Goal: Task Accomplishment & Management: Complete application form

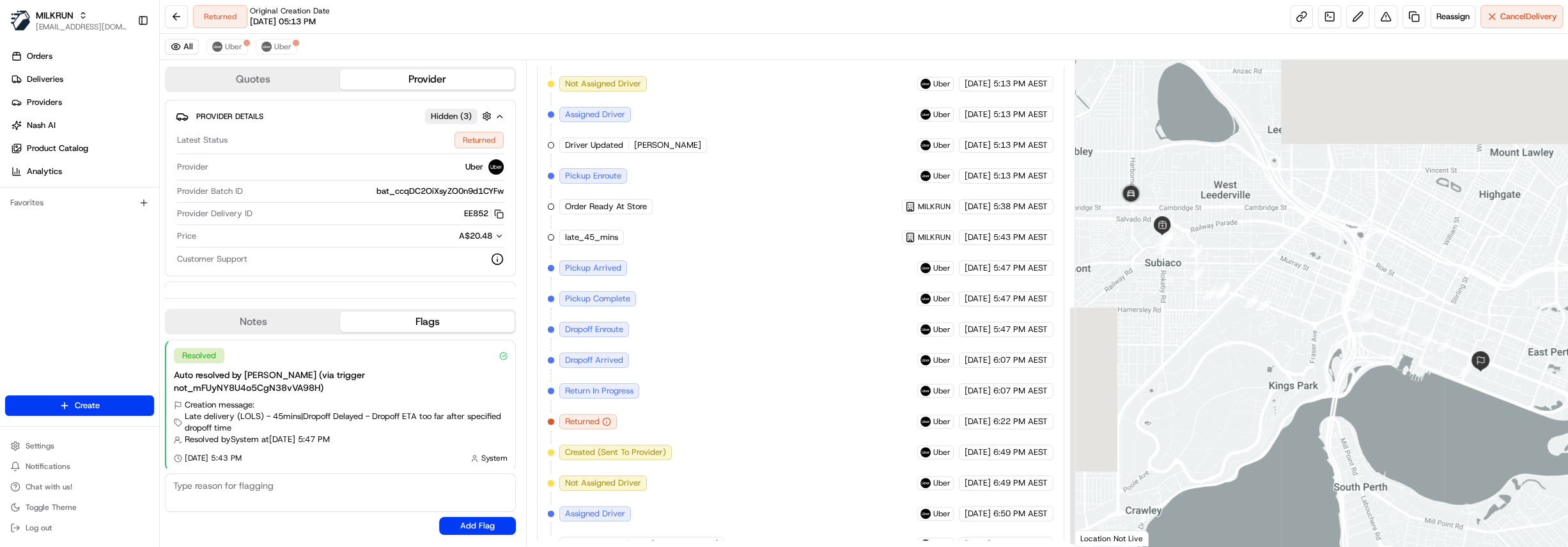
scroll to position [496, 0]
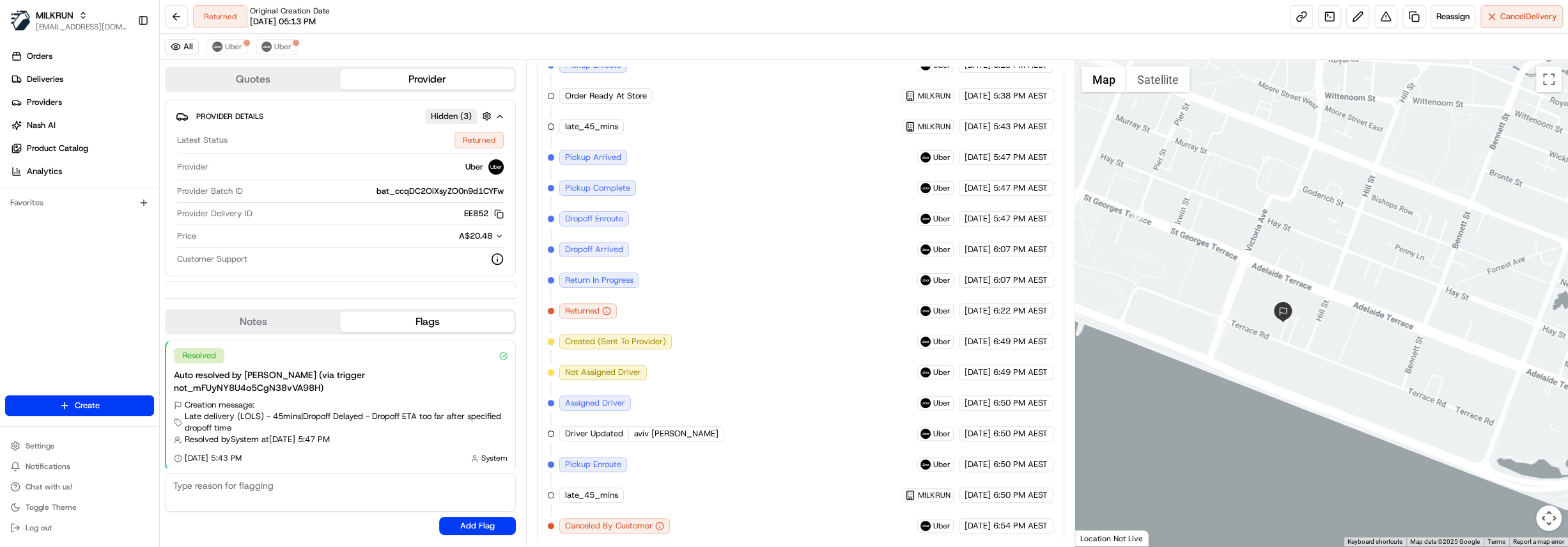
drag, startPoint x: 1497, startPoint y: 287, endPoint x: 1221, endPoint y: 370, distance: 288.2
click at [1221, 370] on div at bounding box center [1321, 303] width 493 height 486
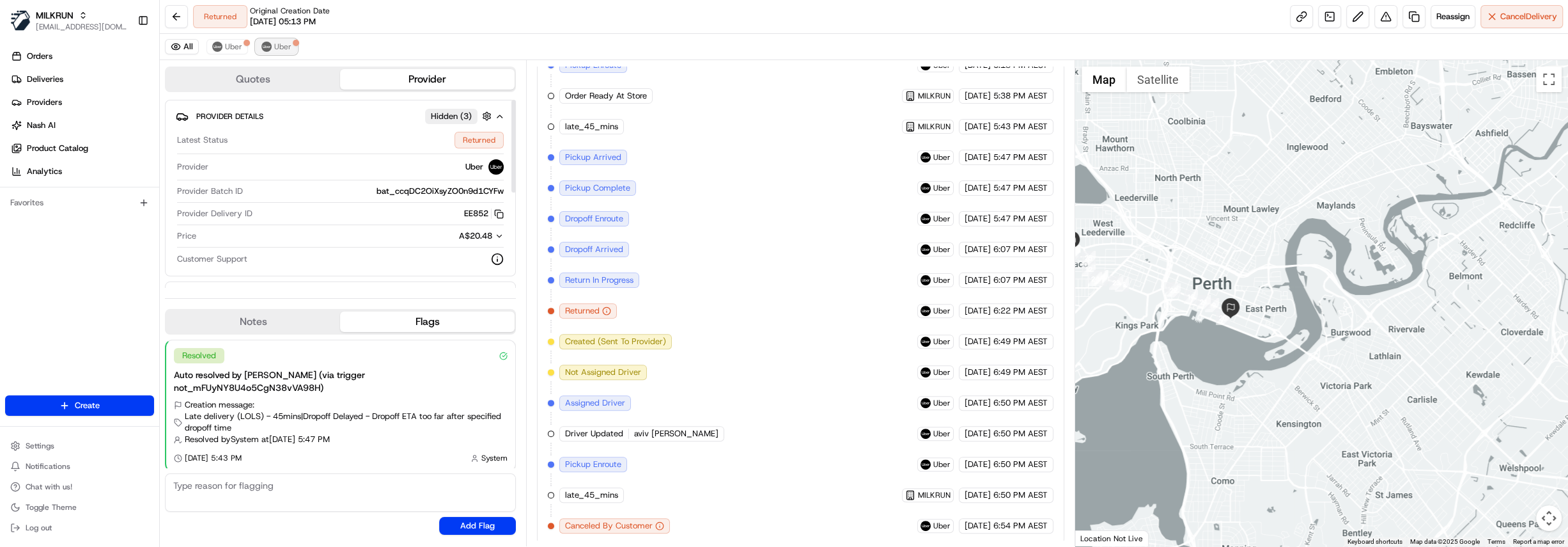
click at [281, 48] on span "Uber" at bounding box center [283, 46] width 17 height 11
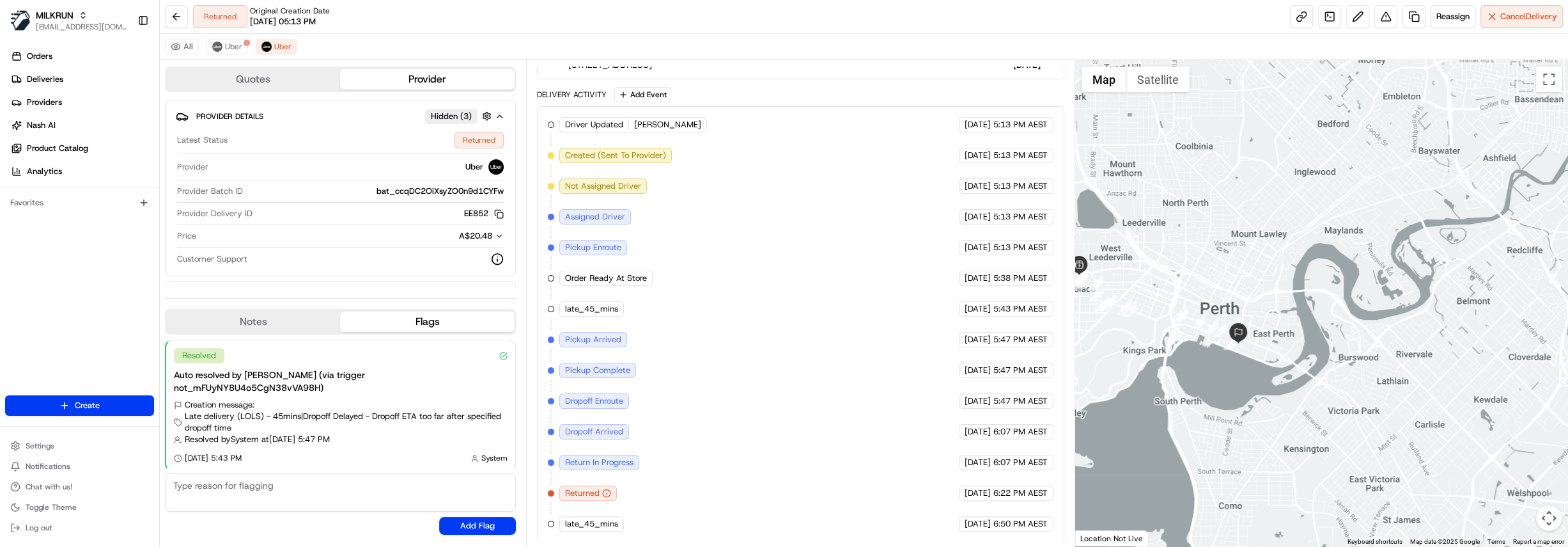
drag, startPoint x: 1219, startPoint y: 356, endPoint x: 1227, endPoint y: 384, distance: 29.1
click at [1227, 384] on div at bounding box center [1321, 303] width 493 height 486
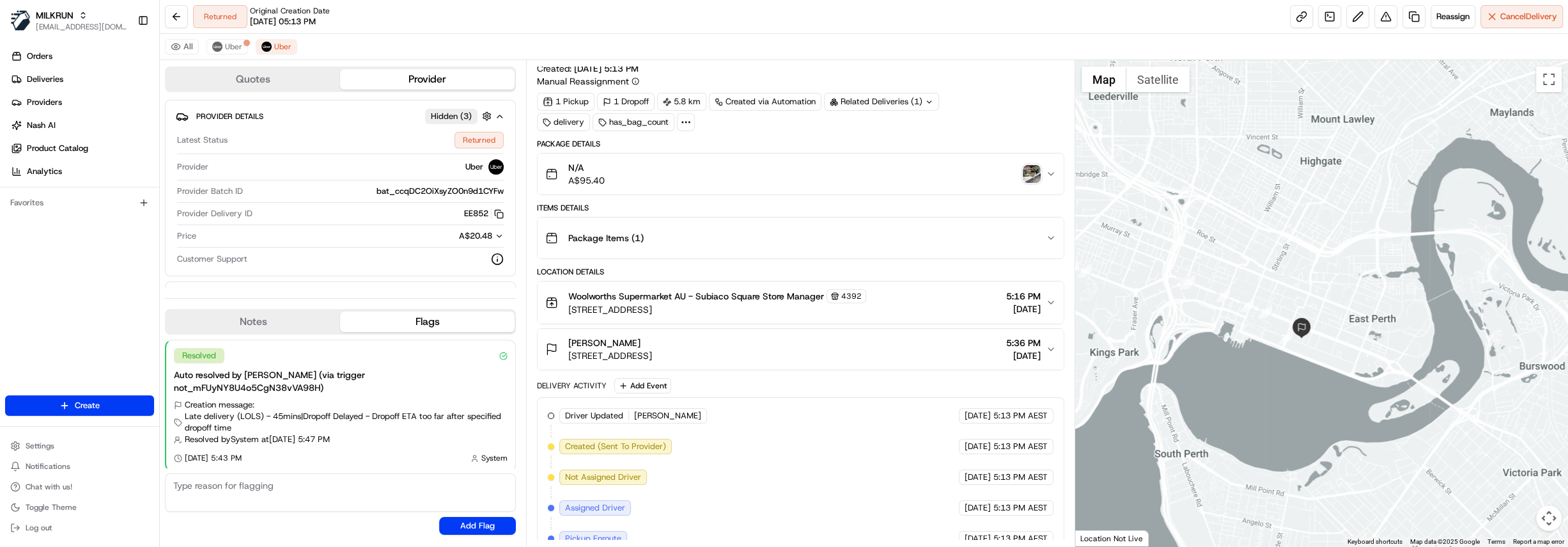
scroll to position [0, 0]
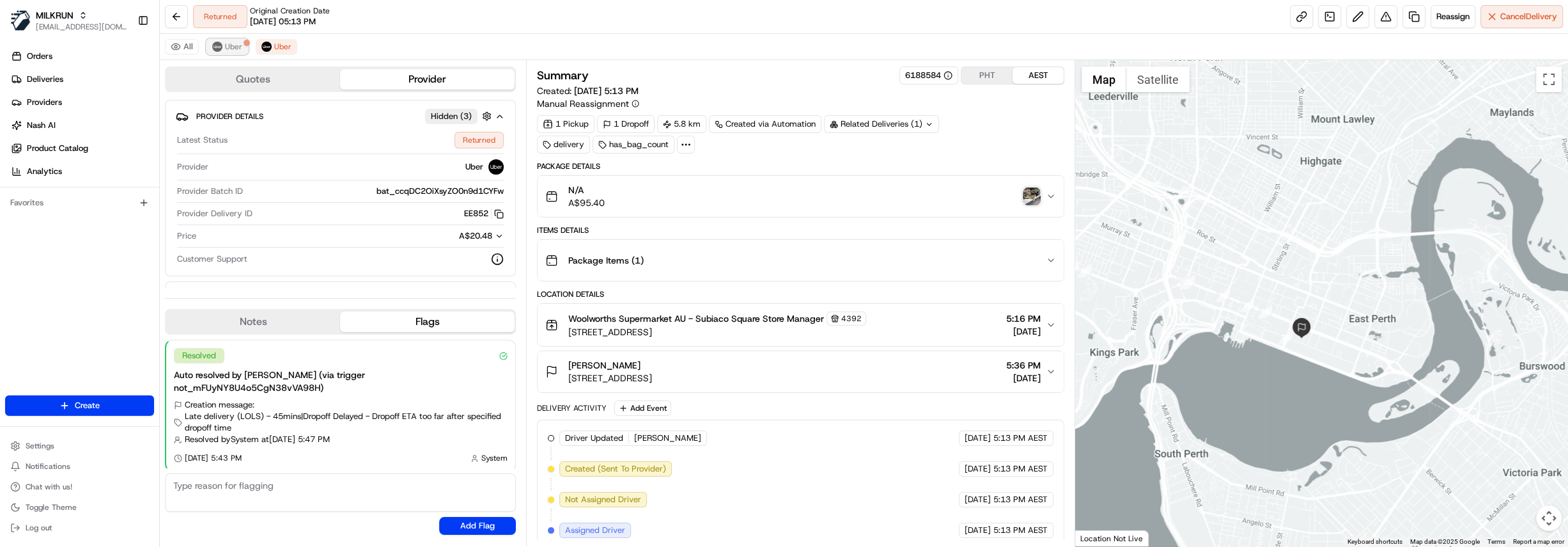
click at [230, 46] on span "Uber" at bounding box center [233, 46] width 17 height 11
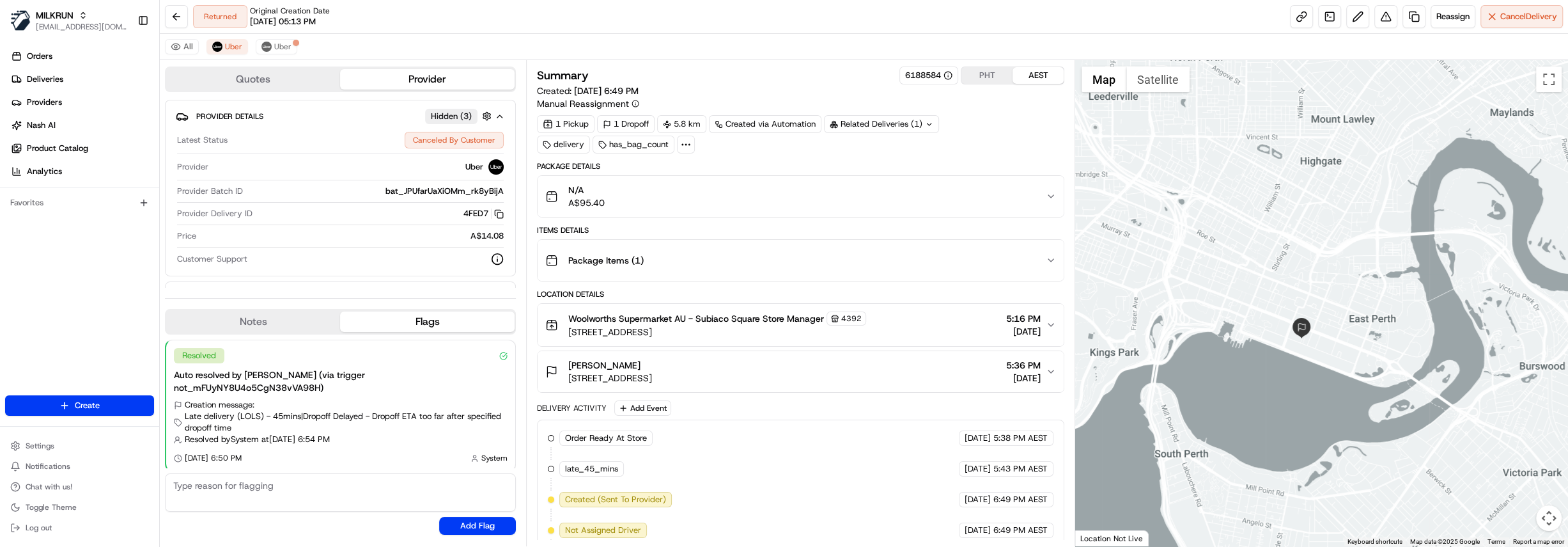
drag, startPoint x: 734, startPoint y: 334, endPoint x: 569, endPoint y: 338, distance: 165.0
click at [569, 338] on button "Woolworths Supermarket AU - Subiaco Square Store Manager 4392 29 Station St, Su…" at bounding box center [799, 325] width 526 height 42
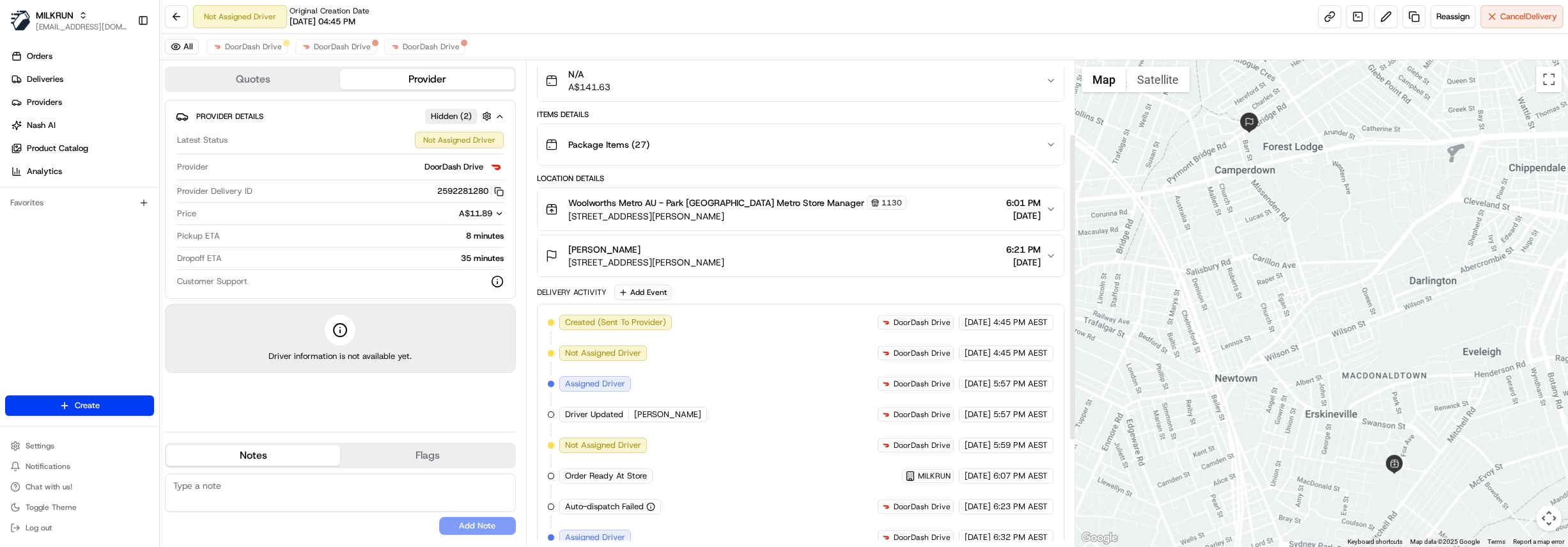
scroll to position [282, 0]
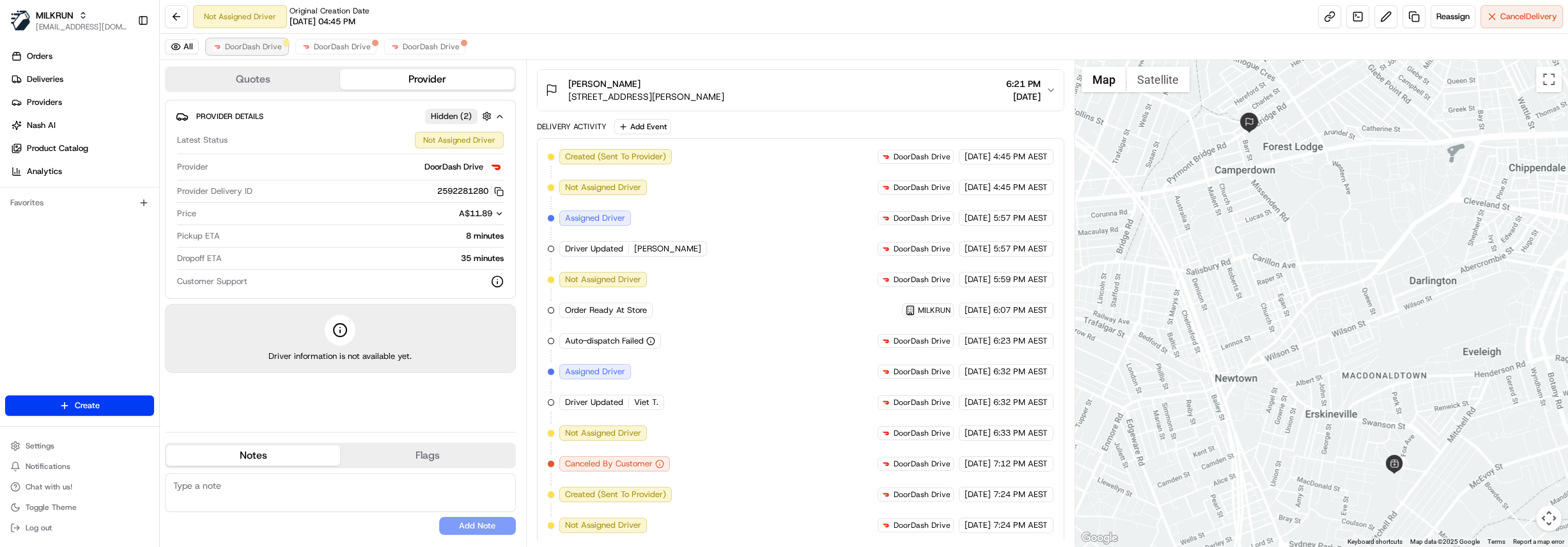
click at [239, 46] on span "DoorDash Drive" at bounding box center [253, 46] width 57 height 11
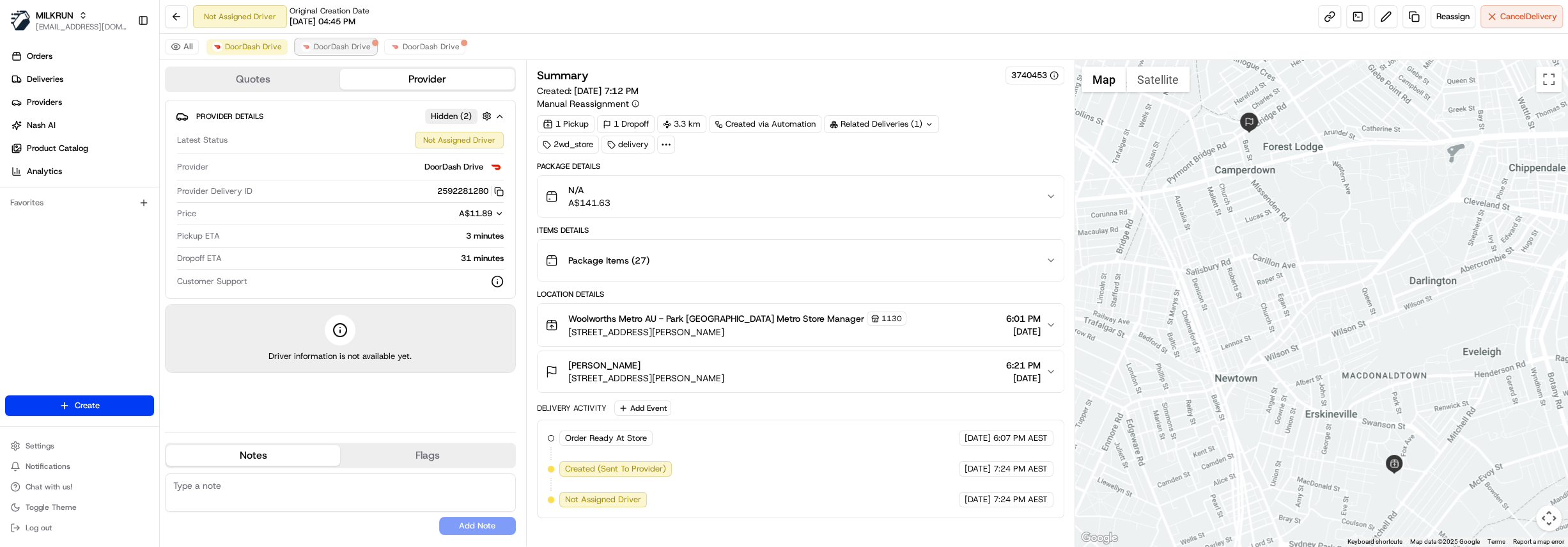
click at [345, 50] on span "DoorDash Drive" at bounding box center [341, 46] width 57 height 11
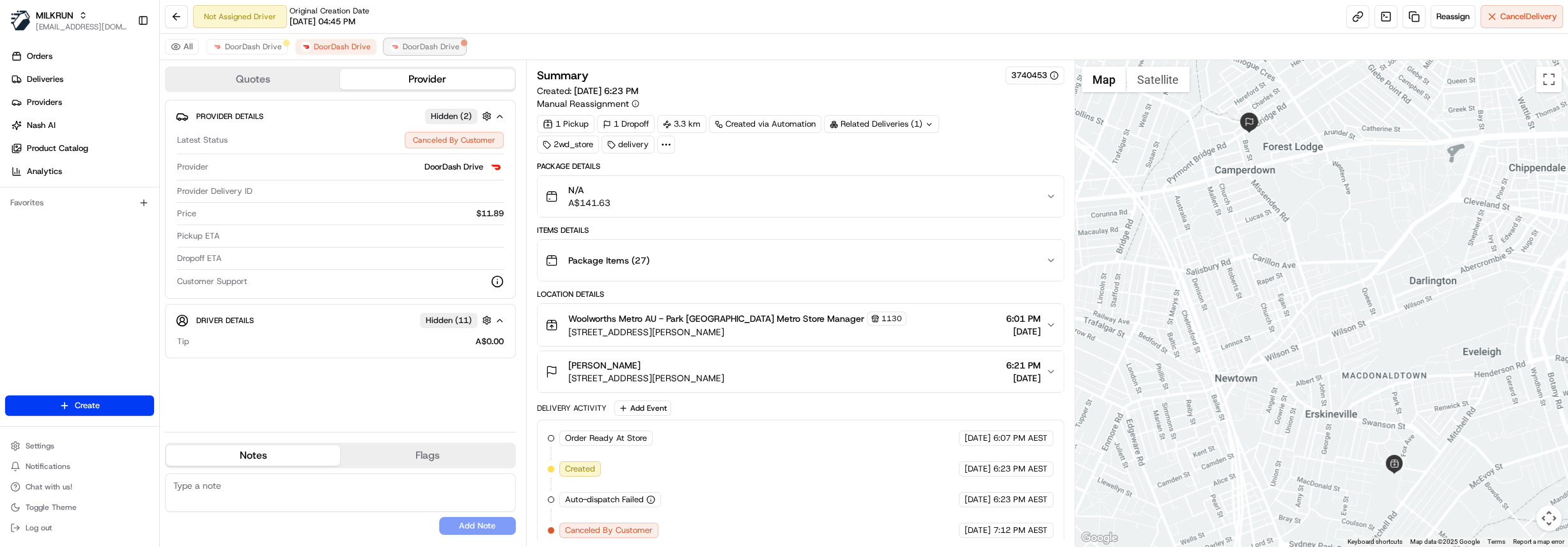
click at [428, 45] on span "DoorDash Drive" at bounding box center [431, 46] width 57 height 11
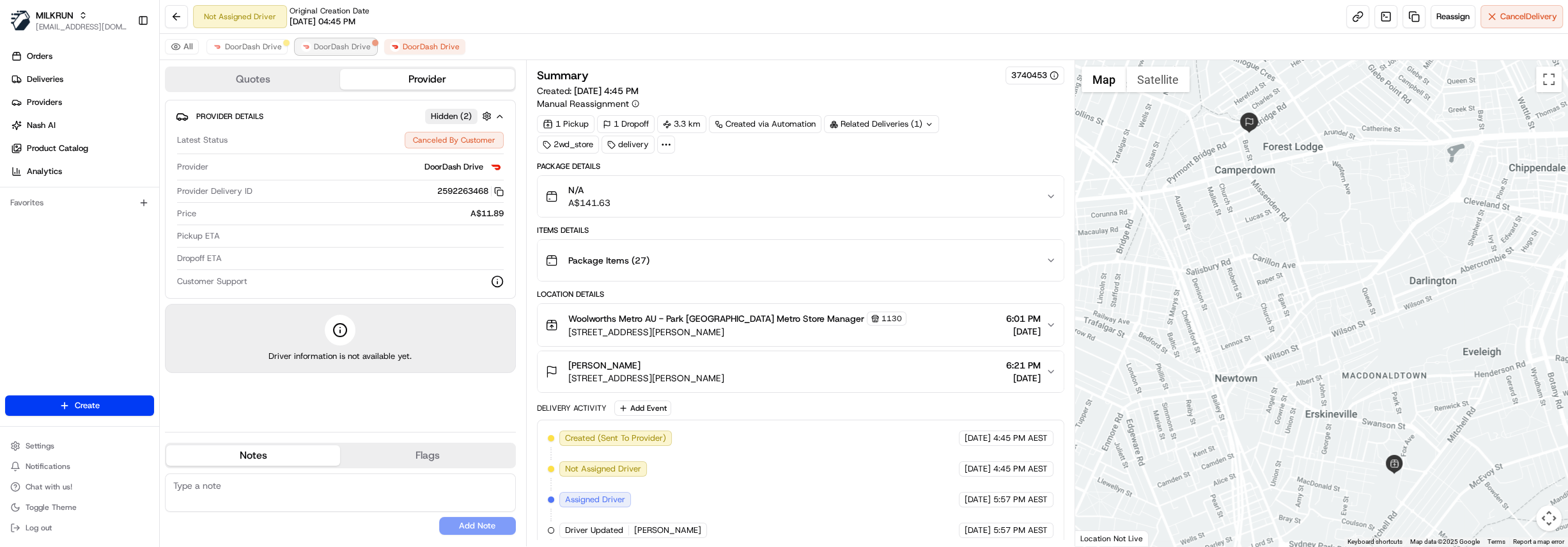
click at [346, 44] on span "DoorDash Drive" at bounding box center [341, 46] width 57 height 11
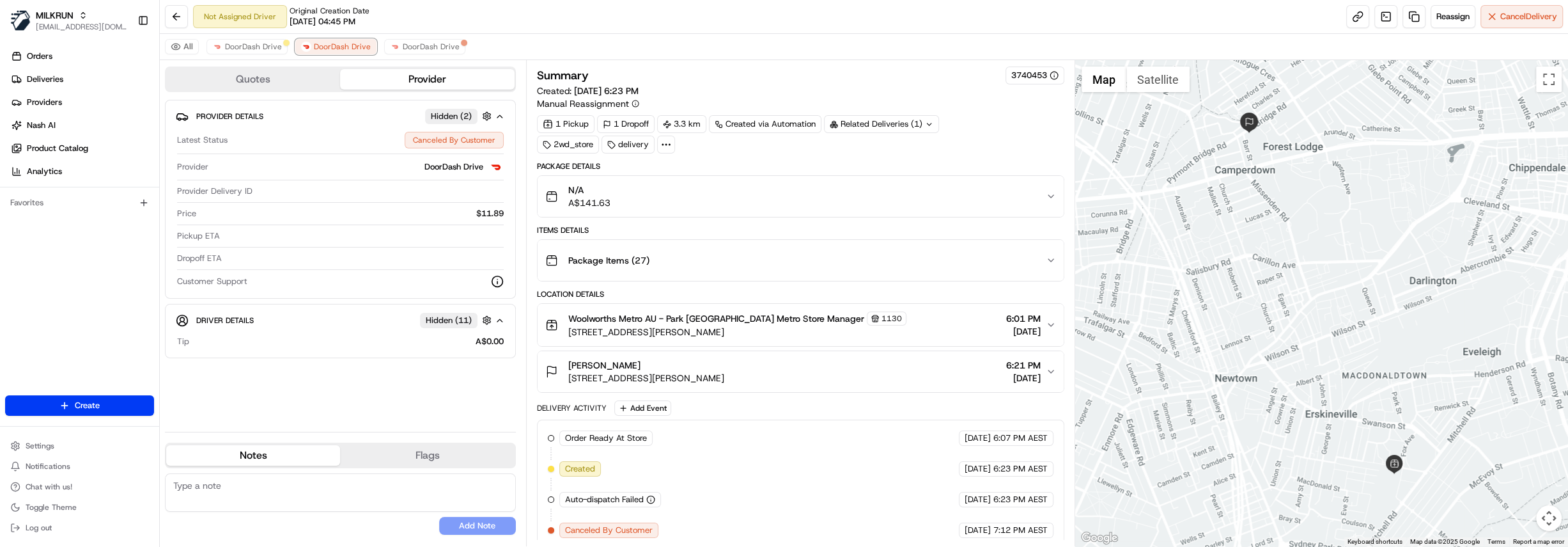
scroll to position [7, 0]
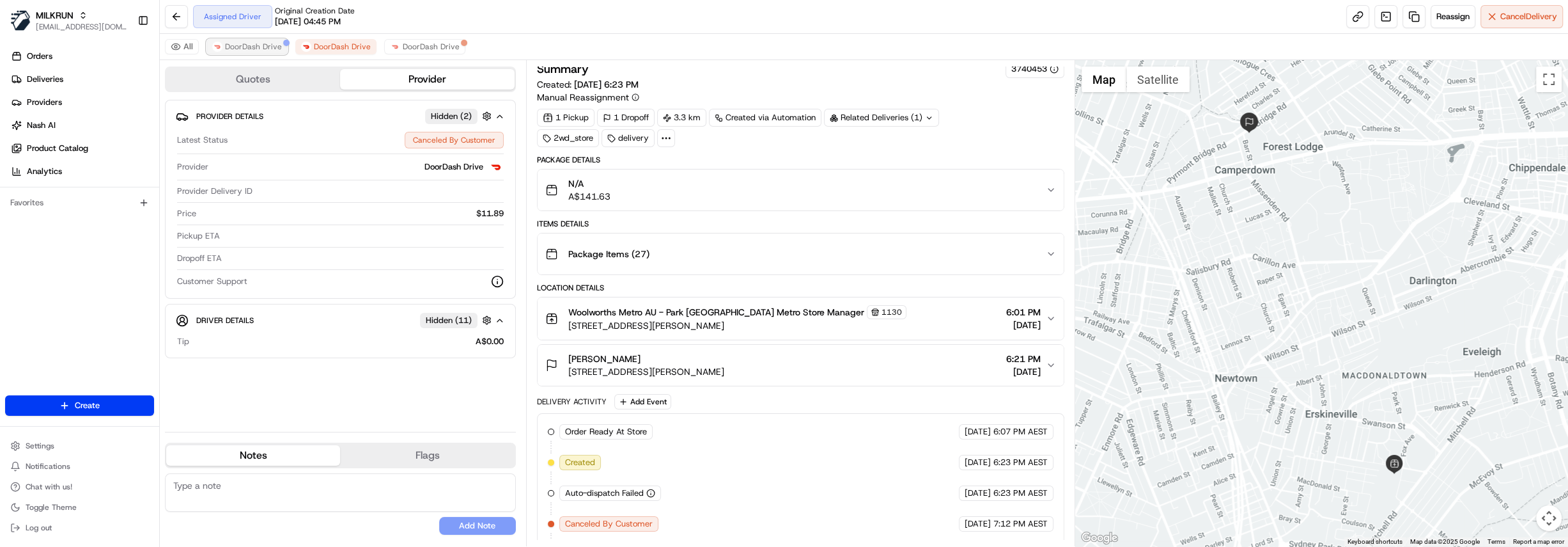
click at [245, 44] on span "DoorDash Drive" at bounding box center [253, 46] width 57 height 11
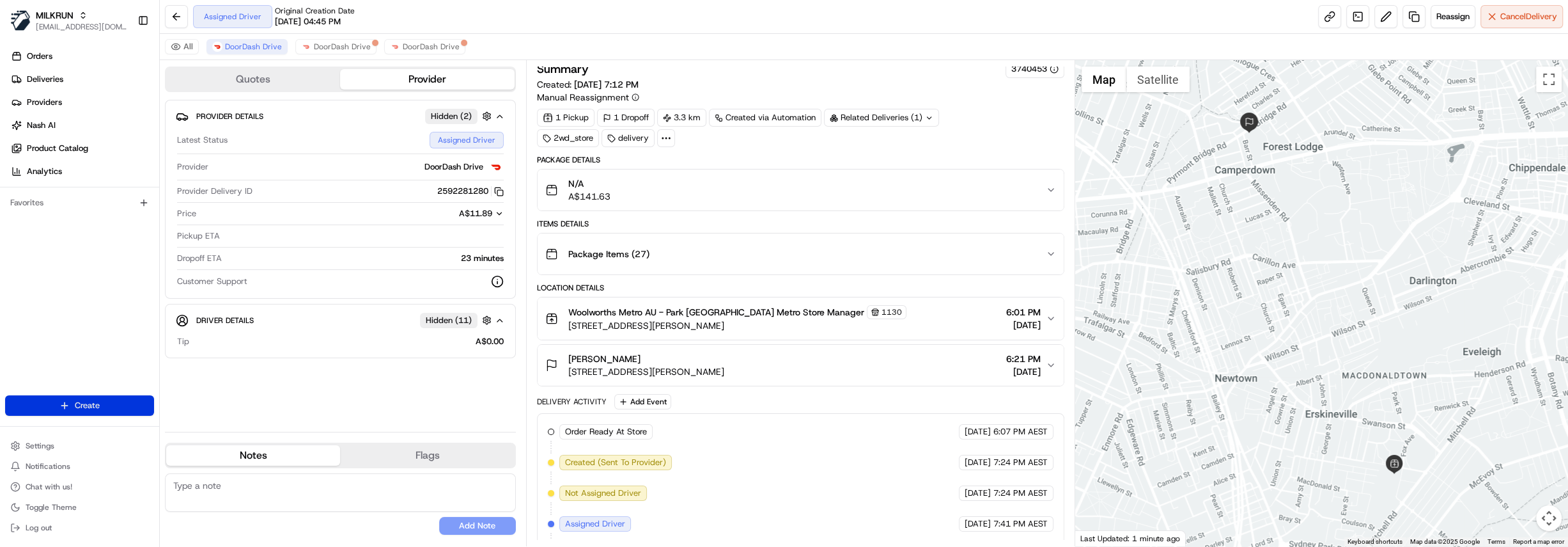
click at [81, 409] on html "MILKRUN hdayet@woolworths.com.au Toggle Sidebar Orders Deliveries Providers Nas…" at bounding box center [784, 273] width 1568 height 547
click at [206, 424] on link "Delivery" at bounding box center [231, 428] width 143 height 23
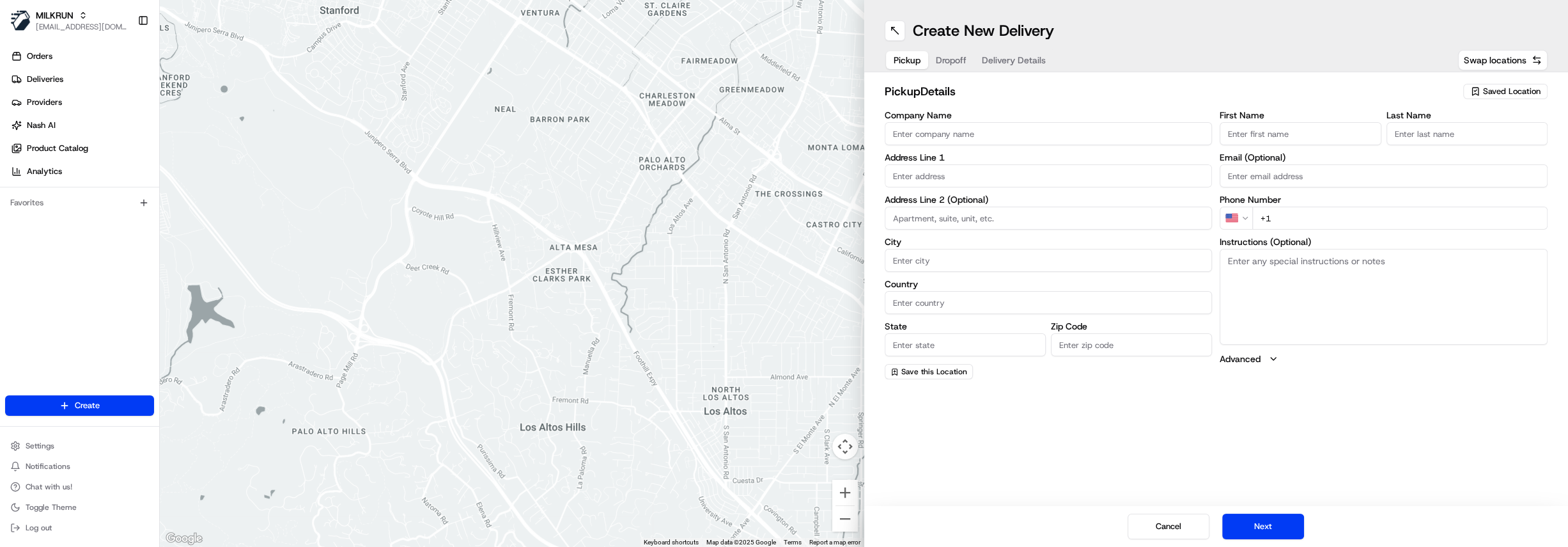
click at [1517, 91] on span "Saved Location" at bounding box center [1512, 92] width 58 height 12
type input "park sy"
click at [1473, 164] on span "Woolworths Park Sydney Metro (1130)" at bounding box center [1483, 170] width 157 height 12
type input "Woolworths Park Sydney Metro"
type input "57 Ashmore St"
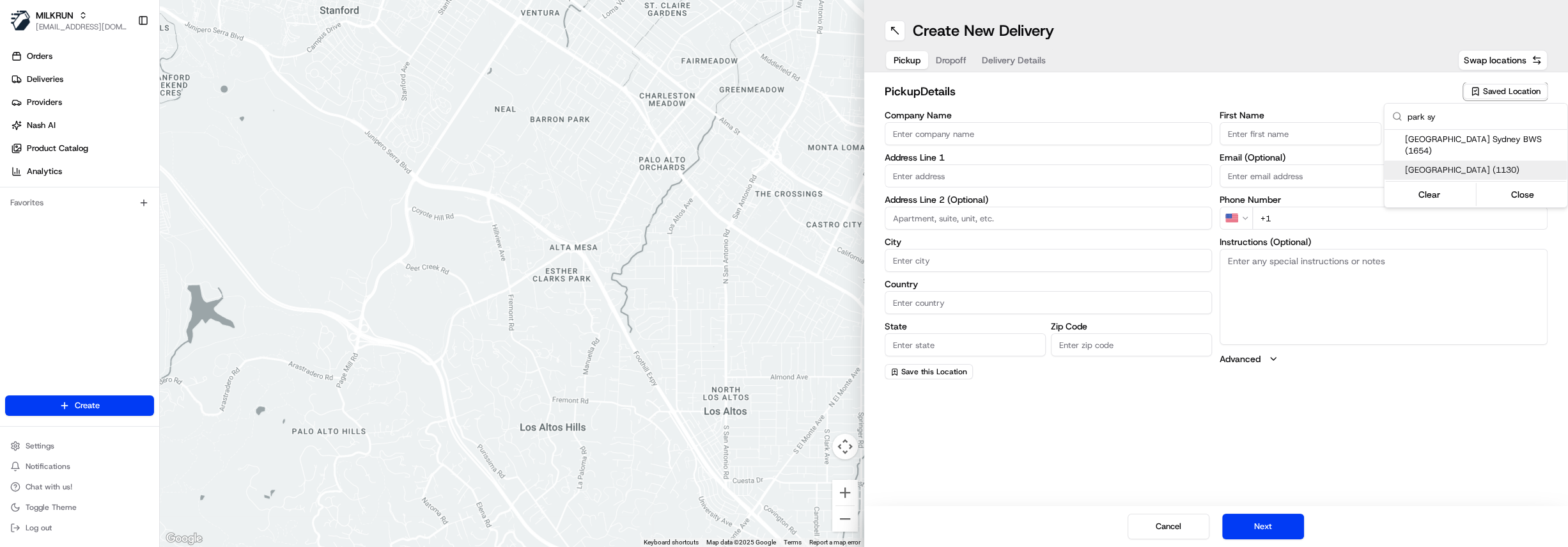
type input "Erskineville"
type input "AU"
type input "NSW"
type input "2043"
type input "+61 2 8736 7479"
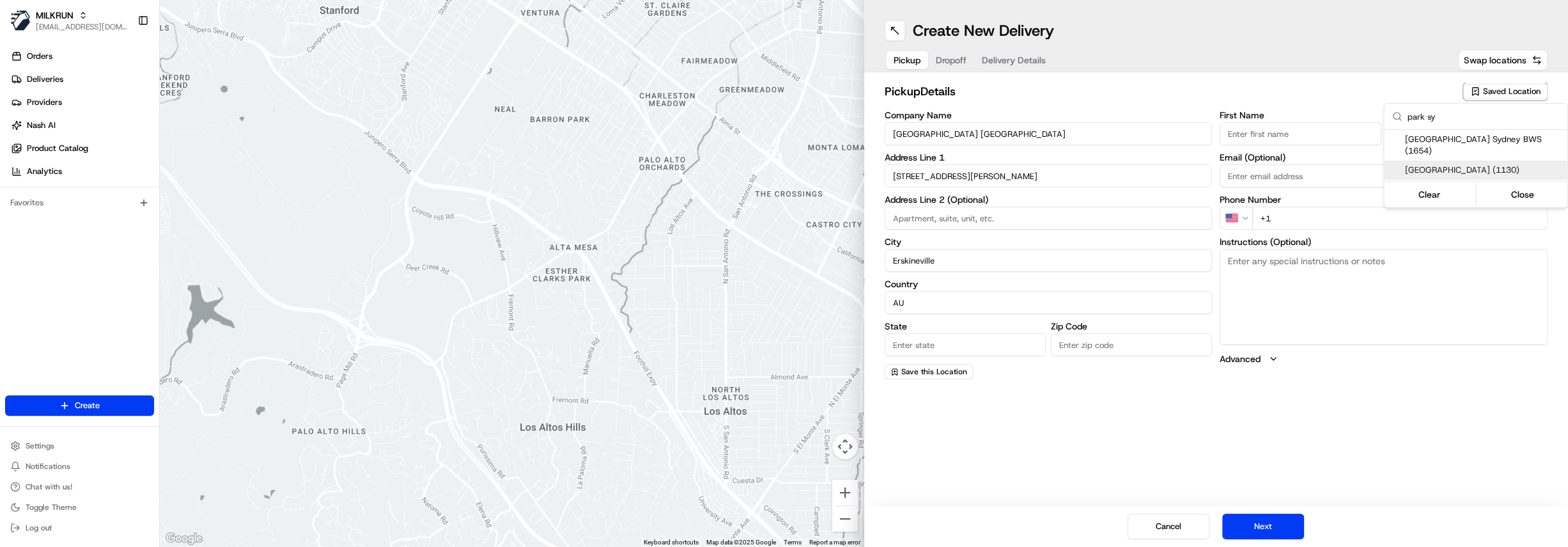
type textarea "This is a Woolworths Metro store. Limited parking available on Mitchell Road. E…"
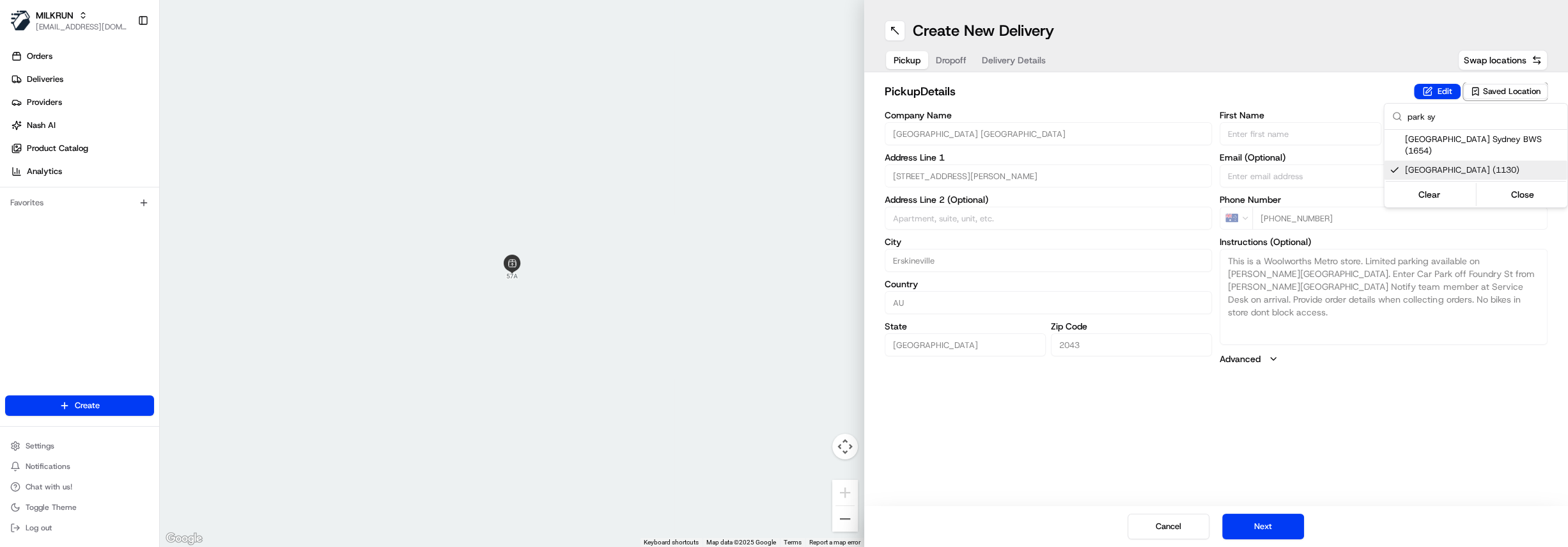
click at [953, 60] on html "MILKRUN hdayet@woolworths.com.au Toggle Sidebar Orders Deliveries Providers Nas…" at bounding box center [784, 273] width 1568 height 547
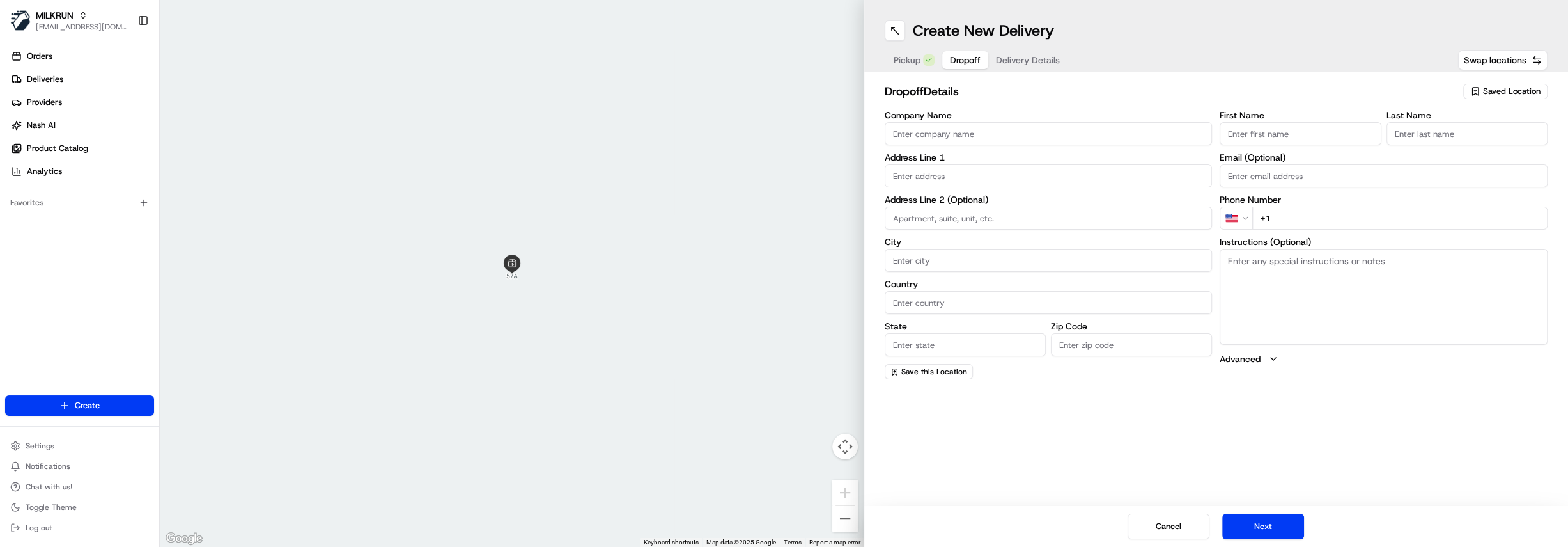
click at [955, 60] on span "Dropoff" at bounding box center [965, 60] width 31 height 13
click at [1297, 134] on input "First Name" at bounding box center [1300, 134] width 161 height 23
paste input "Sriya Vipin"
drag, startPoint x: 1293, startPoint y: 132, endPoint x: 1252, endPoint y: 134, distance: 41.0
click at [1252, 134] on input "Sriya Vipin" at bounding box center [1300, 134] width 161 height 23
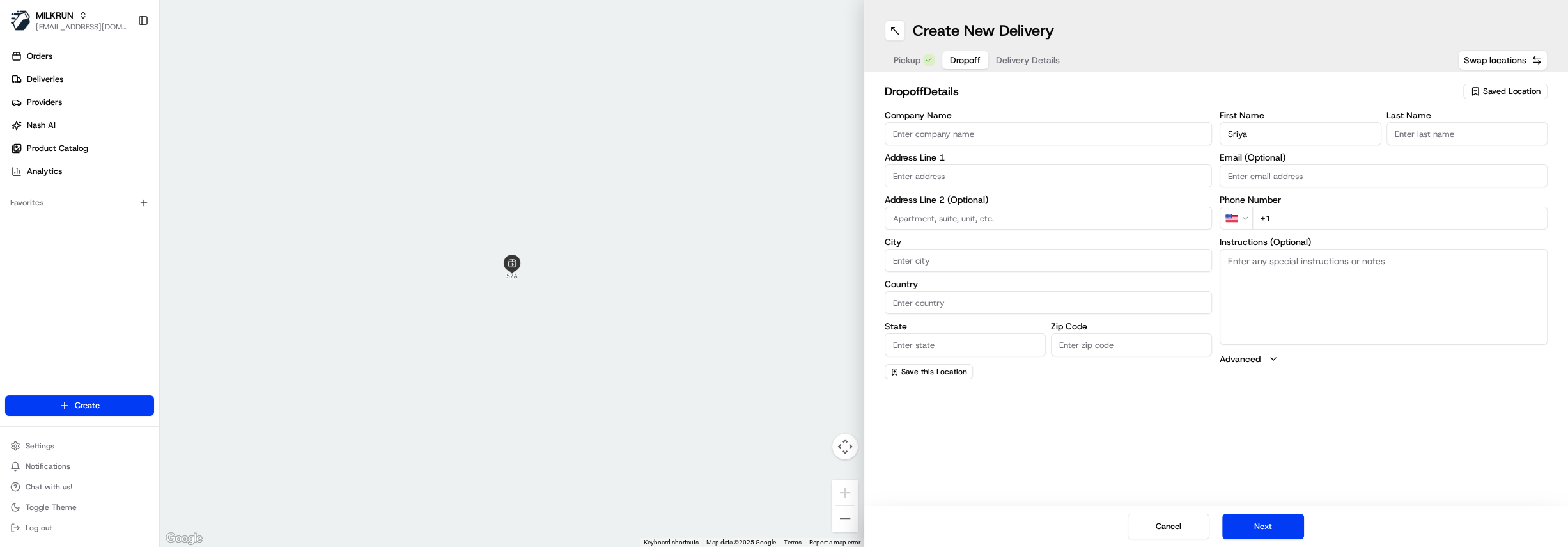
type input "Sriya"
click at [1450, 134] on input "Last Name" at bounding box center [1467, 134] width 161 height 23
paste input "Vipin"
type input "Vipin"
click at [908, 178] on input "text" at bounding box center [1048, 176] width 328 height 23
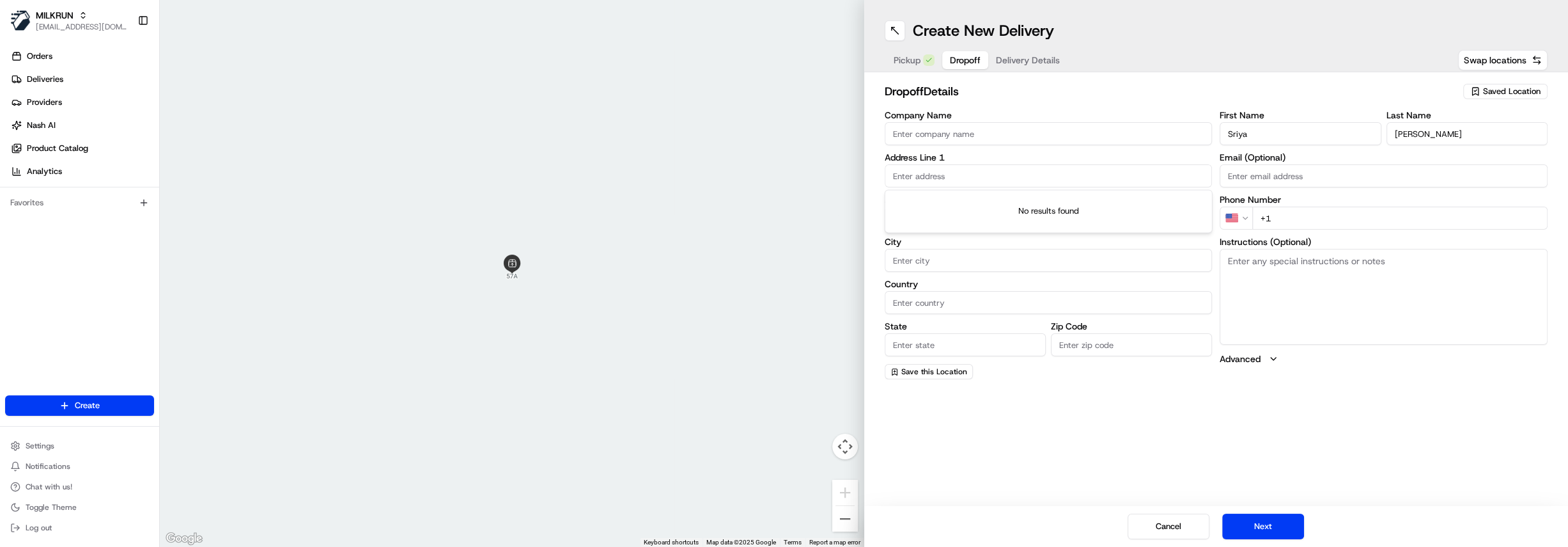
paste input "Unit 104a/2 Barr St, Camperdown NSW 2050, Australia"
click at [996, 204] on div "unit 104a/2 Barr St, Camperdown NSW 2050, Australia" at bounding box center [1048, 203] width 321 height 19
type input "Unit 104a/2 Barr St, Camperdown NSW 2050, Australia"
type input "Unit 104a"
type input "Camperdown"
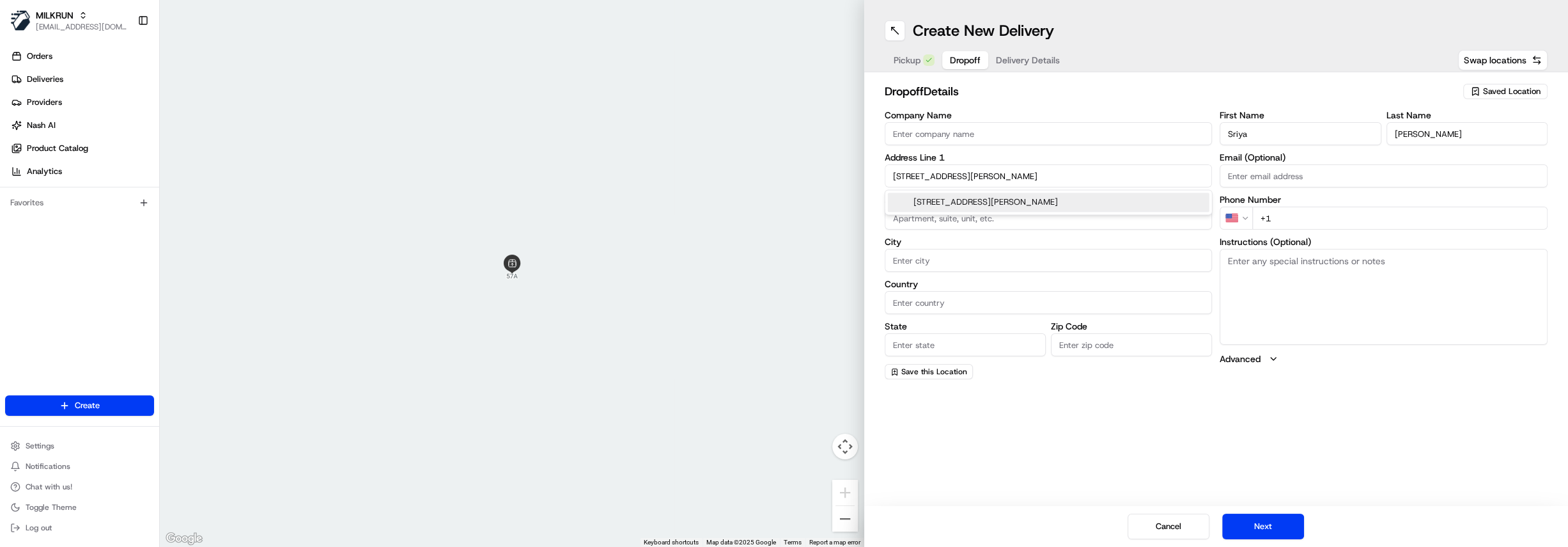
type input "Australia"
type input "NSW"
type input "2050"
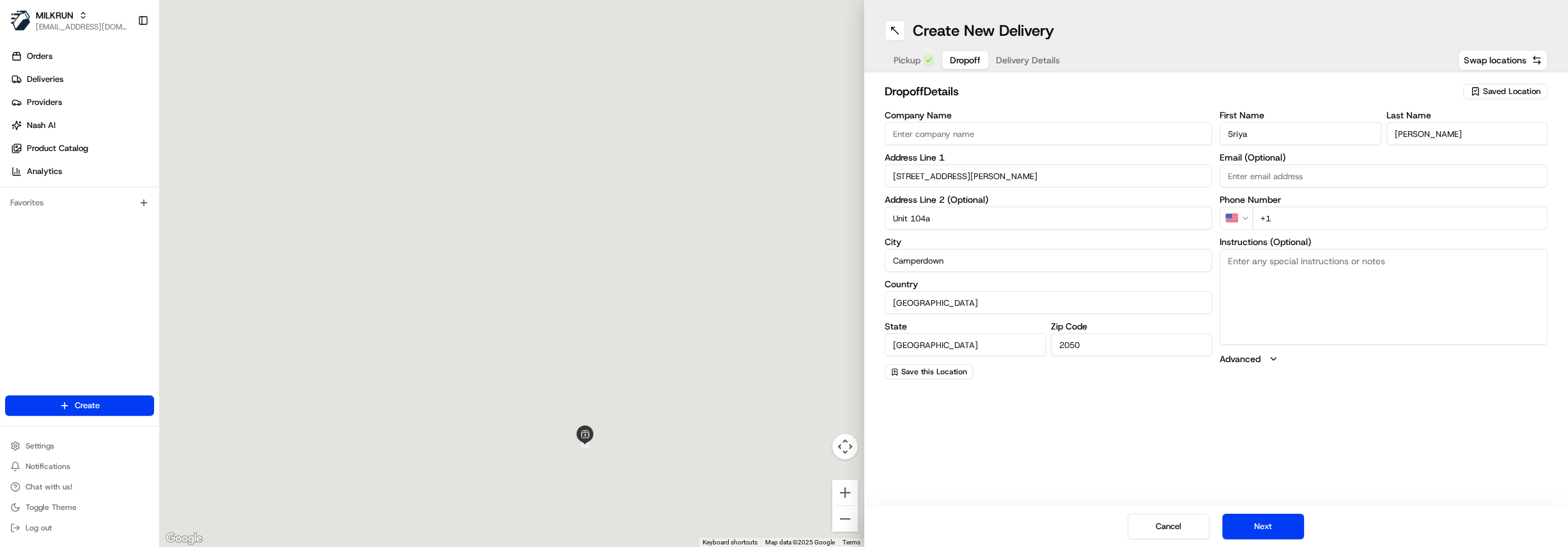
type input "2 Barr Street"
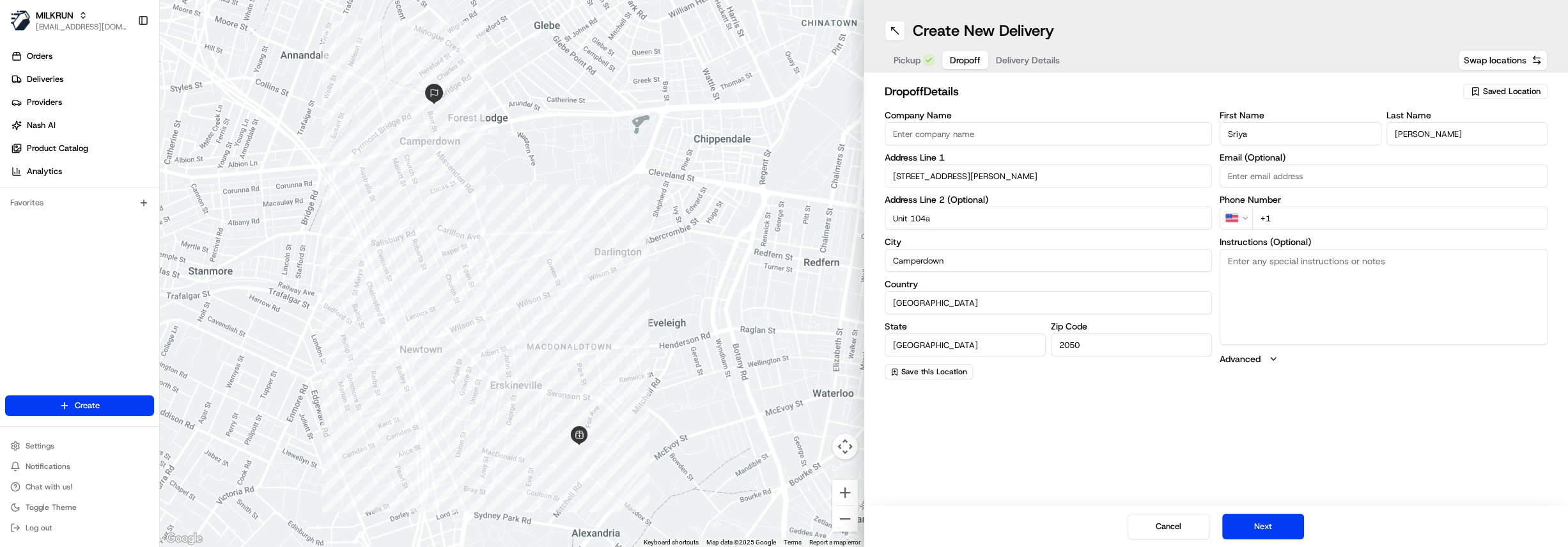
click at [1302, 215] on input "+1" at bounding box center [1399, 218] width 295 height 23
paste input "401 393 060"
type input "+61 401 393 060"
click at [1018, 64] on span "Delivery Details" at bounding box center [1028, 60] width 64 height 13
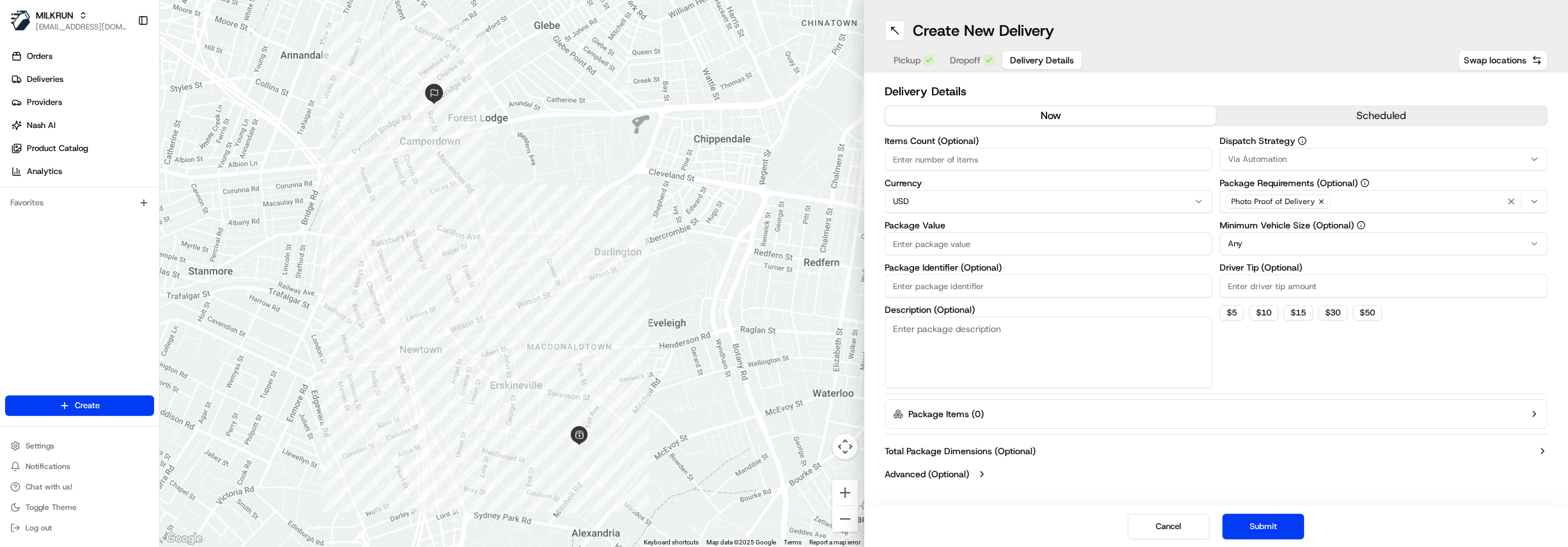
click at [932, 196] on html "MILKRUN hdayet@woolworths.com.au Toggle Sidebar Orders Deliveries Providers Nas…" at bounding box center [784, 273] width 1568 height 547
click at [953, 246] on input "Package Value" at bounding box center [1048, 244] width 328 height 23
paste input "137.21"
type input "137.21"
click at [1318, 199] on icon "button" at bounding box center [1321, 202] width 8 height 8
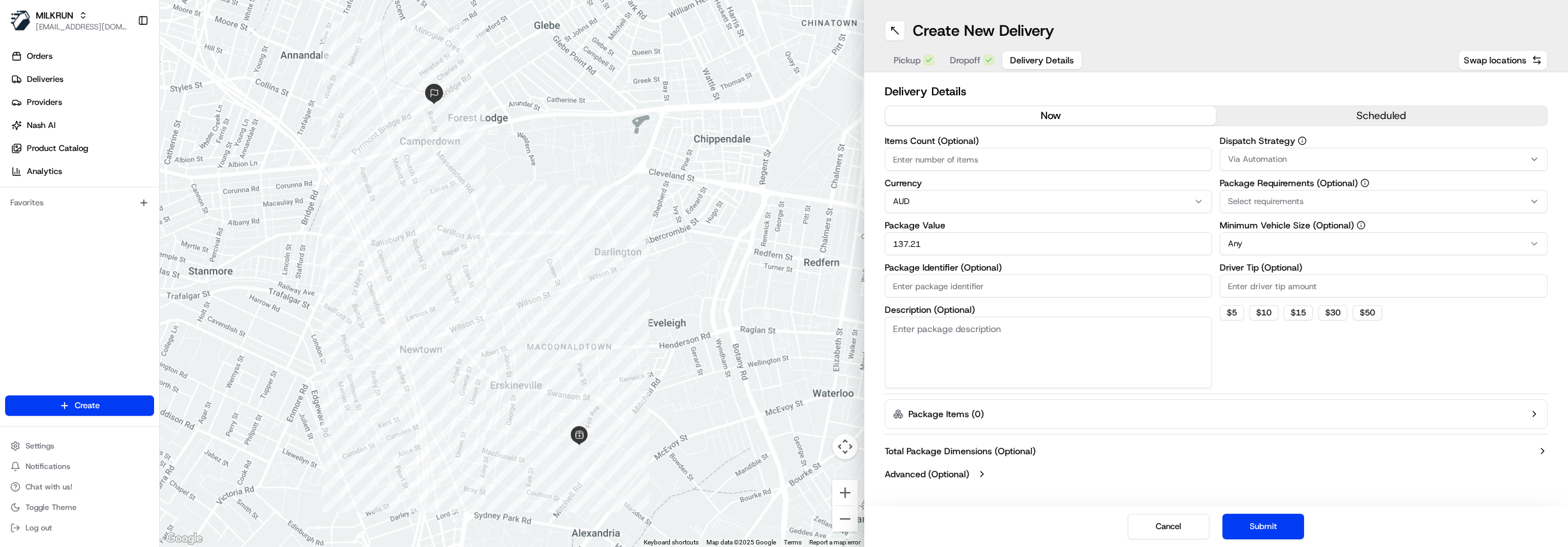
click at [1309, 201] on div "Select requirements" at bounding box center [1383, 202] width 321 height 12
type input "age"
click at [1326, 249] on span "Age Verification on Delivery" at bounding box center [1318, 252] width 157 height 12
click at [1460, 330] on html "MILKRUN hdayet@woolworths.com.au Toggle Sidebar Orders Deliveries Providers Nas…" at bounding box center [784, 273] width 1568 height 547
click at [1335, 244] on html "MILKRUN hdayet@woolworths.com.au Toggle Sidebar Orders Deliveries Providers Nas…" at bounding box center [784, 273] width 1568 height 547
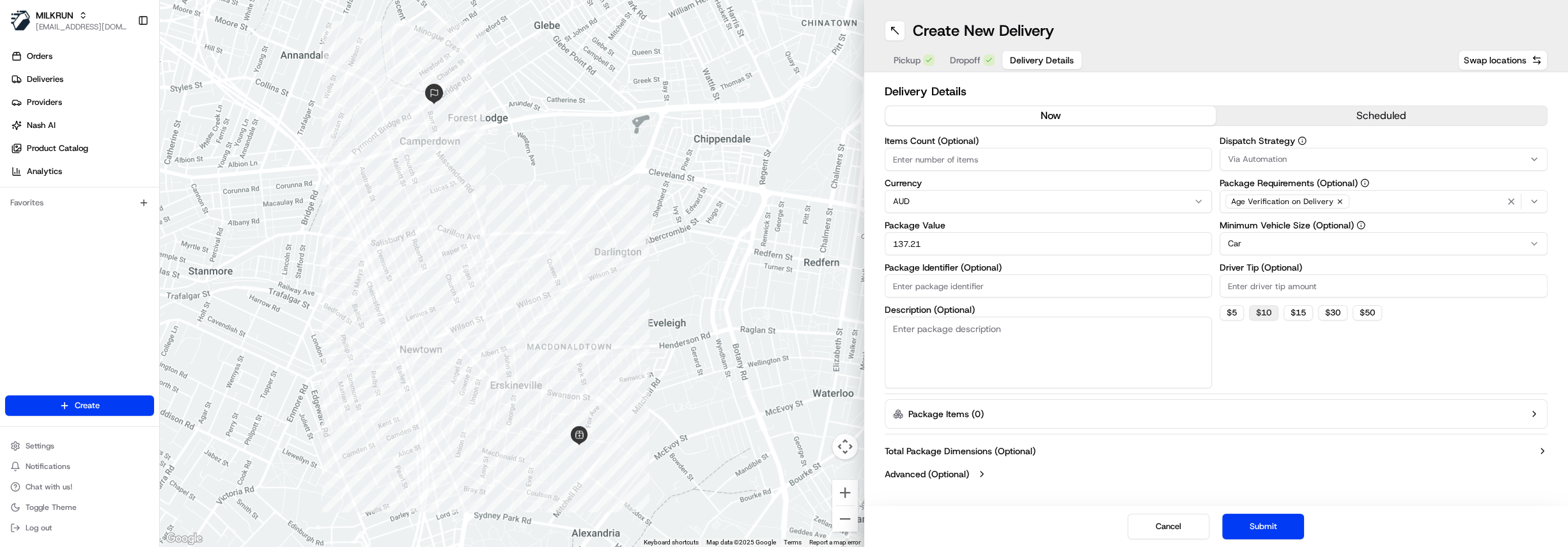
click at [1265, 313] on button "$ 10" at bounding box center [1263, 313] width 29 height 15
type input "10"
click at [1245, 526] on button "Submit" at bounding box center [1262, 526] width 82 height 26
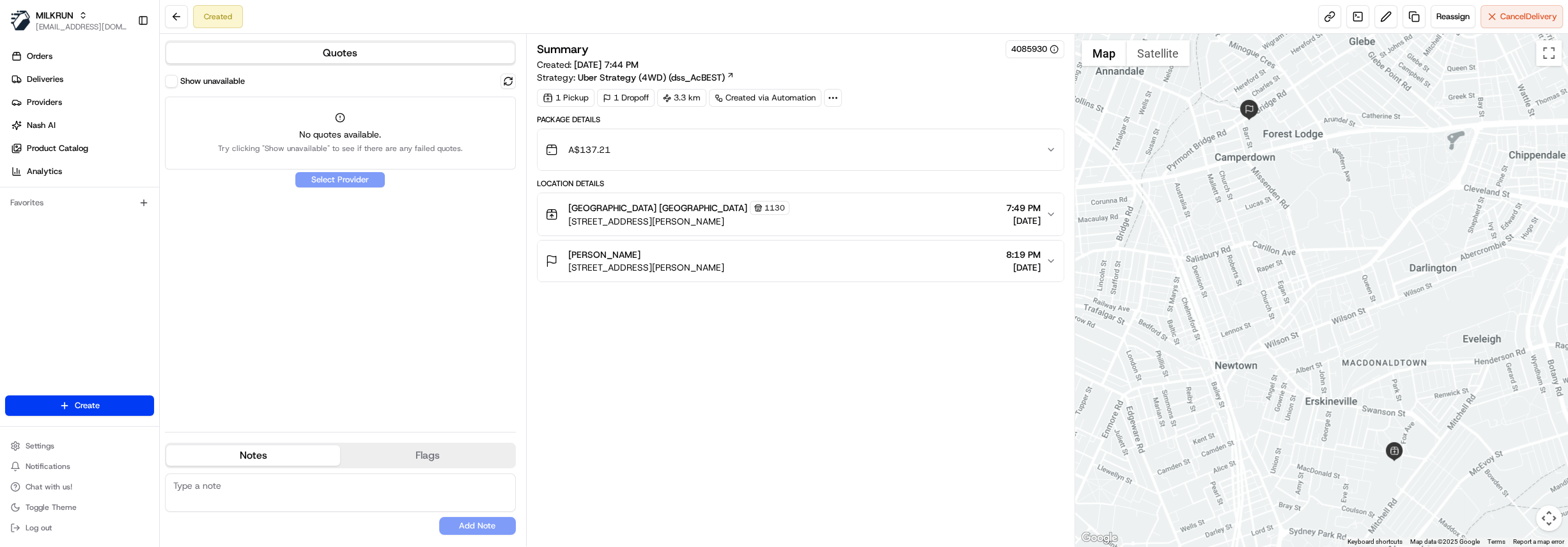
click at [358, 181] on div "Show unavailable No quotes available. Try clicking "Show unavailable" to see if…" at bounding box center [340, 247] width 351 height 348
click at [1452, 18] on span "Reassign" at bounding box center [1452, 16] width 33 height 12
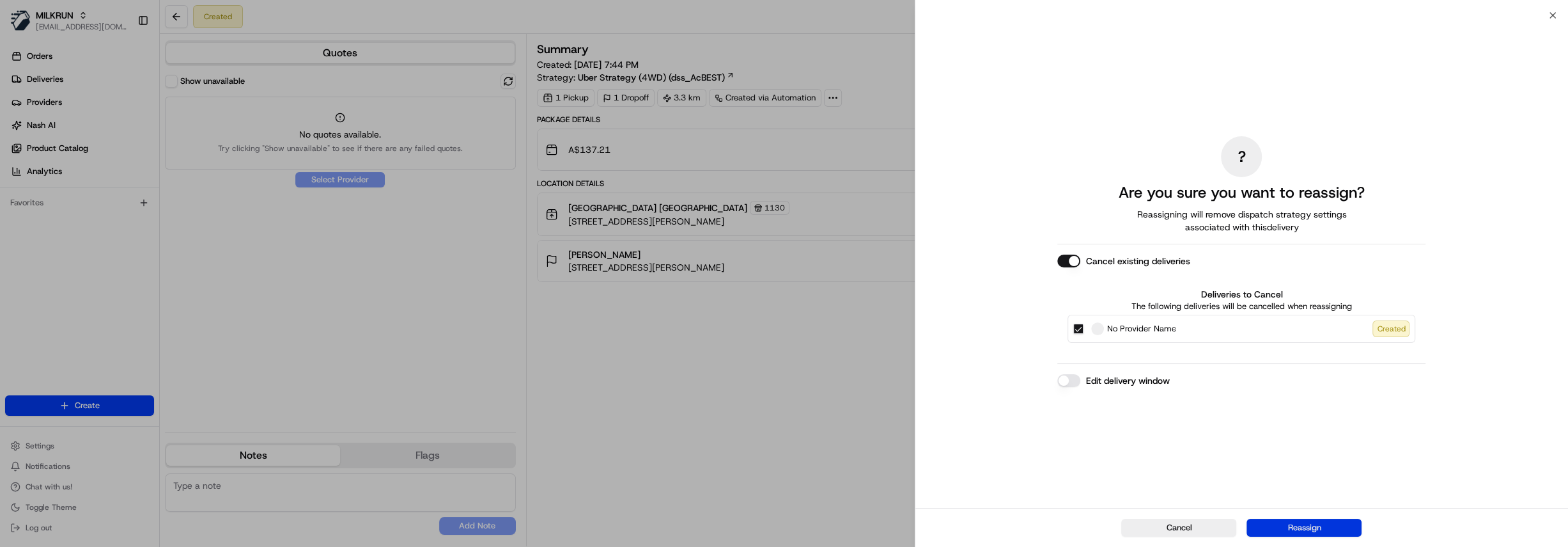
click at [1305, 528] on button "Reassign" at bounding box center [1303, 528] width 115 height 18
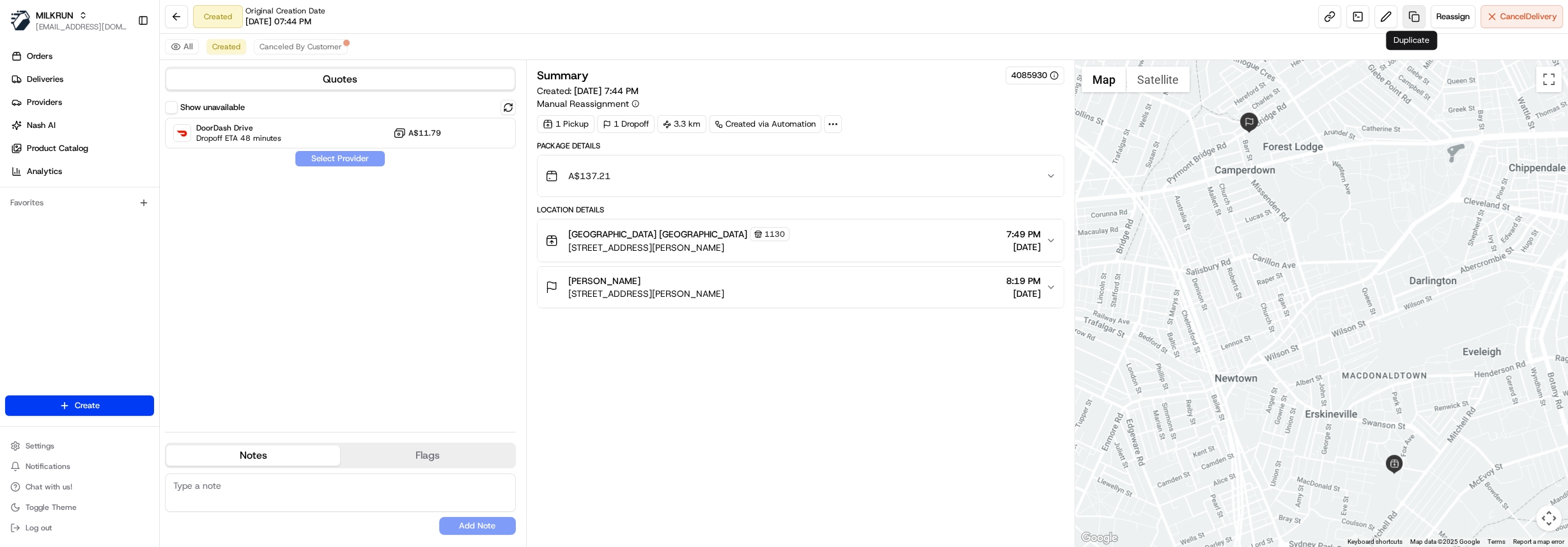
click at [1409, 22] on link at bounding box center [1414, 16] width 23 height 23
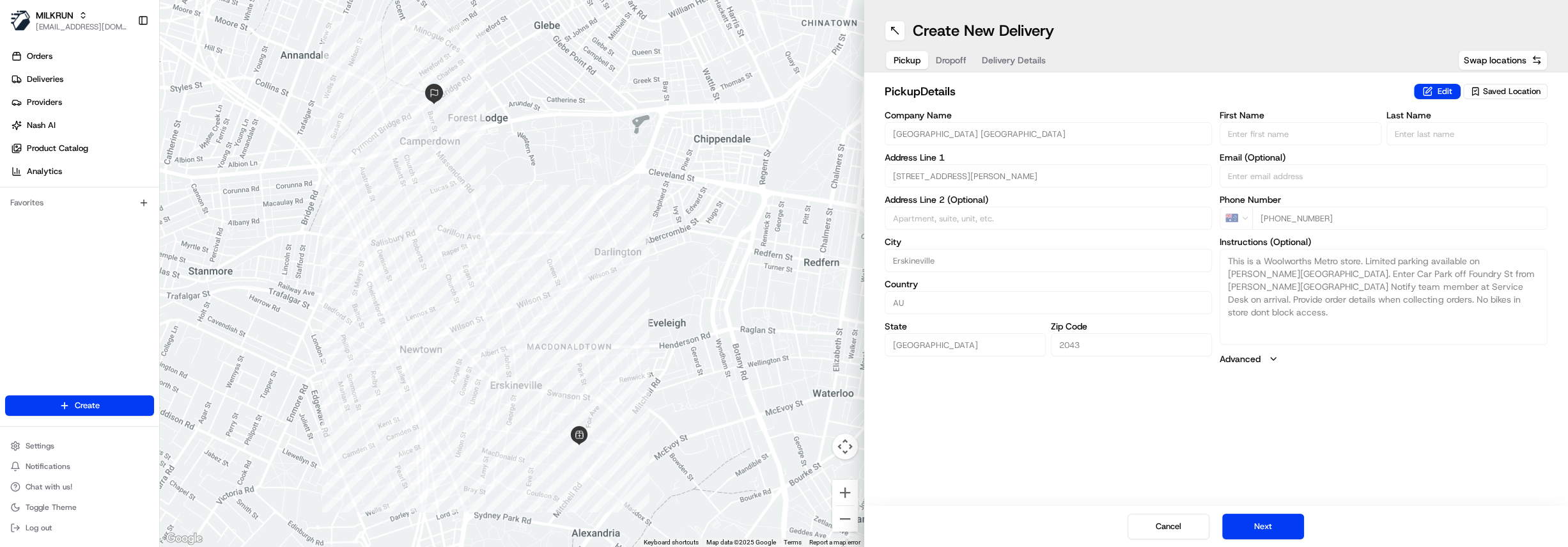
click at [998, 63] on span "Delivery Details" at bounding box center [1014, 60] width 64 height 13
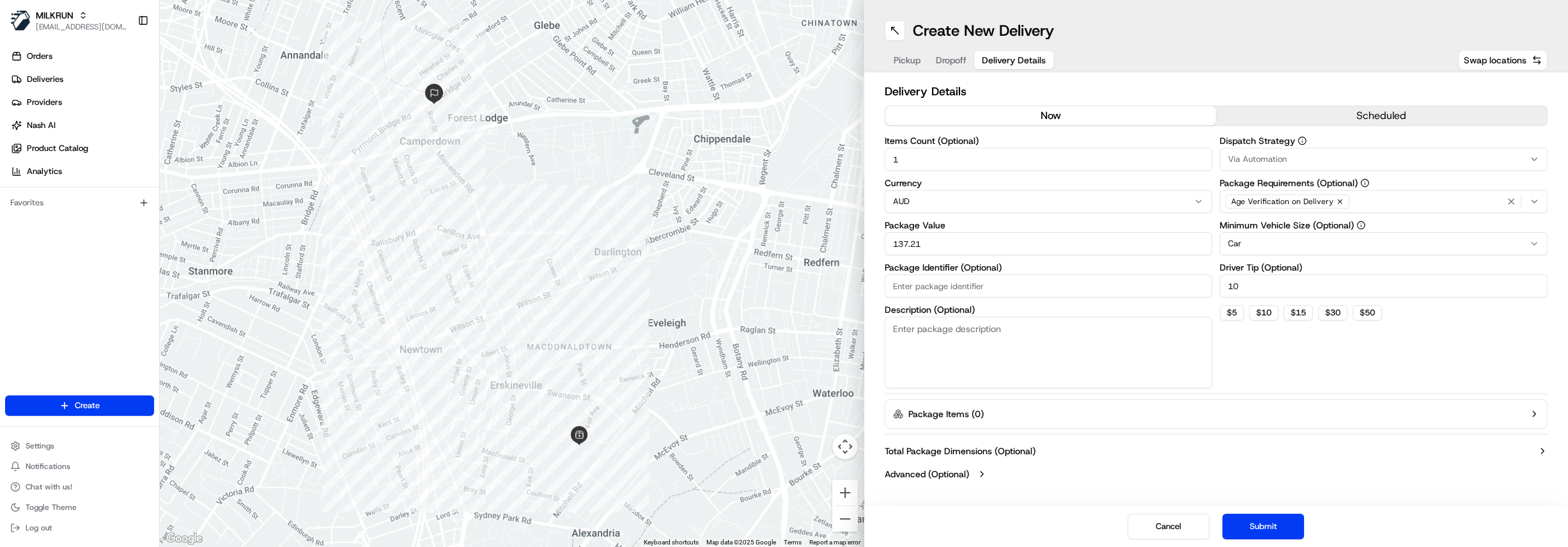
click at [1523, 413] on button "Package Items ( 0 )" at bounding box center [1216, 414] width 663 height 29
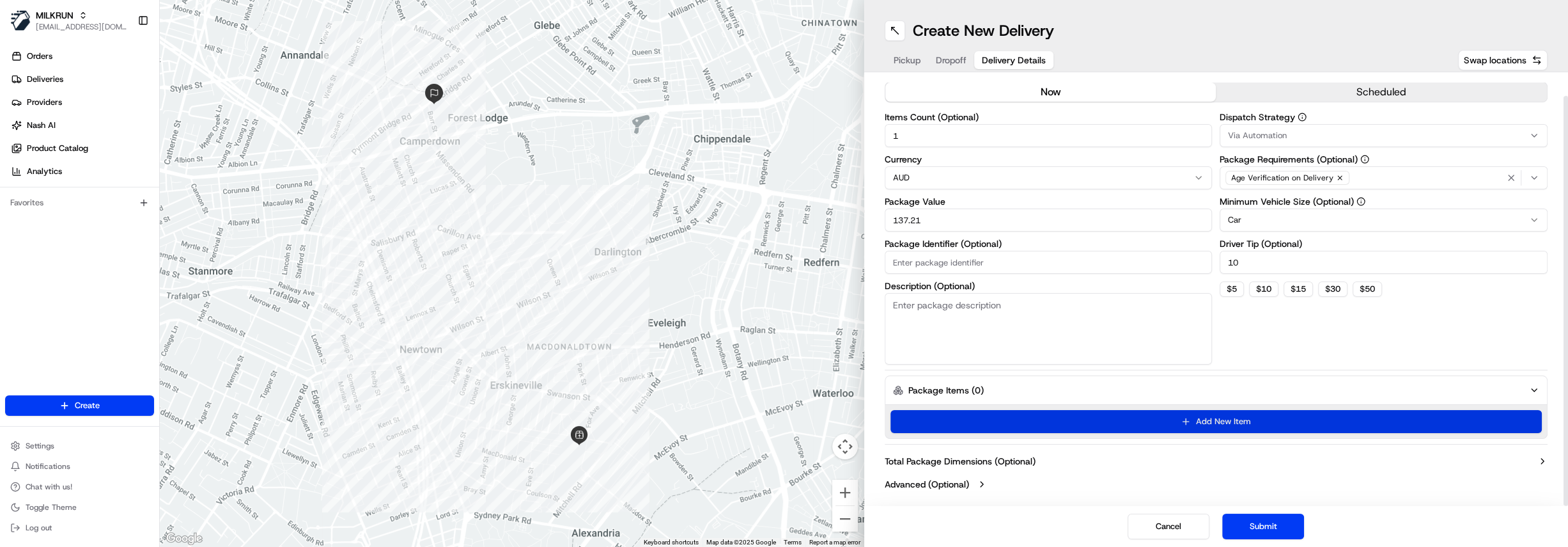
click at [1219, 421] on button "Add New Item" at bounding box center [1216, 422] width 652 height 23
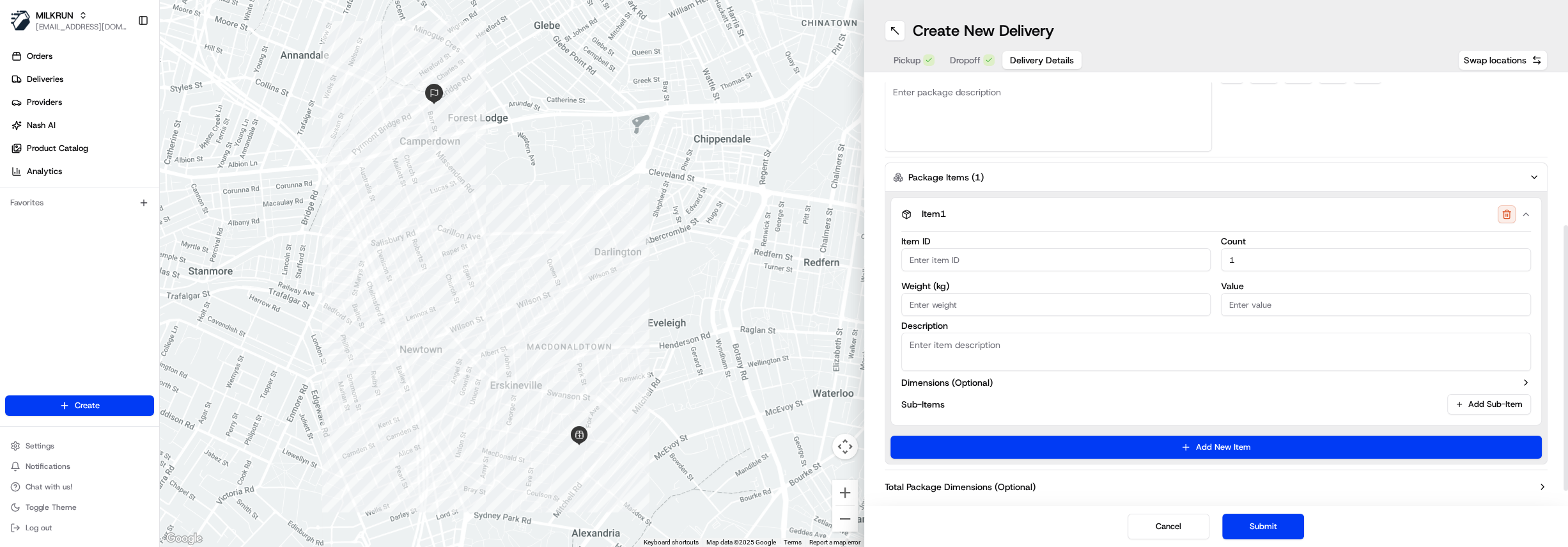
scroll to position [237, 0]
click at [946, 303] on input "Weight ( kg )" at bounding box center [1056, 304] width 310 height 23
type input "1.5"
click at [1274, 524] on button "Submit" at bounding box center [1262, 526] width 82 height 26
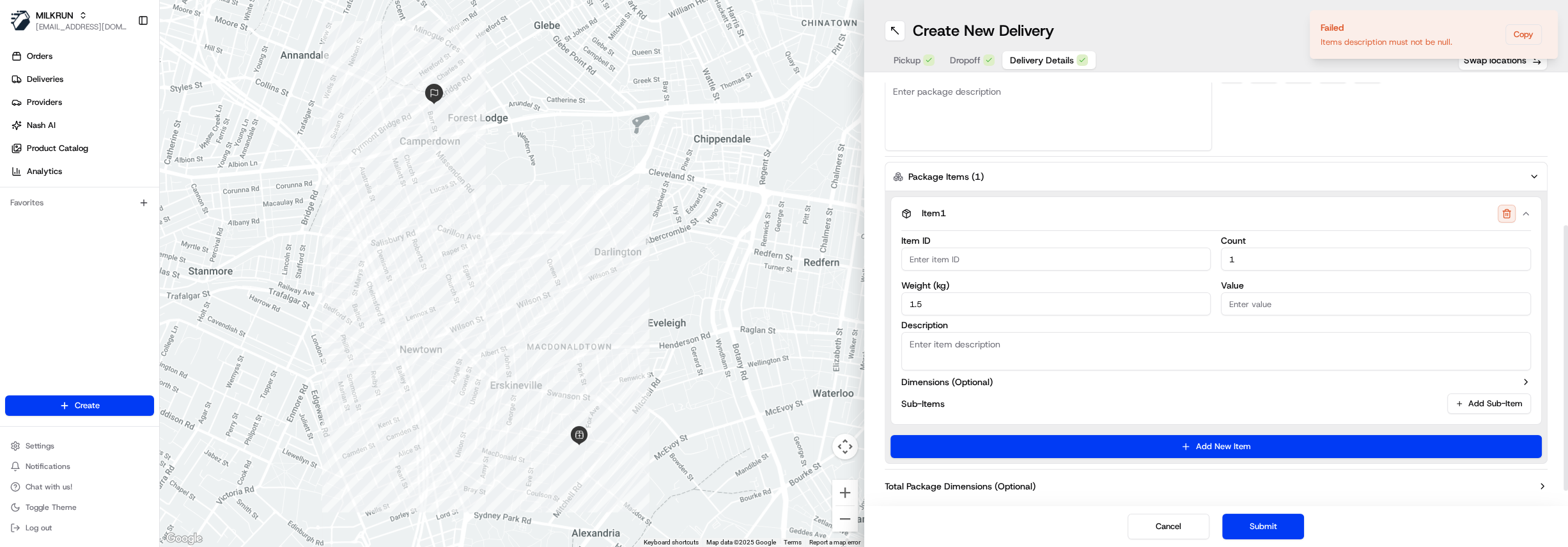
click at [982, 344] on textarea "Description" at bounding box center [1217, 351] width 631 height 39
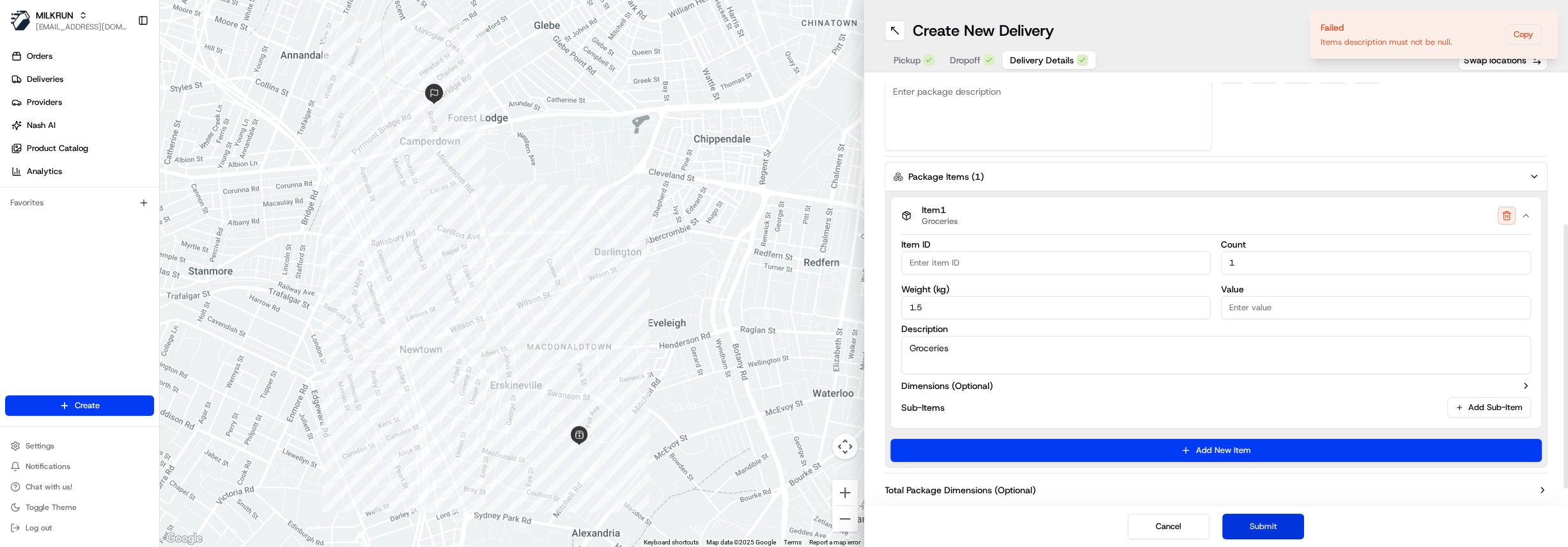
type textarea "Groceries"
click at [1278, 527] on button "Submit" at bounding box center [1262, 526] width 82 height 26
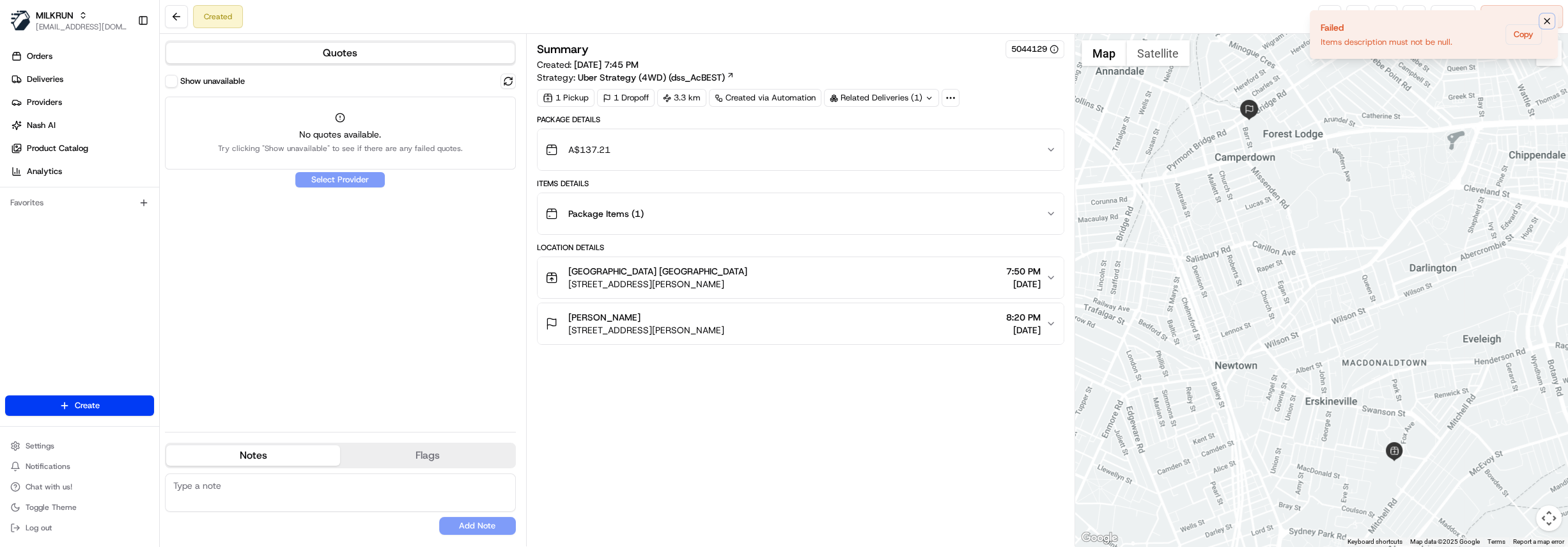
click at [1546, 18] on icon "Notifications (F8)" at bounding box center [1547, 21] width 11 height 11
click at [1443, 22] on span "Reassign" at bounding box center [1452, 16] width 33 height 12
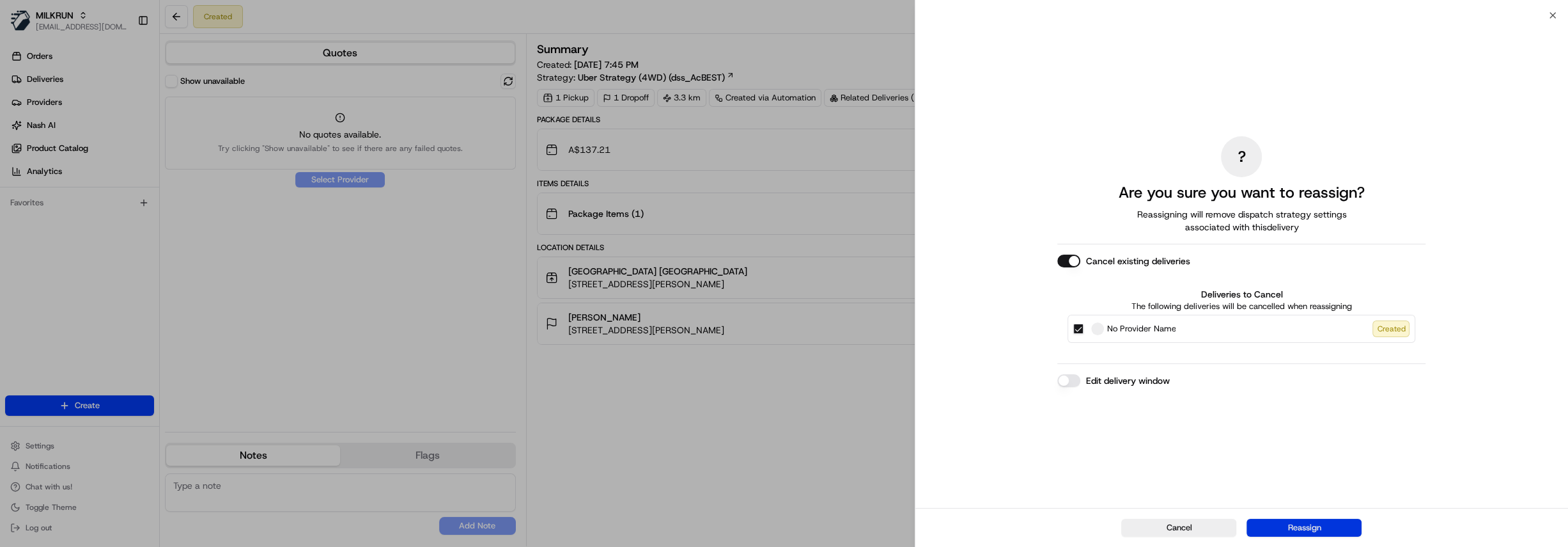
click at [1290, 526] on button "Reassign" at bounding box center [1303, 528] width 115 height 18
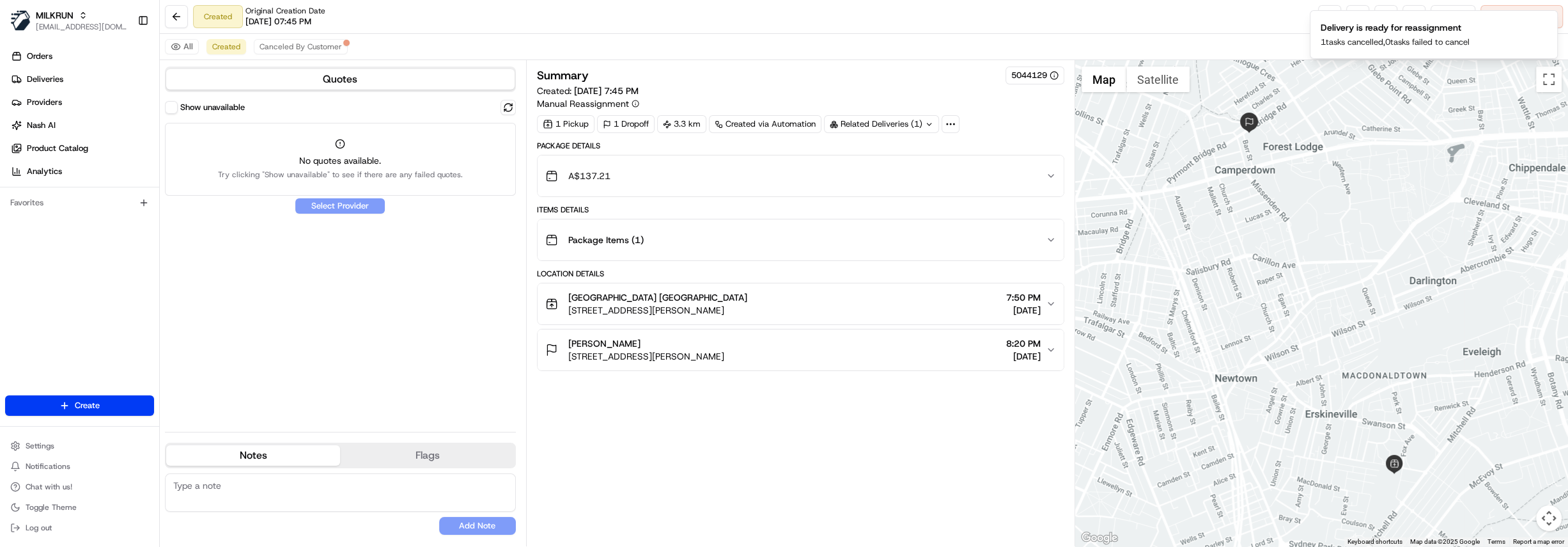
click at [179, 107] on div "Show unavailable" at bounding box center [204, 107] width 80 height 13
click at [172, 107] on button "Show unavailable" at bounding box center [171, 107] width 13 height 13
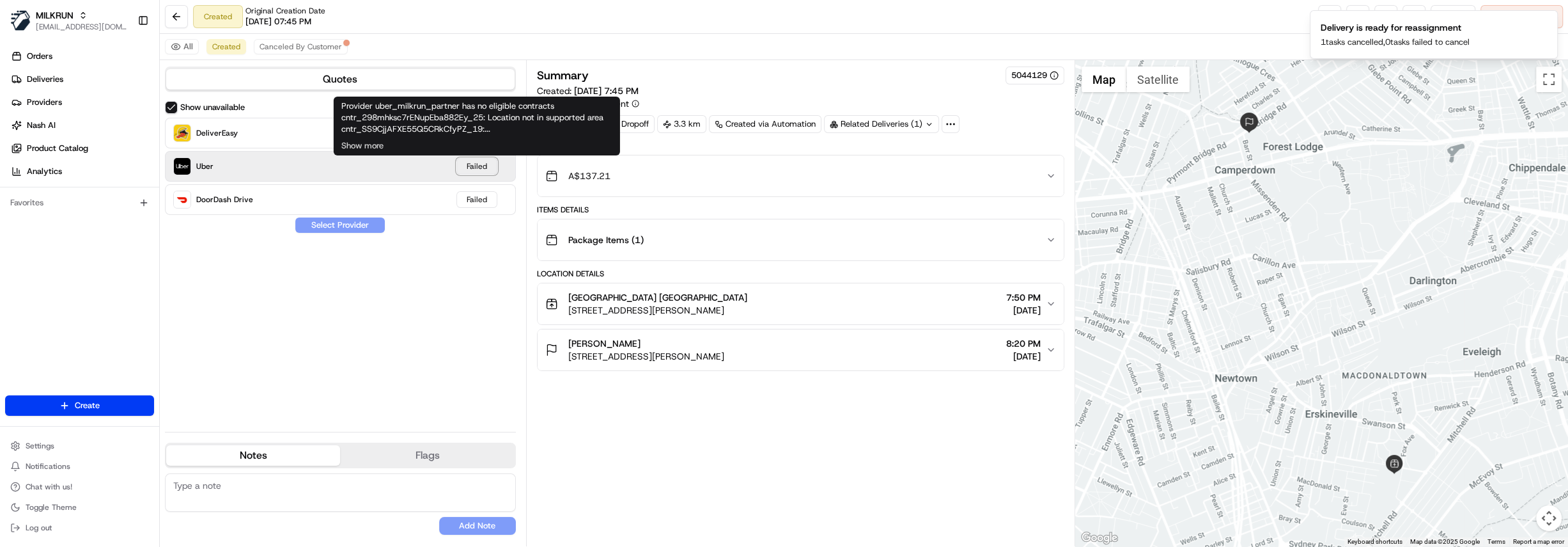
click at [474, 172] on div "Failed" at bounding box center [476, 166] width 41 height 16
click at [372, 145] on button "Show more" at bounding box center [363, 146] width 42 height 12
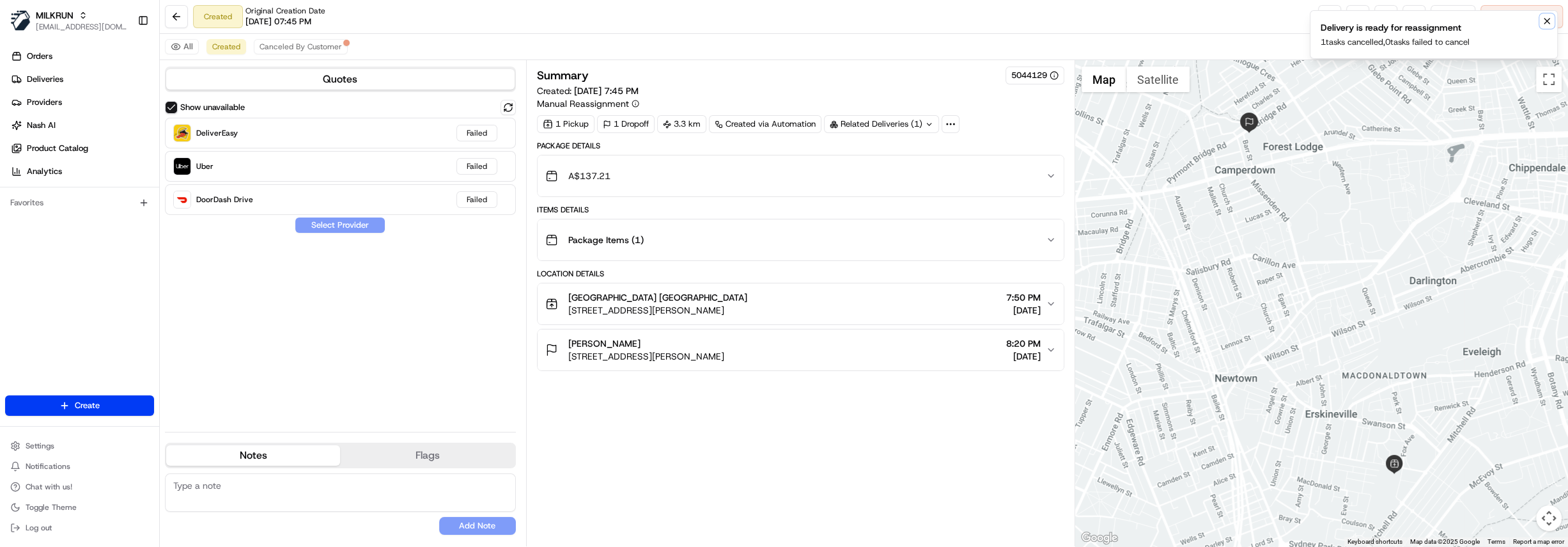
click at [1546, 19] on icon "Notifications (F8)" at bounding box center [1547, 21] width 11 height 11
click at [1405, 18] on link at bounding box center [1414, 16] width 23 height 23
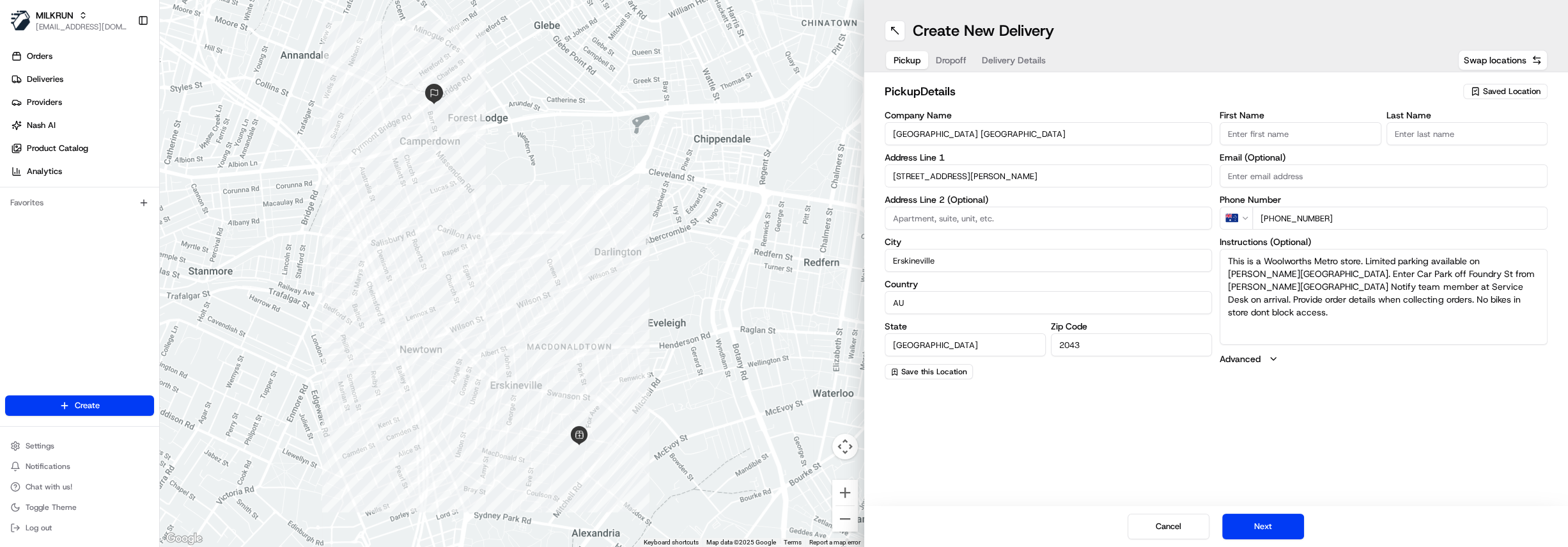
click at [1018, 64] on span "Delivery Details" at bounding box center [1014, 60] width 64 height 13
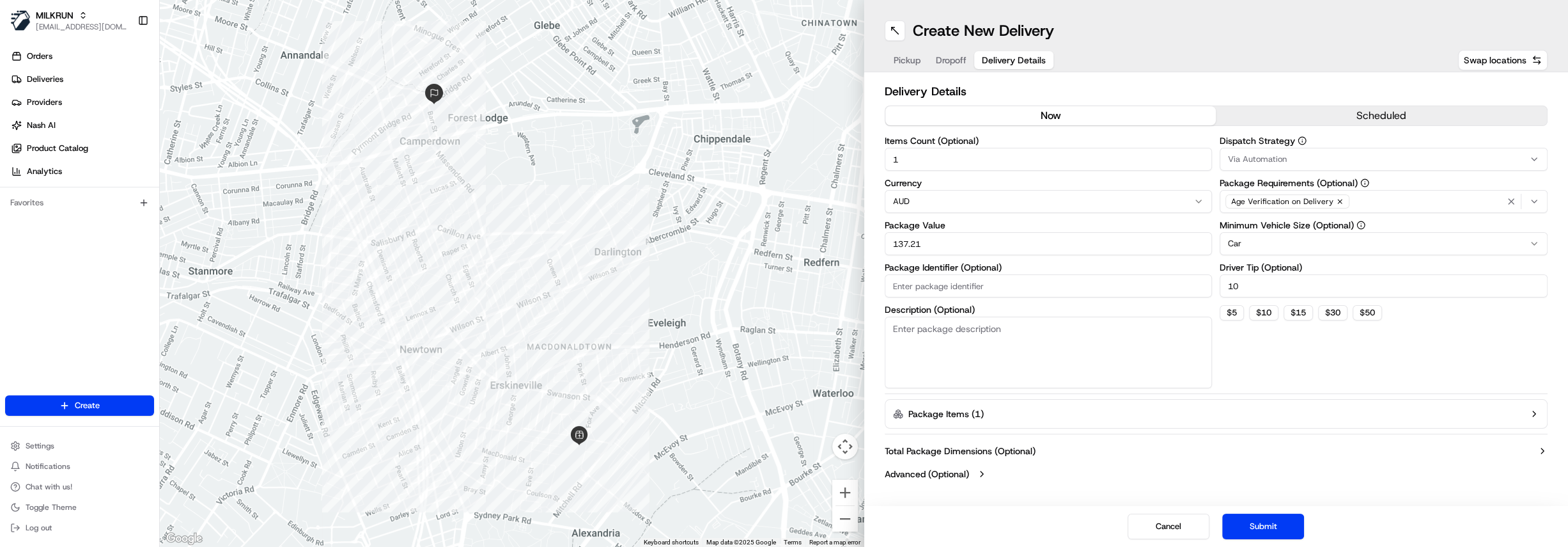
click at [1383, 201] on div "Age Verification on Delivery" at bounding box center [1383, 202] width 321 height 19
type input "al"
click at [1265, 265] on span "Alcohol" at bounding box center [1318, 270] width 157 height 12
click at [1474, 350] on html "MILKRUN hdayet@woolworths.com.au Toggle Sidebar Orders Deliveries Providers Nas…" at bounding box center [784, 273] width 1568 height 547
click at [1284, 409] on button "Package Items ( 1 )" at bounding box center [1216, 414] width 663 height 29
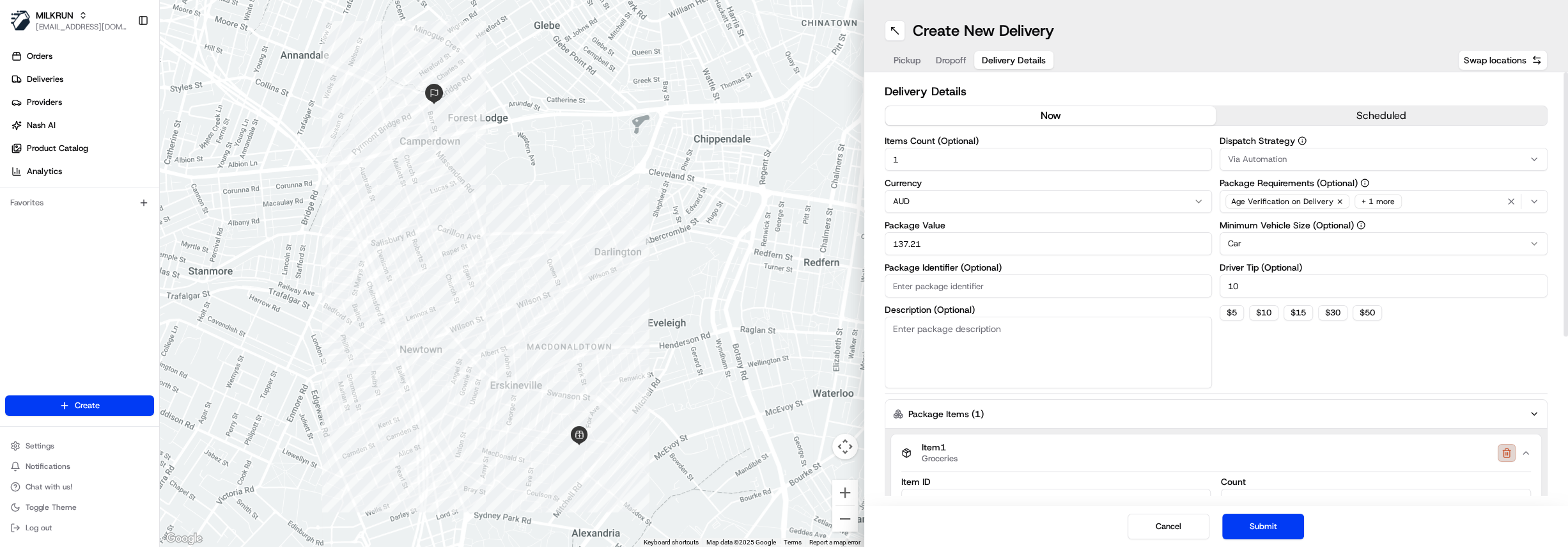
click at [1502, 453] on button "button" at bounding box center [1506, 452] width 18 height 18
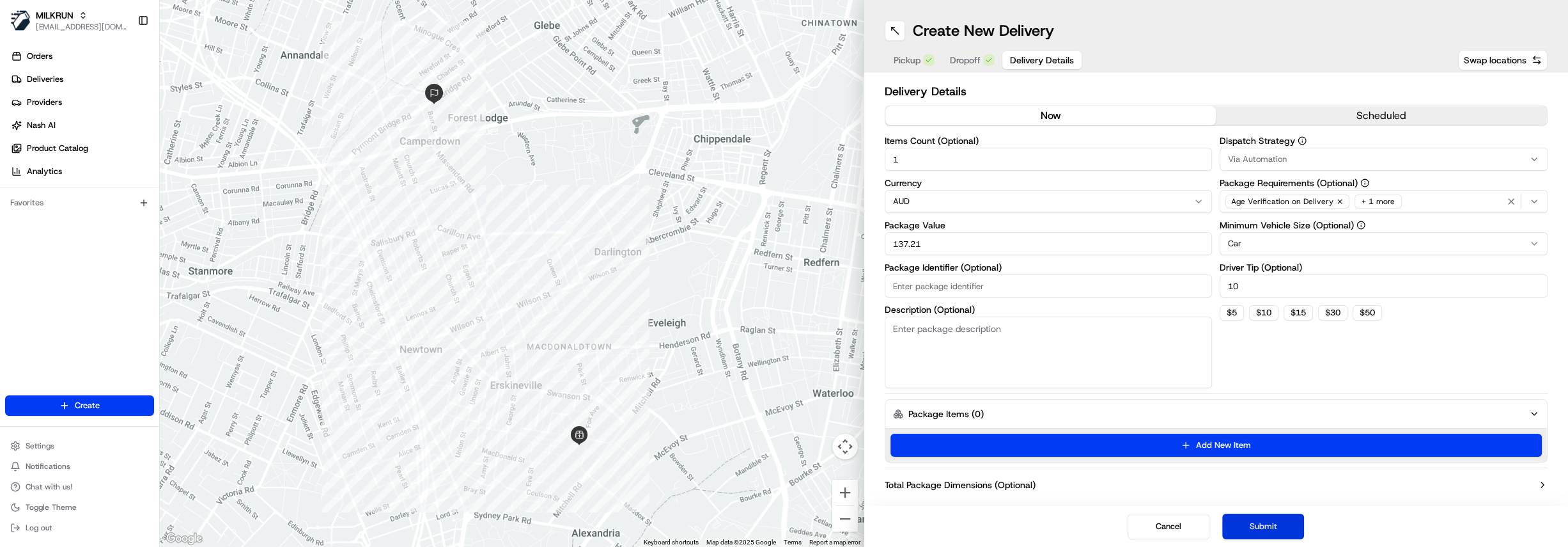
click at [1274, 528] on button "Submit" at bounding box center [1262, 526] width 82 height 26
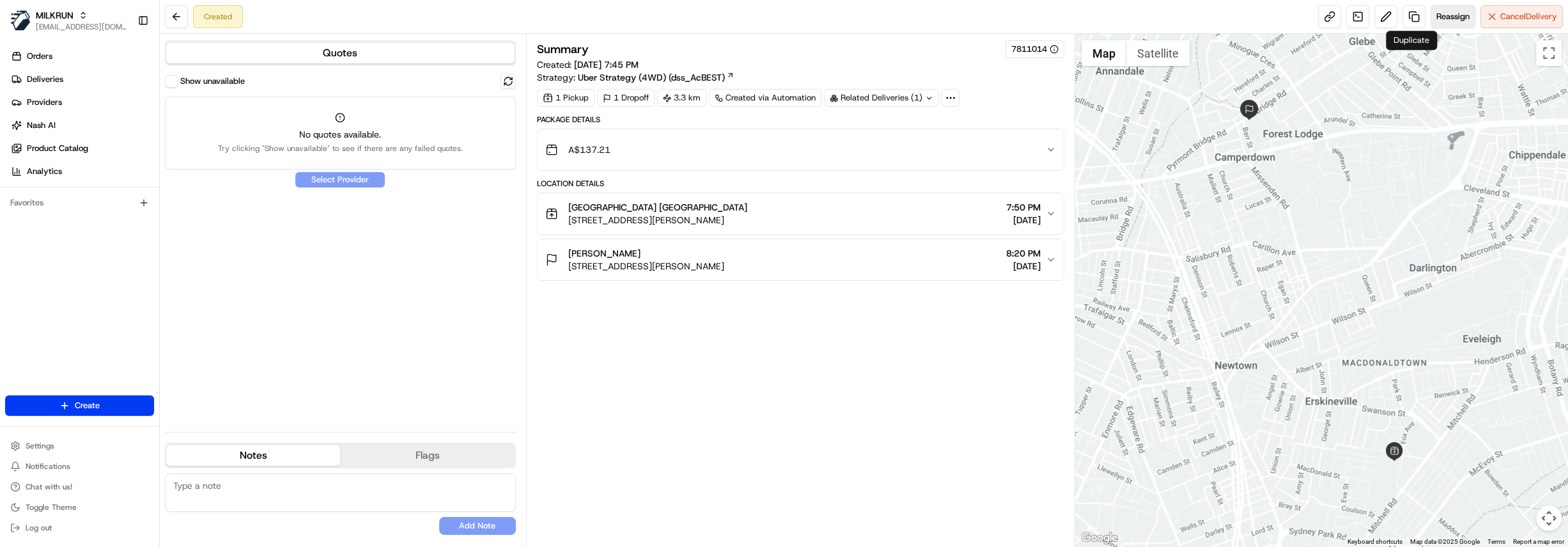
click at [1436, 13] on span "Reassign" at bounding box center [1452, 16] width 33 height 12
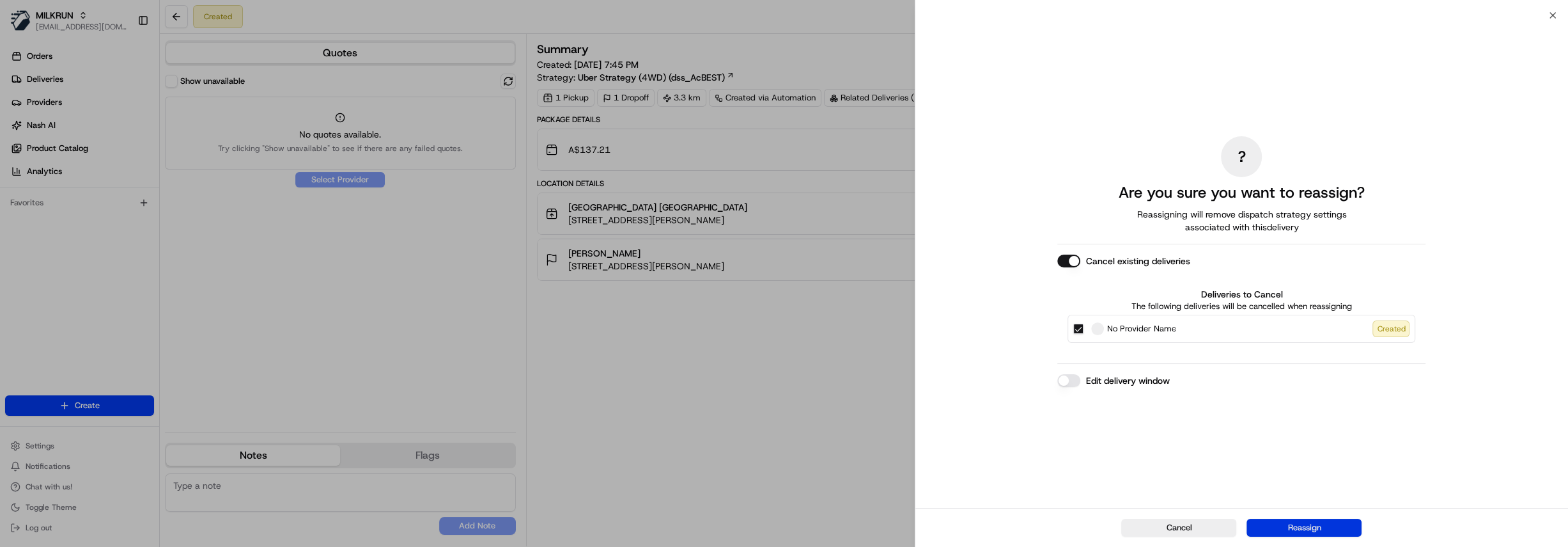
click at [1325, 523] on button "Reassign" at bounding box center [1303, 528] width 115 height 18
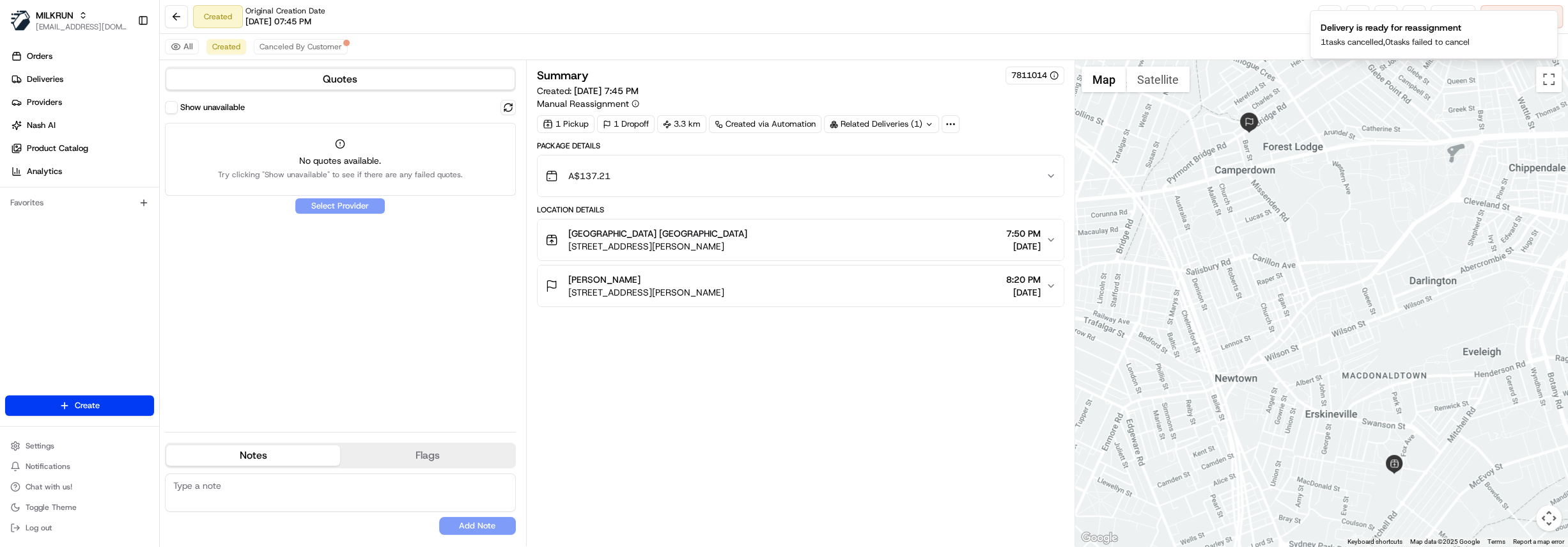
click at [358, 200] on div "Show unavailable No quotes available. Try clicking "Show unavailable" to see if…" at bounding box center [340, 260] width 351 height 321
click at [215, 109] on label "Show unavailable" at bounding box center [212, 107] width 65 height 12
click at [177, 109] on button "Show unavailable" at bounding box center [171, 107] width 13 height 13
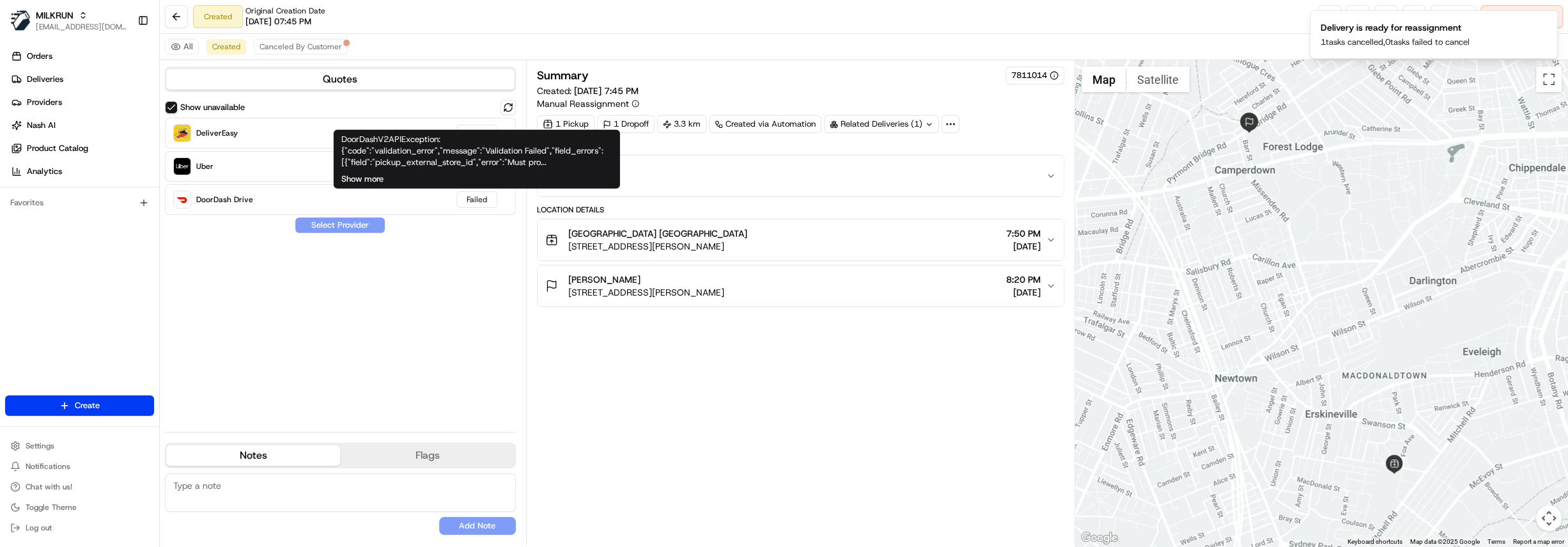
click at [374, 178] on button "Show more" at bounding box center [363, 179] width 42 height 12
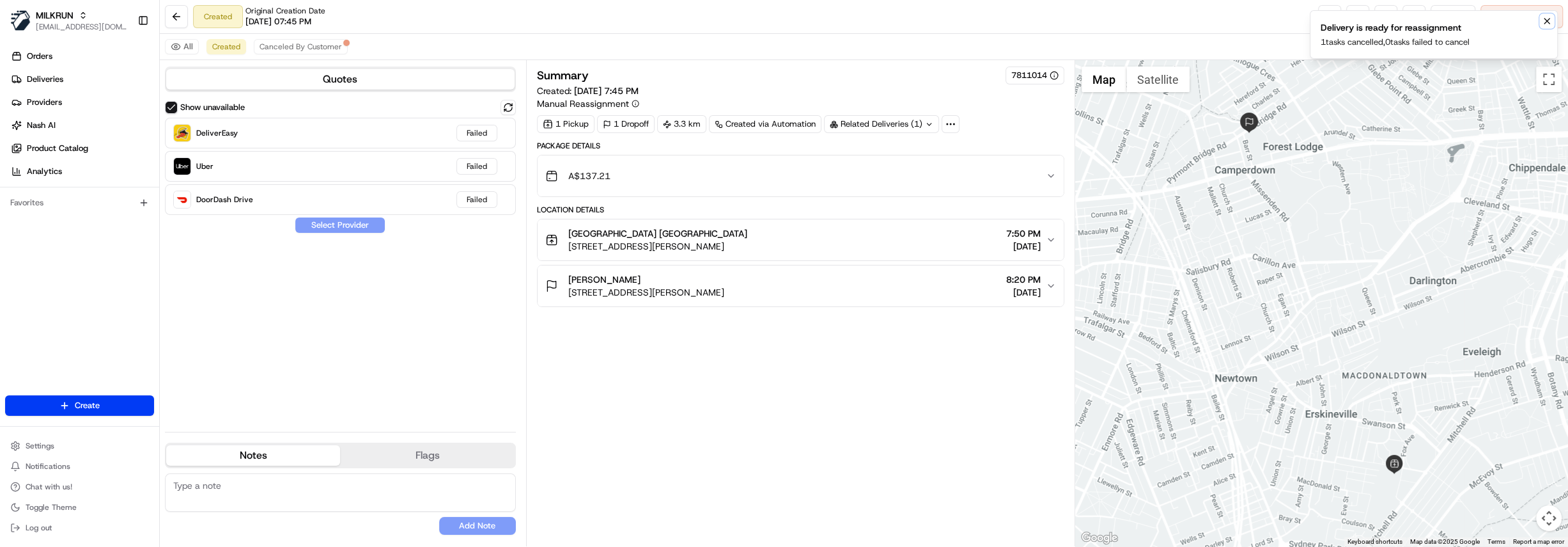
click at [1547, 24] on icon "Notifications (F8)" at bounding box center [1547, 21] width 11 height 11
click at [1405, 19] on link at bounding box center [1414, 16] width 23 height 23
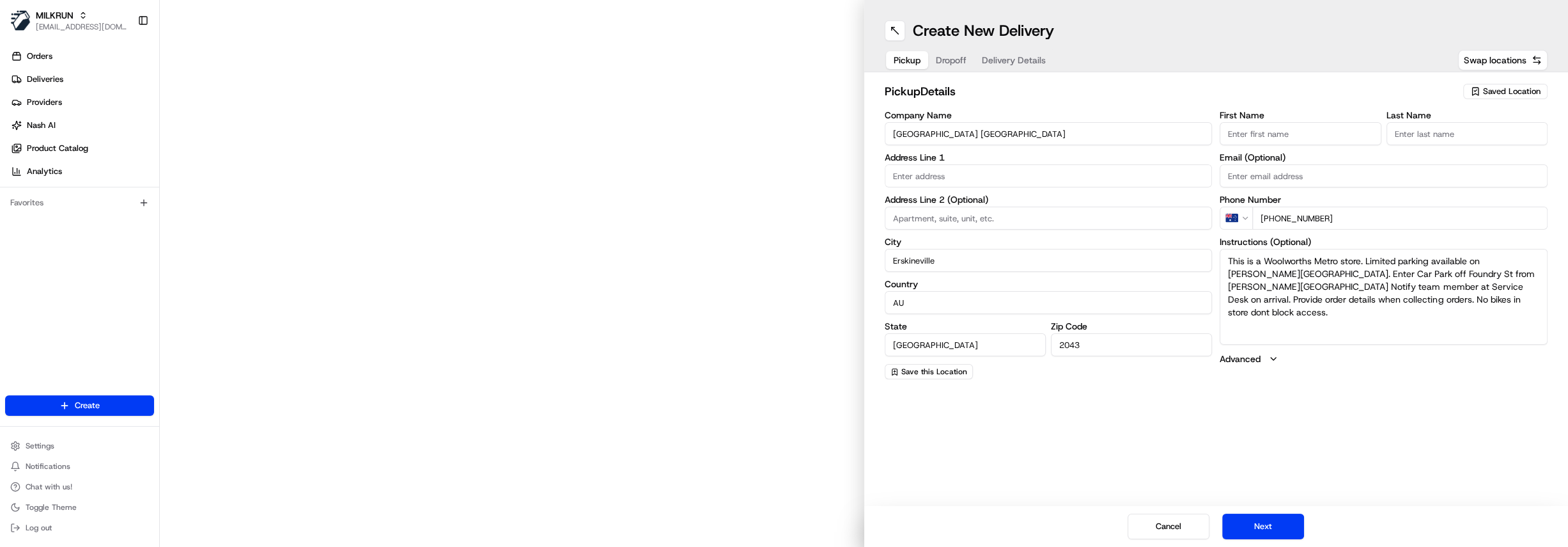
type input "57 Ashmore St"
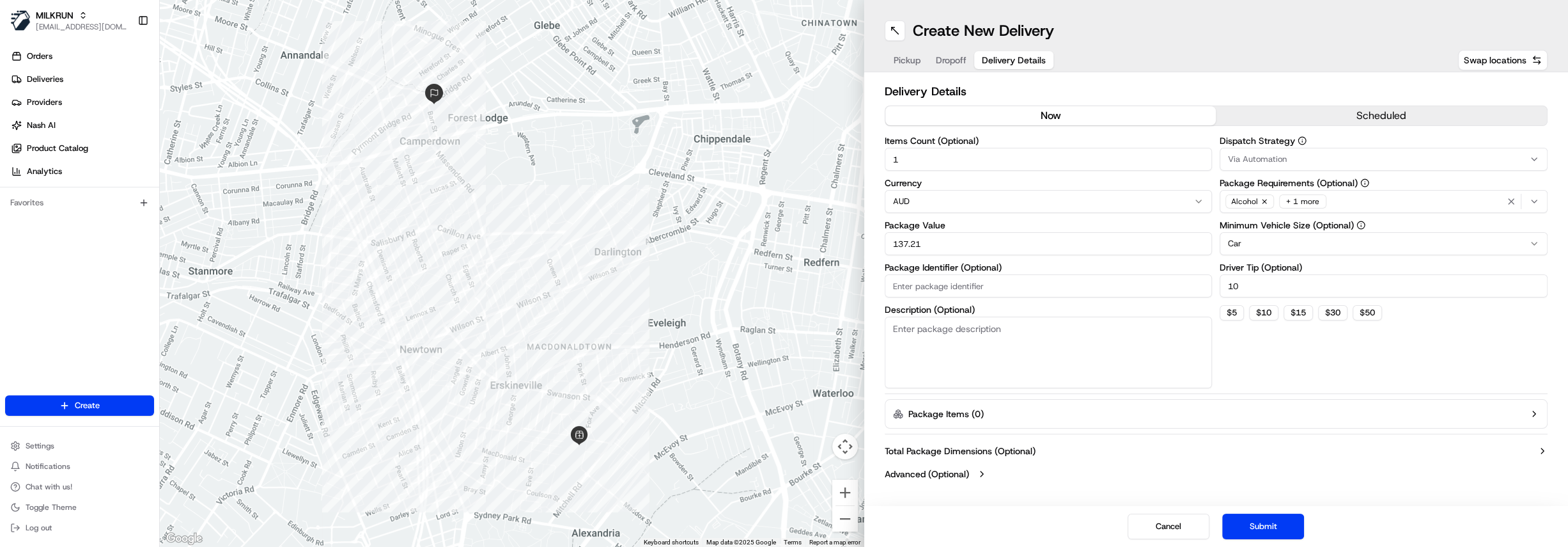
click at [1023, 60] on span "Delivery Details" at bounding box center [1014, 60] width 64 height 13
click at [986, 473] on icon "button" at bounding box center [982, 474] width 11 height 11
click at [957, 62] on span "Dropoff" at bounding box center [951, 60] width 31 height 13
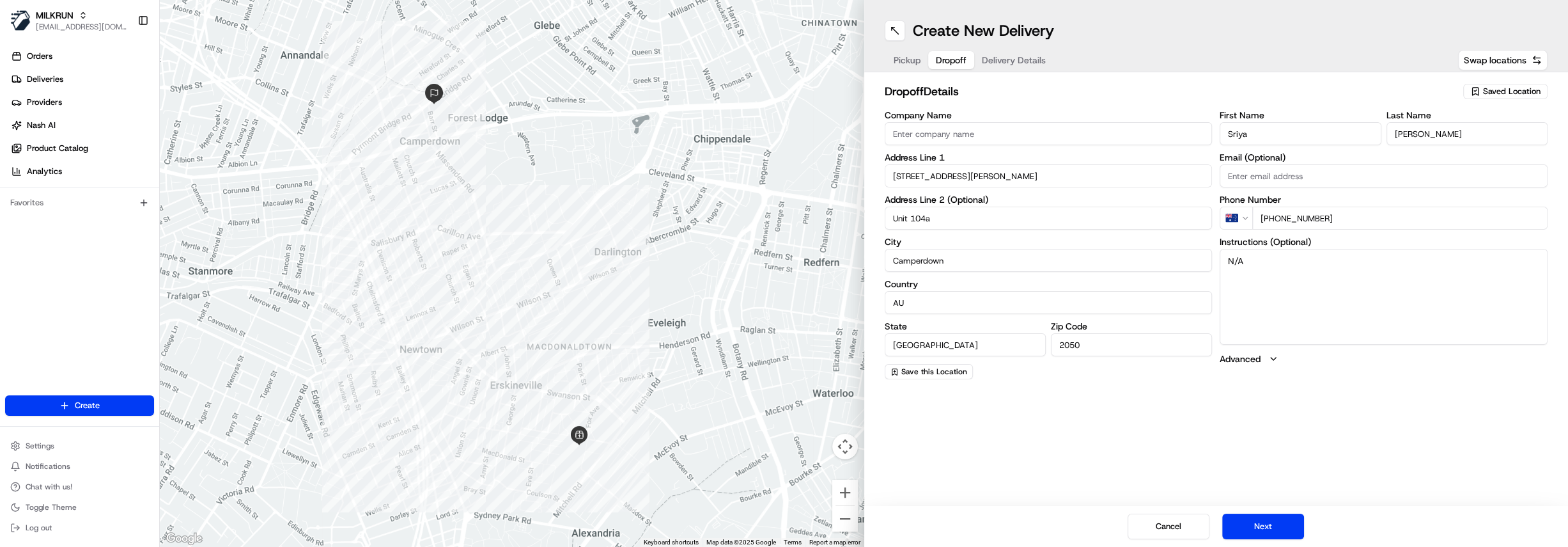
click at [1023, 58] on span "Delivery Details" at bounding box center [1014, 60] width 64 height 13
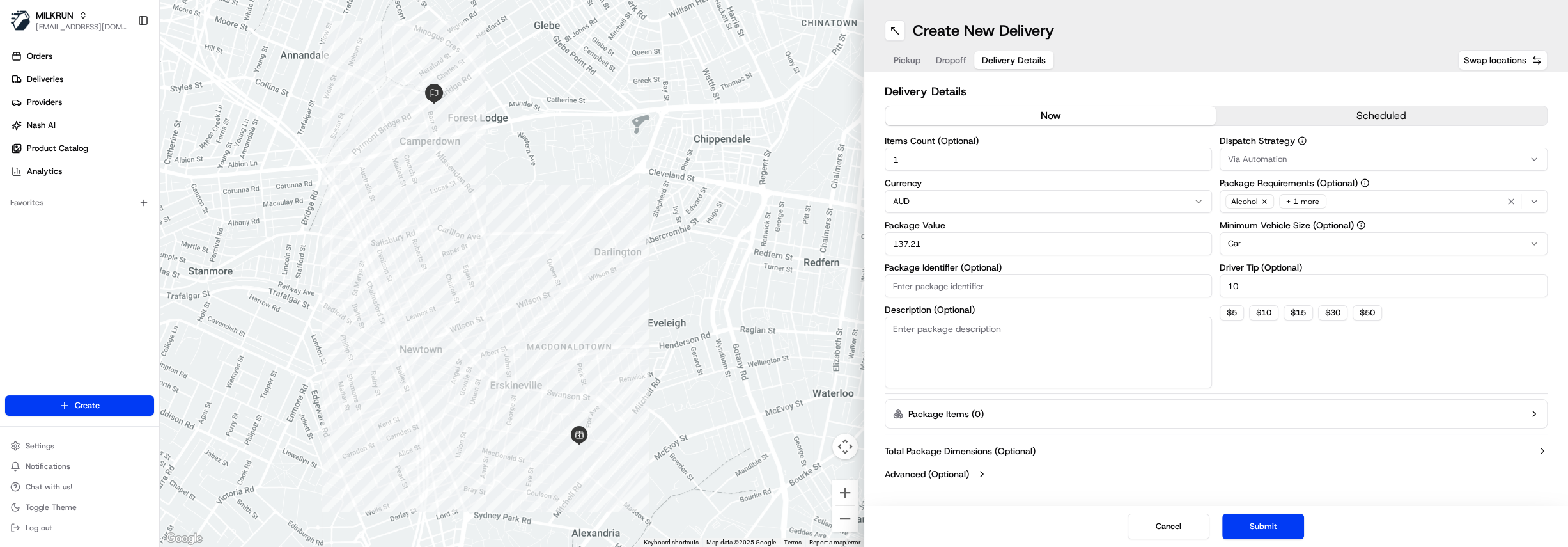
click at [1383, 205] on div "Alcohol + 1 more" at bounding box center [1383, 202] width 321 height 19
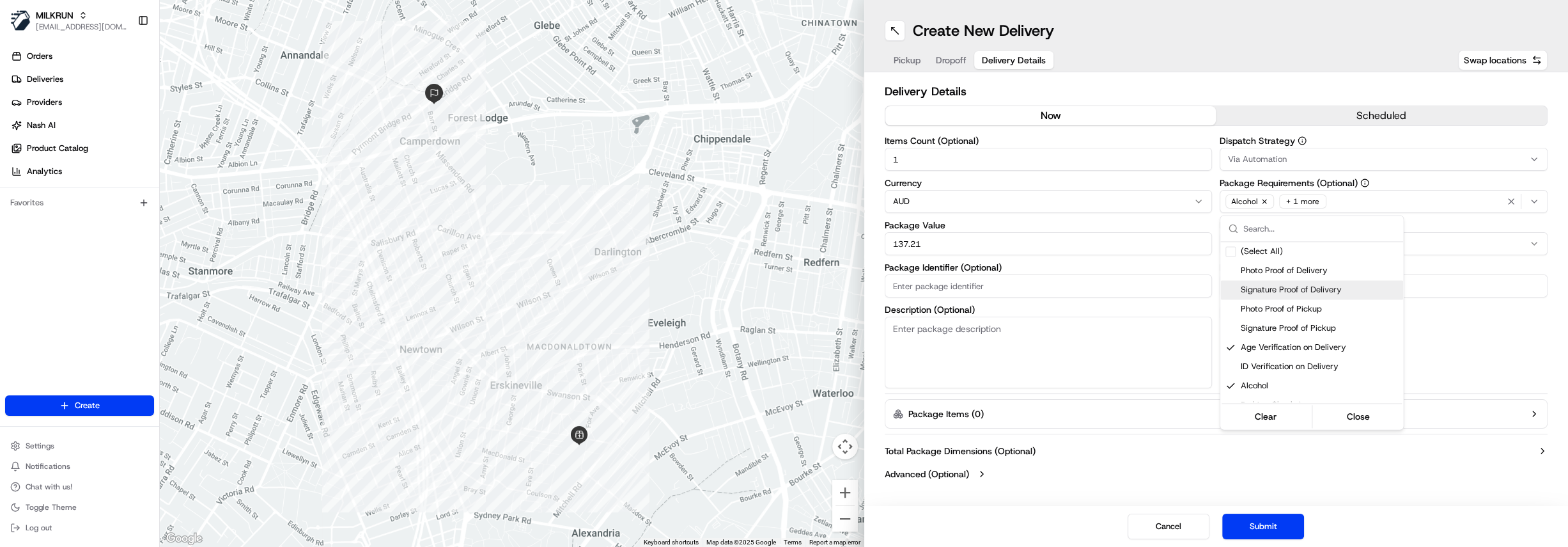
click at [1482, 349] on html "MILKRUN hdayet@woolworths.com.au Toggle Sidebar Orders Deliveries Providers Nas…" at bounding box center [784, 273] width 1568 height 547
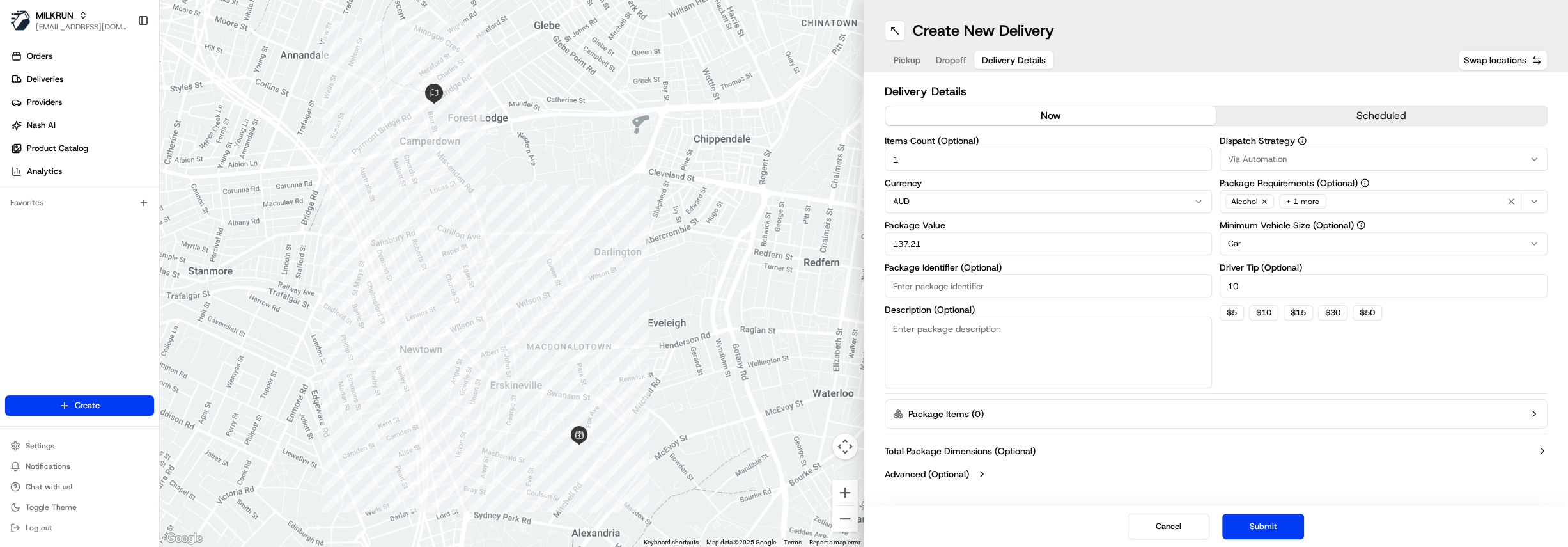
click at [1265, 200] on icon "button" at bounding box center [1264, 202] width 8 height 8
click at [1267, 524] on button "Submit" at bounding box center [1262, 526] width 82 height 26
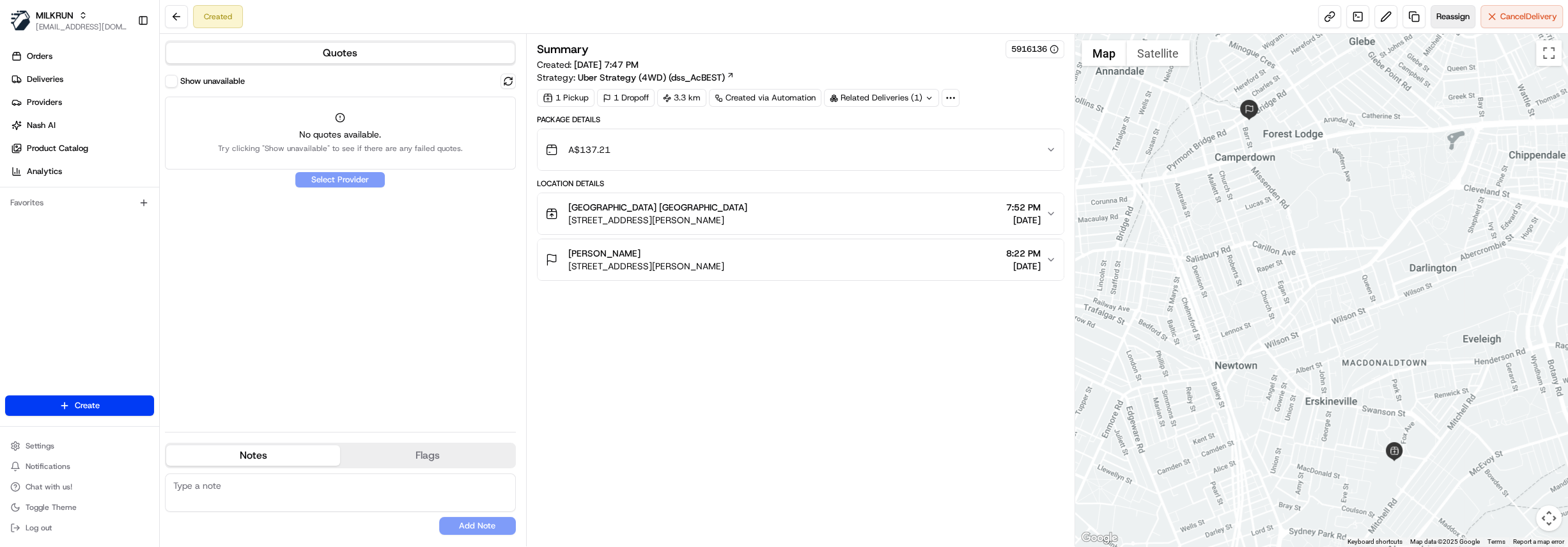
click at [1447, 21] on span "Reassign" at bounding box center [1452, 16] width 33 height 12
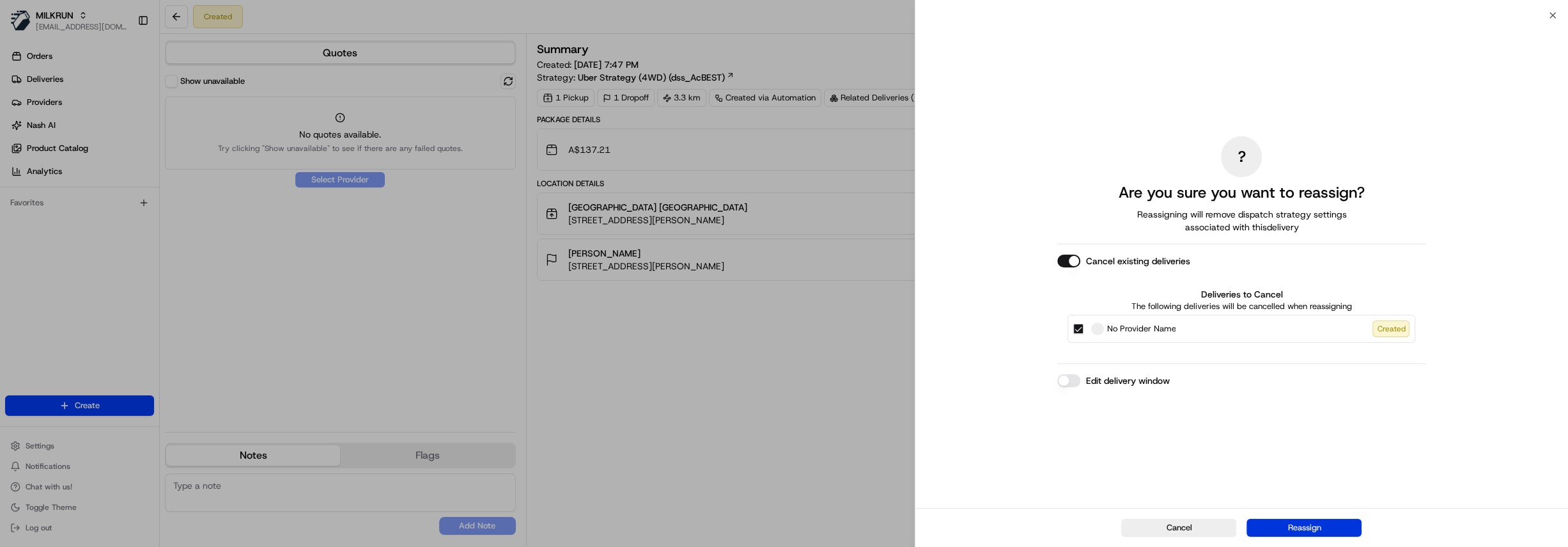
click at [1326, 529] on button "Reassign" at bounding box center [1303, 528] width 115 height 18
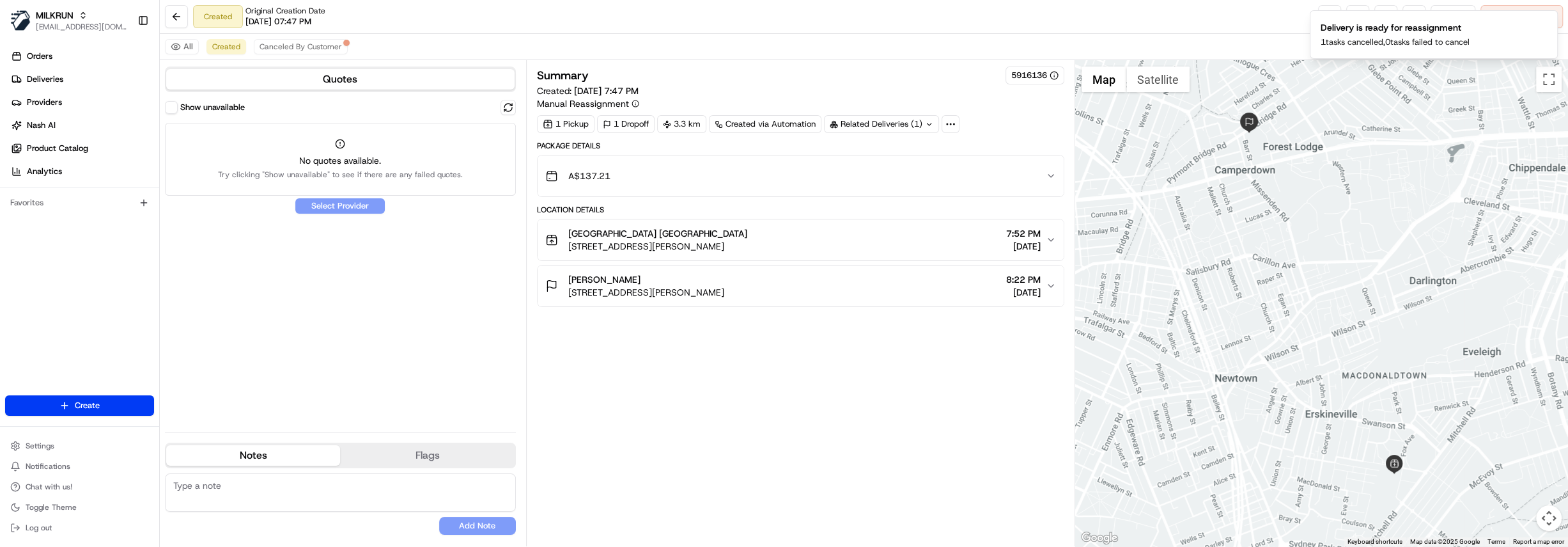
click at [176, 109] on button "Show unavailable" at bounding box center [171, 107] width 13 height 13
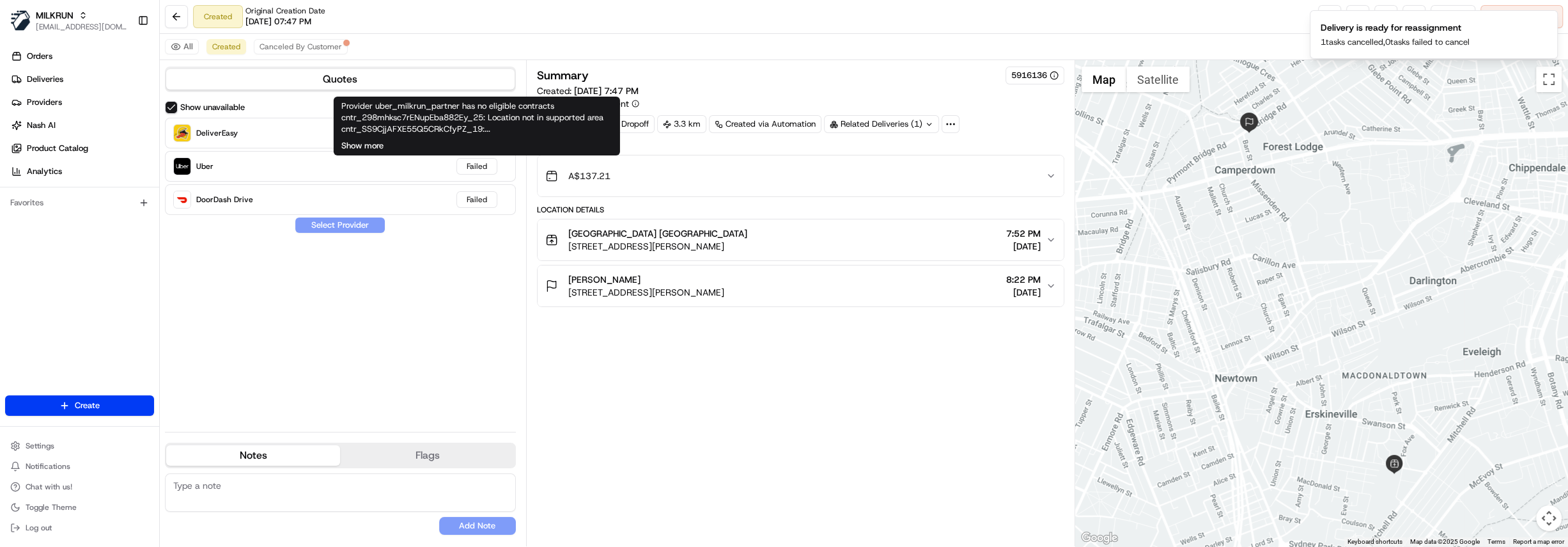
click at [380, 142] on button "Show more" at bounding box center [363, 146] width 42 height 12
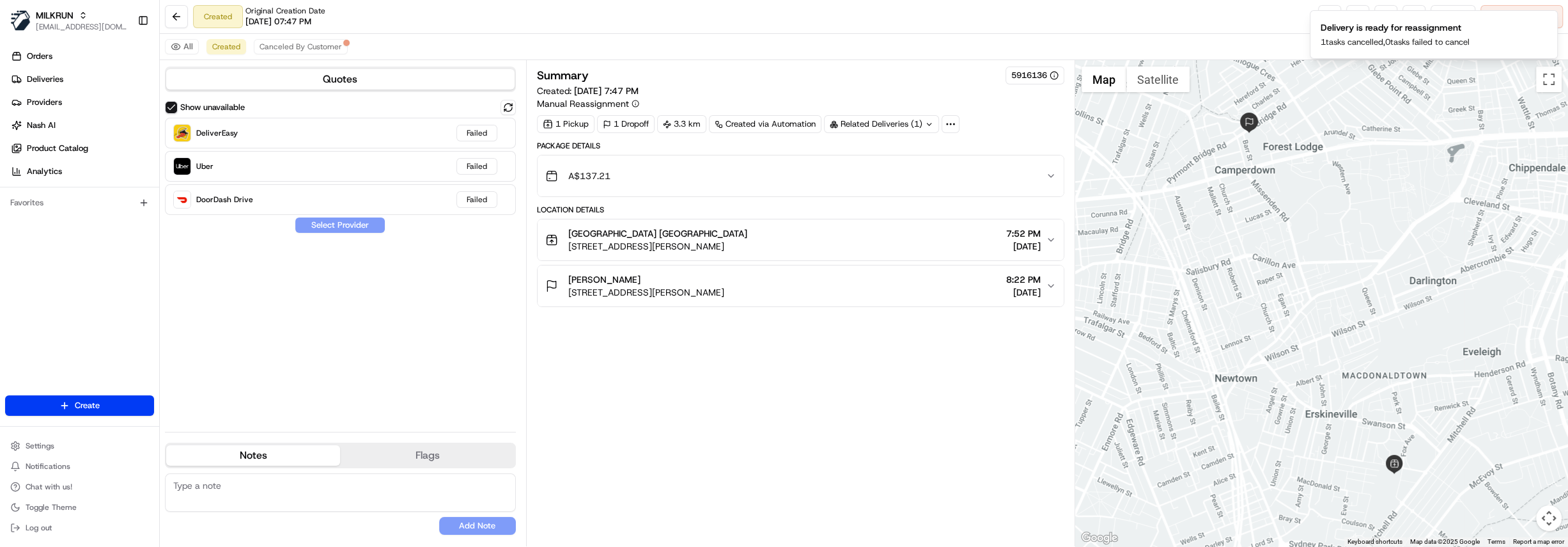
click at [724, 290] on span "Unit 104a/2 Barr St, Camperdown NSW 2050, Australia" at bounding box center [646, 291] width 156 height 13
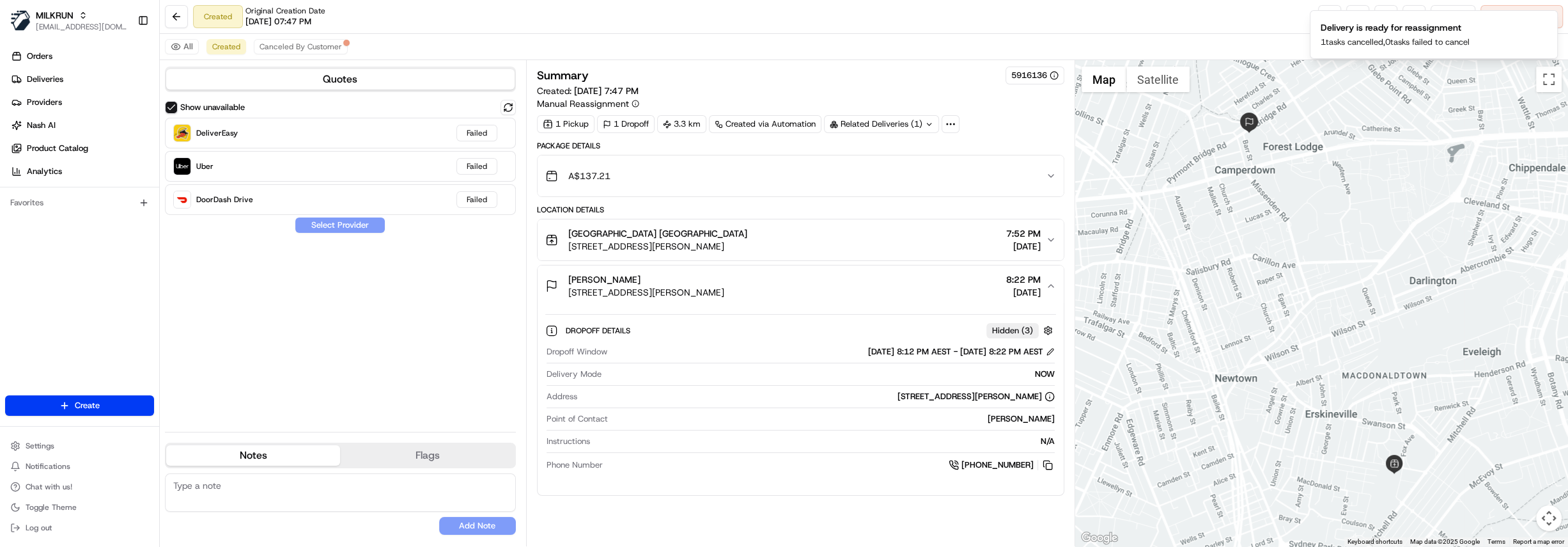
click at [747, 236] on div "Woolworths Park Sydney Metro" at bounding box center [658, 232] width 179 height 13
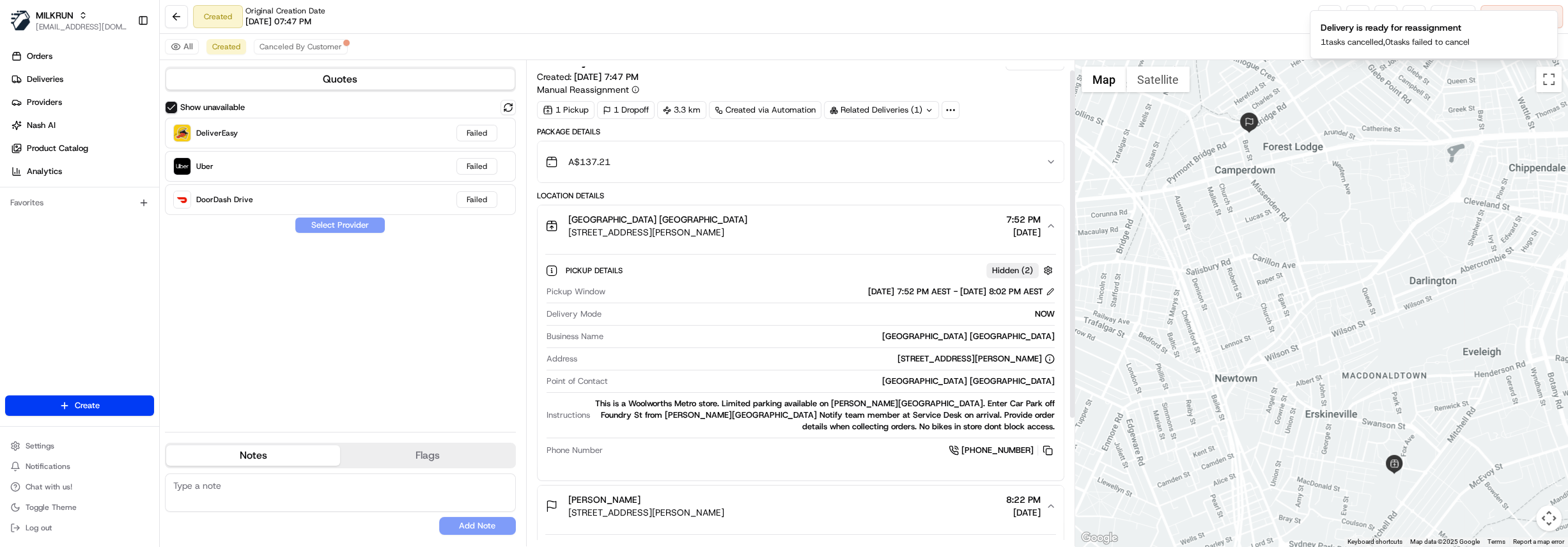
scroll to position [14, 0]
click at [788, 234] on div "Woolworths Park Sydney Metro 57 Ashmore St, Erskineville NSW 2043, Australia 7:…" at bounding box center [795, 226] width 500 height 26
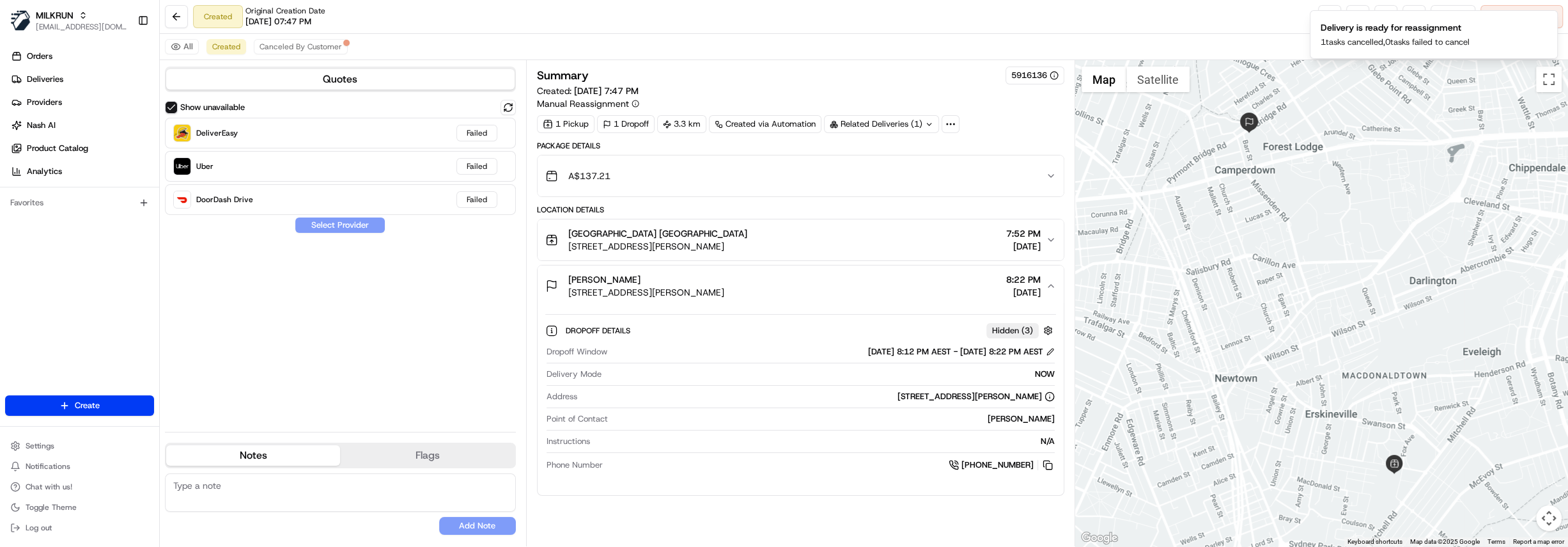
click at [788, 189] on button "A$137.21" at bounding box center [799, 176] width 526 height 41
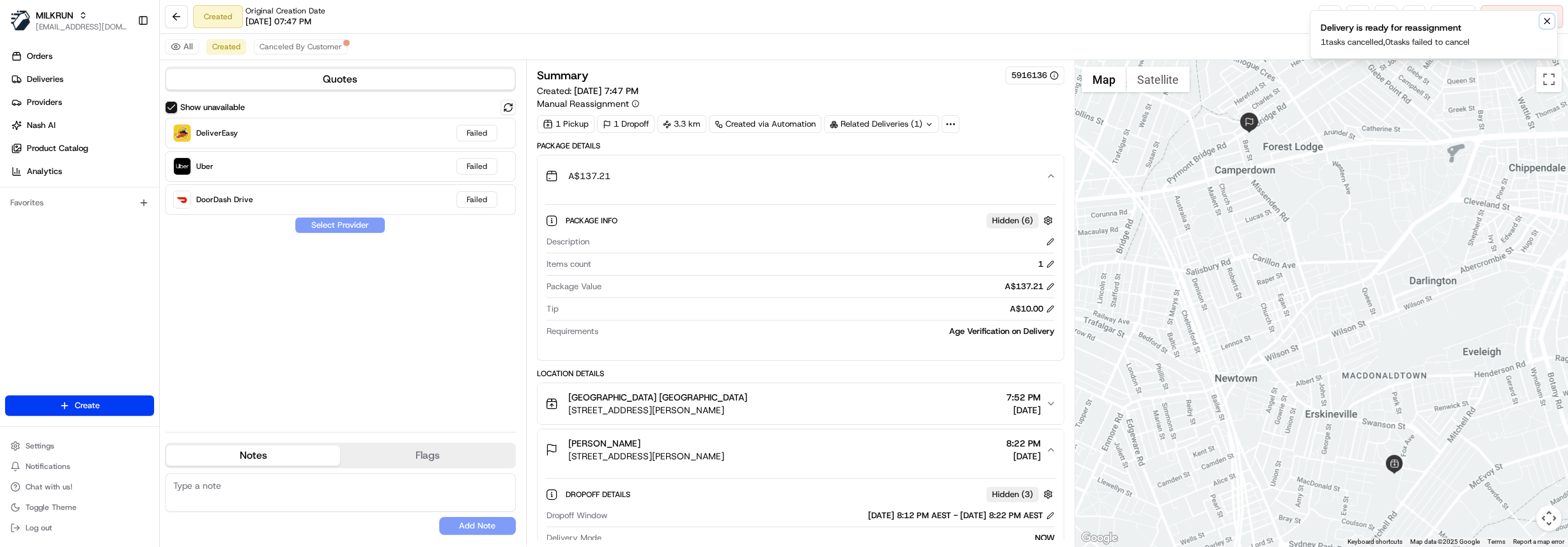
click at [1549, 18] on icon "Notifications (F8)" at bounding box center [1546, 20] width 5 height 5
click at [1413, 16] on link at bounding box center [1414, 16] width 23 height 23
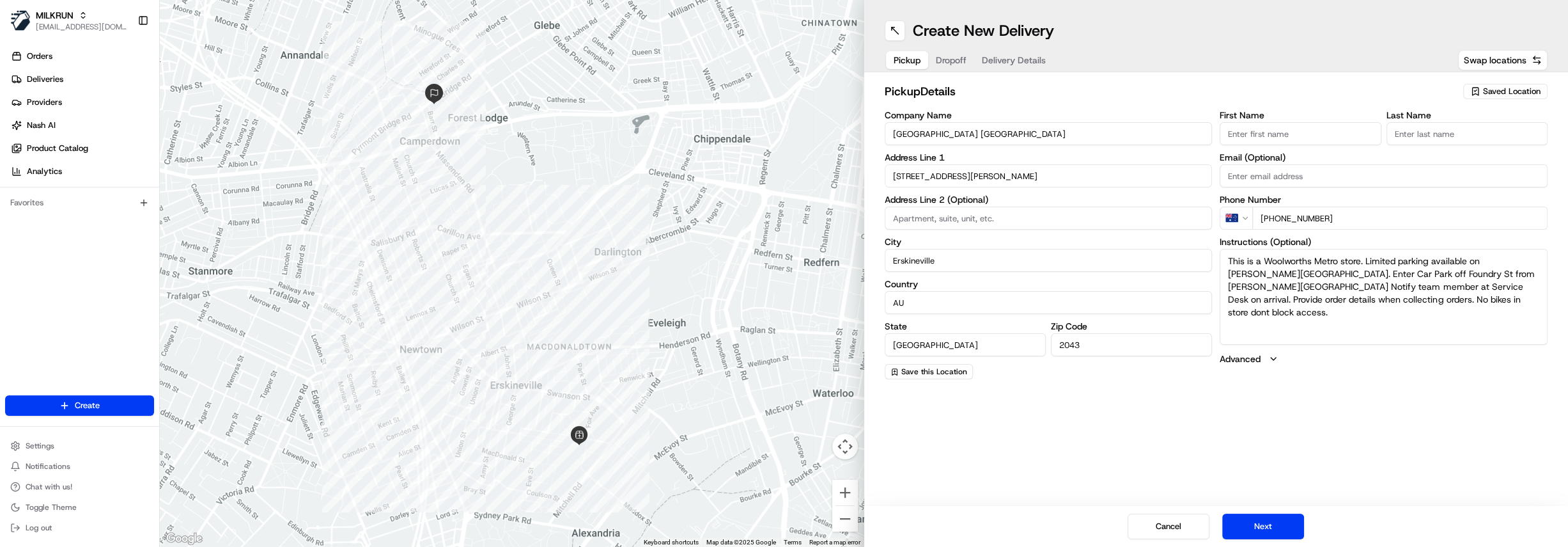
click at [955, 65] on span "Dropoff" at bounding box center [951, 60] width 31 height 13
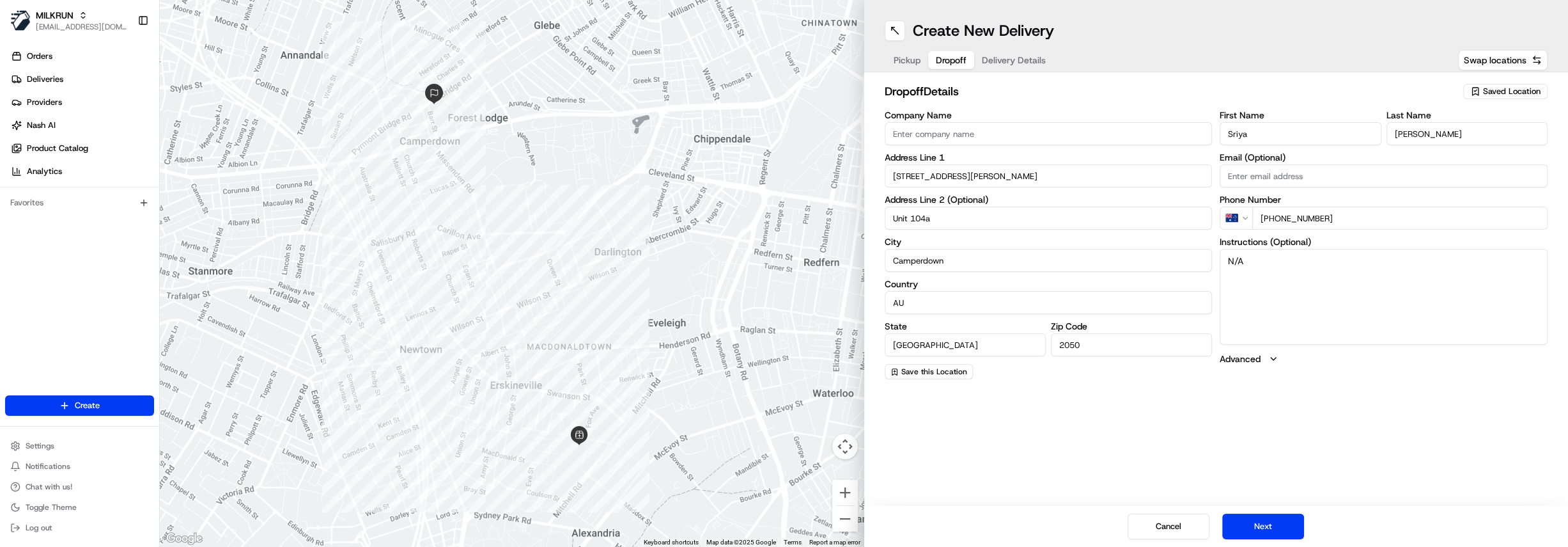
drag, startPoint x: 1212, startPoint y: 262, endPoint x: 1188, endPoint y: 260, distance: 24.1
click at [1188, 260] on div "Company Name Address Line 1 2 Barr St Address Line 2 (Optional) Unit 104a City …" at bounding box center [1216, 245] width 663 height 268
type textarea "Call on arrival unit 104a"
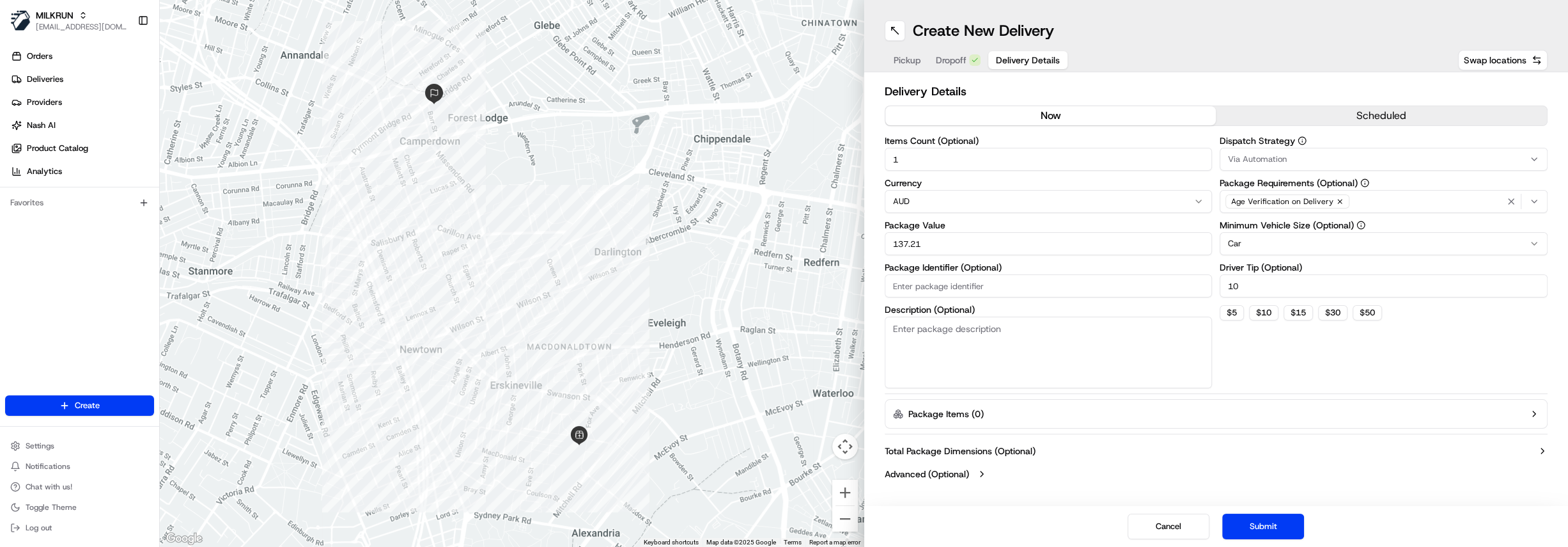
click at [1022, 57] on span "Delivery Details" at bounding box center [1028, 60] width 64 height 13
click at [908, 59] on span "Pickup" at bounding box center [907, 60] width 27 height 13
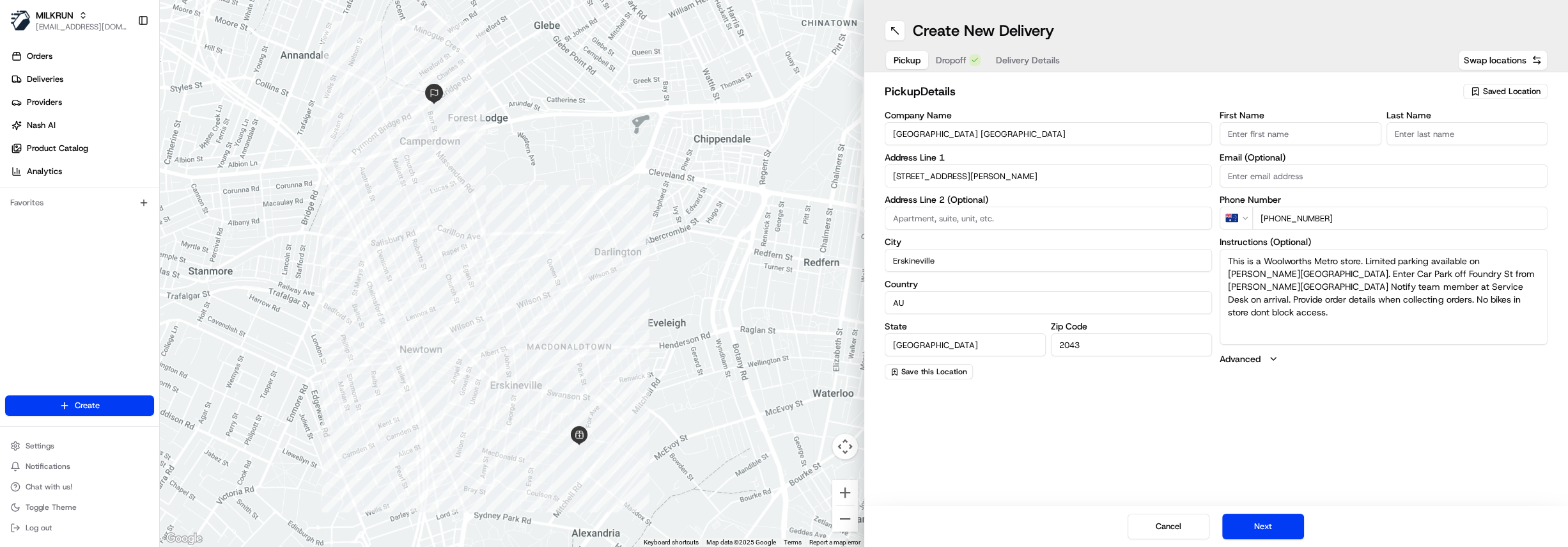
click at [1297, 134] on input "First Name" at bounding box center [1300, 134] width 161 height 23
type input "Manger"
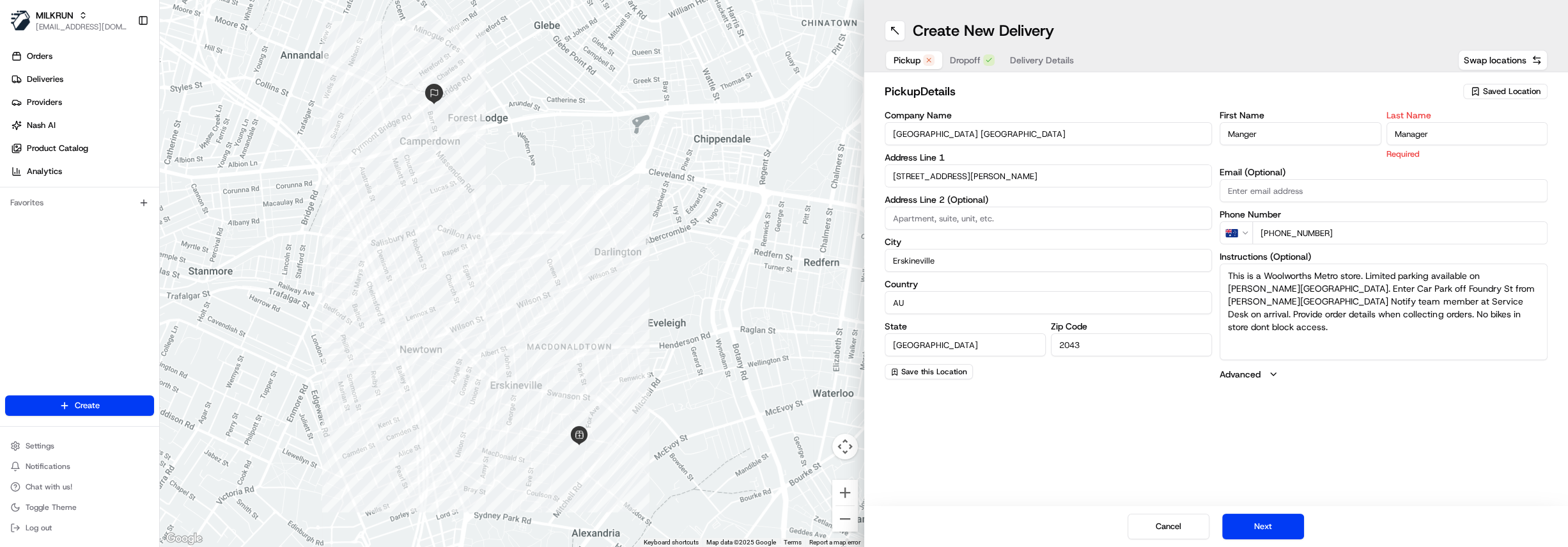
type input "Manager"
click at [1369, 395] on div "Create New Delivery Pickup Dropoff Delivery Details Swap locations pickup Detai…" at bounding box center [1216, 273] width 704 height 547
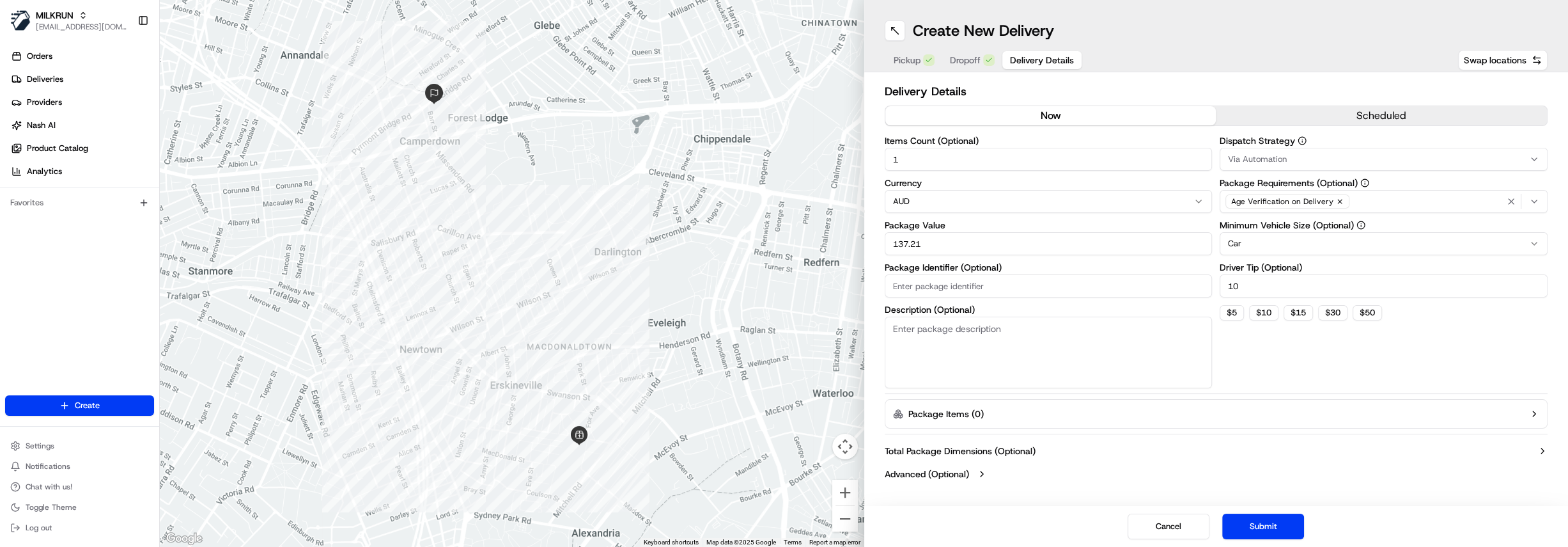
click at [1018, 64] on span "Delivery Details" at bounding box center [1041, 60] width 64 height 13
click at [1267, 529] on button "Submit" at bounding box center [1262, 526] width 82 height 26
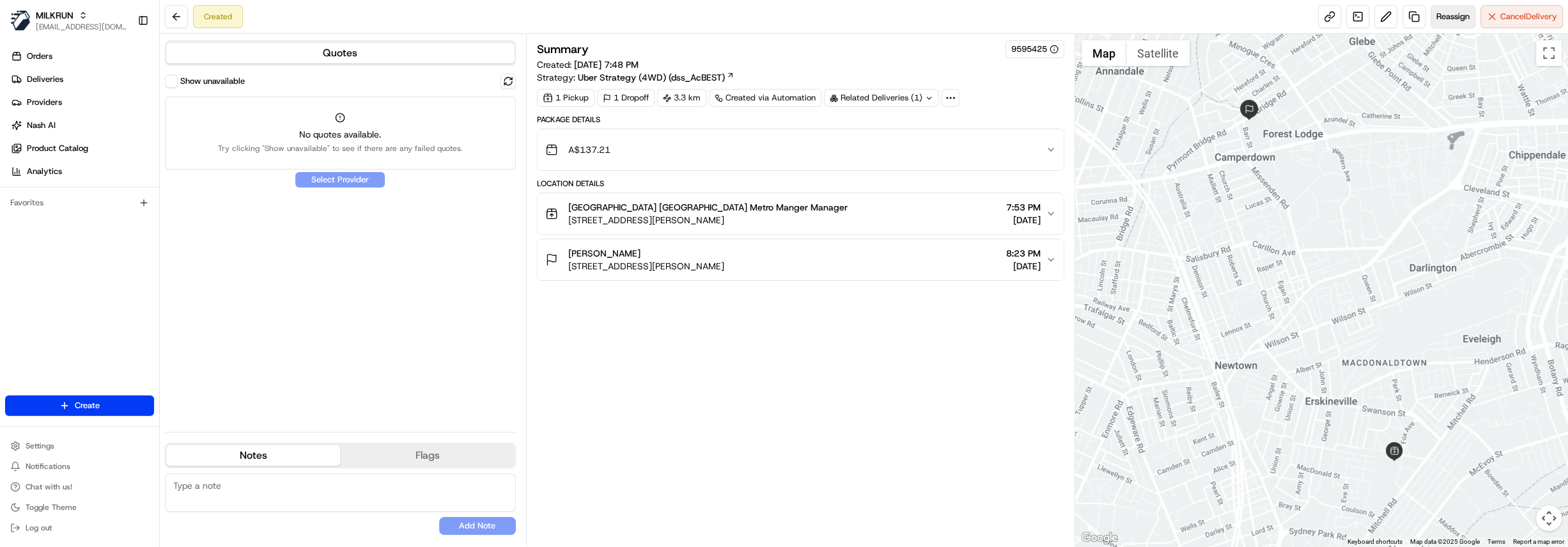
click at [1451, 16] on span "Reassign" at bounding box center [1452, 16] width 33 height 12
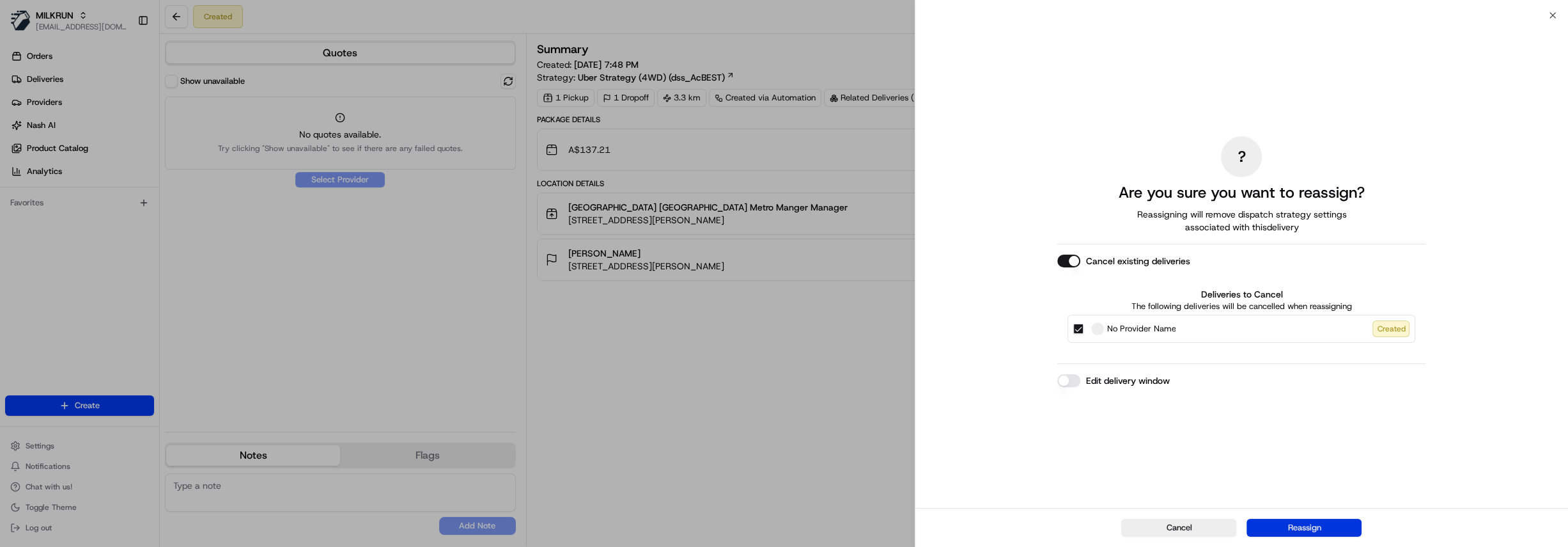
click at [1318, 524] on button "Reassign" at bounding box center [1303, 528] width 115 height 18
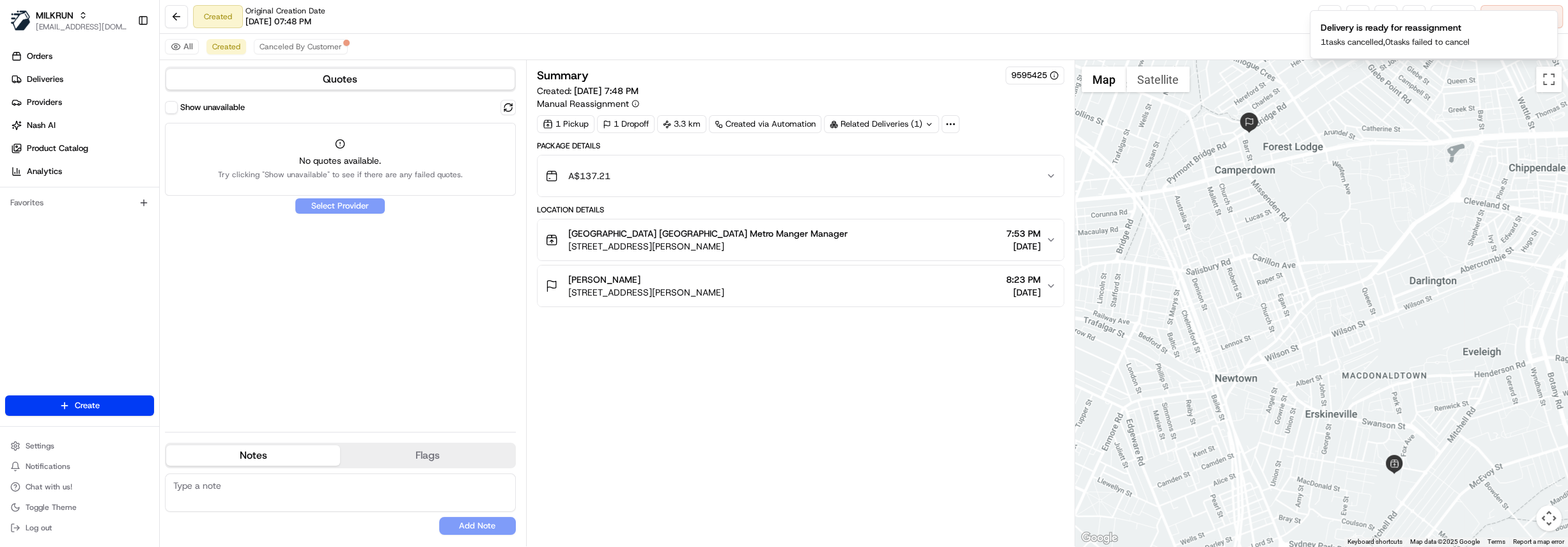
click at [173, 108] on button "Show unavailable" at bounding box center [171, 107] width 13 height 13
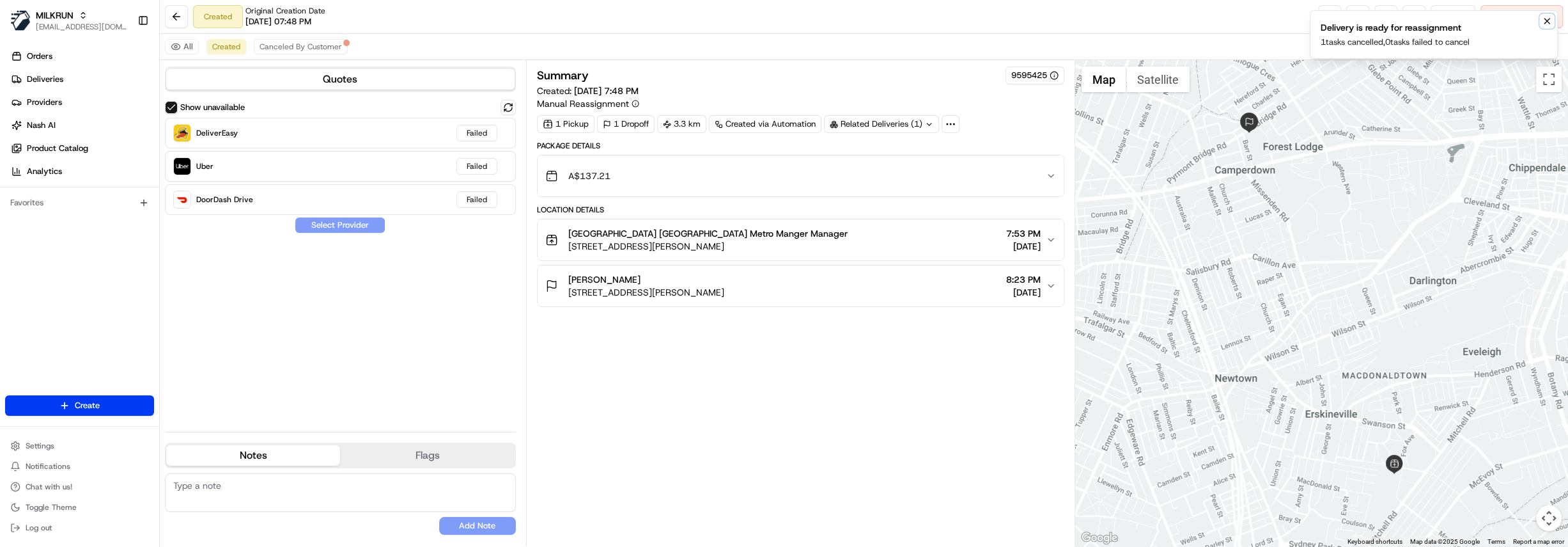
click at [1548, 21] on icon "Notifications (F8)" at bounding box center [1547, 21] width 11 height 11
click at [1410, 15] on link at bounding box center [1414, 16] width 23 height 23
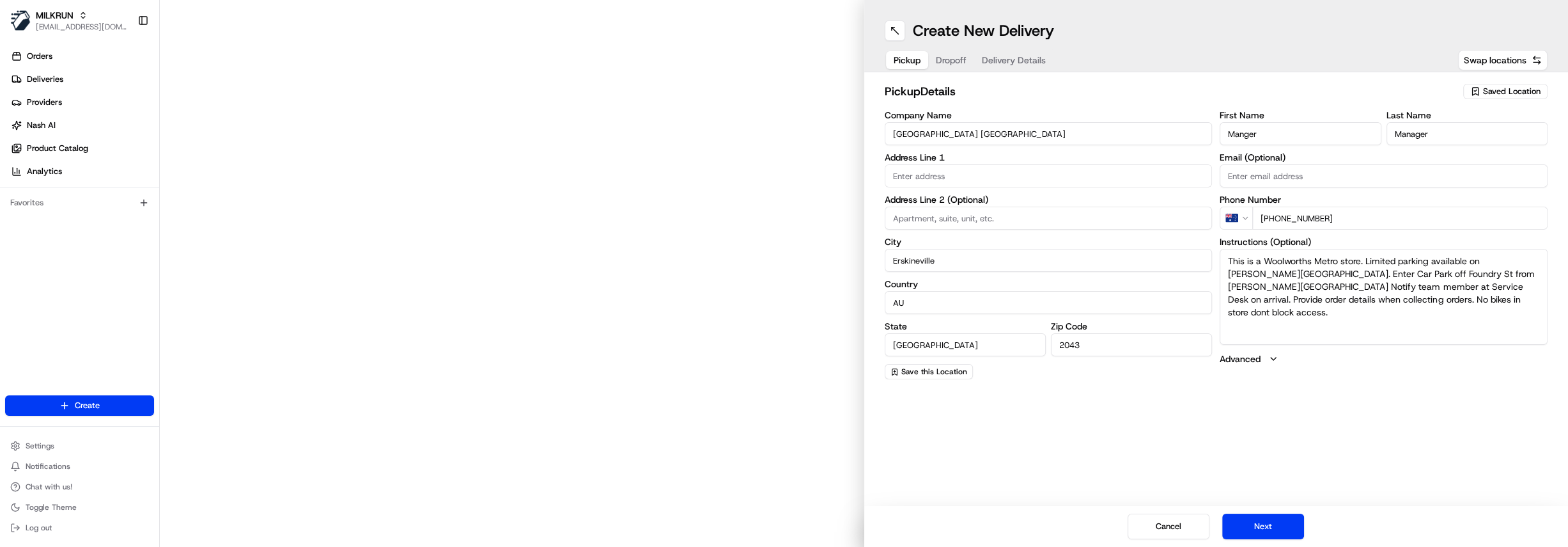
type input "57 Ashmore St"
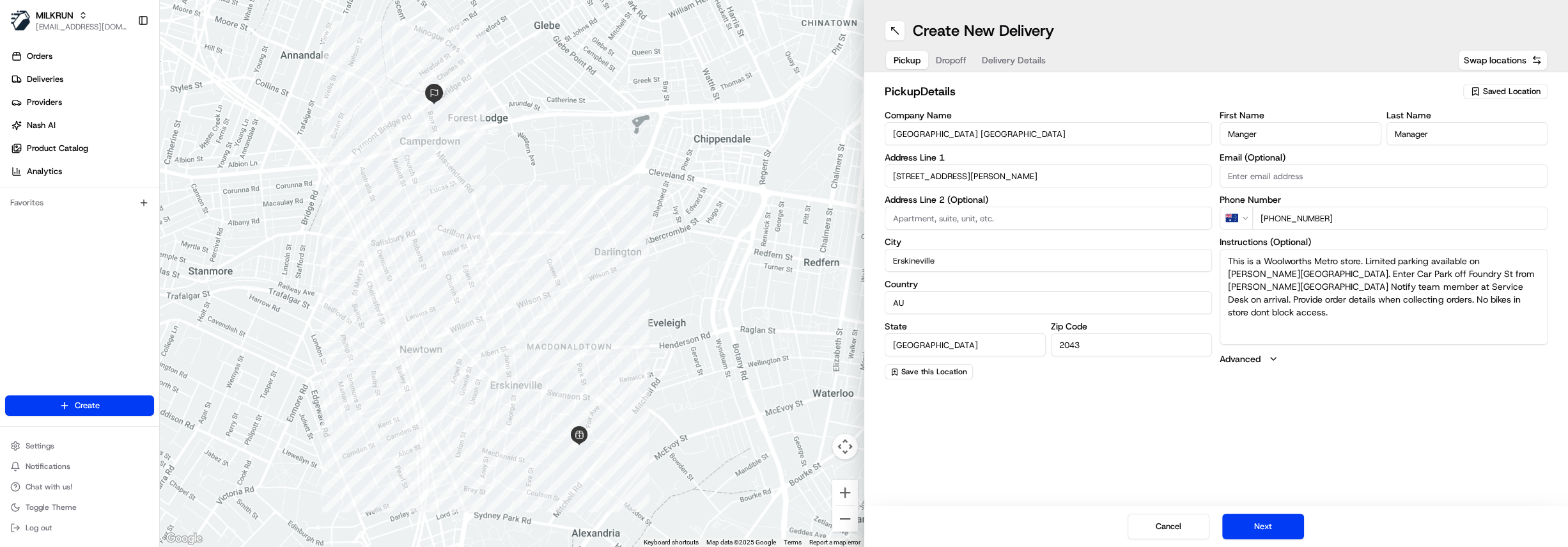
click at [960, 64] on span "Dropoff" at bounding box center [951, 60] width 31 height 13
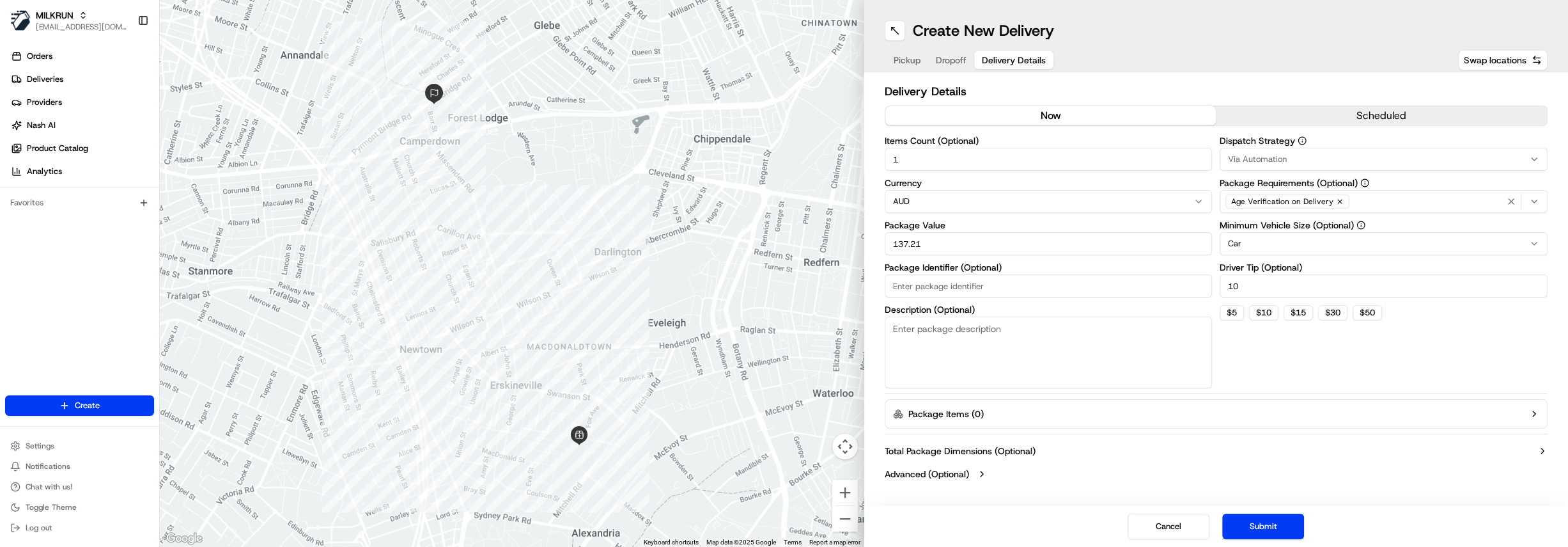
click at [1026, 55] on span "Delivery Details" at bounding box center [1014, 60] width 64 height 13
drag, startPoint x: 933, startPoint y: 157, endPoint x: 882, endPoint y: 156, distance: 51.0
click at [882, 156] on div "Delivery Details now scheduled Items Count (Optional) 1 Currency AUD Package Va…" at bounding box center [1216, 284] width 704 height 424
type input "5"
click at [1297, 156] on div "Via Automation" at bounding box center [1383, 159] width 321 height 12
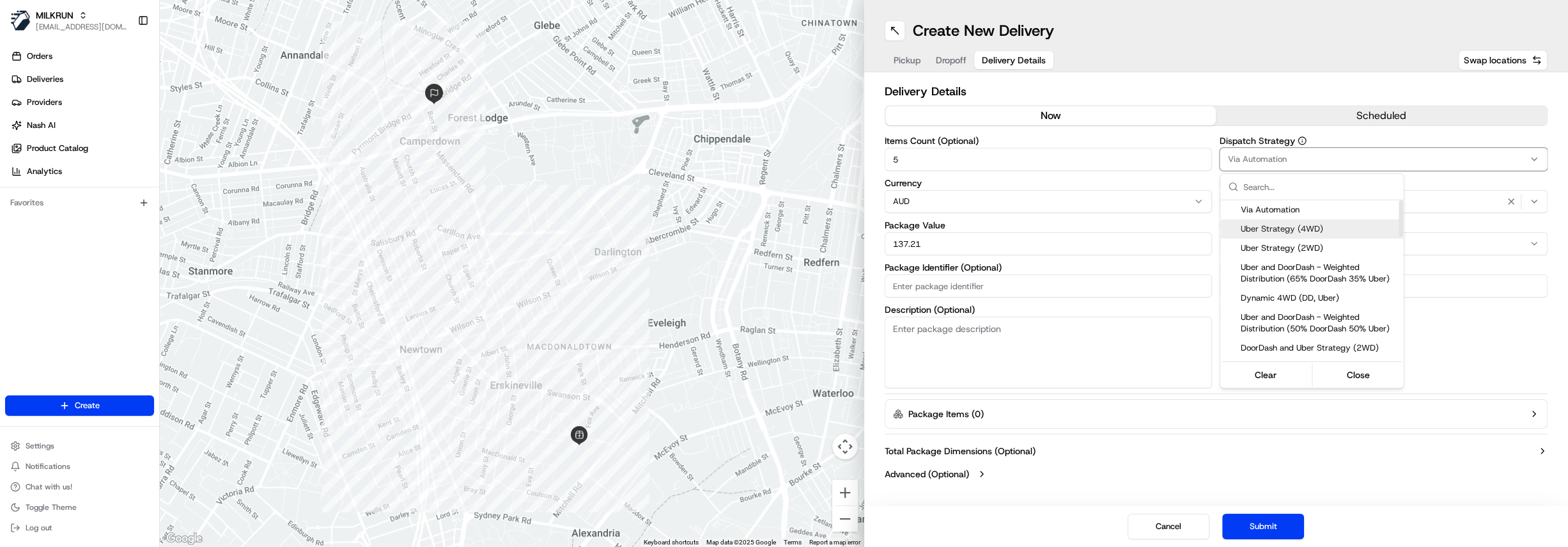
click at [1311, 229] on span "Uber Strategy (4WD)" at bounding box center [1318, 229] width 157 height 12
click at [1489, 321] on html "MILKRUN hdayet@woolworths.com.au Toggle Sidebar Orders Deliveries Providers Nas…" at bounding box center [784, 273] width 1568 height 547
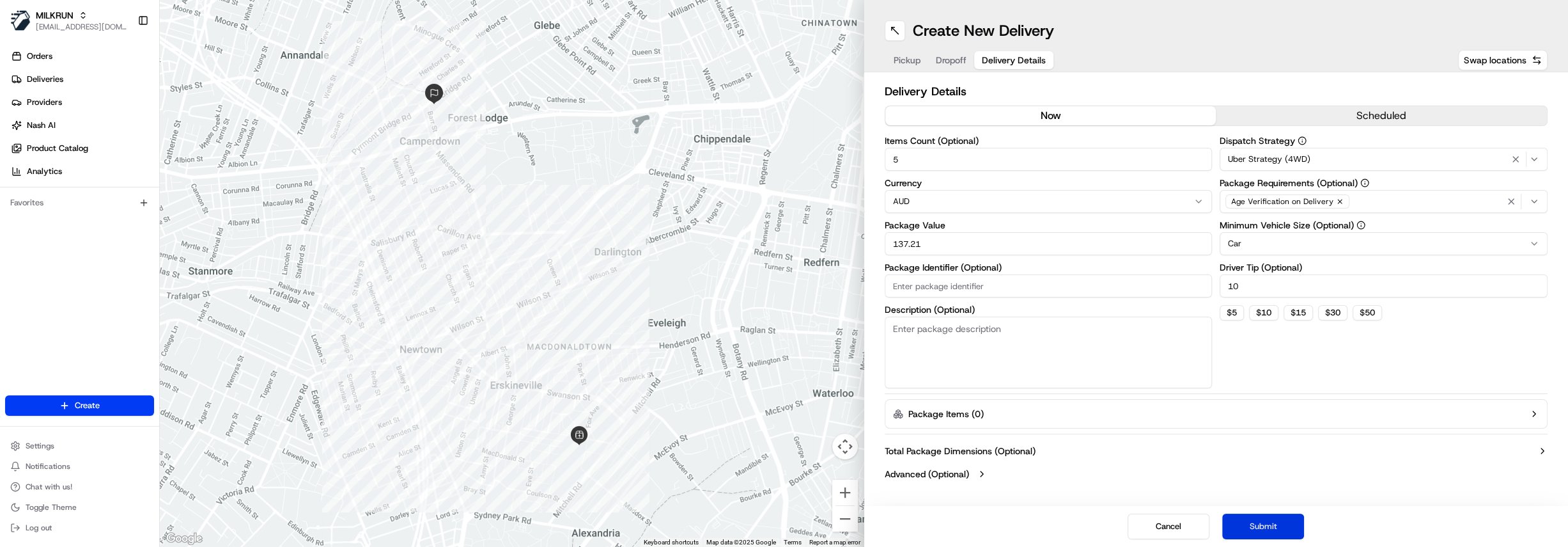
click at [1281, 525] on button "Submit" at bounding box center [1262, 526] width 82 height 26
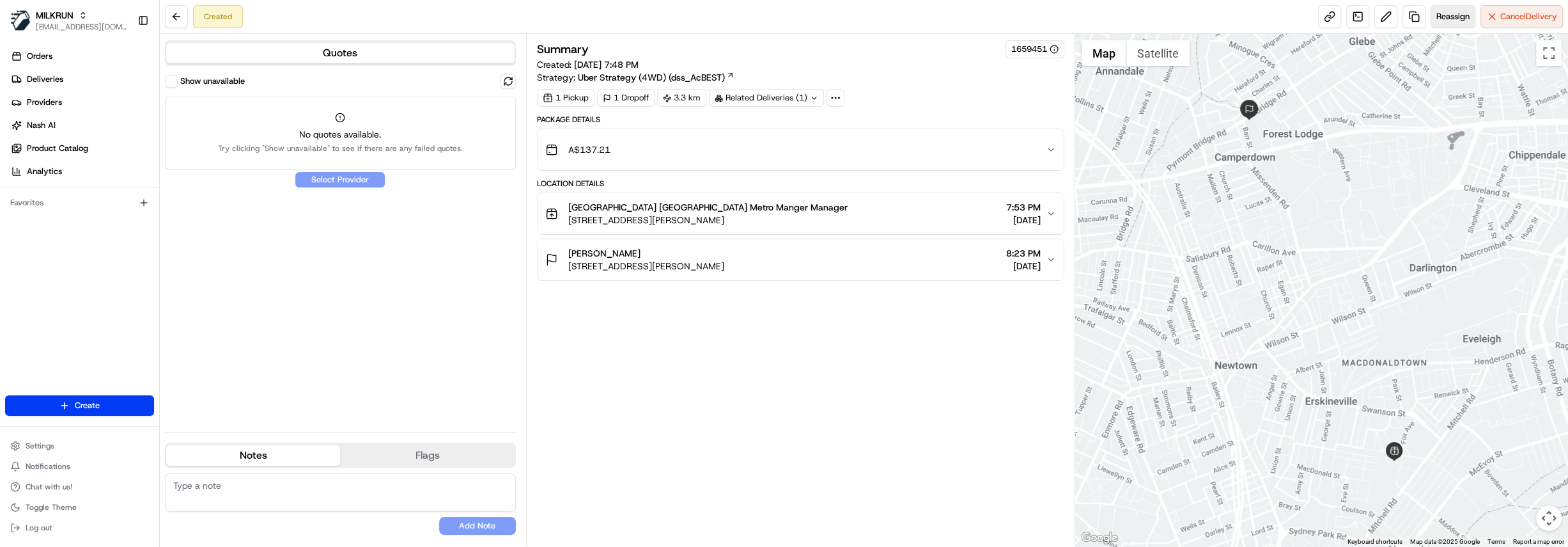
click at [1435, 24] on button "Reassign" at bounding box center [1452, 16] width 44 height 23
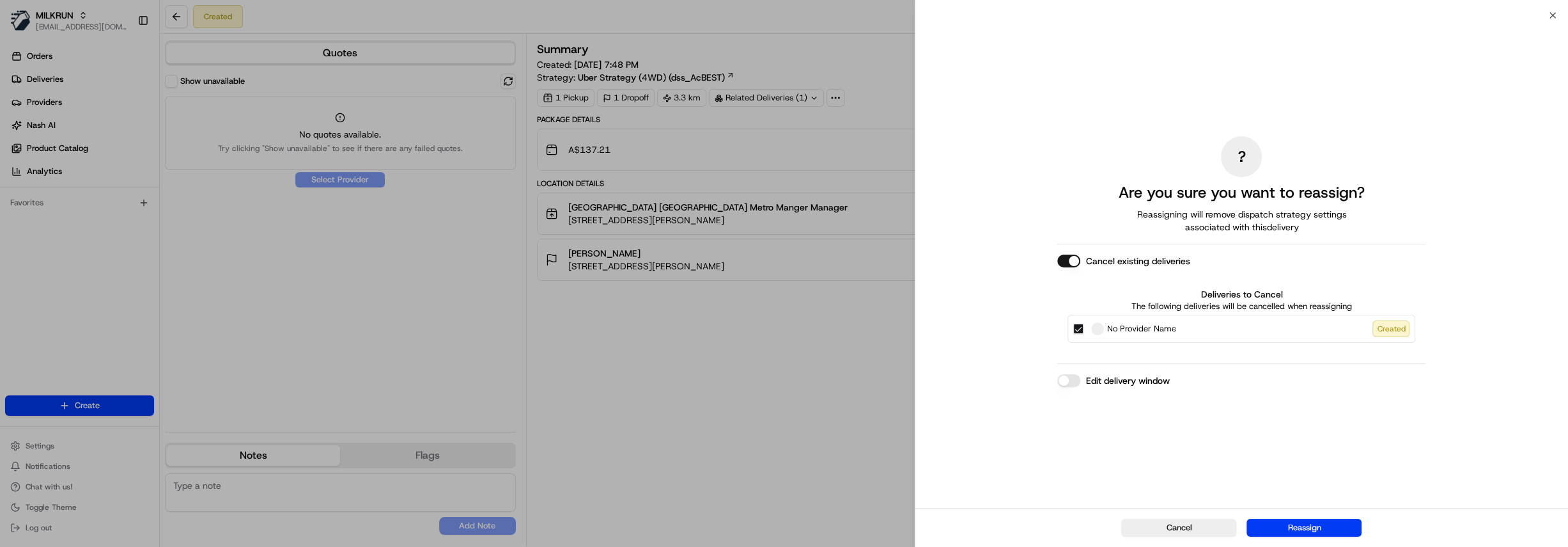
click at [1319, 521] on button "Reassign" at bounding box center [1303, 528] width 115 height 18
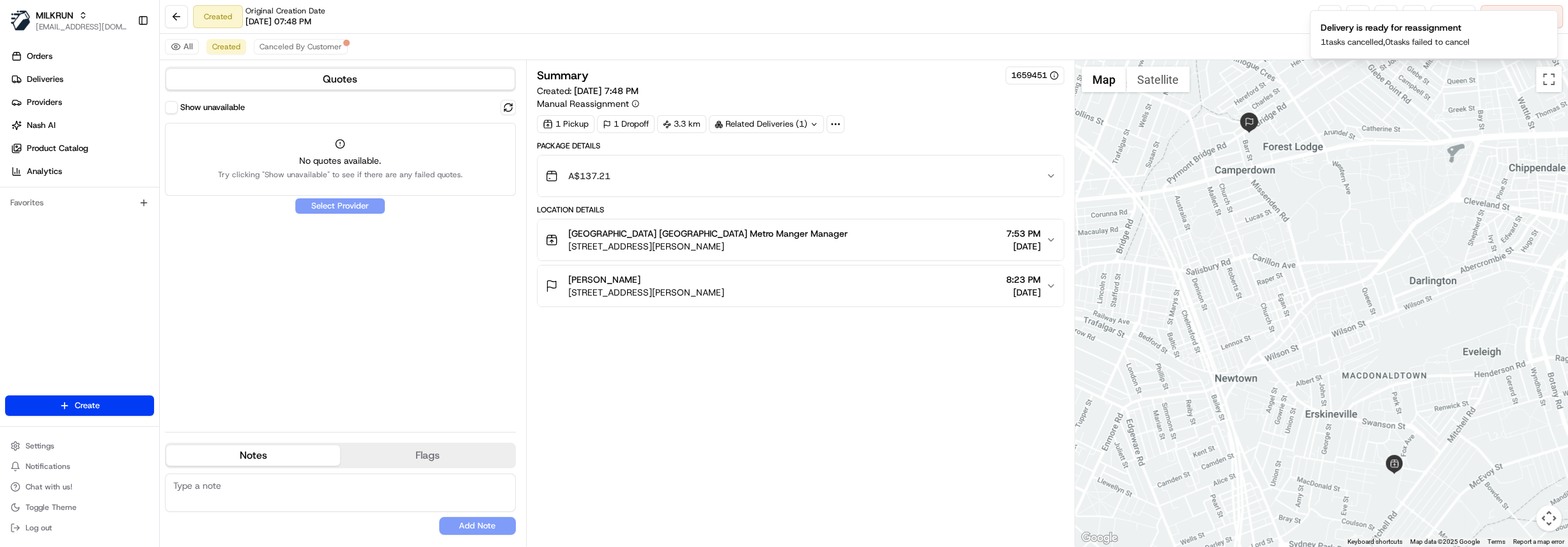
click at [177, 109] on div "Show unavailable" at bounding box center [204, 107] width 80 height 13
click at [173, 108] on button "Show unavailable" at bounding box center [171, 107] width 13 height 13
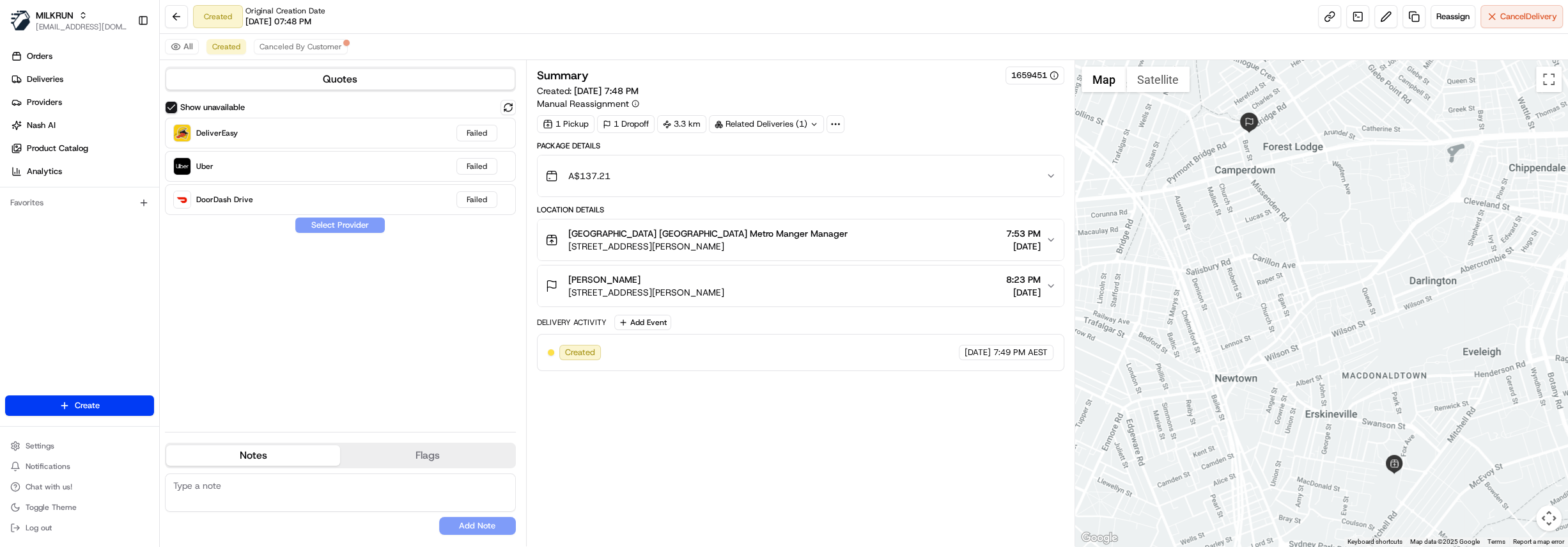
drag, startPoint x: 777, startPoint y: 244, endPoint x: 568, endPoint y: 249, distance: 209.1
click at [568, 249] on div "Woolworths Park Sydney Metro Manger Manager 57 Ashmore St, Erskineville NSW 204…" at bounding box center [795, 239] width 500 height 26
copy span "57 Ashmore St, Erskineville NSW 2043, Australia"
drag, startPoint x: 831, startPoint y: 291, endPoint x: 570, endPoint y: 287, distance: 261.0
click at [570, 287] on div "Sriya Vipin Unit 104a/2 Barr St, Camperdown NSW 2050, Australia 8:23 PM 17/08/2…" at bounding box center [795, 286] width 500 height 26
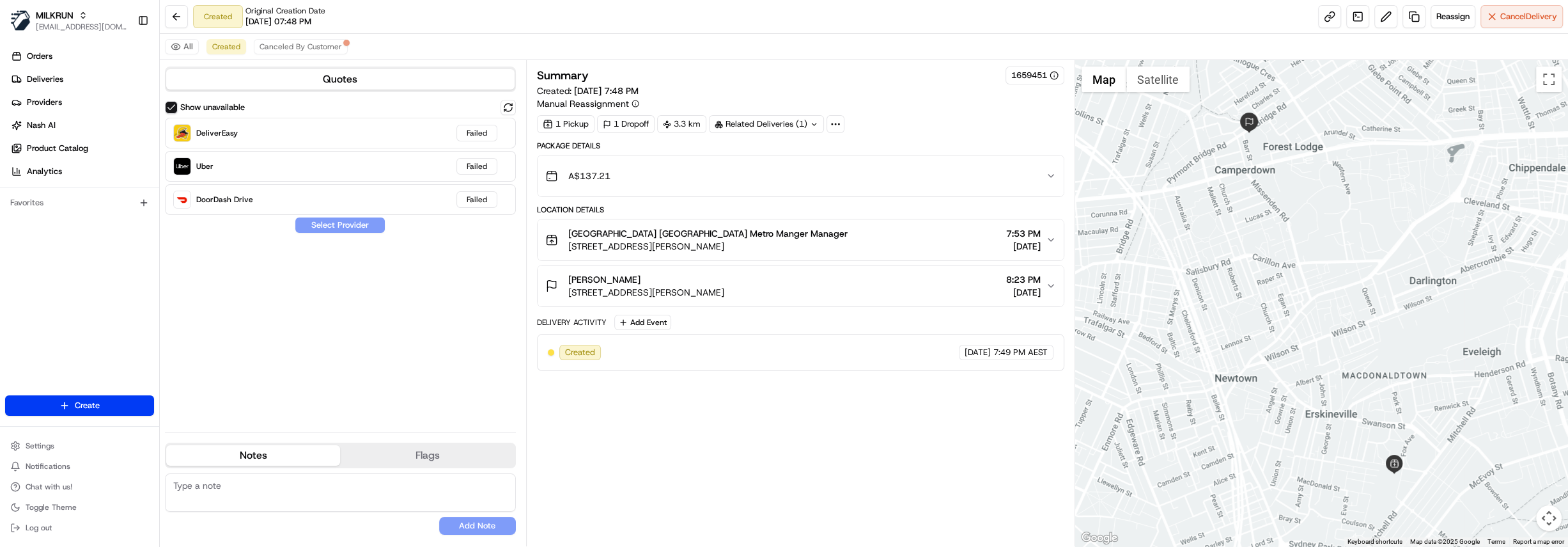
copy span "Unit 104a/2 Barr St, Camperdown NSW 2050, Australia"
click at [115, 401] on html "MILKRUN hdayet@woolworths.com.au Toggle Sidebar Orders Deliveries Providers Nas…" at bounding box center [784, 273] width 1568 height 547
click at [225, 429] on link "Delivery" at bounding box center [231, 428] width 143 height 23
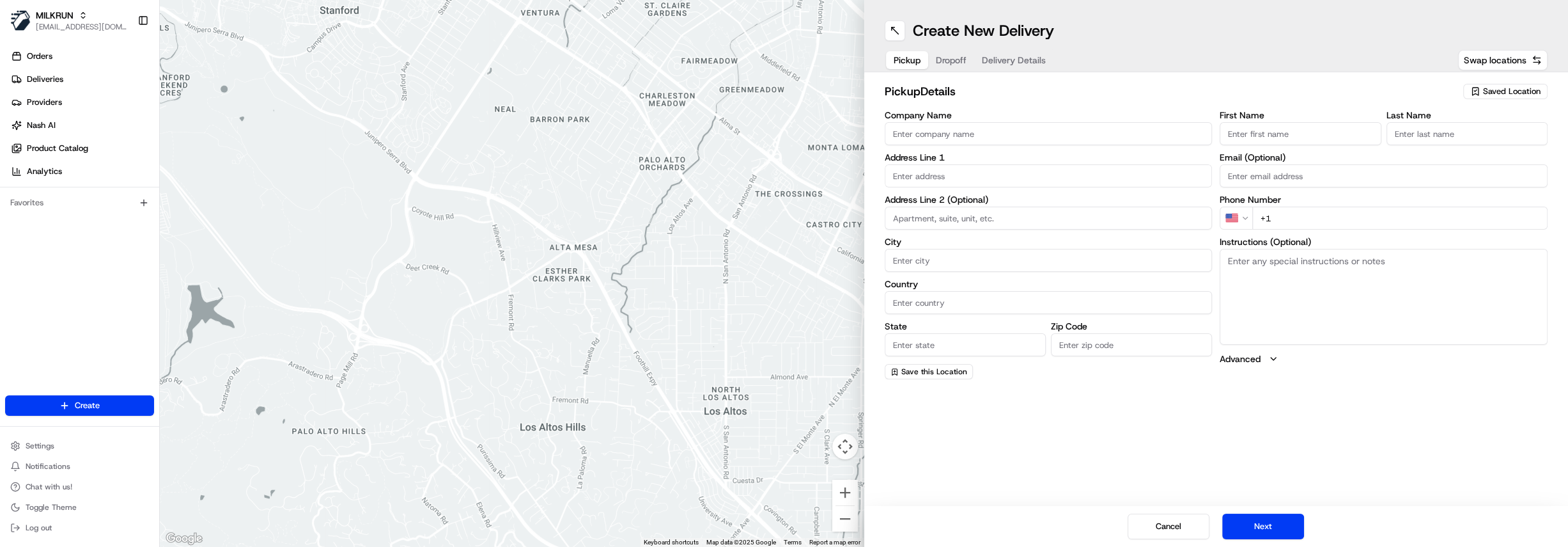
click at [1520, 95] on span "Saved Location" at bounding box center [1512, 92] width 58 height 12
type input "park syd"
click at [1514, 164] on span "Woolworths Park Sydney Metro (1130)" at bounding box center [1483, 170] width 157 height 12
type input "Woolworths Park Sydney Metro"
type input "57 Ashmore St"
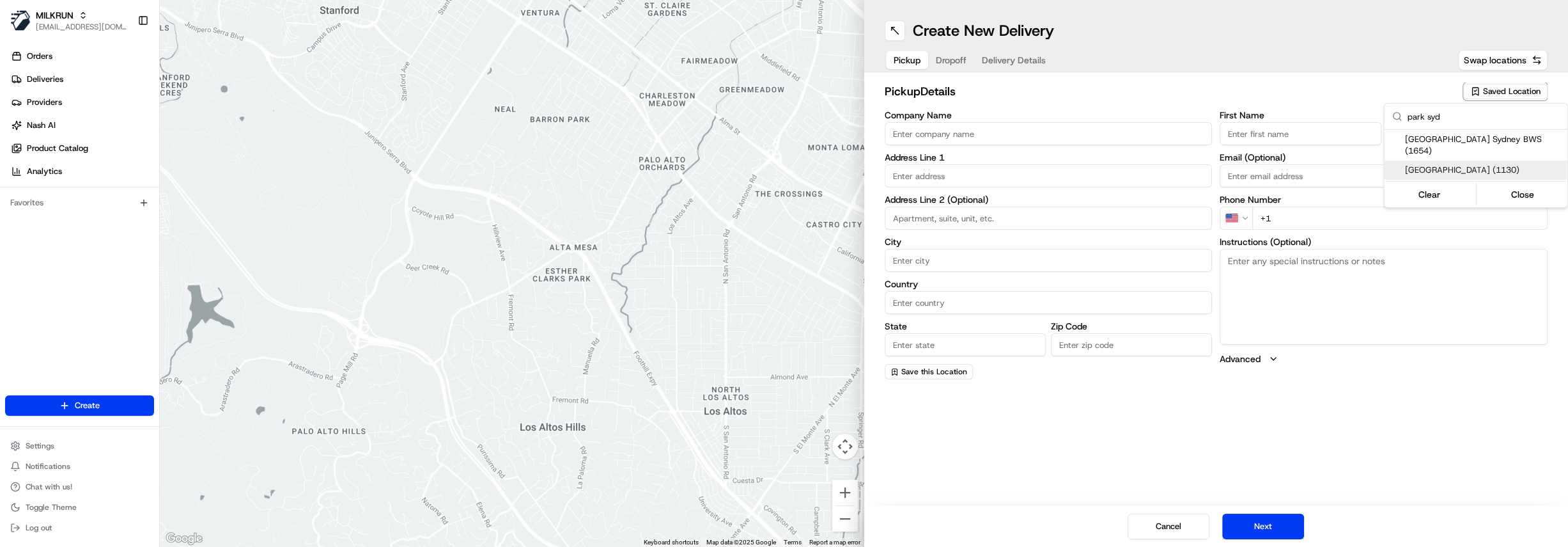
type input "Erskineville"
type input "AU"
type input "NSW"
type input "2043"
type input "+61 2 8736 7479"
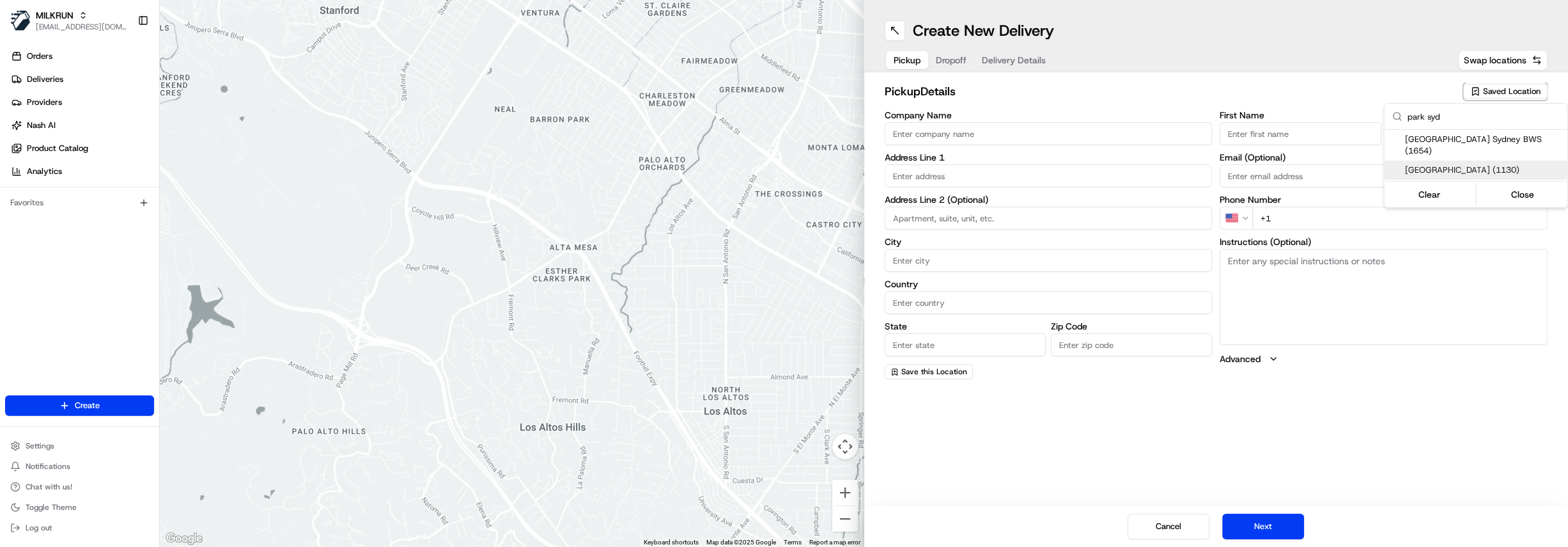
type textarea "This is a Woolworths Metro store. Limited parking available on Mitchell Road. E…"
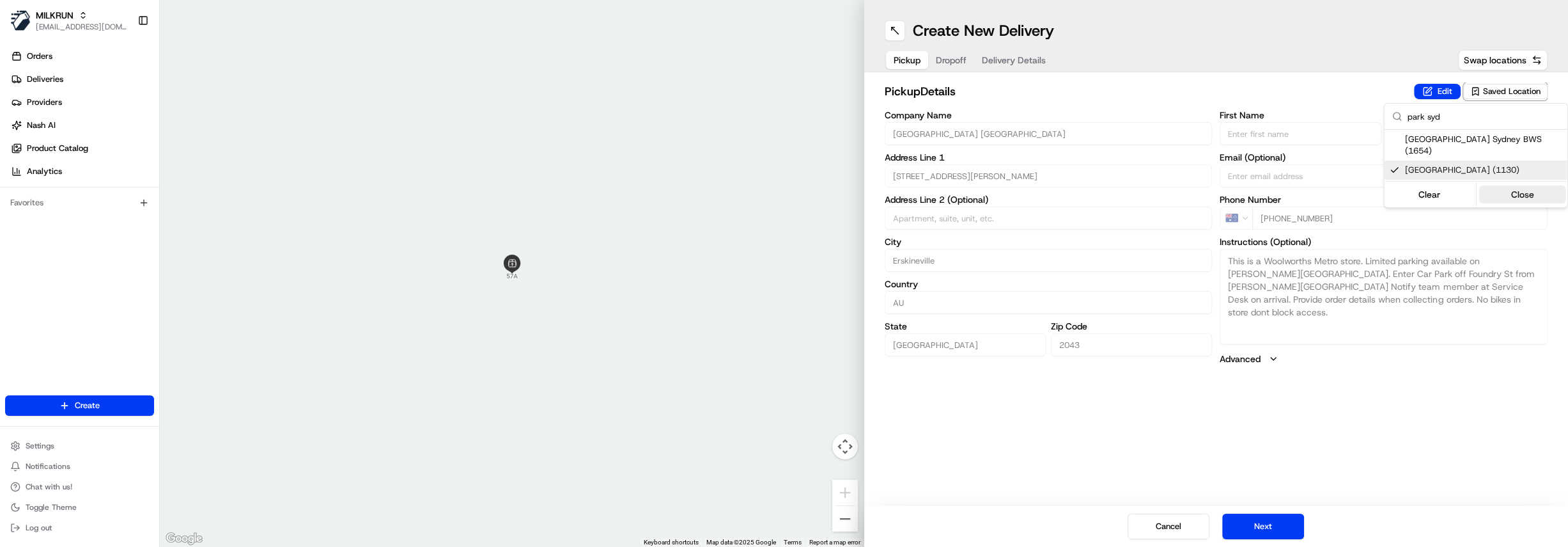
click at [1522, 185] on button "Close" at bounding box center [1522, 194] width 88 height 18
click at [1447, 87] on button "Edit" at bounding box center [1437, 92] width 46 height 15
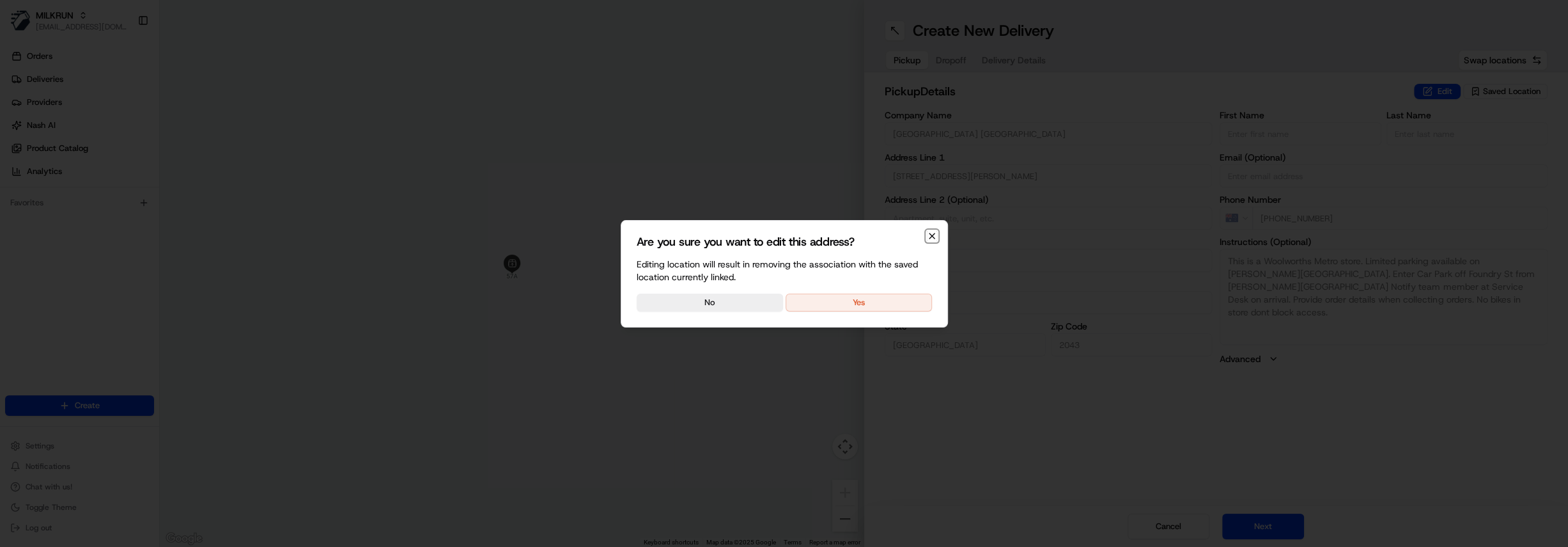
click at [933, 236] on icon "button" at bounding box center [932, 235] width 11 height 11
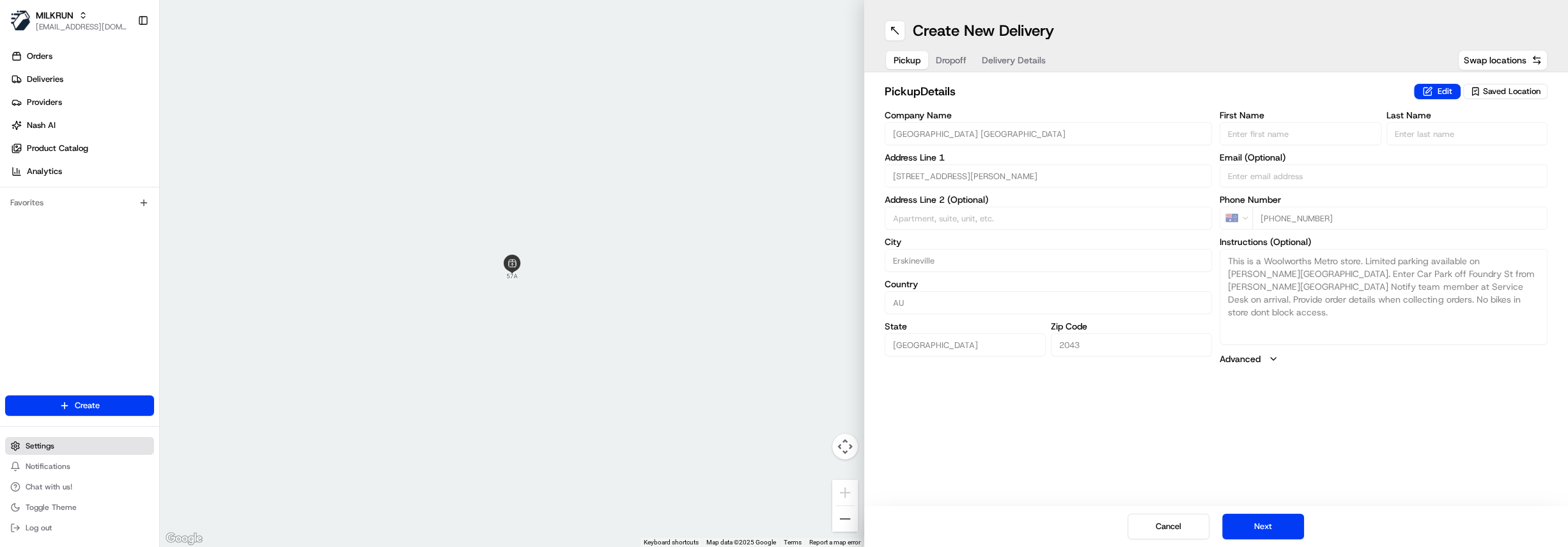
click at [58, 442] on button "Settings" at bounding box center [79, 446] width 149 height 18
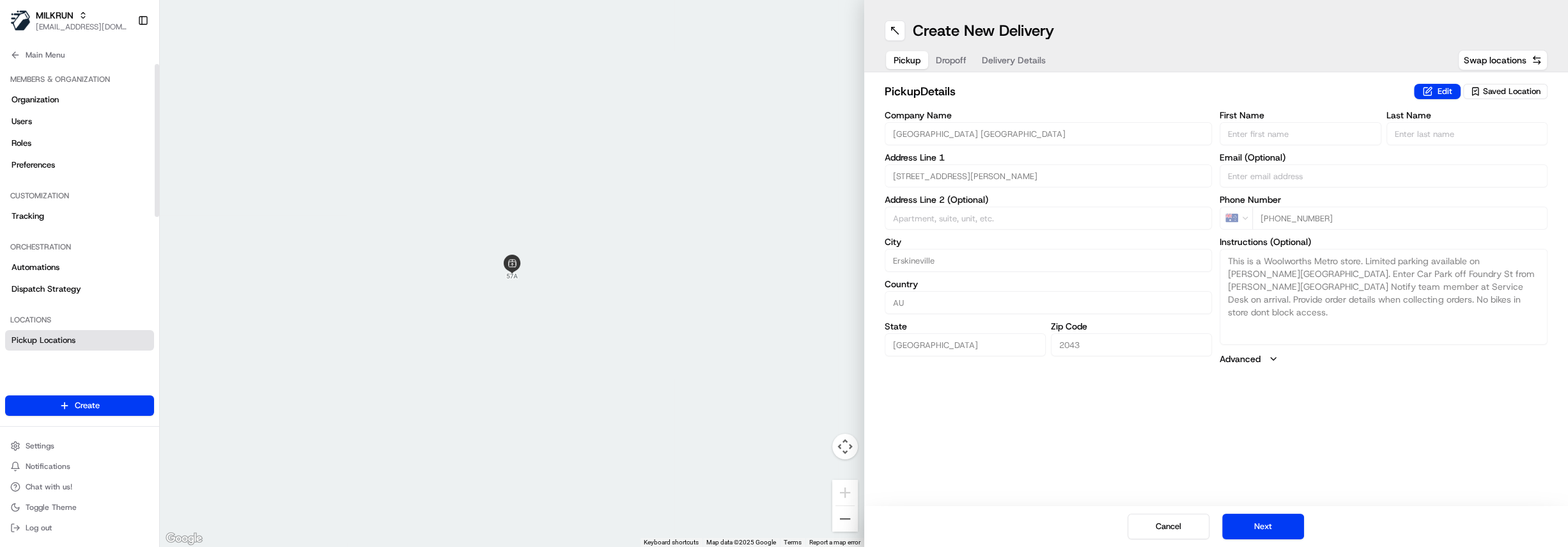
click at [57, 341] on span "Pickup Locations" at bounding box center [43, 341] width 64 height 12
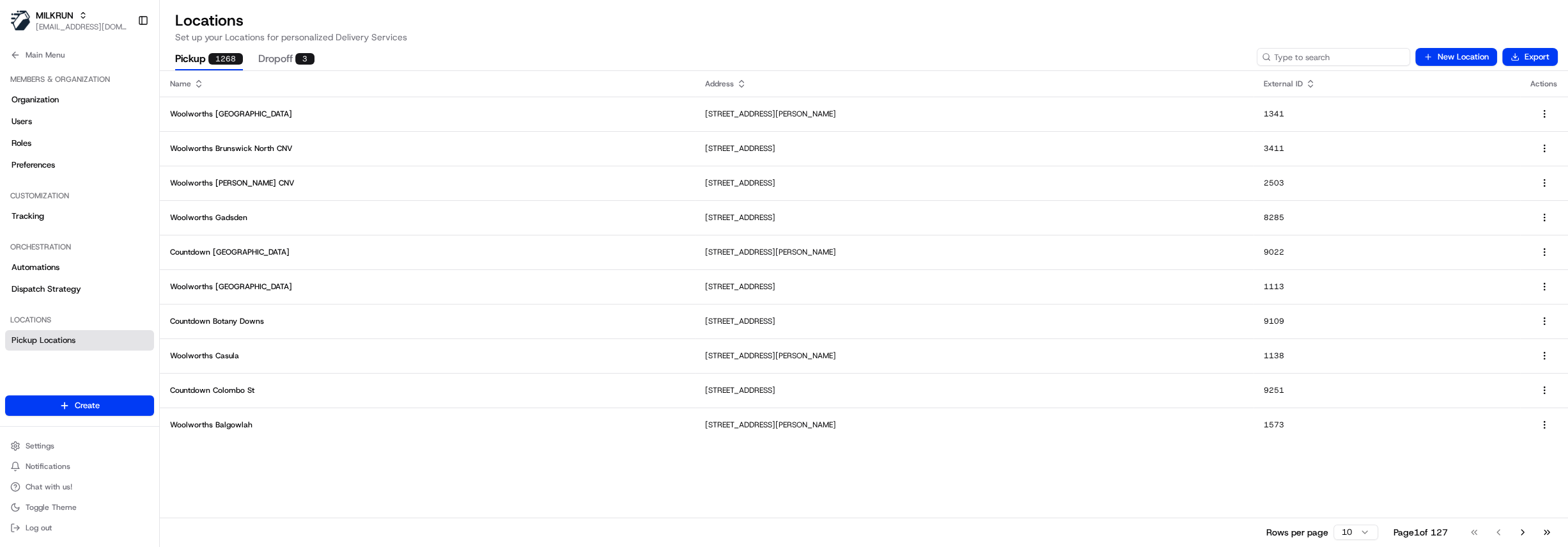
click at [1366, 61] on input at bounding box center [1333, 57] width 153 height 18
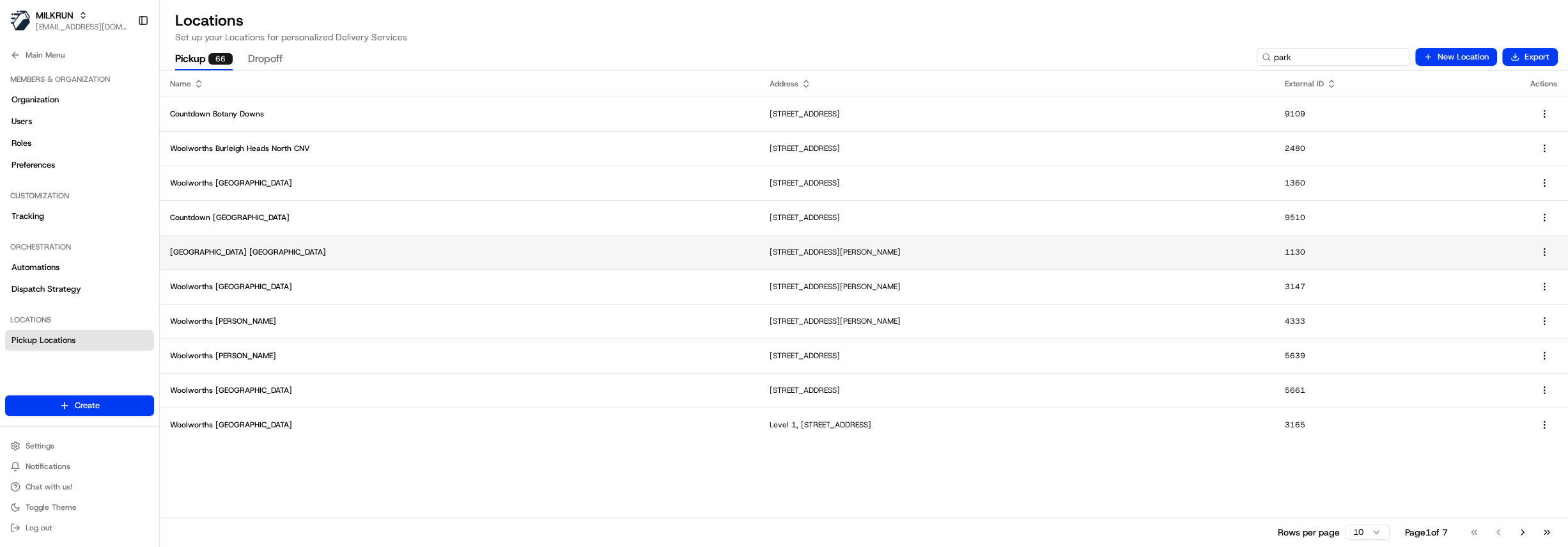
type input "park"
click at [244, 257] on td "Woolworths Park Sydney Metro" at bounding box center [460, 252] width 600 height 35
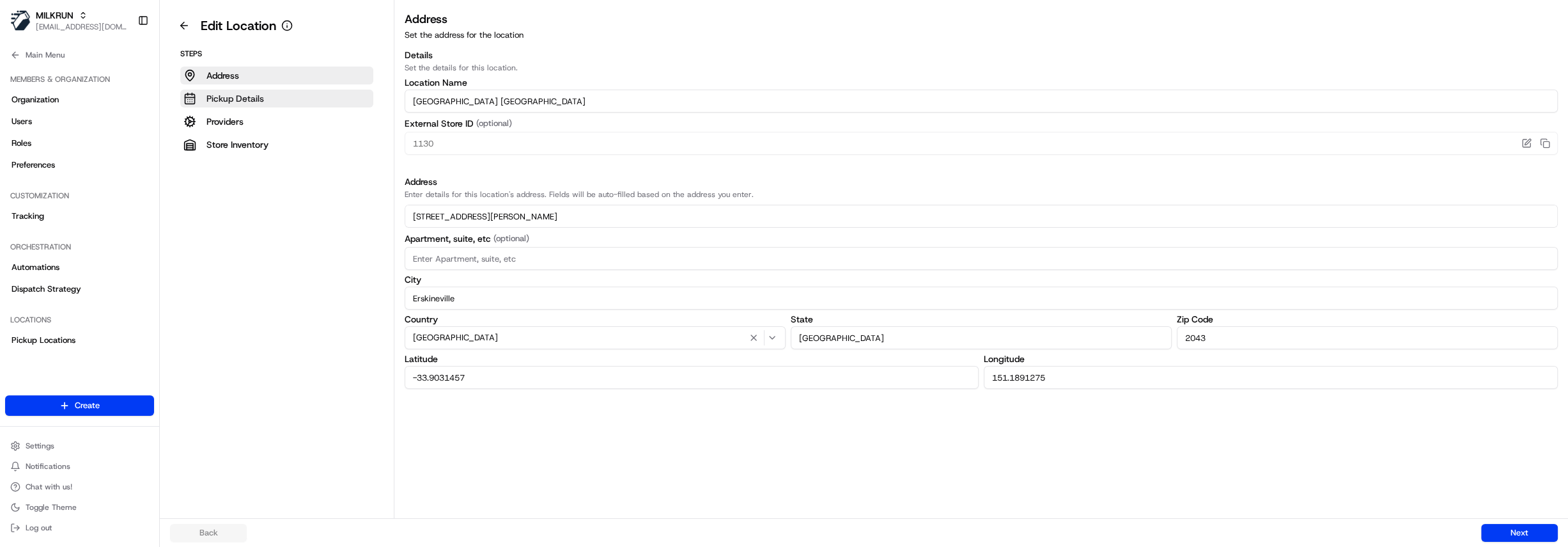
click at [240, 102] on p "Pickup Details" at bounding box center [235, 97] width 58 height 13
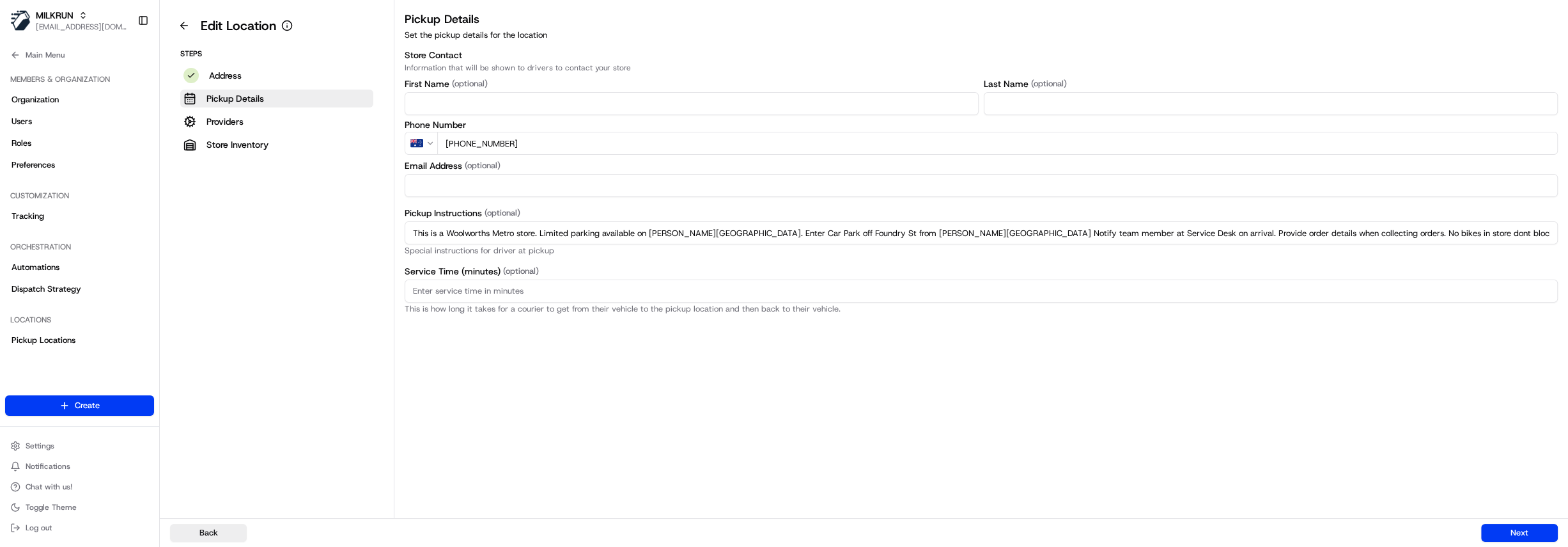
click at [467, 106] on input "First Name" at bounding box center [691, 103] width 574 height 23
type input "Manager"
click at [1032, 107] on input "Last Name" at bounding box center [1270, 103] width 574 height 23
type input "Manager"
click at [232, 128] on button "Providers" at bounding box center [277, 122] width 193 height 18
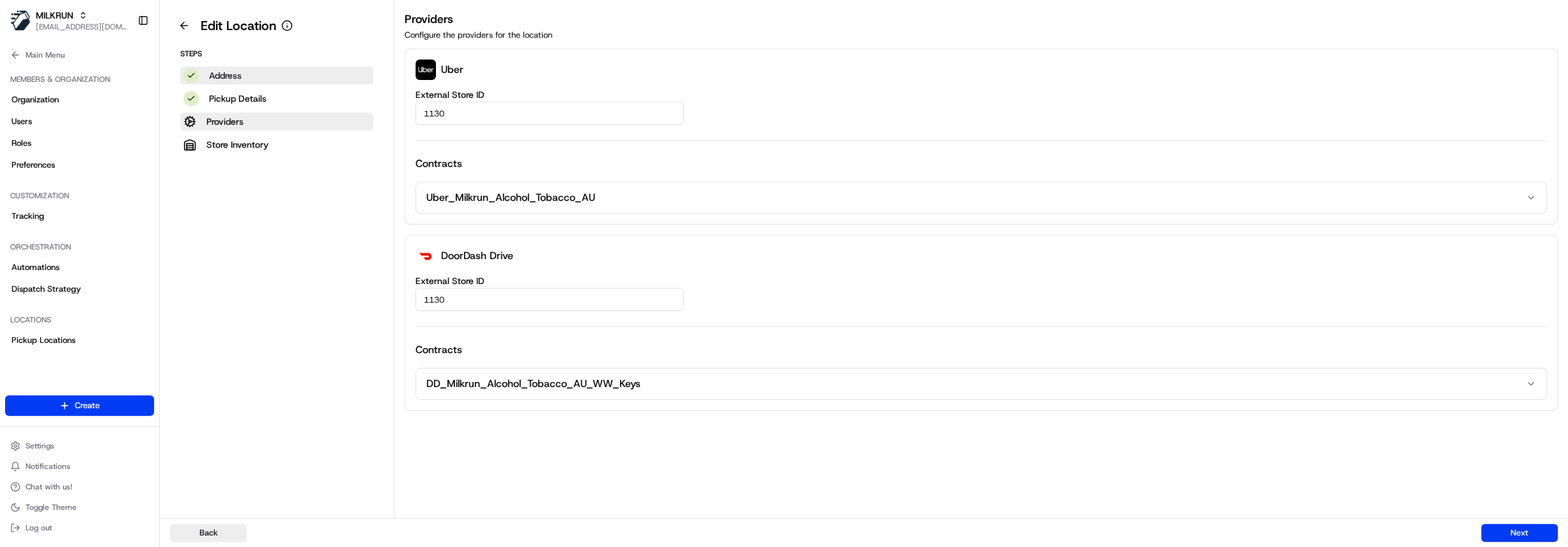
click at [244, 77] on button "Address" at bounding box center [277, 75] width 193 height 18
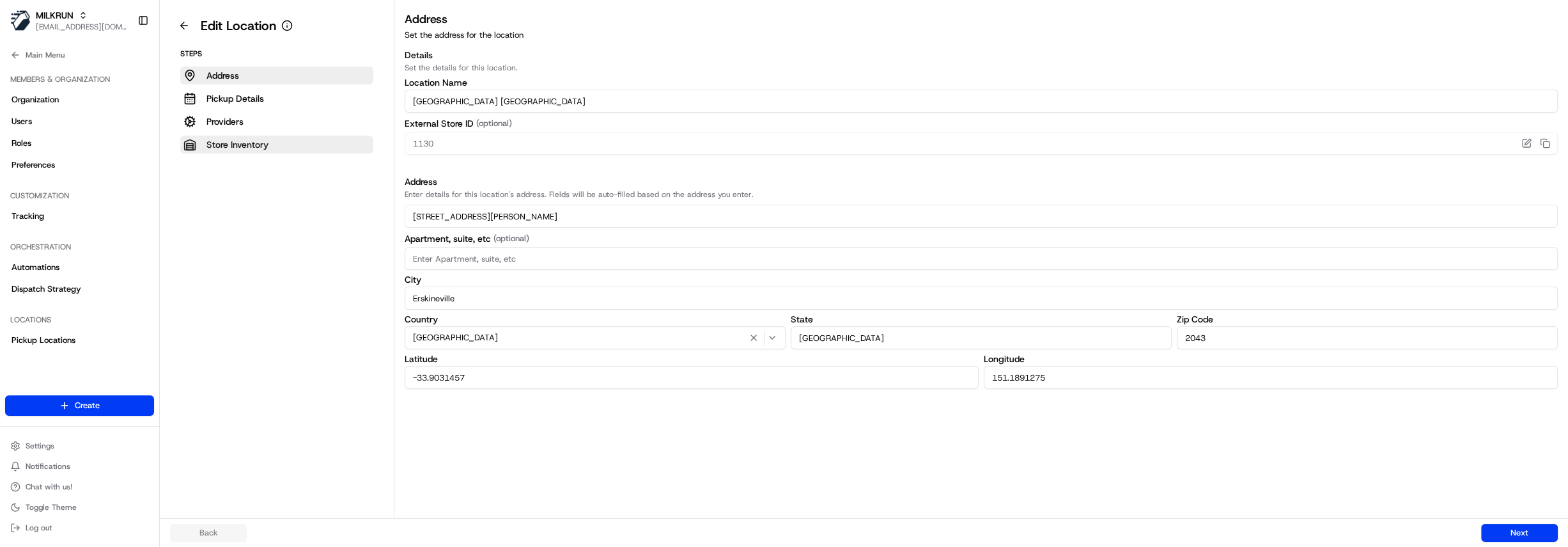
click at [223, 145] on p "Store Inventory" at bounding box center [237, 144] width 62 height 13
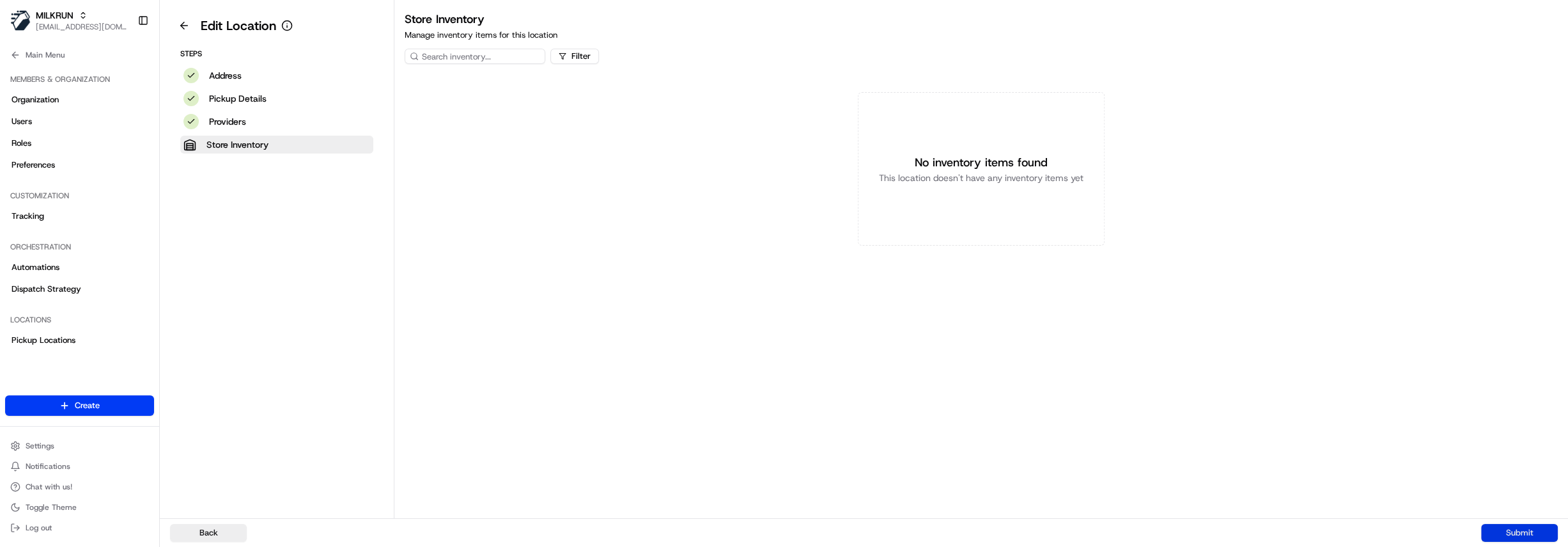
click at [1527, 541] on button "Submit" at bounding box center [1520, 533] width 77 height 18
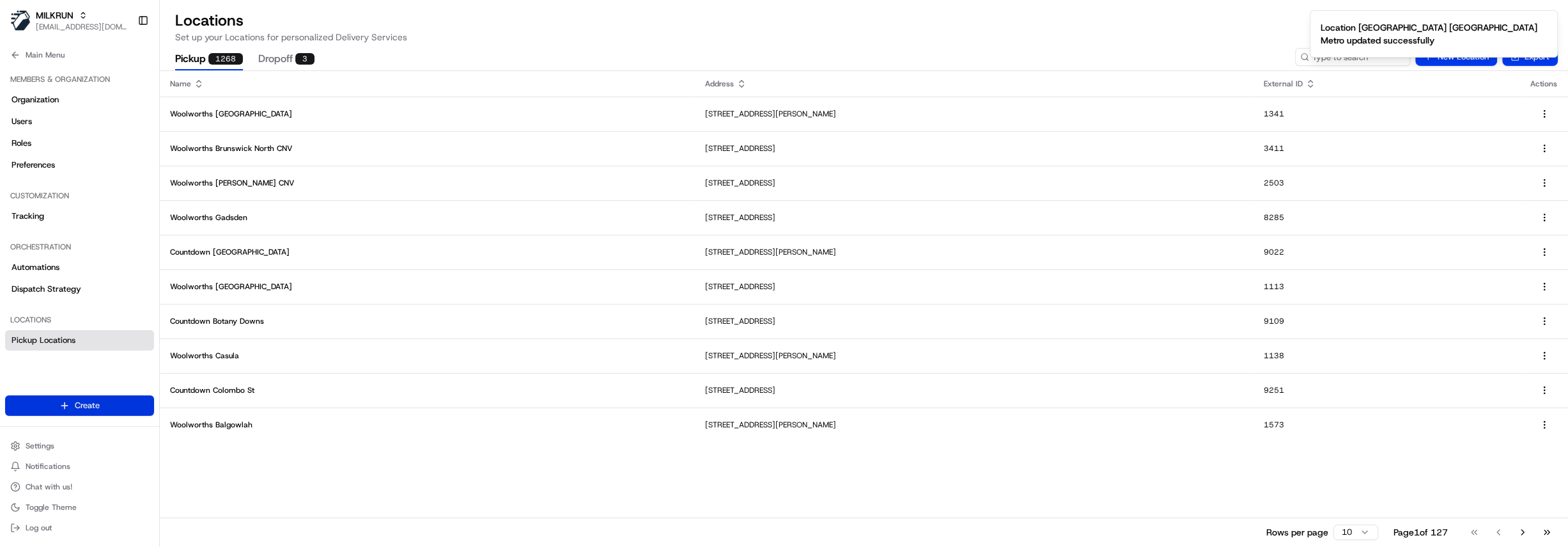
click at [76, 407] on html "MILKRUN hdayet@woolworths.com.au Toggle Sidebar Orders Deliveries Providers Nas…" at bounding box center [784, 273] width 1568 height 547
click at [231, 431] on link "Delivery" at bounding box center [231, 428] width 143 height 23
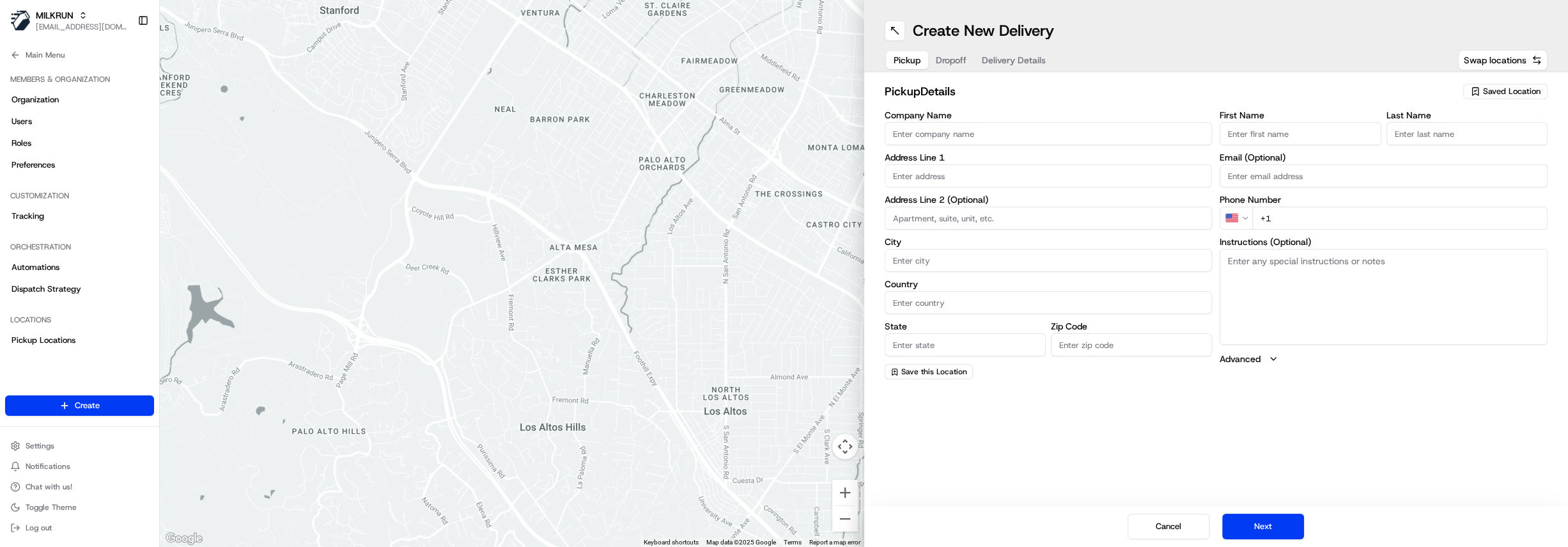
click at [1489, 95] on span "Saved Location" at bounding box center [1512, 92] width 58 height 12
type input "park syd"
click at [1497, 164] on span "Woolworths Park Sydney Metro (1130)" at bounding box center [1483, 170] width 157 height 12
type input "Woolworths Park Sydney Metro"
type input "57 Ashmore St"
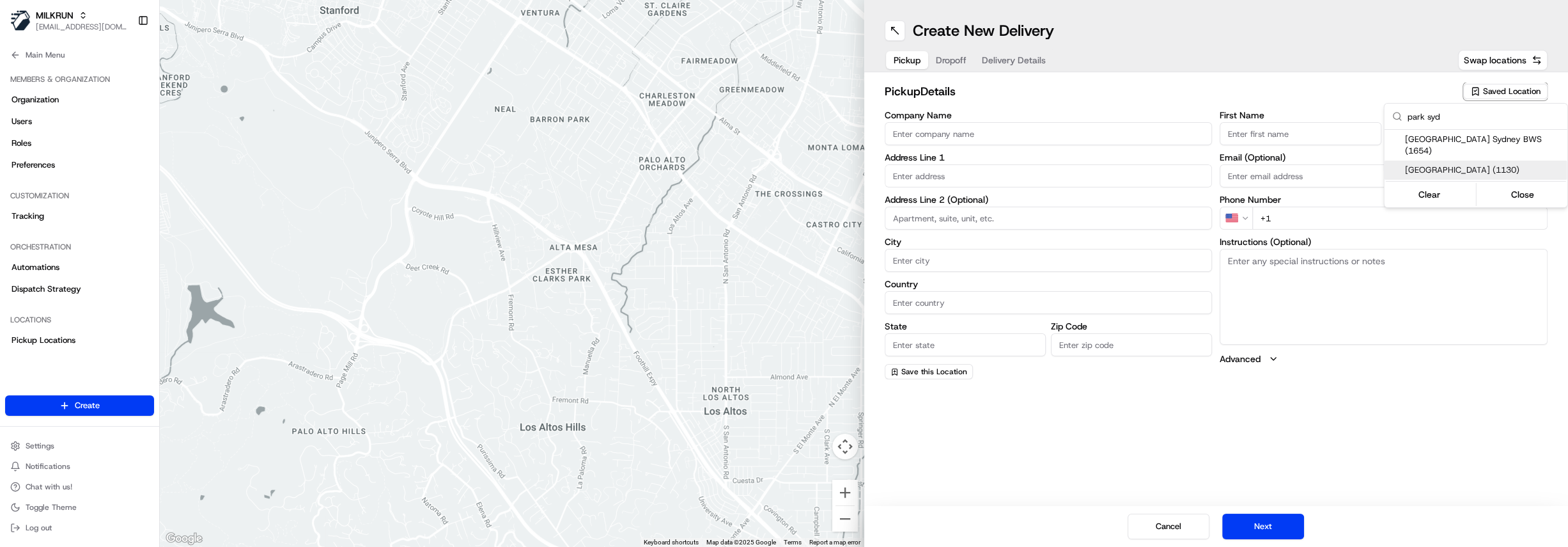
type input "Erskineville"
type input "AU"
type input "NSW"
type input "2043"
type input "Manager"
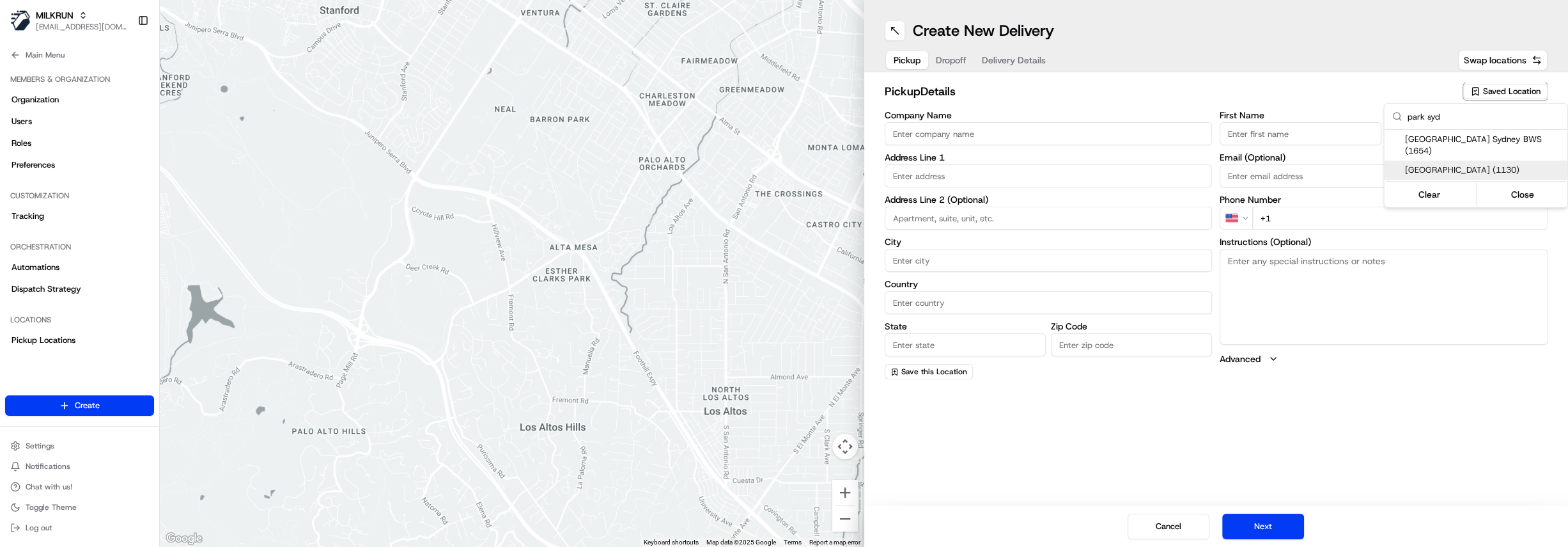
type input "Manager"
type input "+61 2 8736 7479"
type textarea "This is a Woolworths Metro store. Limited parking available on Mitchell Road. E…"
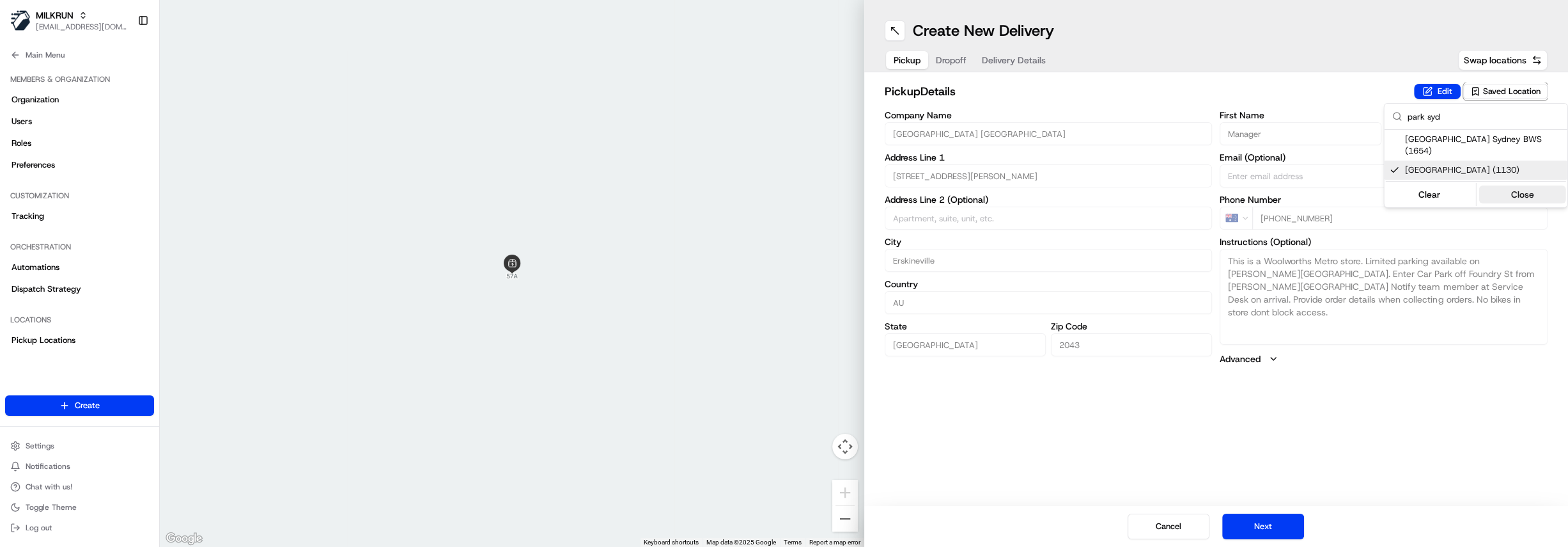
click at [1538, 185] on button "Close" at bounding box center [1522, 194] width 88 height 18
click at [1265, 363] on button "Advanced" at bounding box center [1384, 358] width 328 height 13
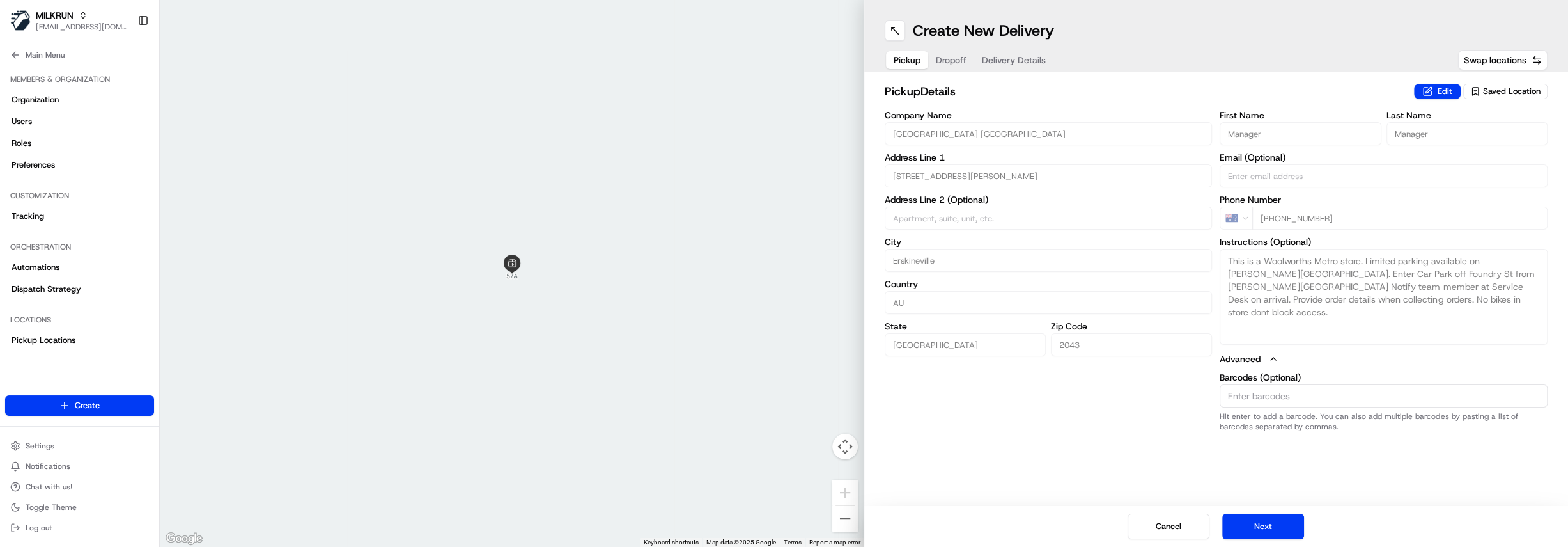
click at [956, 64] on span "Dropoff" at bounding box center [951, 60] width 31 height 13
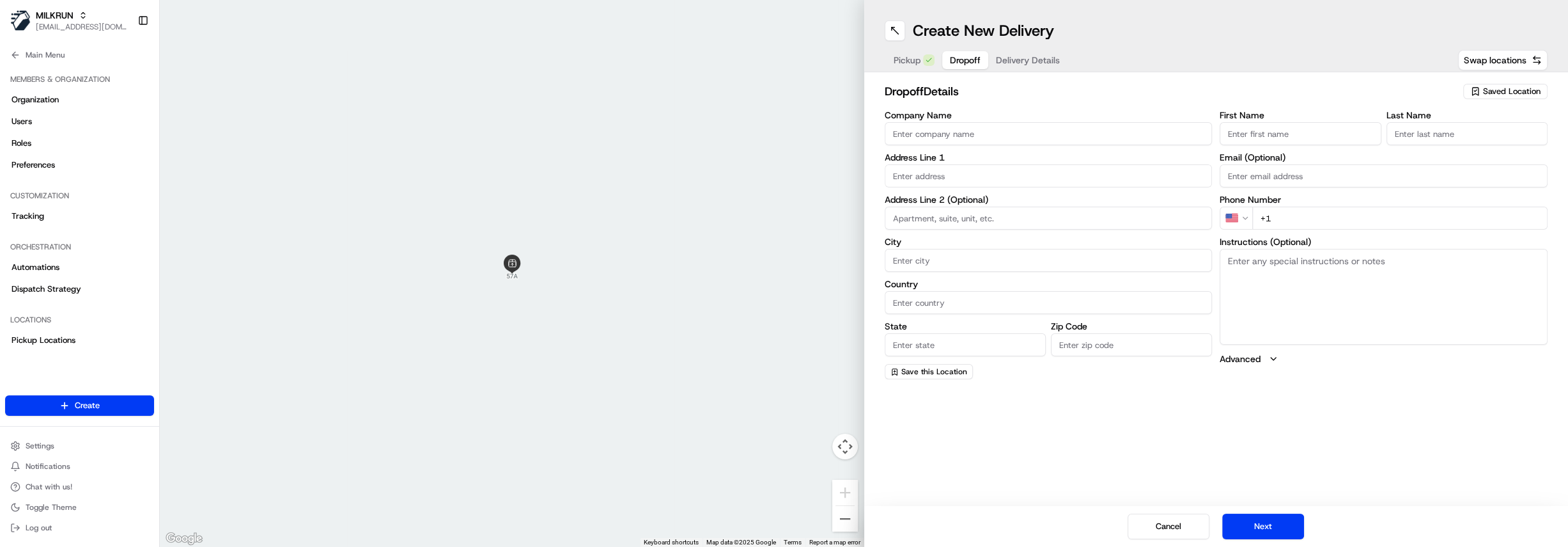
click at [1288, 132] on input "First Name" at bounding box center [1300, 134] width 161 height 23
paste input "Sriya Vipin"
drag, startPoint x: 1284, startPoint y: 134, endPoint x: 1250, endPoint y: 136, distance: 34.1
click at [1250, 136] on input "Sriya Vipin" at bounding box center [1300, 134] width 161 height 23
type input "Sriya"
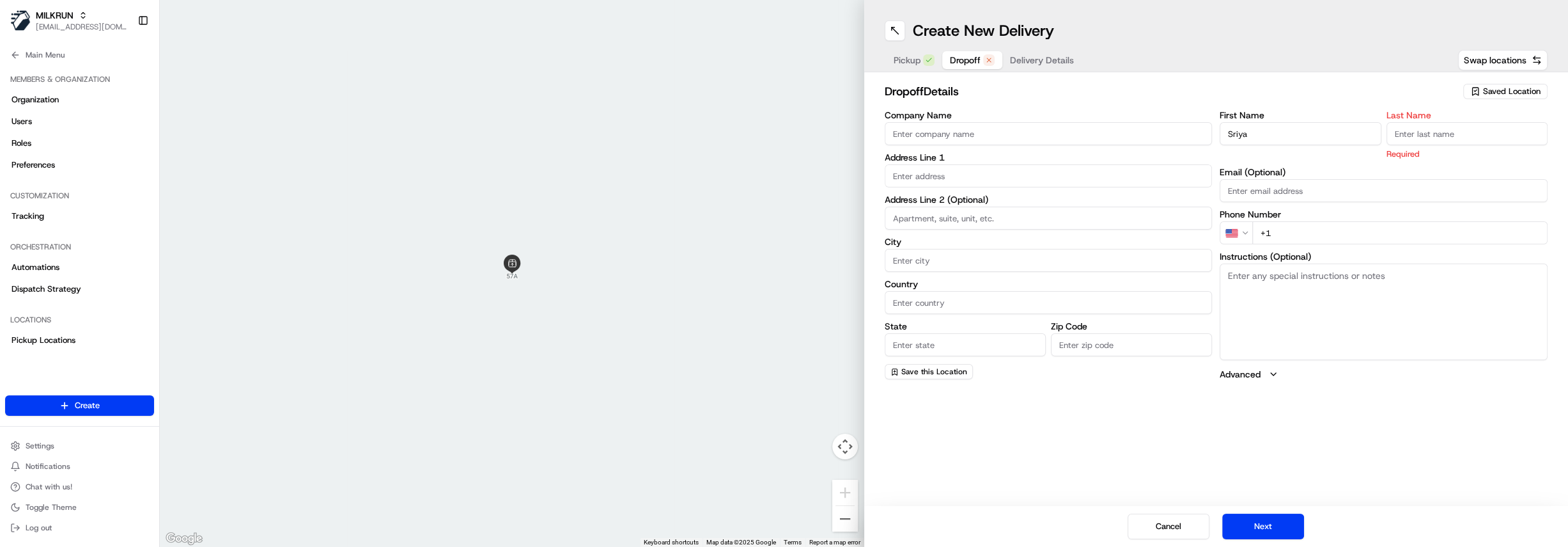
click at [1431, 138] on input "Last Name" at bounding box center [1467, 134] width 161 height 23
paste input "Vipin"
type input "Vipin"
click at [923, 178] on input "text" at bounding box center [1048, 176] width 328 height 23
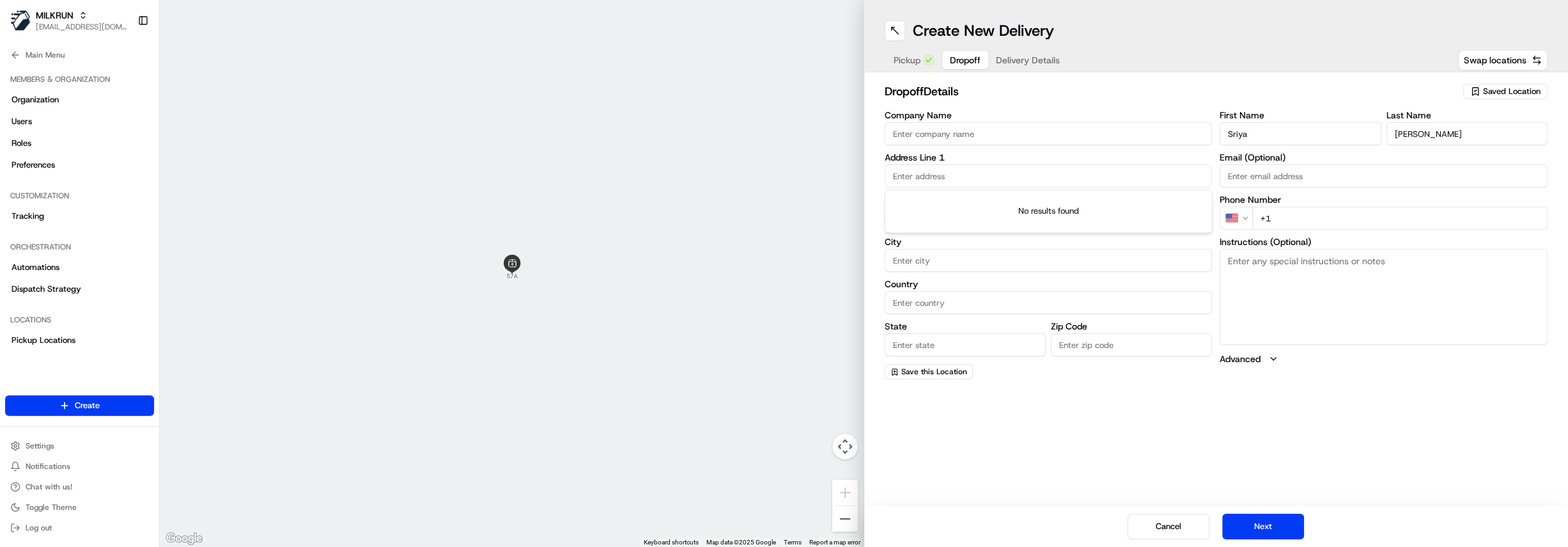
paste input "Unit 104a/2 Barr St, Camperdown NSW 2050, Australia"
click at [1017, 203] on div "unit 104a/2 Barr St, Camperdown NSW 2050, Australia" at bounding box center [1048, 203] width 321 height 19
type input "Unit 104a/2 Barr St, Camperdown NSW 2050, Australia"
type input "Unit 104a"
type input "Camperdown"
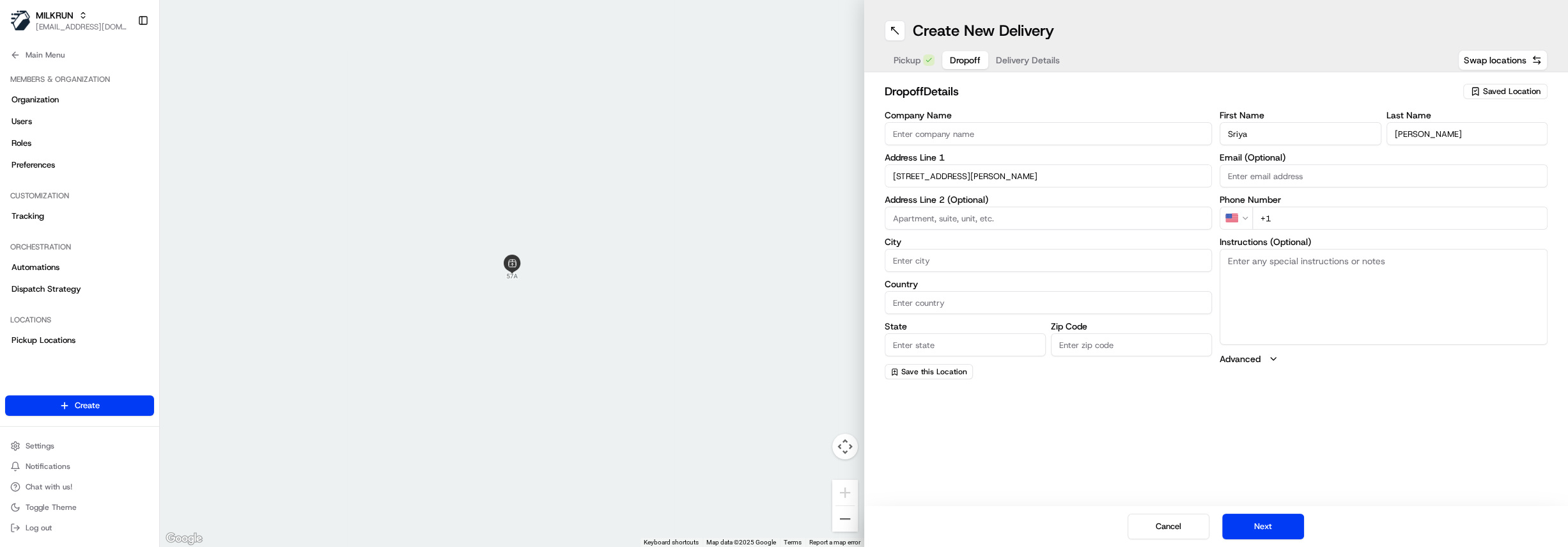
type input "Australia"
type input "NSW"
type input "2050"
type input "2 Barr Street"
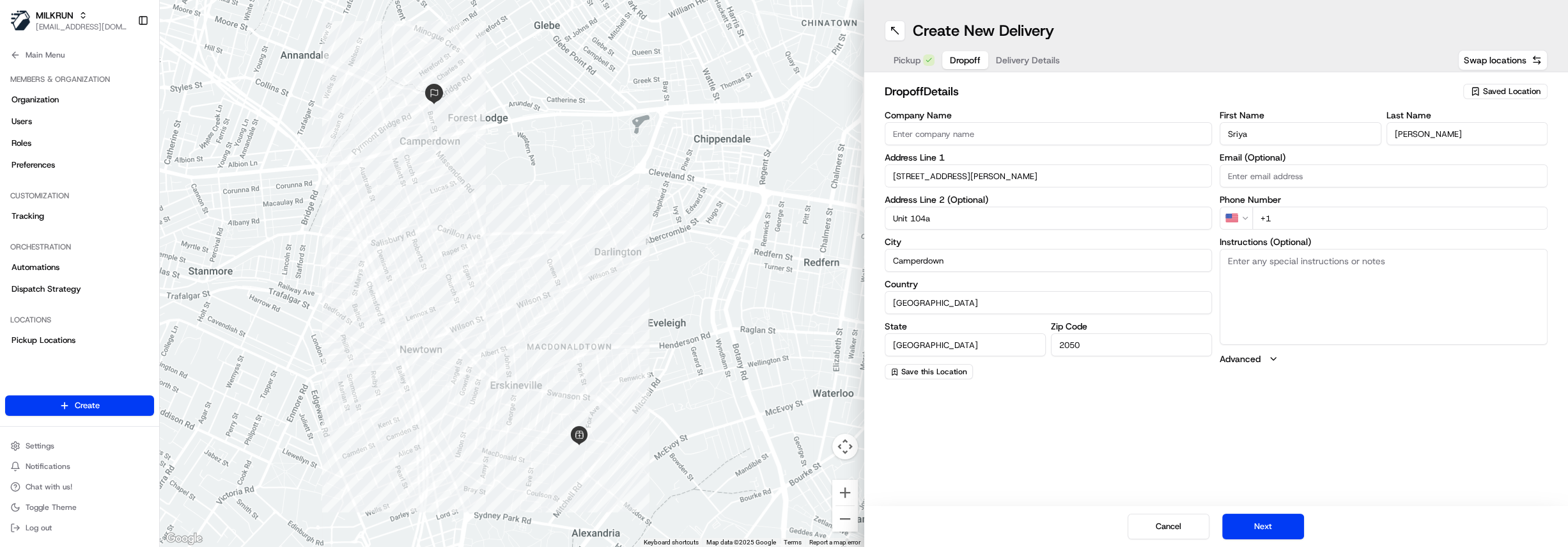
click at [1311, 218] on input "+1" at bounding box center [1399, 218] width 295 height 23
paste input "401 393 060"
type input "+61 401 393 060"
click at [1222, 422] on div "Create New Delivery Pickup Dropoff Delivery Details Swap locations dropoff Deta…" at bounding box center [1216, 273] width 704 height 547
click at [1352, 303] on textarea "Instructions (Optional)" at bounding box center [1384, 296] width 328 height 96
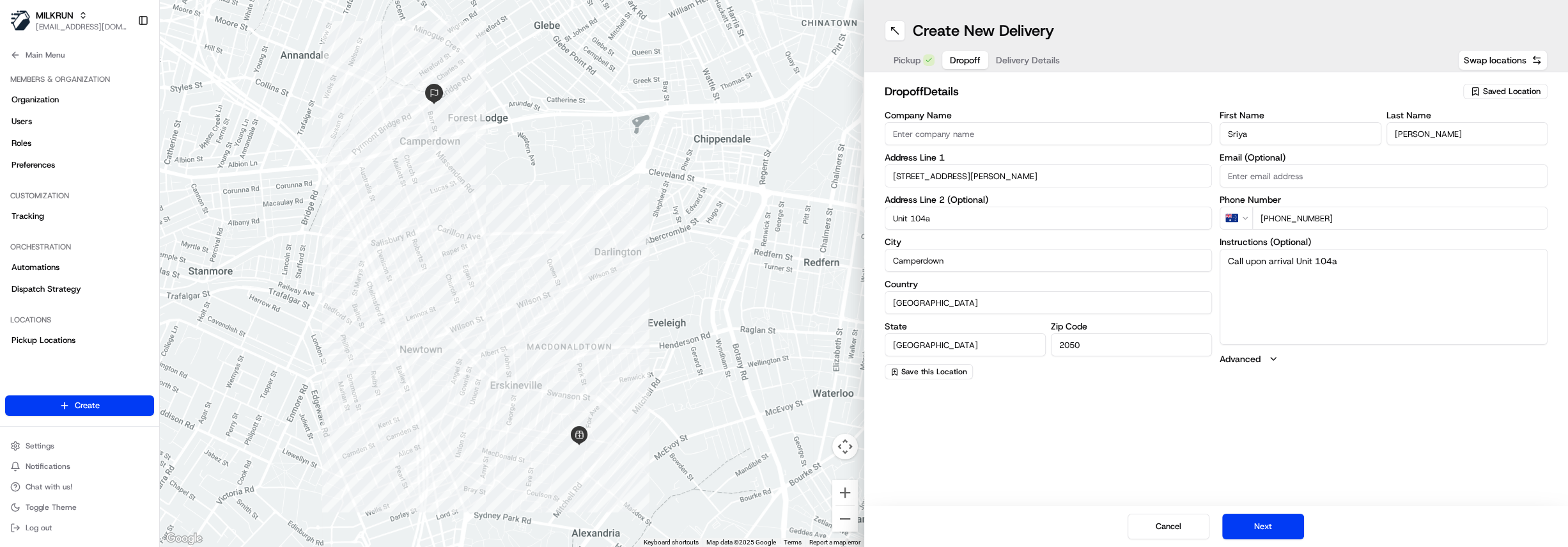
type textarea "Call upon arrival Unit 104a"
drag, startPoint x: 977, startPoint y: 221, endPoint x: 869, endPoint y: 225, distance: 108.1
click at [869, 225] on div "dropoff Details Saved Location Company Name Address Line 1 2 Barr Street Addres…" at bounding box center [1216, 231] width 704 height 317
click at [1006, 54] on button "Delivery Details" at bounding box center [1028, 60] width 79 height 18
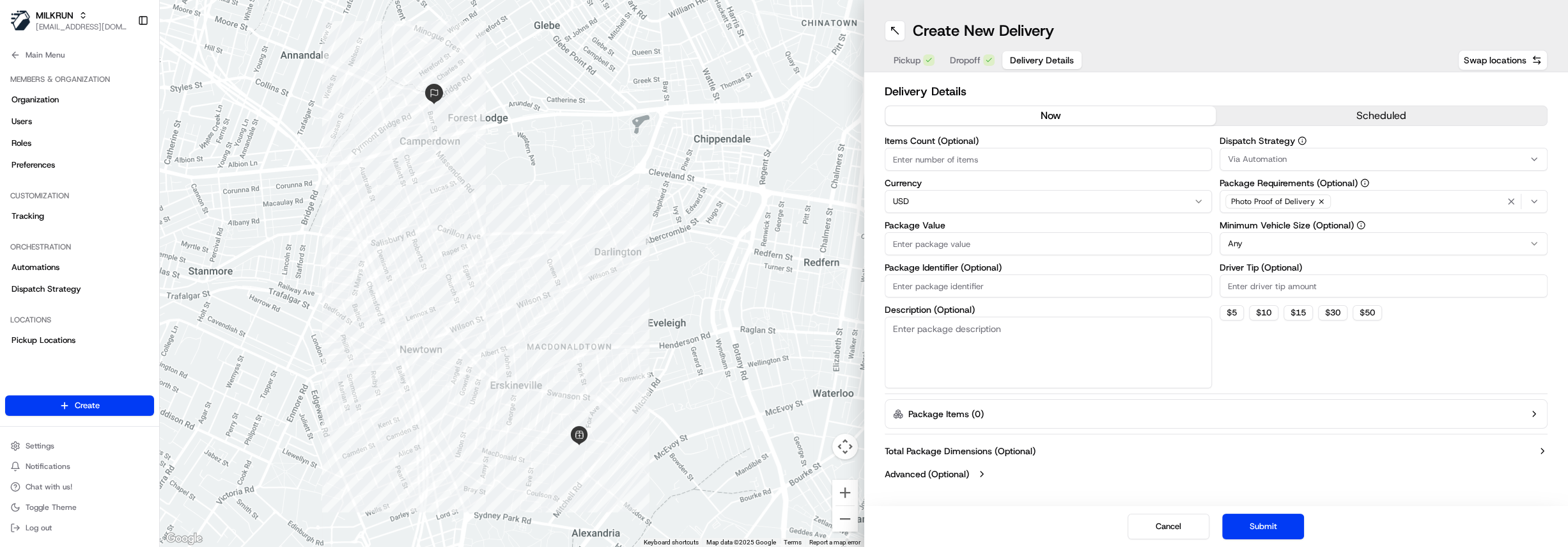
click at [928, 202] on html "MILKRUN hdayet@woolworths.com.au Toggle Sidebar Orders Deliveries Providers Nas…" at bounding box center [784, 273] width 1568 height 547
click at [946, 242] on input "Package Value" at bounding box center [1048, 244] width 328 height 23
paste input "137.21"
type input "137.21"
click at [1319, 203] on icon "button" at bounding box center [1321, 202] width 4 height 4
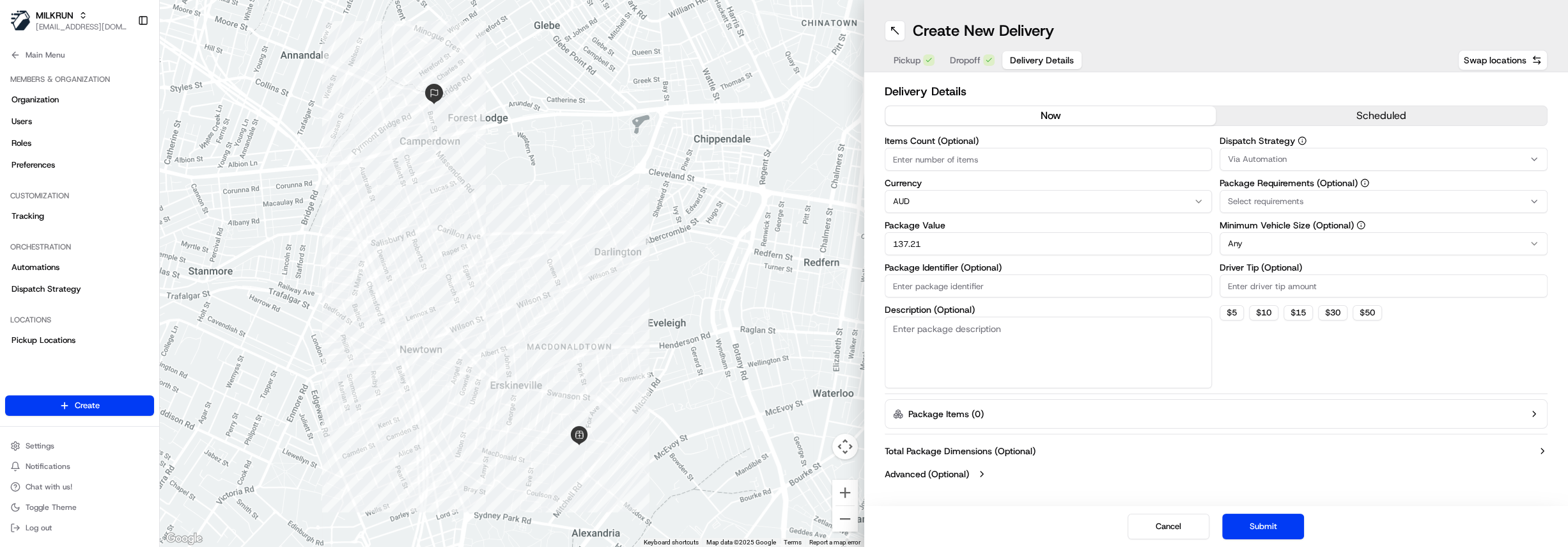
click at [1316, 203] on div "Select requirements" at bounding box center [1383, 202] width 321 height 12
type input "pin"
click at [1319, 249] on span "Pincode Verification" at bounding box center [1318, 252] width 157 height 12
click at [1350, 198] on html "MILKRUN hdayet@woolworths.com.au Toggle Sidebar Orders Deliveries Providers Nas…" at bounding box center [784, 273] width 1568 height 547
click at [1350, 198] on div "Pincode Verification" at bounding box center [1383, 202] width 321 height 19
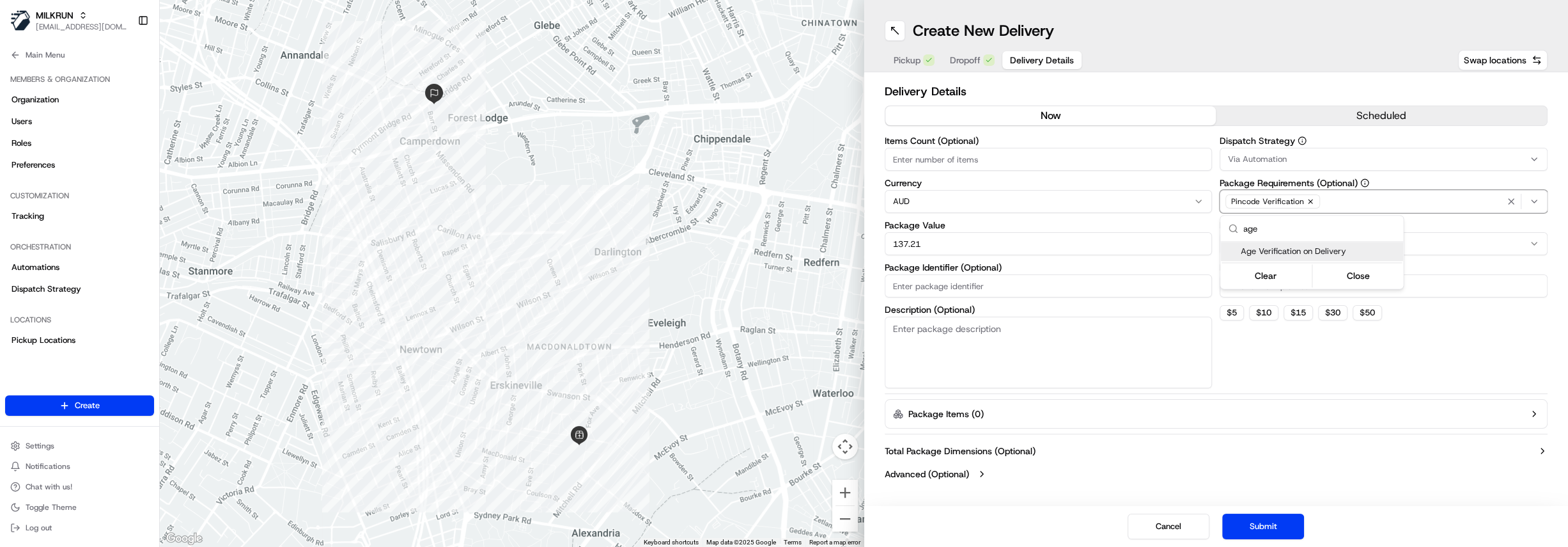
type input "age"
click at [1310, 249] on span "Age Verification on Delivery" at bounding box center [1318, 252] width 157 height 12
click at [1377, 280] on button "Close" at bounding box center [1358, 275] width 88 height 18
click at [1267, 314] on button "$ 10" at bounding box center [1263, 313] width 29 height 15
type input "10"
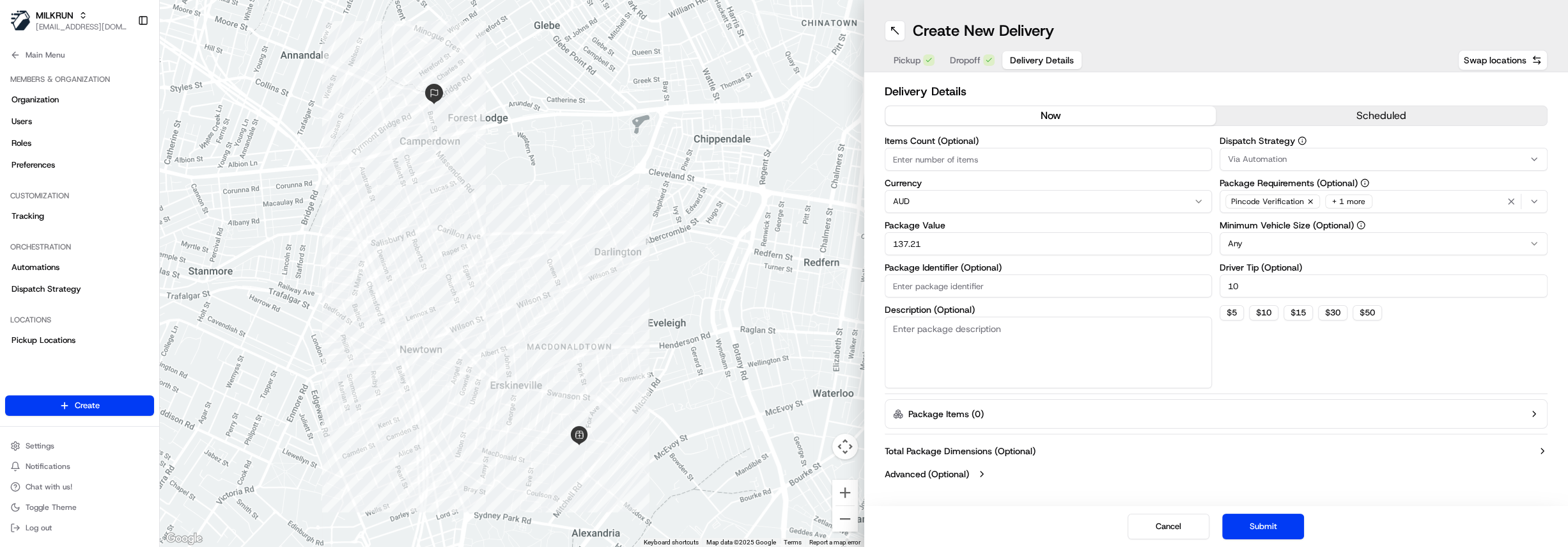
click at [1266, 242] on html "MILKRUN hdayet@woolworths.com.au Toggle Sidebar Orders Deliveries Providers Nas…" at bounding box center [784, 273] width 1568 height 547
click at [1262, 531] on button "Submit" at bounding box center [1262, 526] width 82 height 26
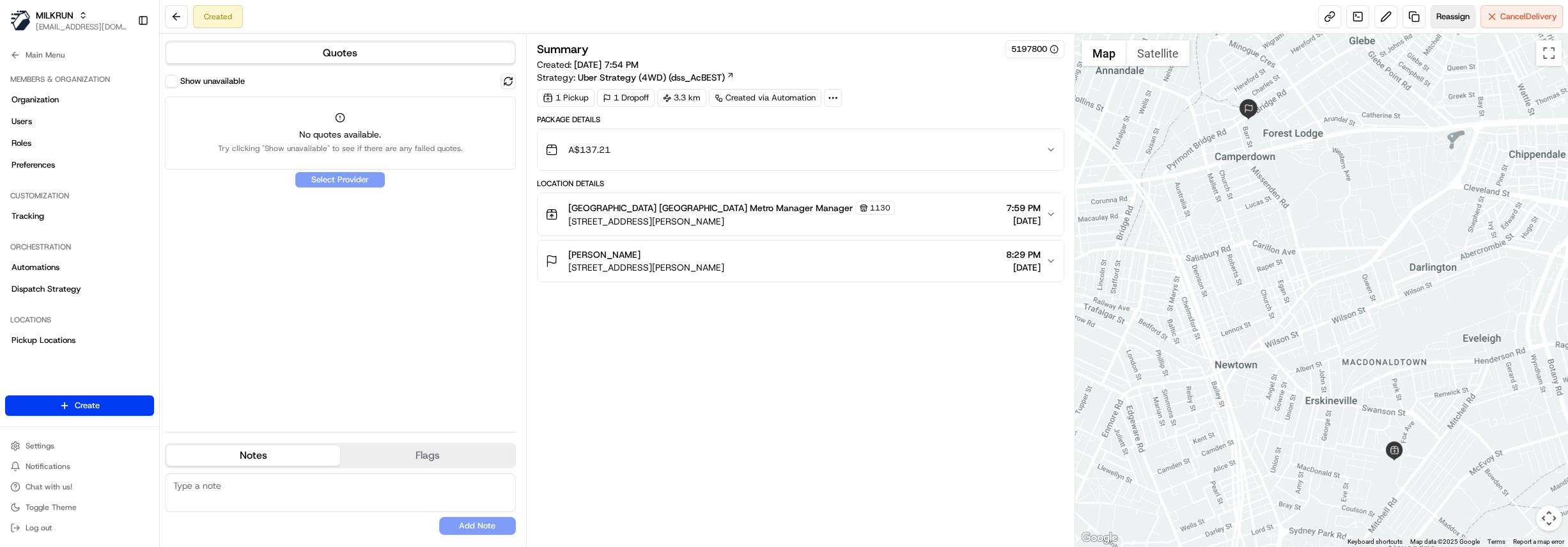
click at [1438, 23] on button "Reassign" at bounding box center [1452, 16] width 44 height 23
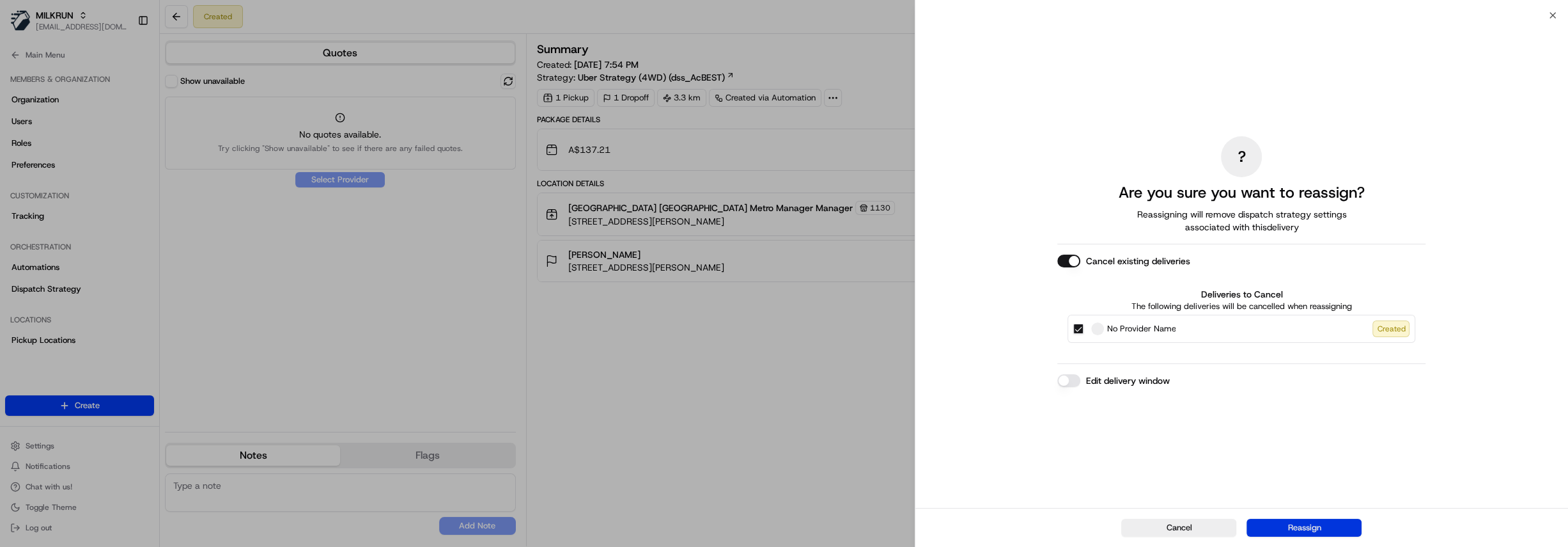
click at [1297, 526] on button "Reassign" at bounding box center [1303, 528] width 115 height 18
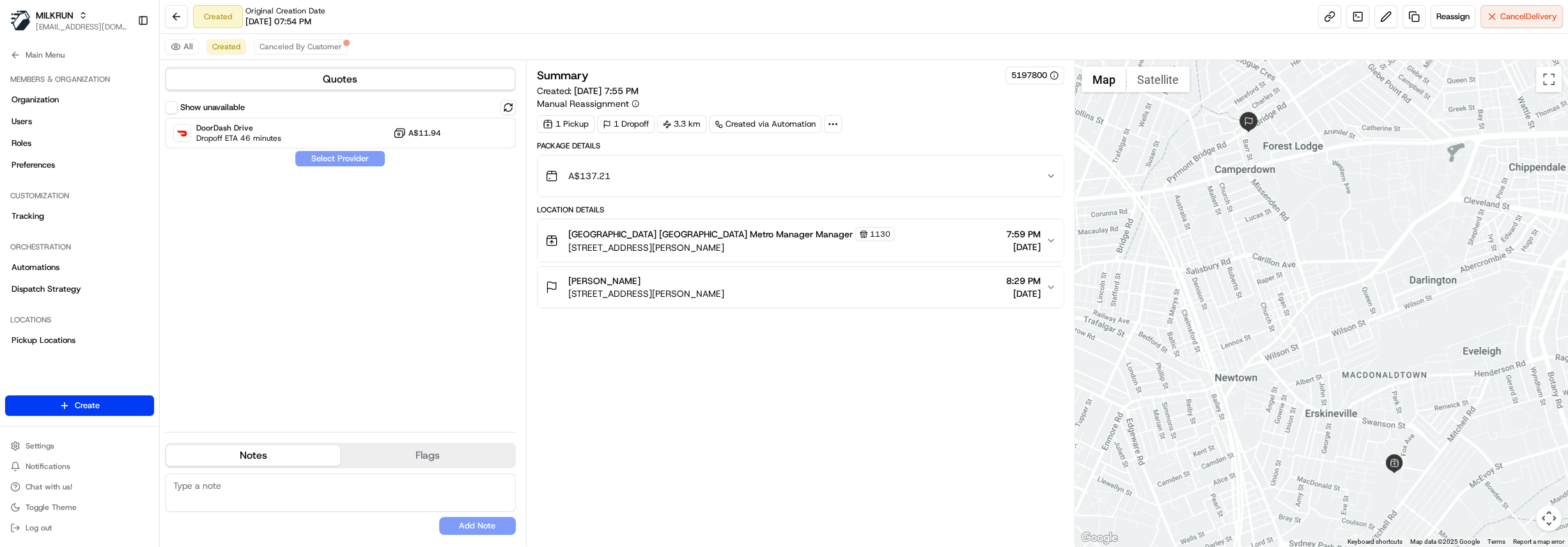
click at [172, 109] on button "Show unavailable" at bounding box center [171, 107] width 13 height 13
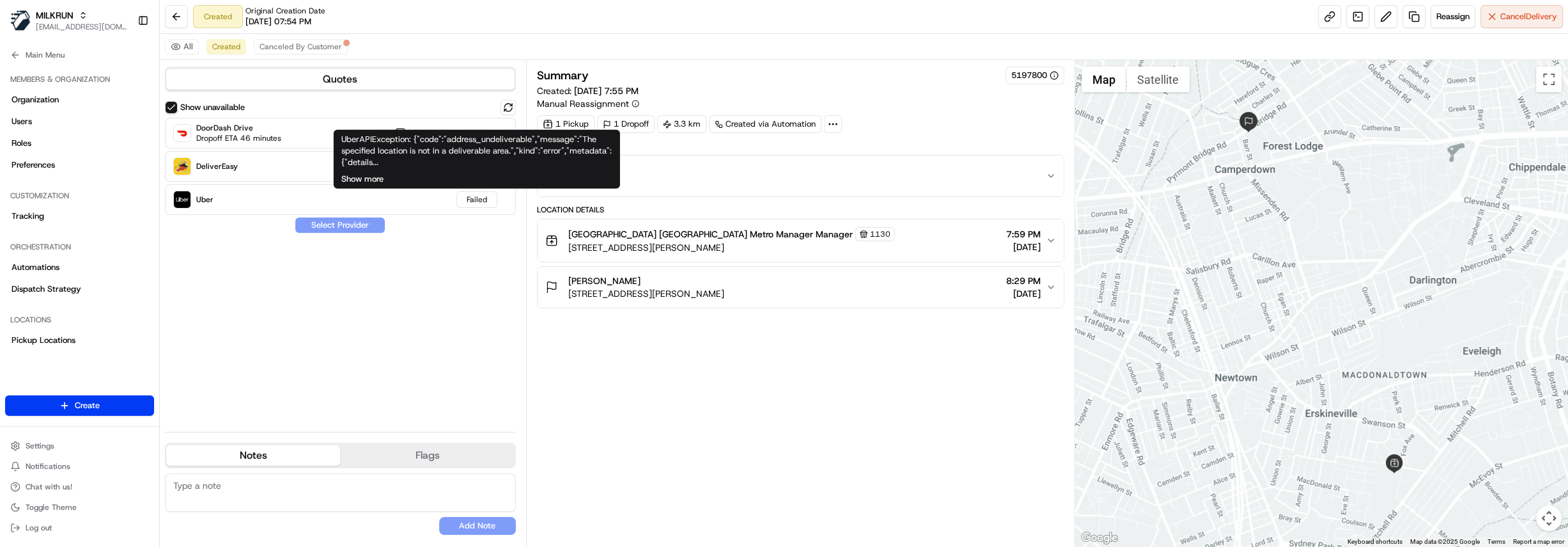
click at [371, 178] on button "Show more" at bounding box center [363, 179] width 42 height 12
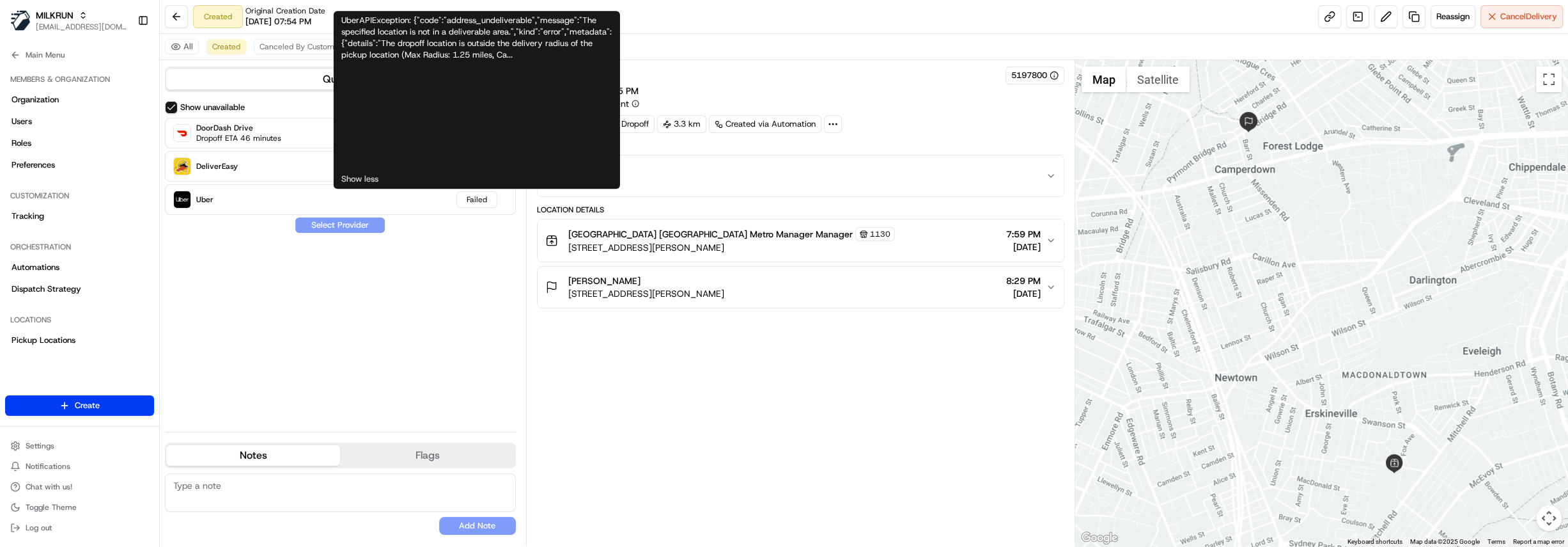
click at [676, 369] on div "Summary 5197800 Created: 17/08/2025 7:55 PM Manual Reassignment 1 Pickup 1 Drop…" at bounding box center [800, 303] width 527 height 473
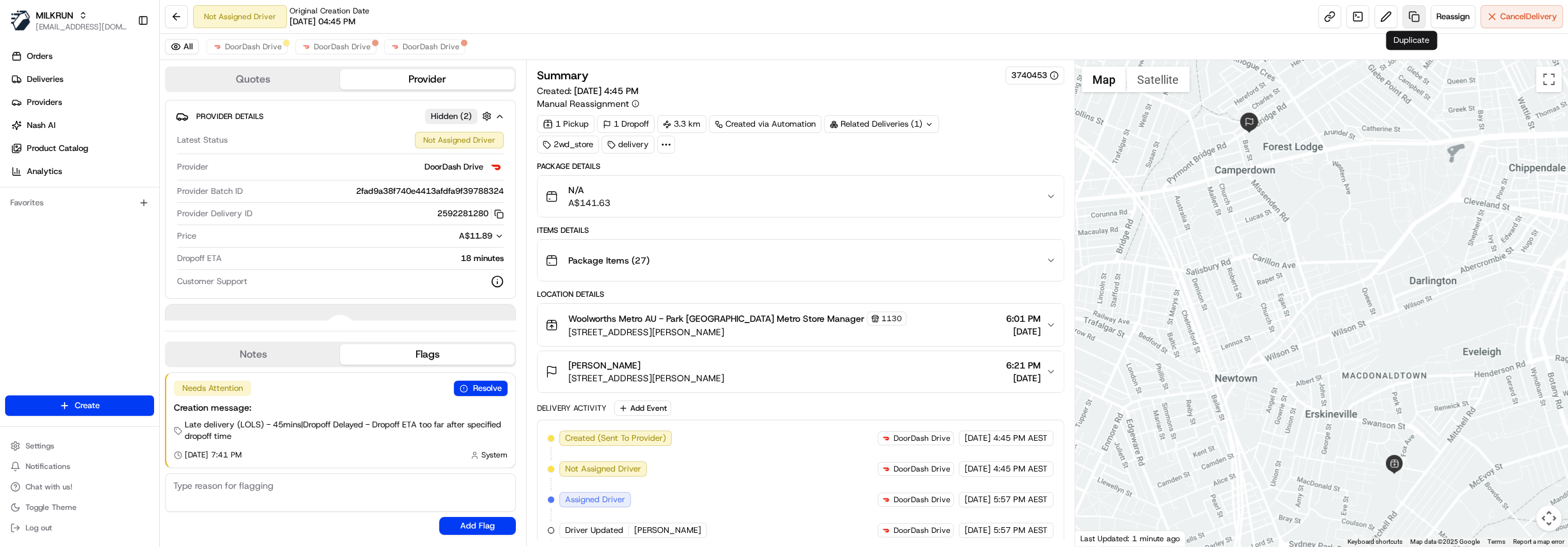
click at [1411, 14] on link at bounding box center [1414, 16] width 23 height 23
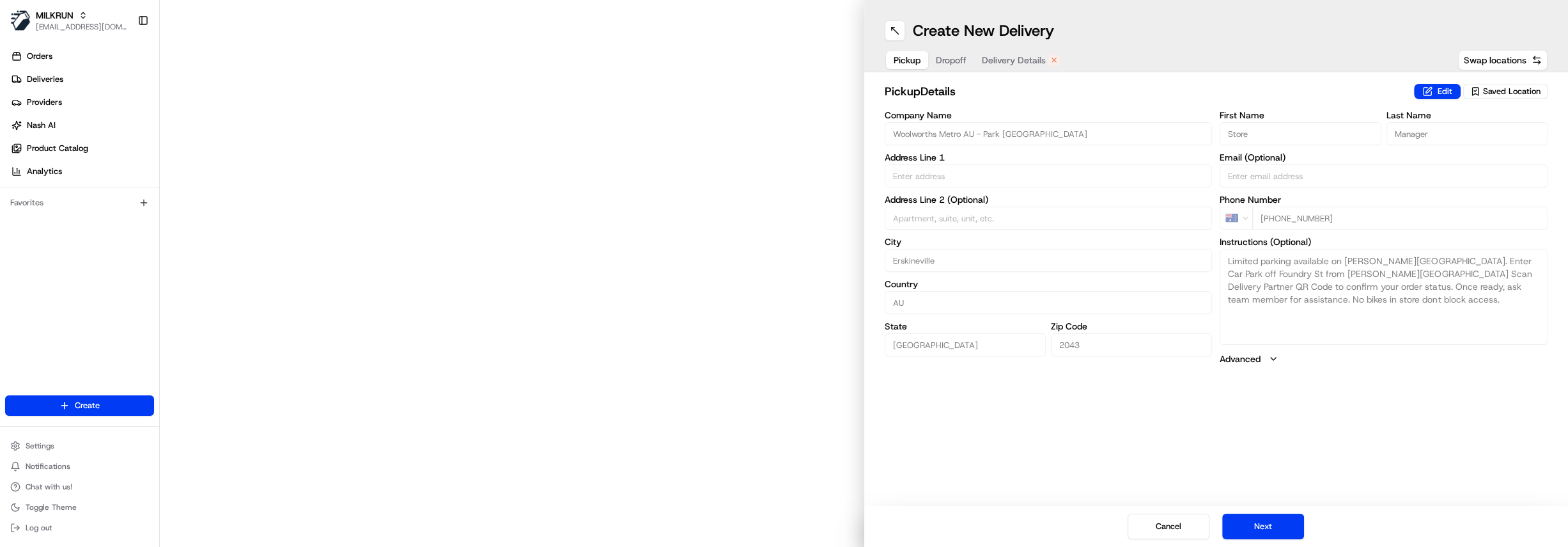
type input "57 Ashmore St"
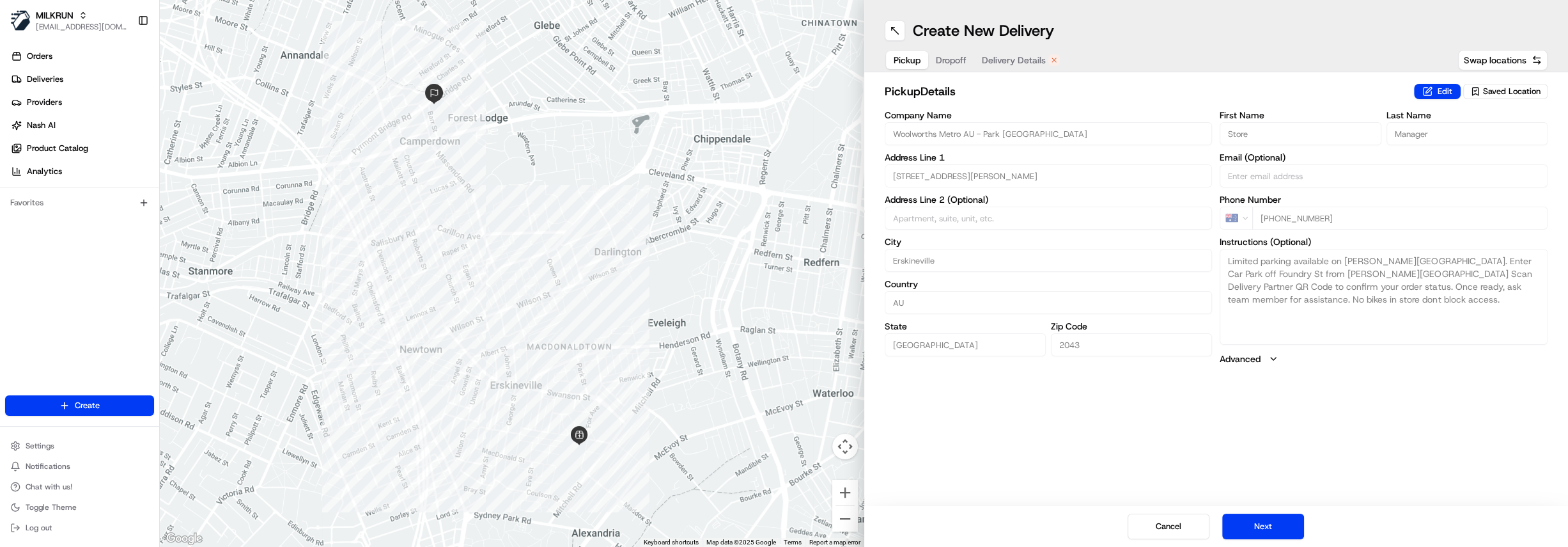
click at [953, 60] on span "Dropoff" at bounding box center [951, 60] width 31 height 13
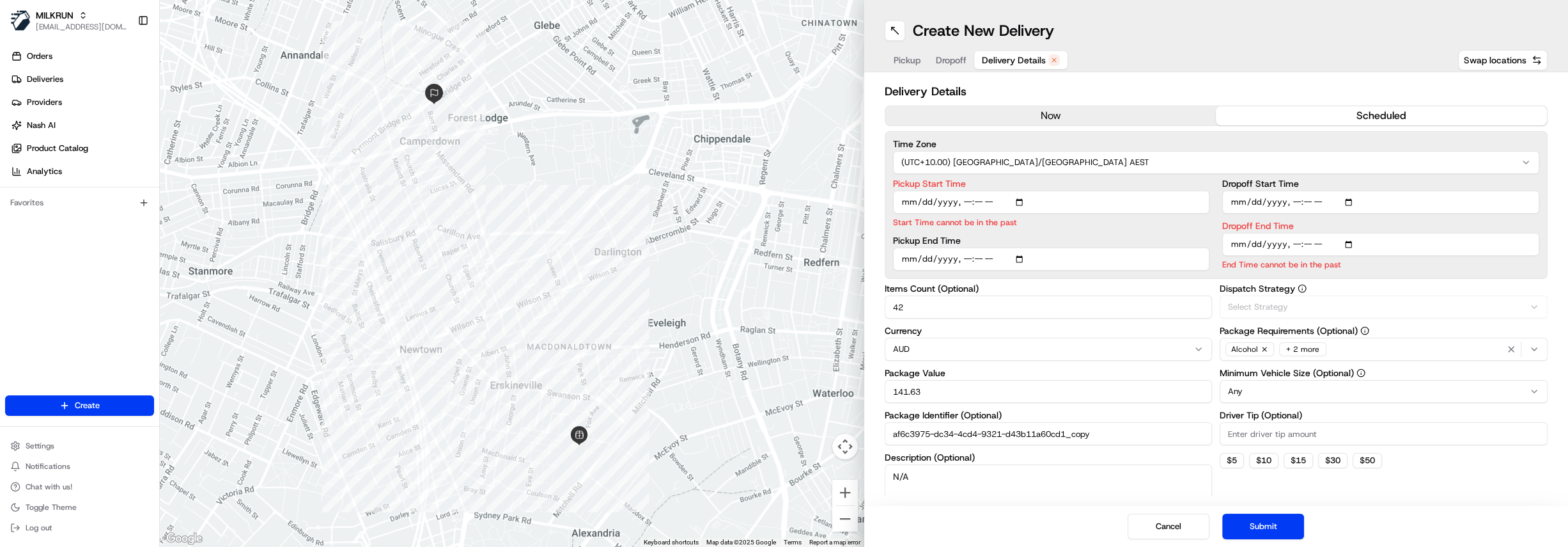
click at [1014, 58] on span "Delivery Details" at bounding box center [1014, 60] width 64 height 13
click at [1022, 113] on button "now" at bounding box center [1050, 116] width 331 height 19
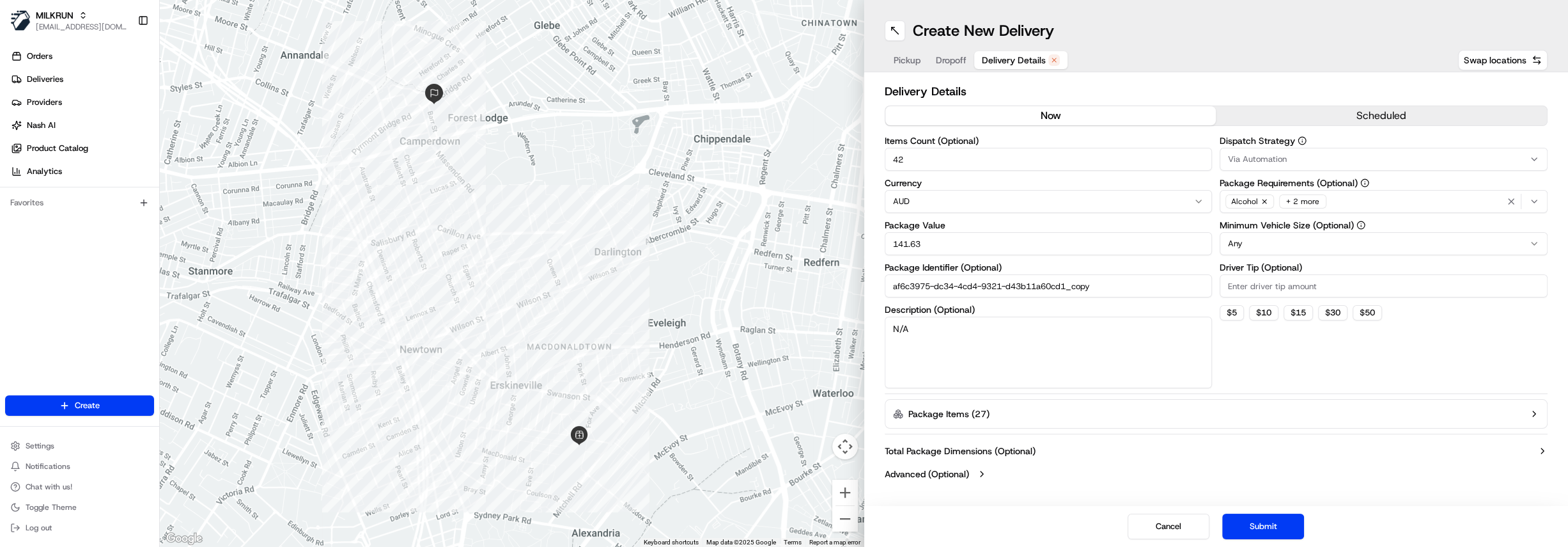
drag, startPoint x: 919, startPoint y: 161, endPoint x: 836, endPoint y: 158, distance: 83.1
click at [836, 158] on div "← Move left → Move right ↑ Move up ↓ Move down + Zoom in - Zoom out Home Jump l…" at bounding box center [864, 273] width 1408 height 547
type input "10"
drag, startPoint x: 1116, startPoint y: 286, endPoint x: 734, endPoint y: 262, distance: 382.8
click at [734, 262] on div "← Move left → Move right ↑ Move up ↓ Move down + Zoom in - Zoom out Home Jump l…" at bounding box center [864, 273] width 1408 height 547
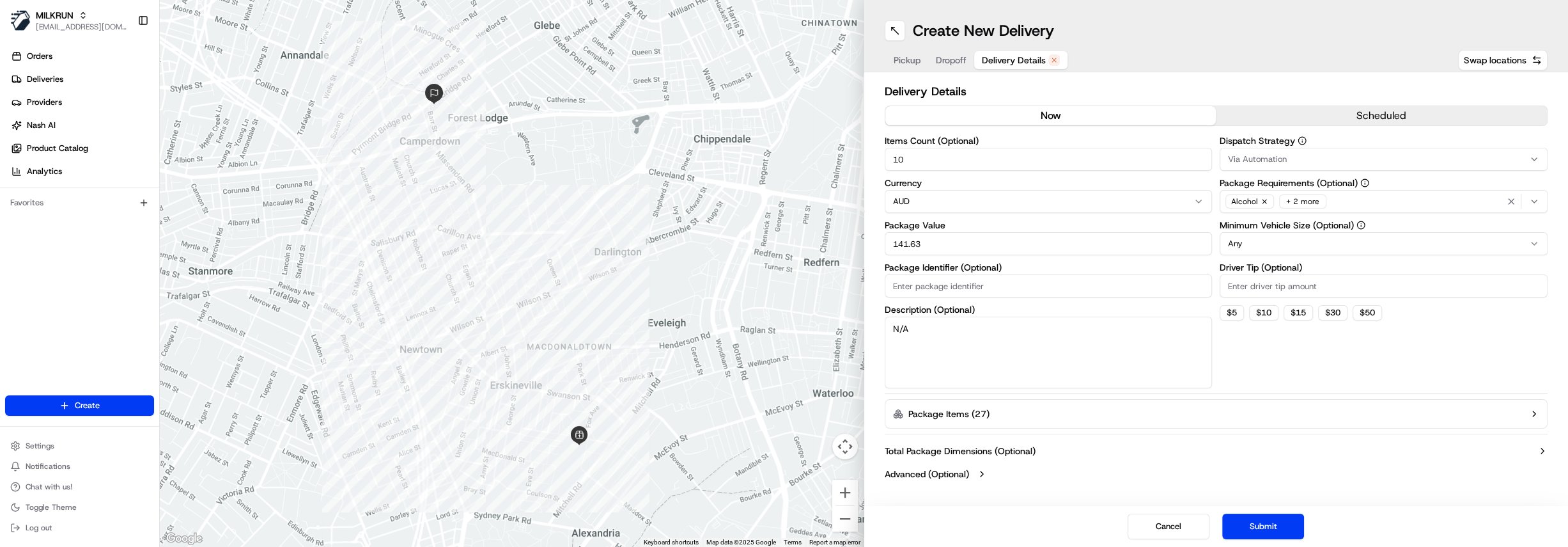
click at [1066, 415] on button "Package Items ( 27 )" at bounding box center [1216, 414] width 663 height 29
click at [1504, 454] on button "button" at bounding box center [1506, 452] width 18 height 18
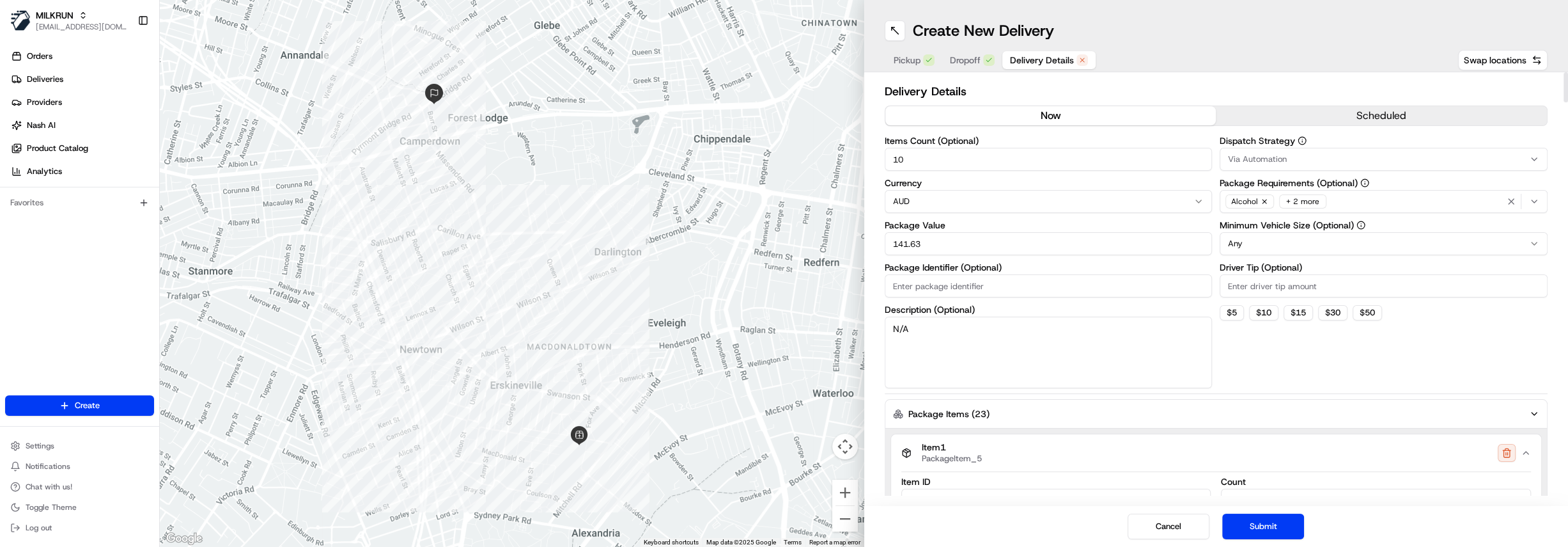
click at [1504, 454] on button "button" at bounding box center [1506, 452] width 18 height 18
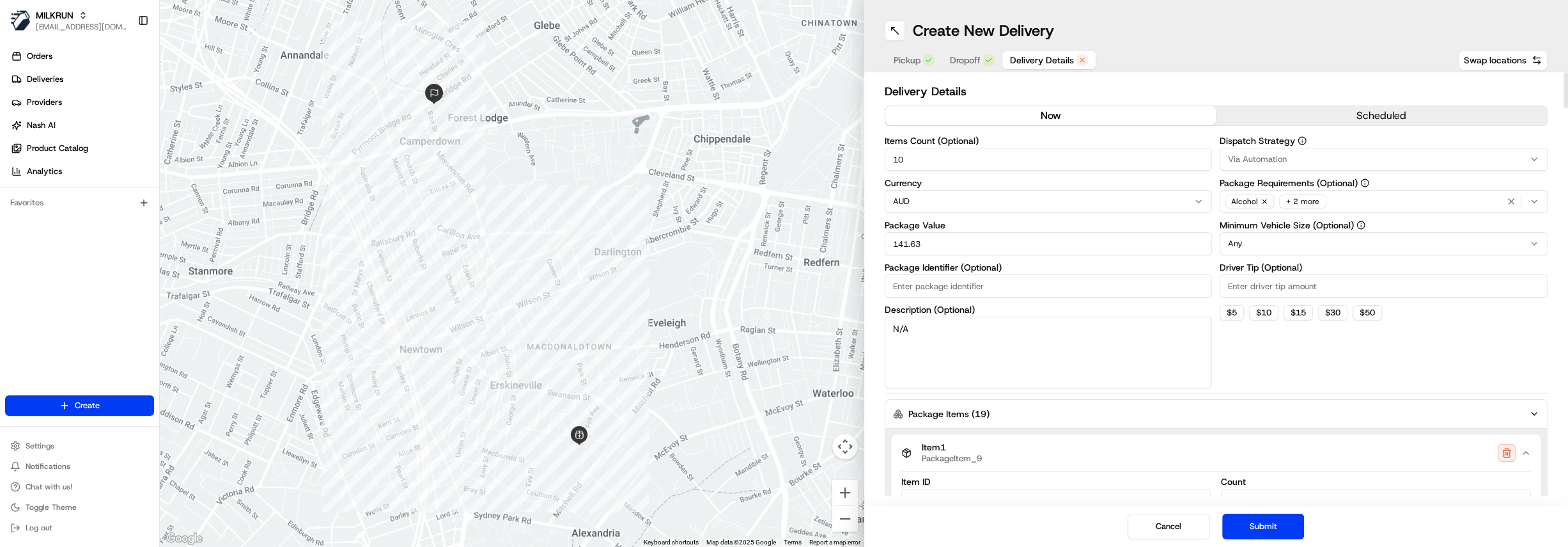
click at [1504, 454] on button "button" at bounding box center [1506, 452] width 18 height 18
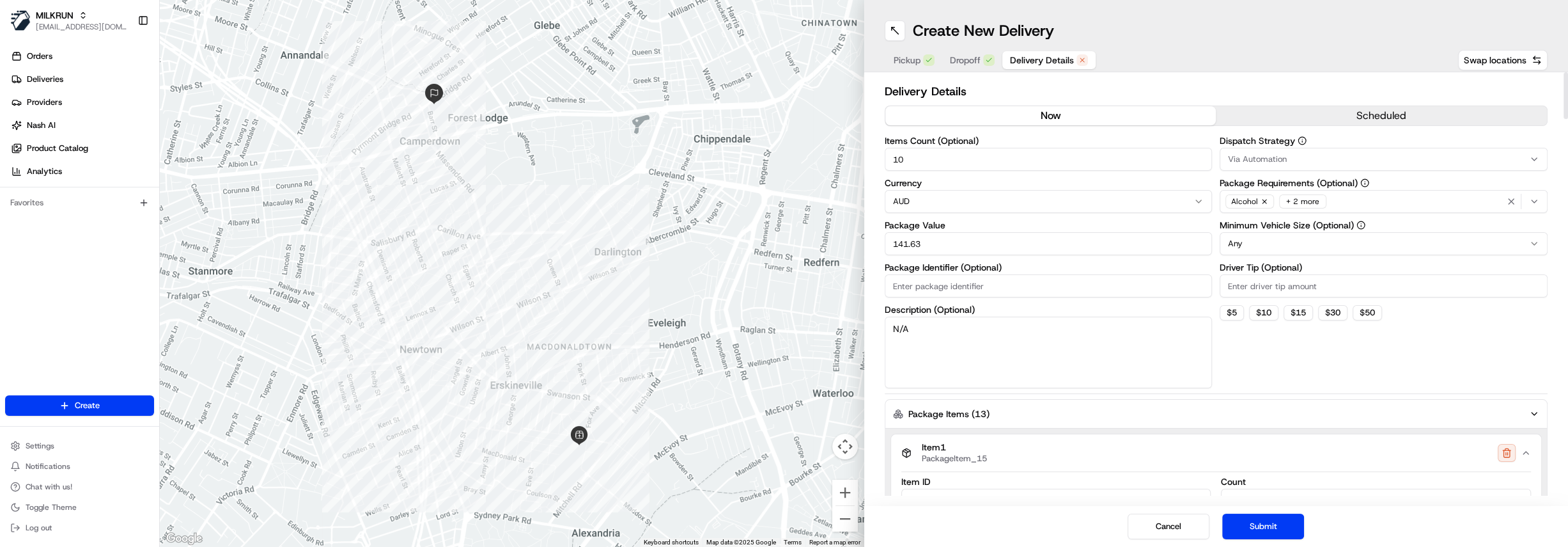
click at [1504, 454] on button "button" at bounding box center [1506, 452] width 18 height 18
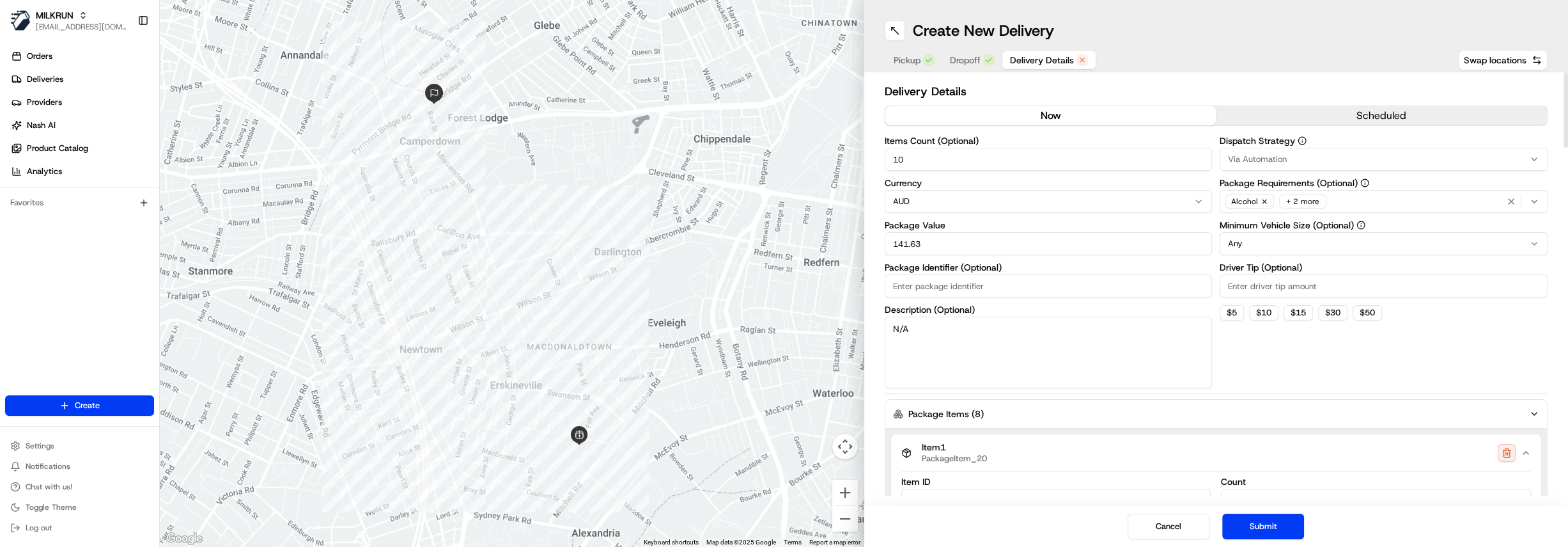
click at [1504, 454] on button "button" at bounding box center [1506, 452] width 18 height 18
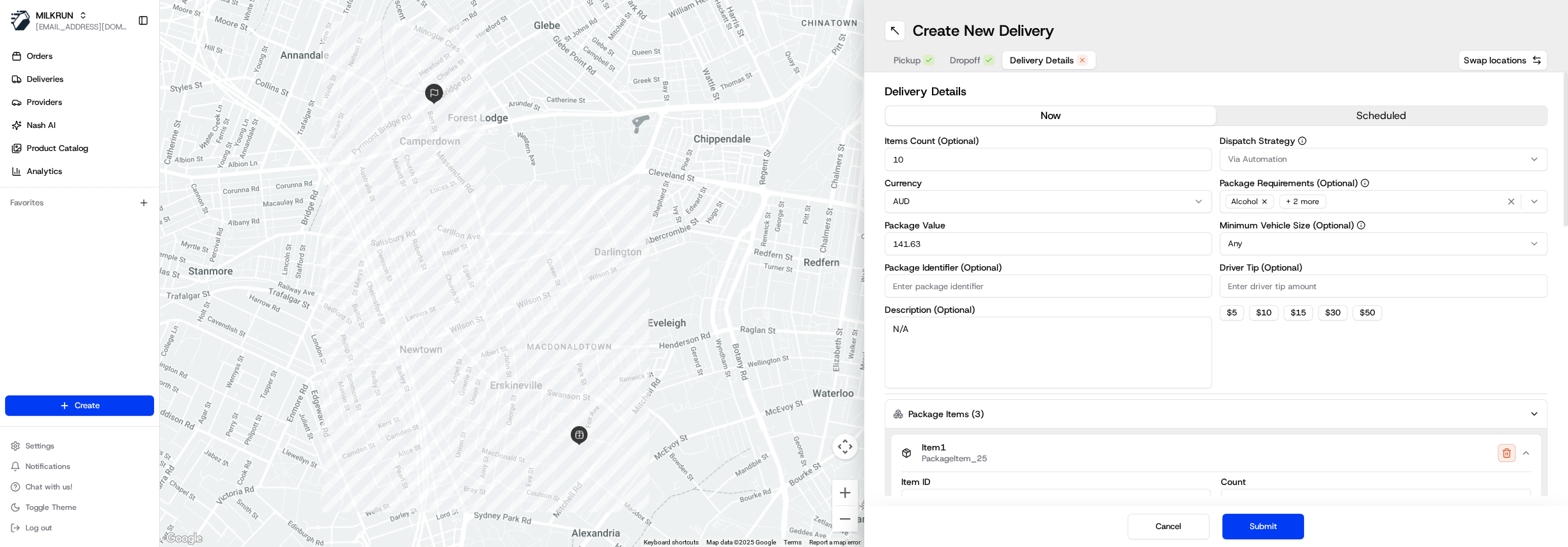
click at [1504, 454] on button "button" at bounding box center [1506, 452] width 18 height 18
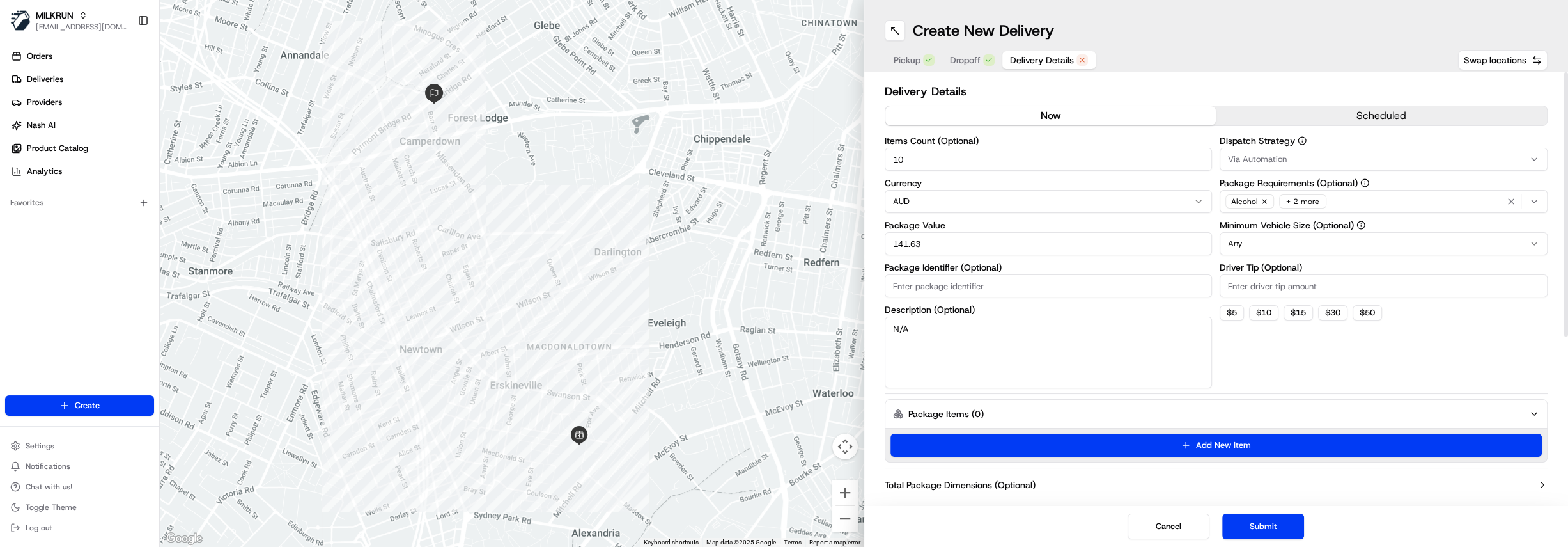
click at [1504, 454] on button "Add New Item" at bounding box center [1216, 445] width 652 height 23
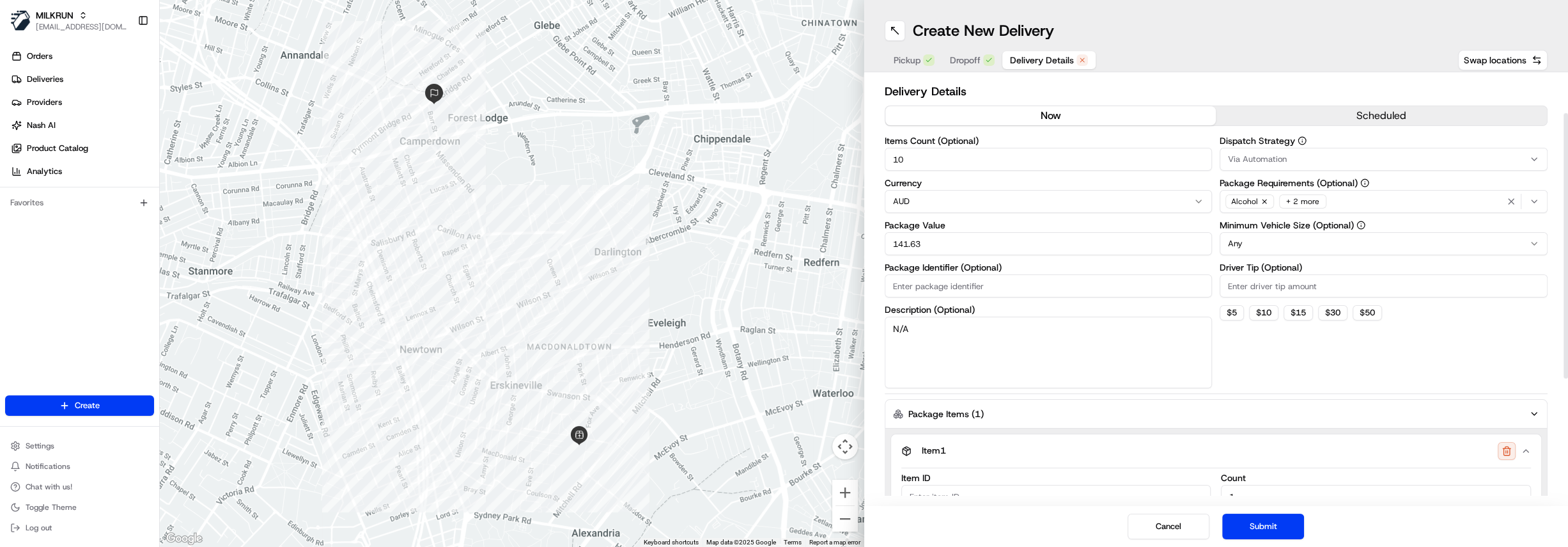
scroll to position [64, 0]
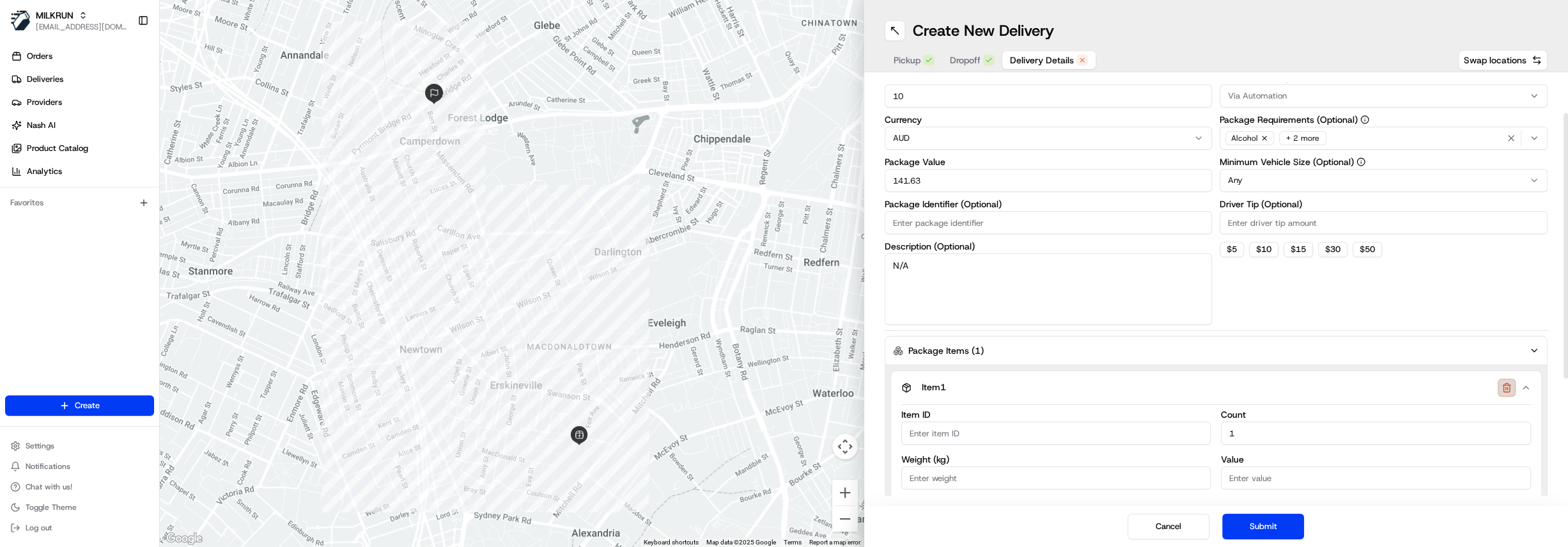
click at [1507, 388] on button "button" at bounding box center [1506, 387] width 18 height 18
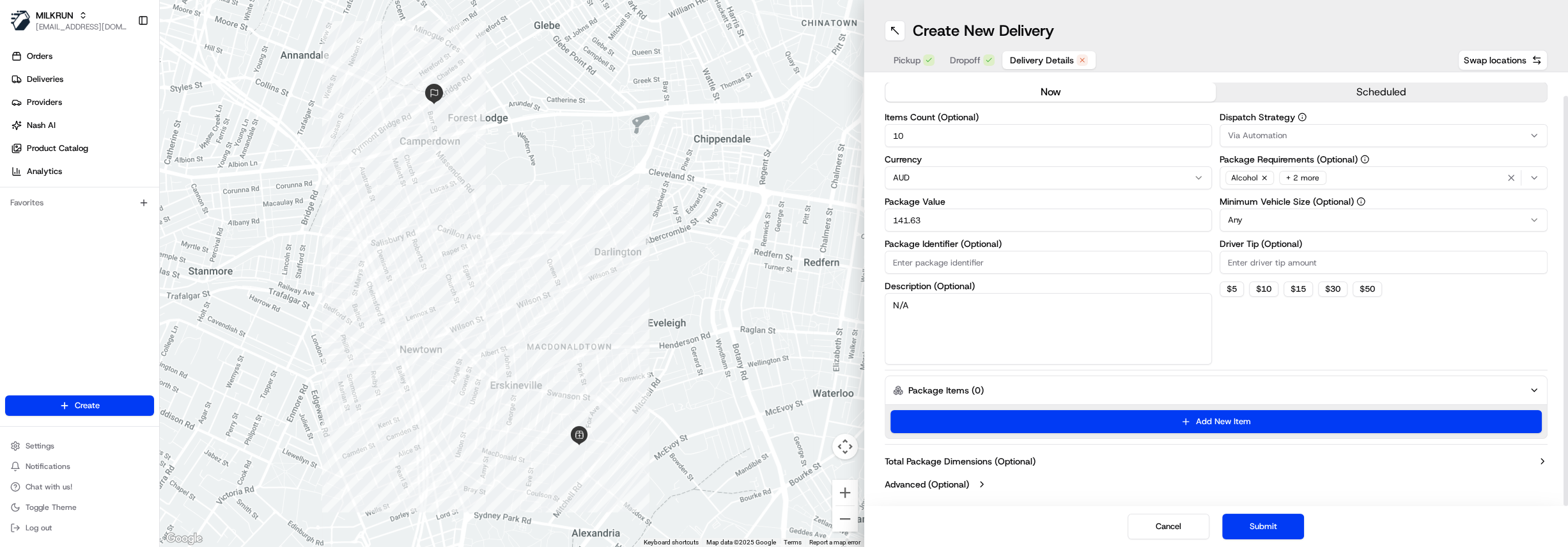
click at [1309, 178] on div "+ 2 more" at bounding box center [1302, 178] width 47 height 14
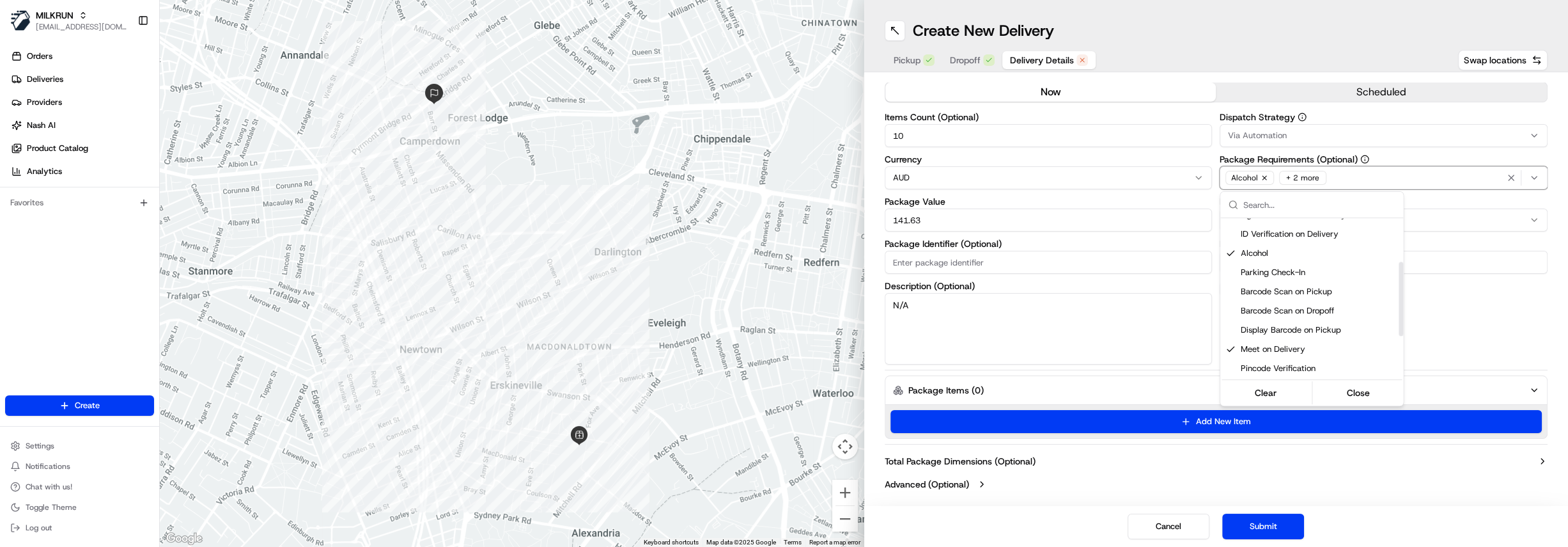
scroll to position [116, 0]
click at [1502, 322] on html "MILKRUN hdayet@woolworths.com.au Toggle Sidebar Orders Deliveries Providers Nas…" at bounding box center [784, 273] width 1568 height 547
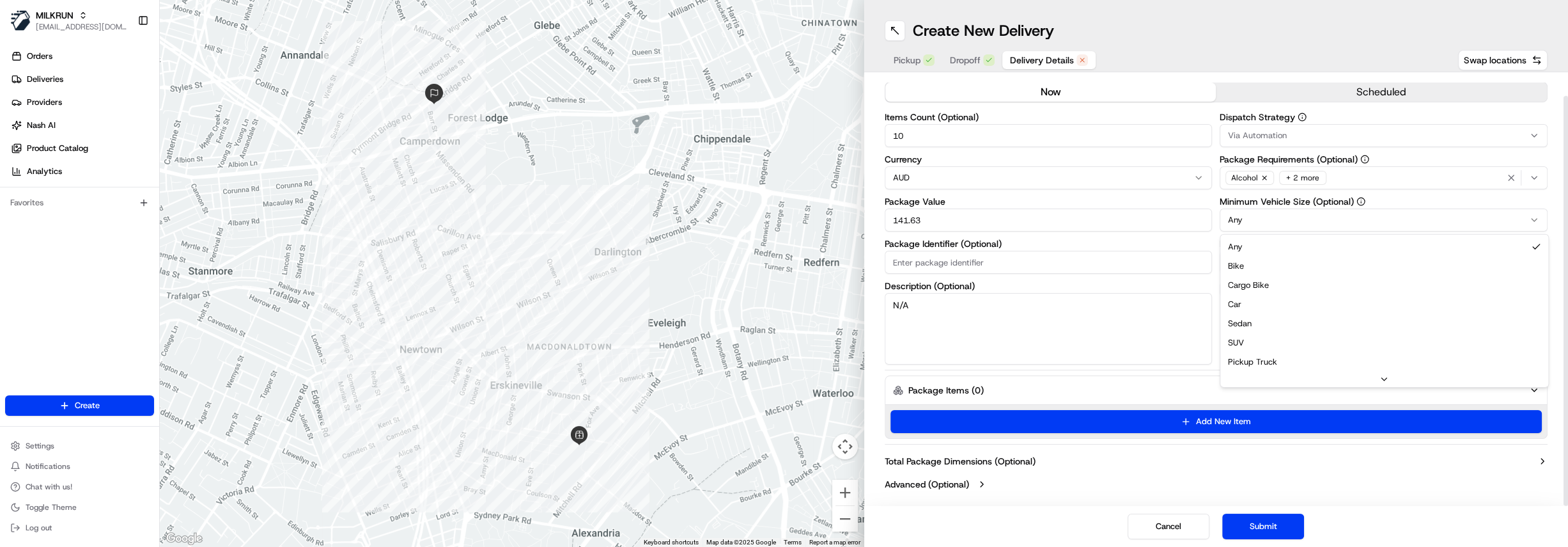
click at [1314, 222] on html "MILKRUN hdayet@woolworths.com.au Toggle Sidebar Orders Deliveries Providers Nas…" at bounding box center [784, 273] width 1568 height 547
click at [1268, 282] on button "$ 10" at bounding box center [1263, 289] width 29 height 15
type input "10"
click at [1252, 524] on button "Submit" at bounding box center [1262, 526] width 82 height 26
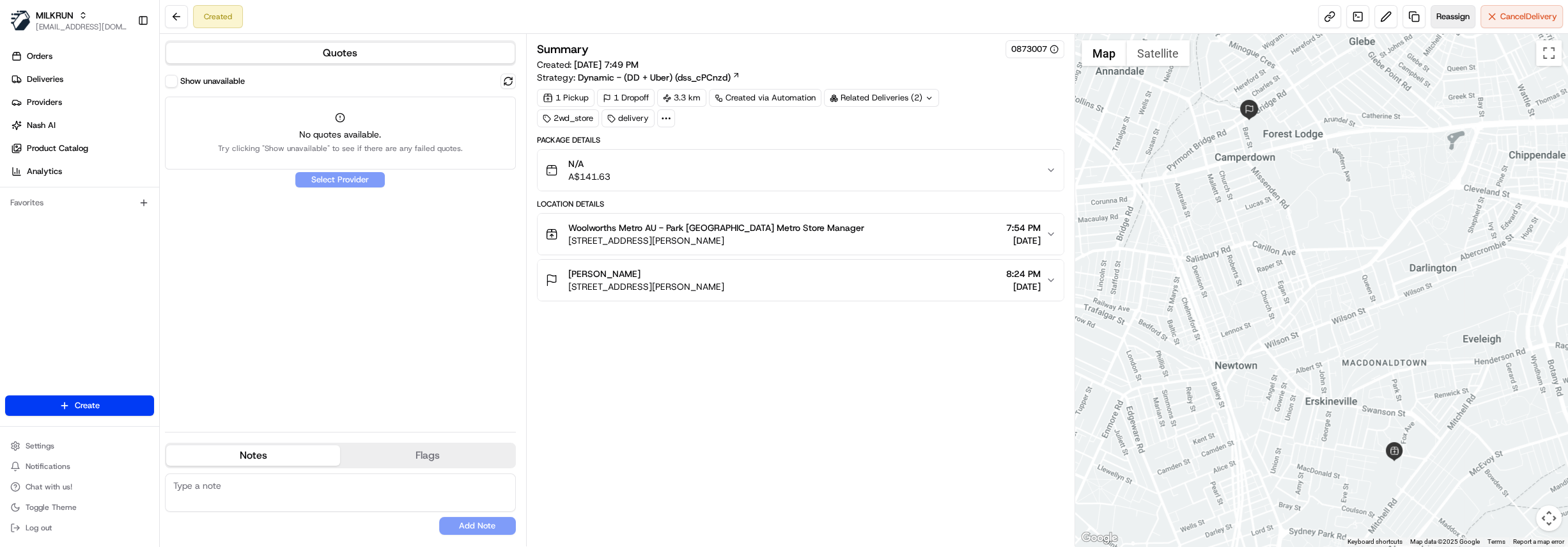
click at [1446, 12] on span "Reassign" at bounding box center [1452, 16] width 33 height 12
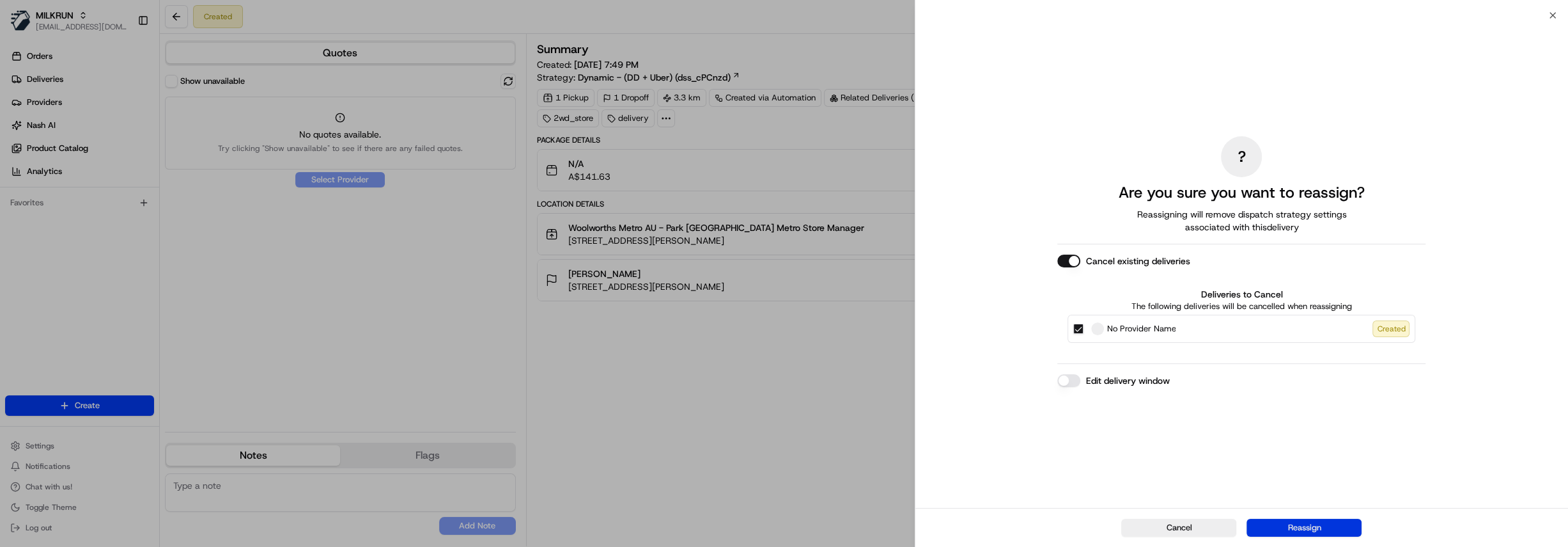
click at [1316, 528] on button "Reassign" at bounding box center [1303, 528] width 115 height 18
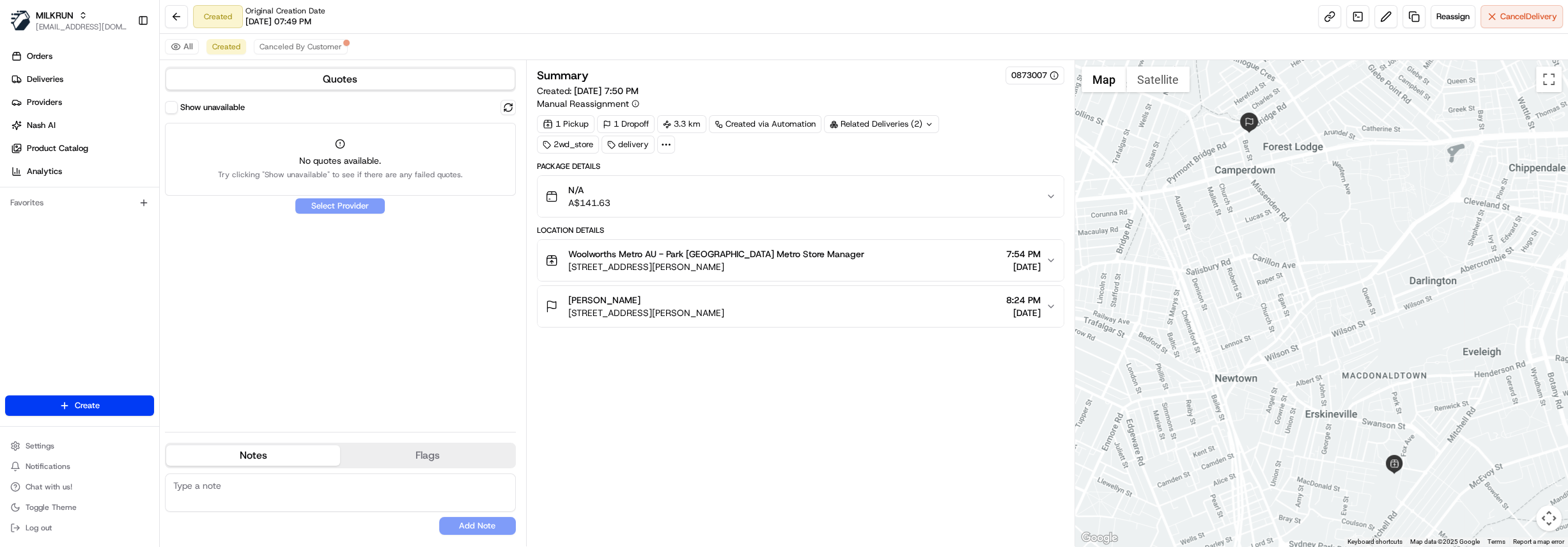
click at [173, 106] on button "Show unavailable" at bounding box center [171, 107] width 13 height 13
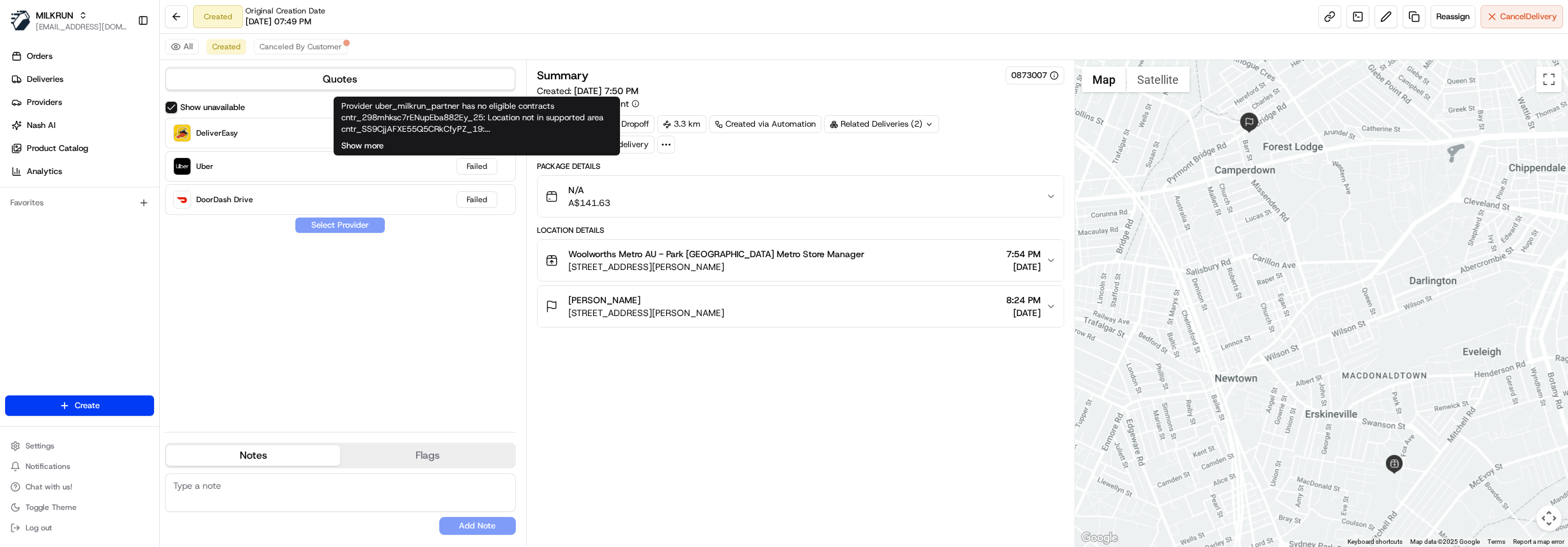
click at [372, 145] on button "Show more" at bounding box center [363, 146] width 42 height 12
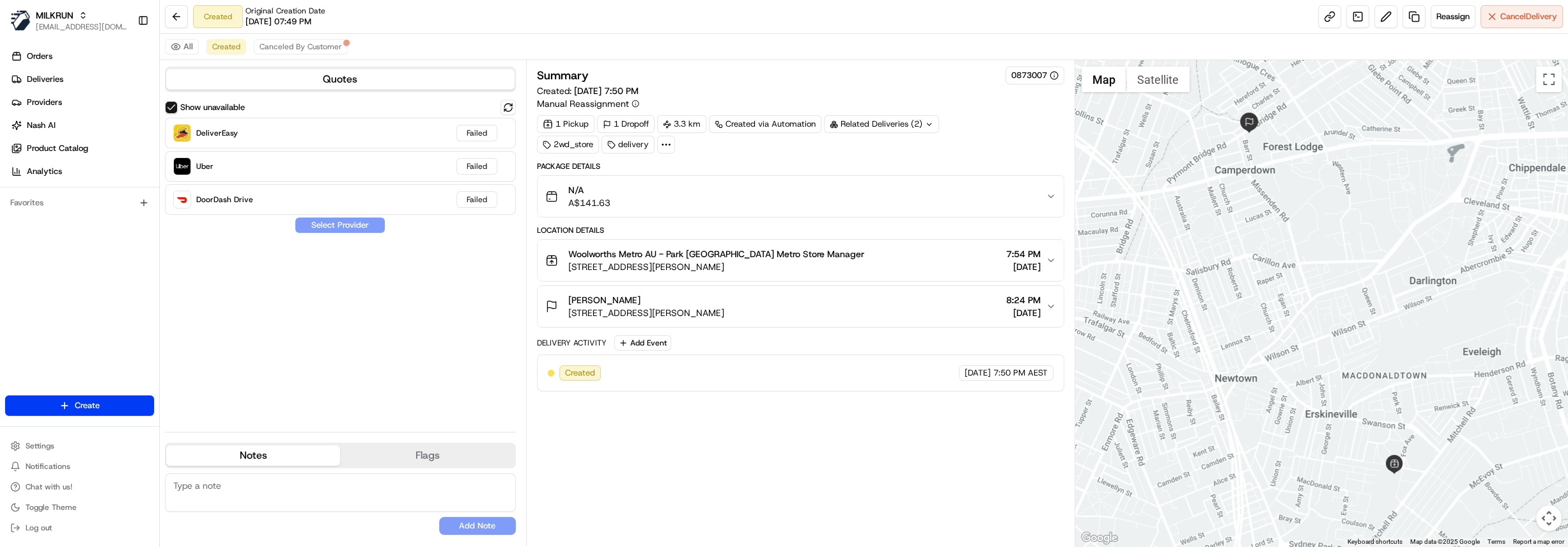
click at [849, 185] on div "N/A A$141.63" at bounding box center [795, 196] width 500 height 26
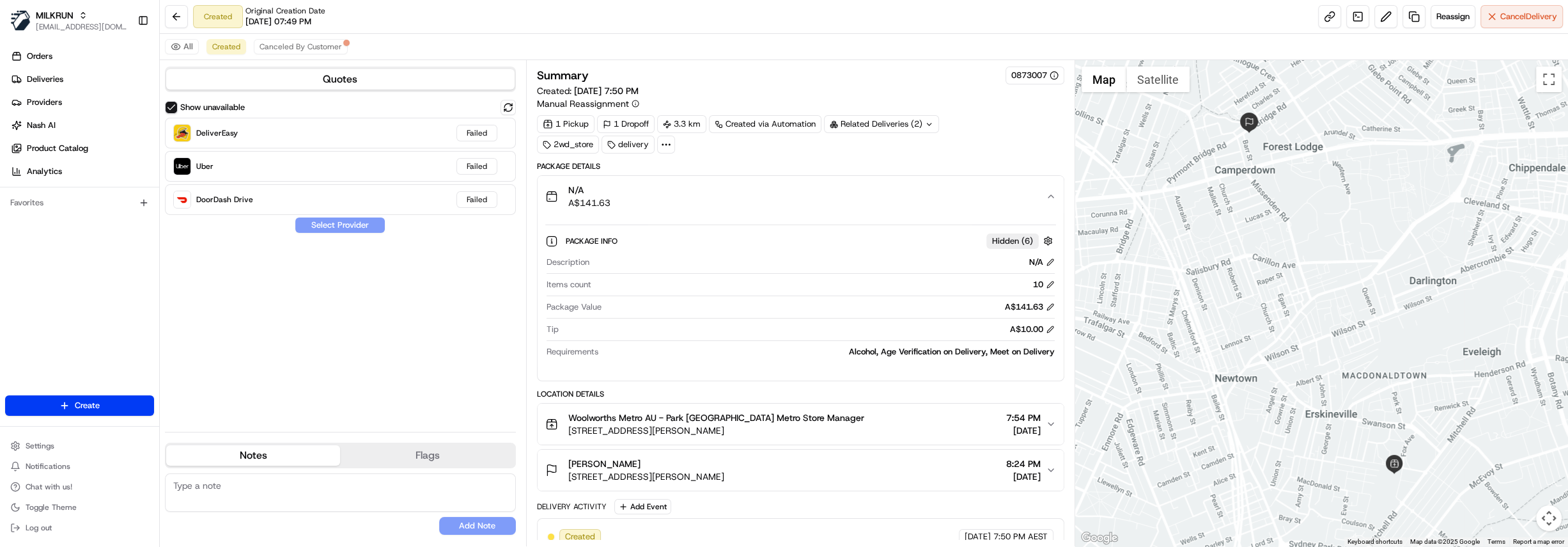
click at [837, 189] on div "N/A A$141.63" at bounding box center [795, 196] width 500 height 26
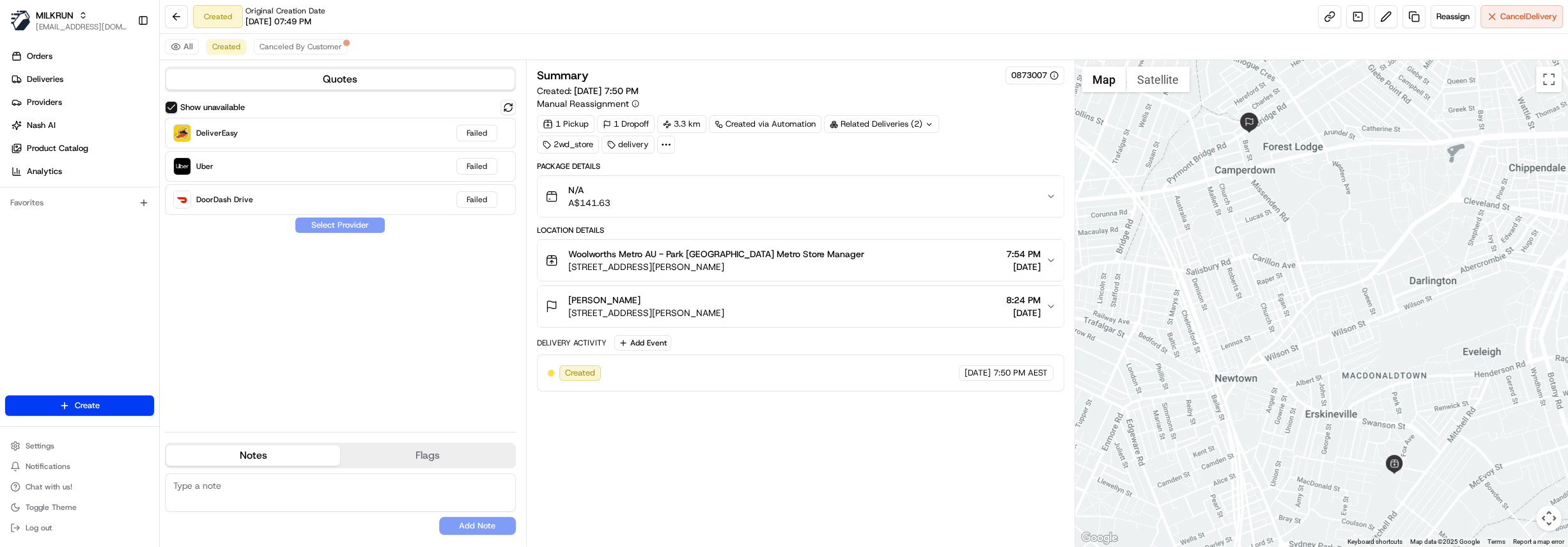
click at [837, 189] on div "N/A A$141.63" at bounding box center [795, 196] width 500 height 26
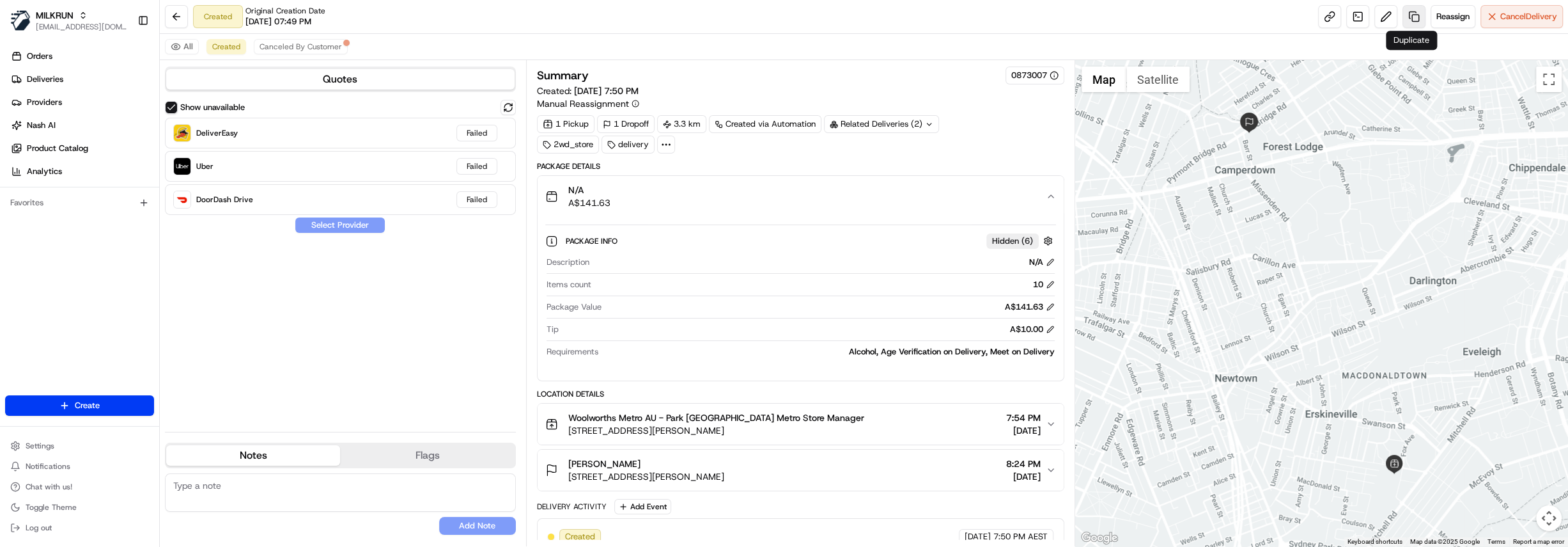
click at [1417, 22] on link at bounding box center [1414, 16] width 23 height 23
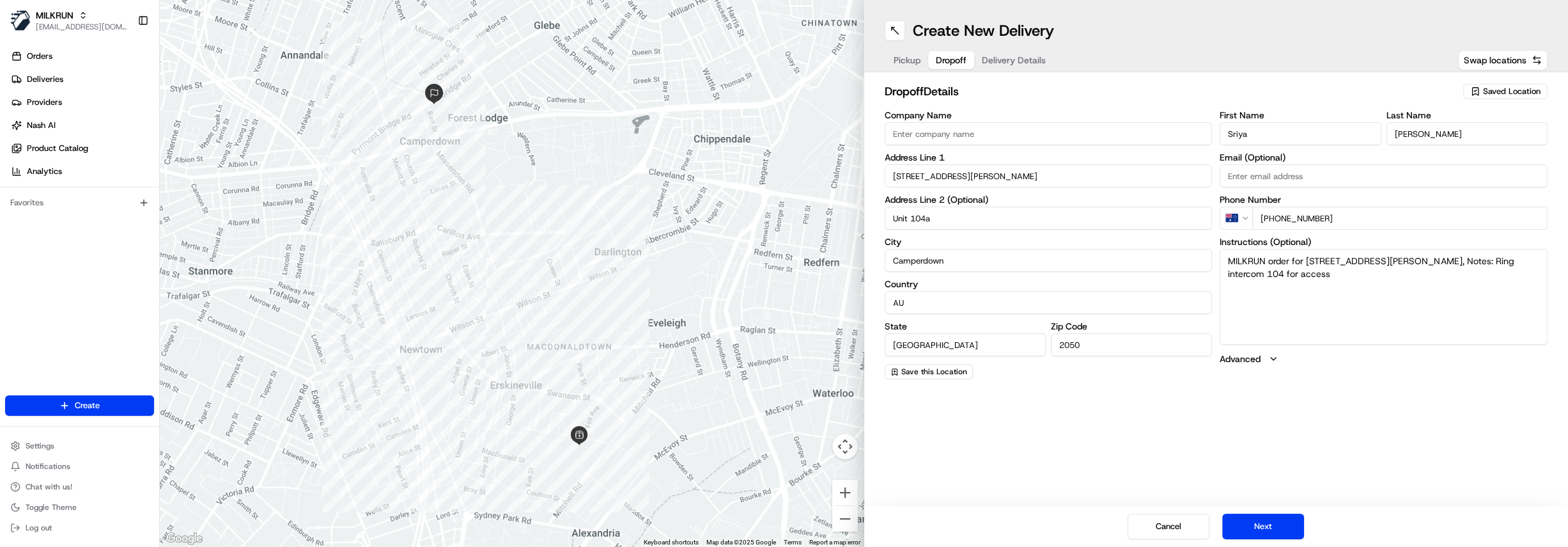
click at [953, 65] on span "Dropoff" at bounding box center [951, 60] width 31 height 13
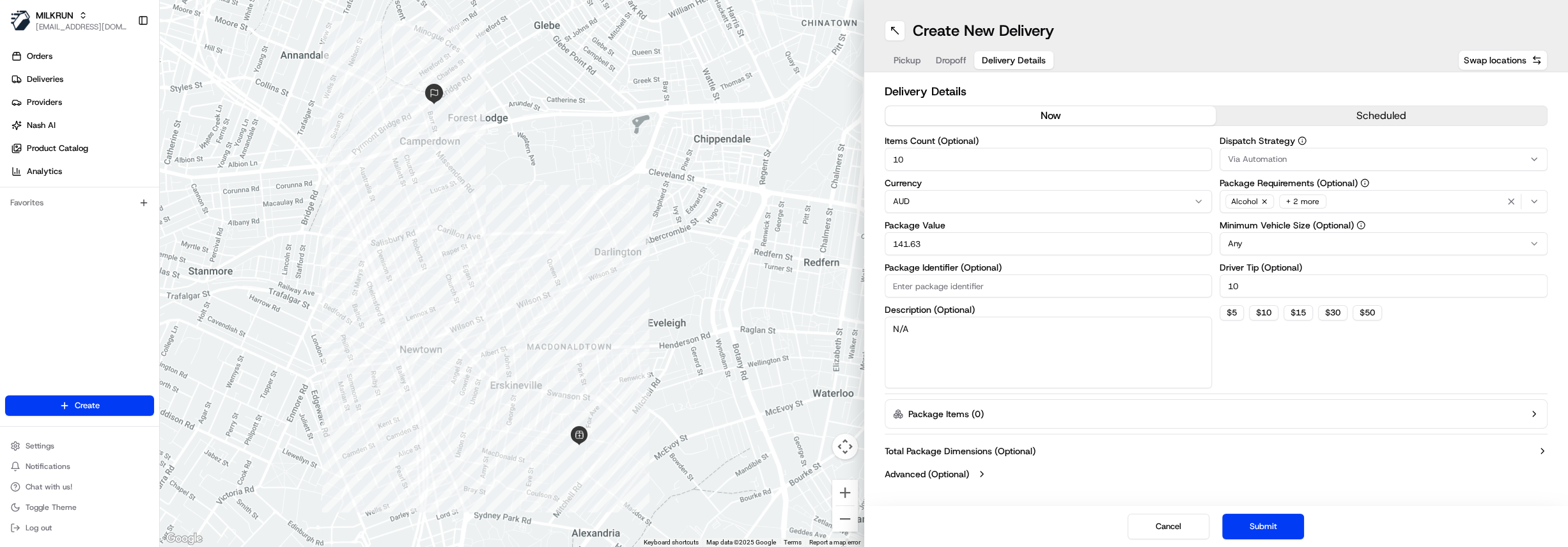
click at [1008, 62] on span "Delivery Details" at bounding box center [1014, 60] width 64 height 13
click at [937, 157] on input "10" at bounding box center [1048, 159] width 328 height 23
drag, startPoint x: 921, startPoint y: 326, endPoint x: 864, endPoint y: 333, distance: 57.4
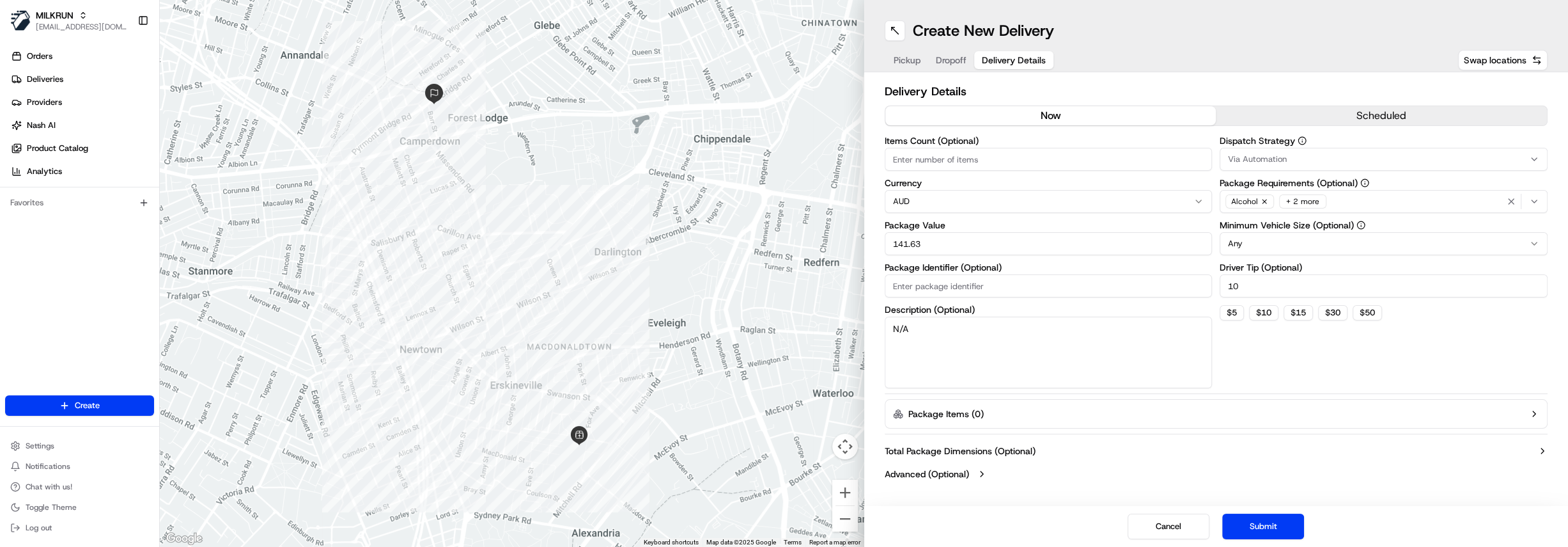
click at [864, 333] on div "Delivery Details now scheduled Items Count (Optional) Currency AUD Package Valu…" at bounding box center [1216, 284] width 704 height 424
click at [1262, 526] on button "Submit" at bounding box center [1262, 526] width 82 height 26
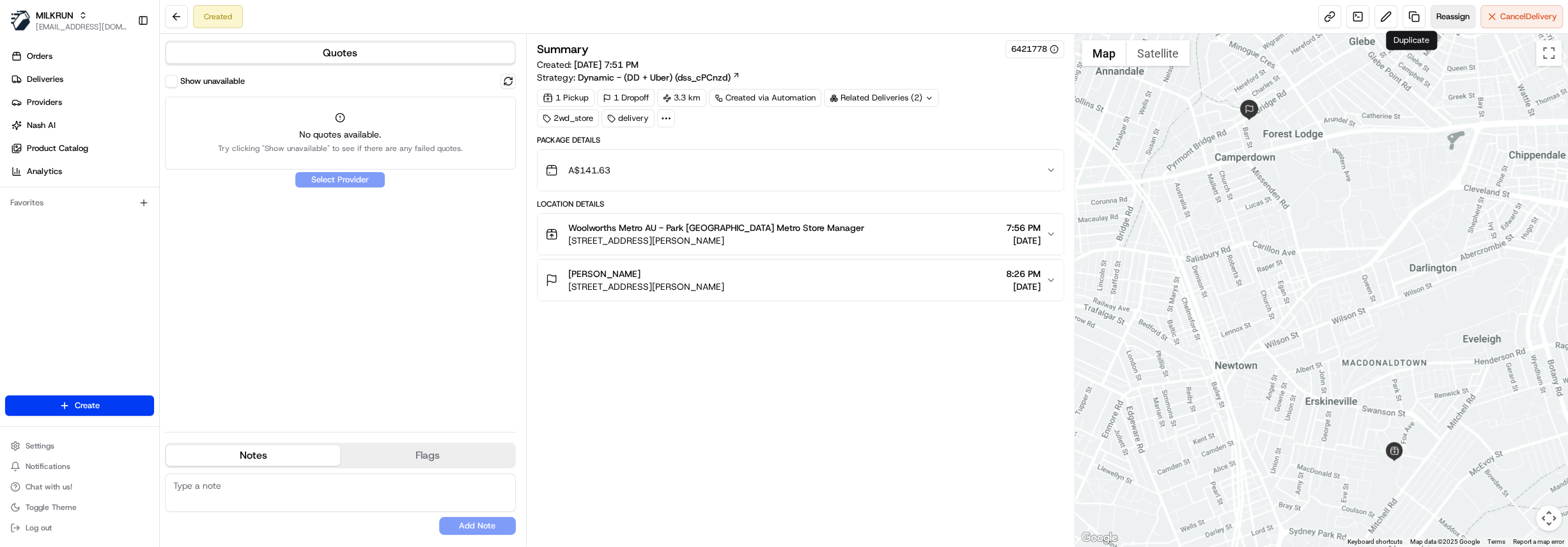
click at [1447, 12] on span "Reassign" at bounding box center [1452, 16] width 33 height 12
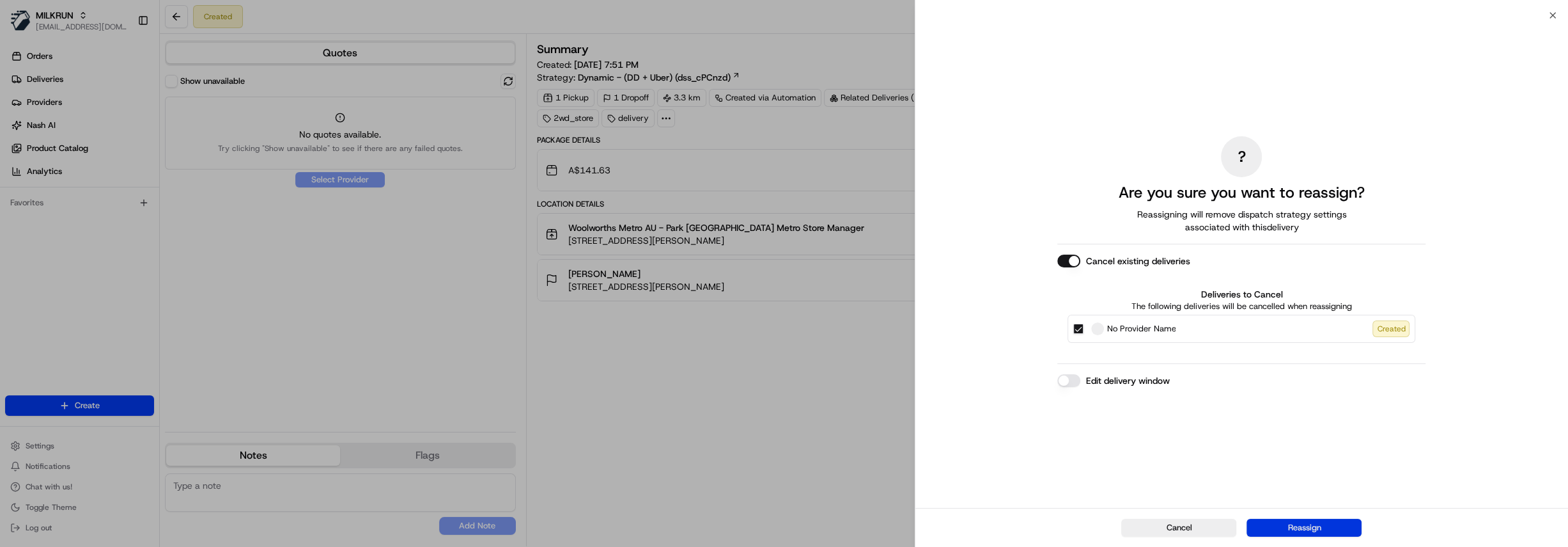
click at [1302, 524] on button "Reassign" at bounding box center [1303, 528] width 115 height 18
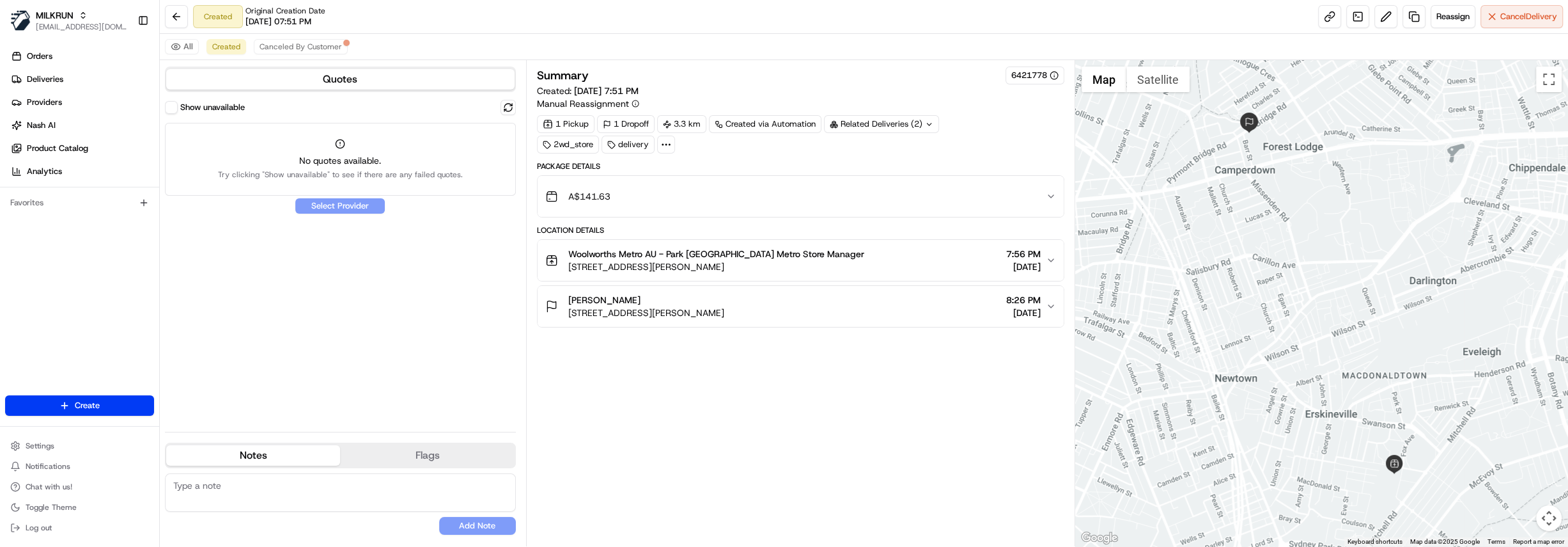
click at [199, 109] on label "Show unavailable" at bounding box center [212, 107] width 65 height 12
click at [177, 109] on button "Show unavailable" at bounding box center [171, 107] width 13 height 13
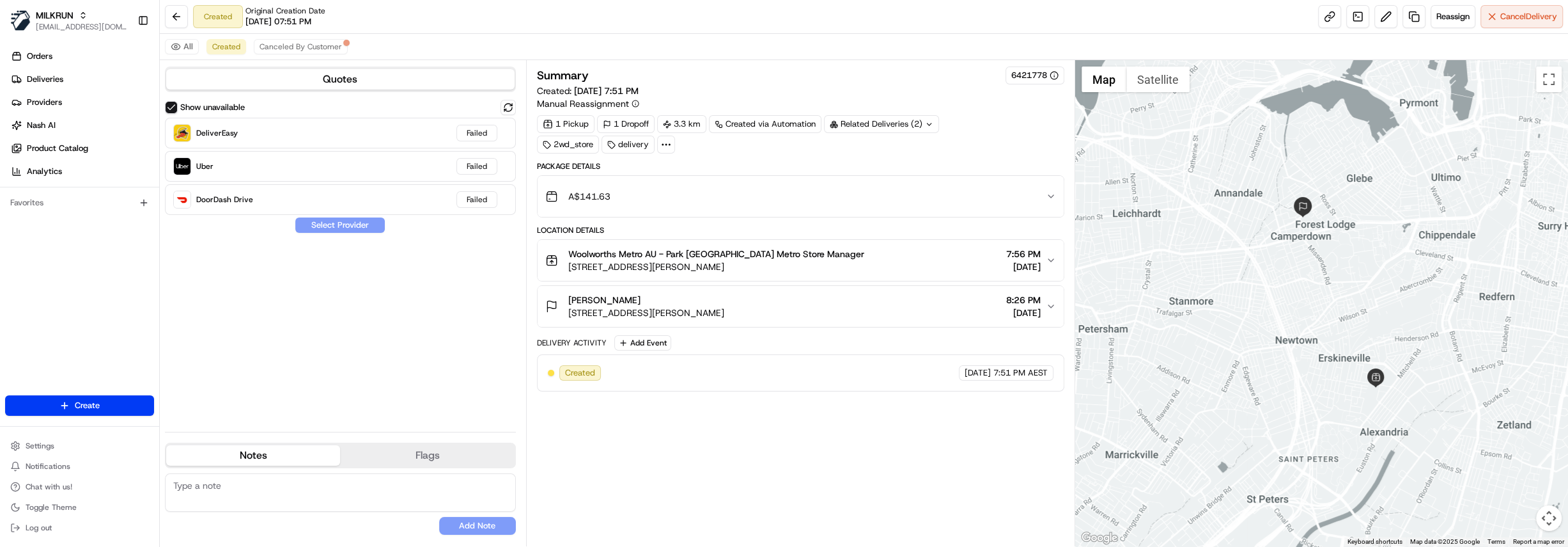
click at [701, 297] on div "Sriya Vipin" at bounding box center [646, 299] width 156 height 13
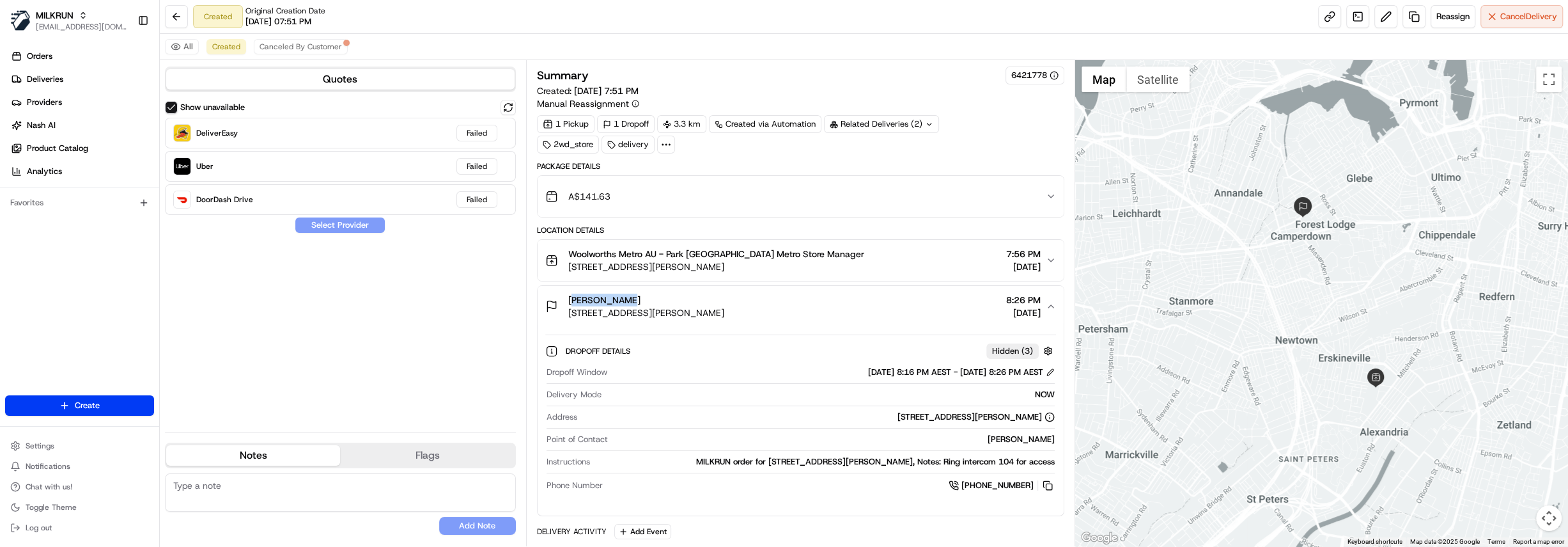
drag, startPoint x: 613, startPoint y: 297, endPoint x: 559, endPoint y: 300, distance: 54.1
click at [559, 300] on div "Sriya Vipin Unit 104a/2 Barr St, Camperdown NSW 2050, Australia" at bounding box center [635, 306] width 179 height 26
copy span "Sriya Vipin"
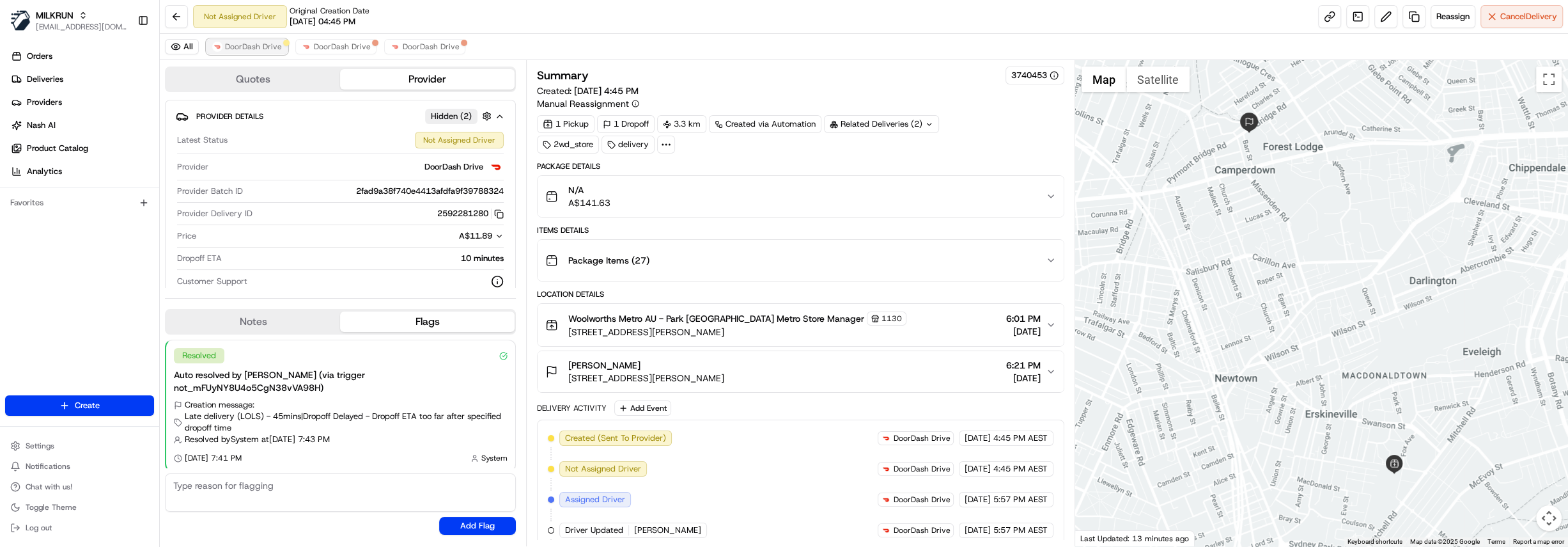
click at [249, 43] on span "DoorDash Drive" at bounding box center [253, 46] width 57 height 11
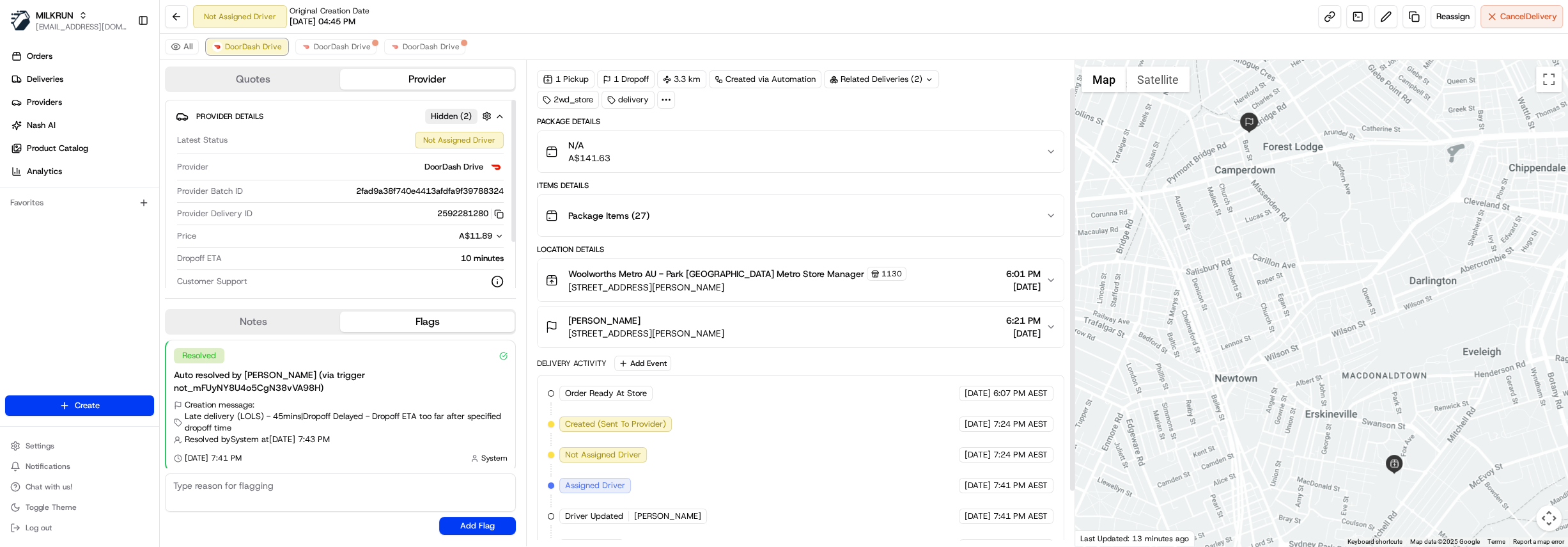
scroll to position [98, 0]
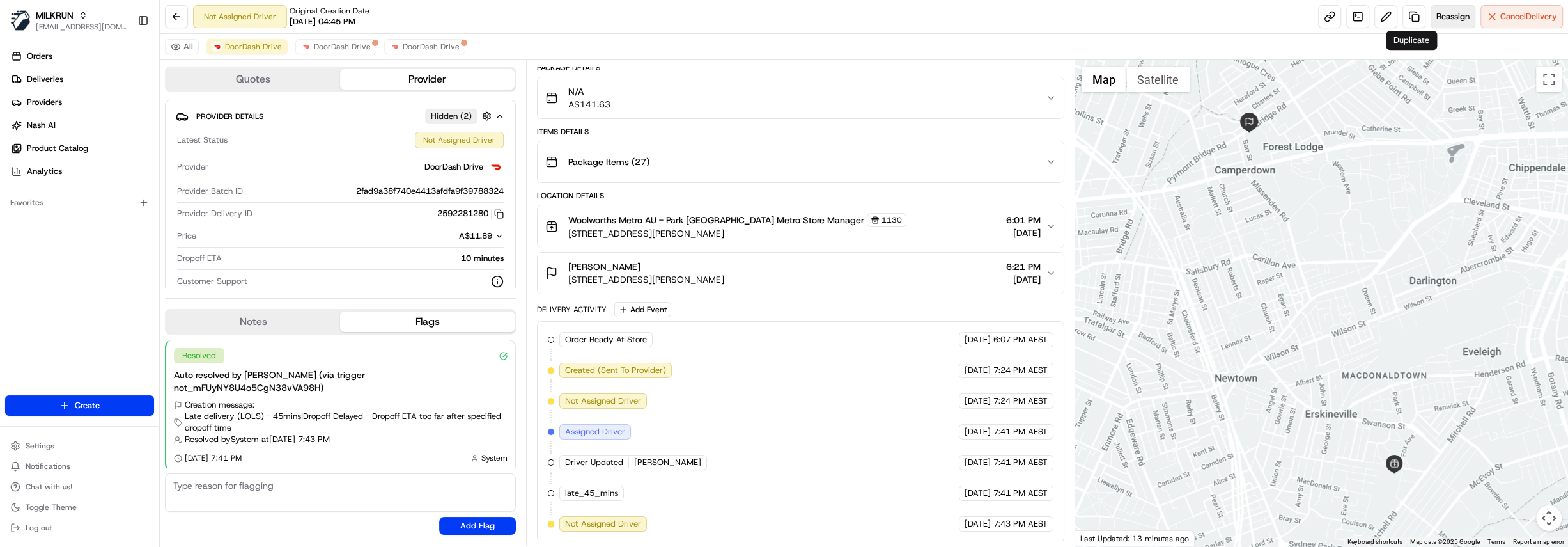
click at [1446, 18] on span "Reassign" at bounding box center [1452, 16] width 33 height 12
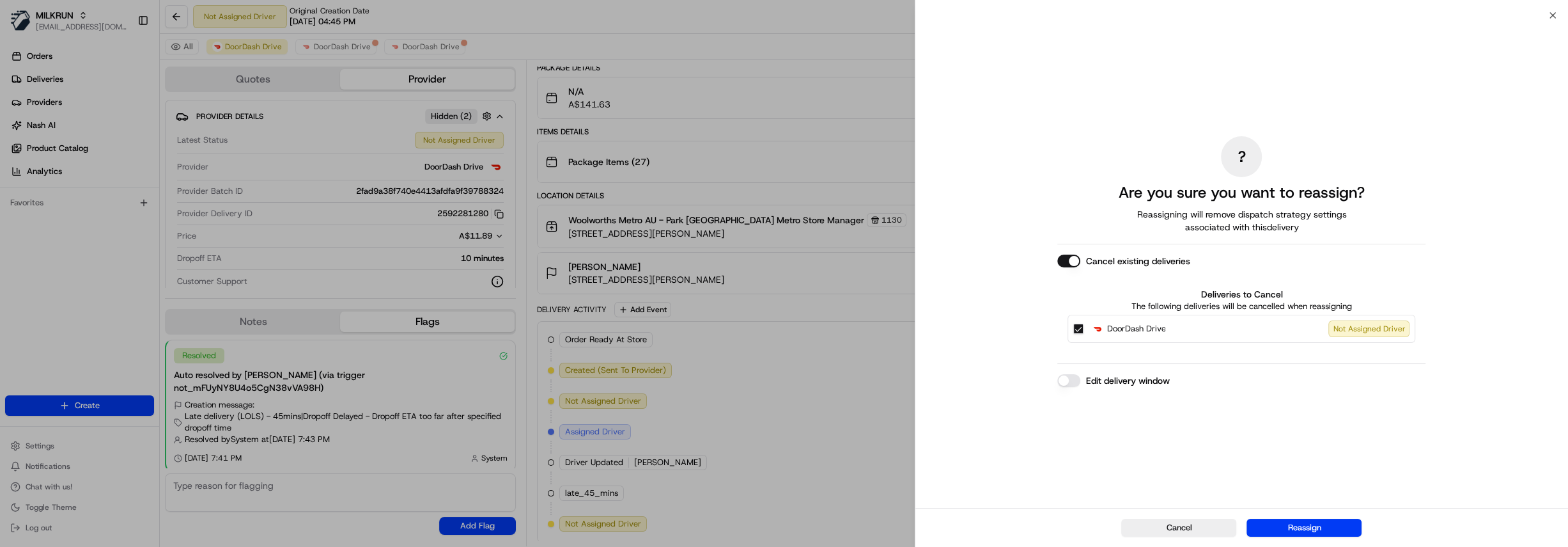
click at [1073, 264] on button "Cancel existing deliveries" at bounding box center [1068, 260] width 23 height 13
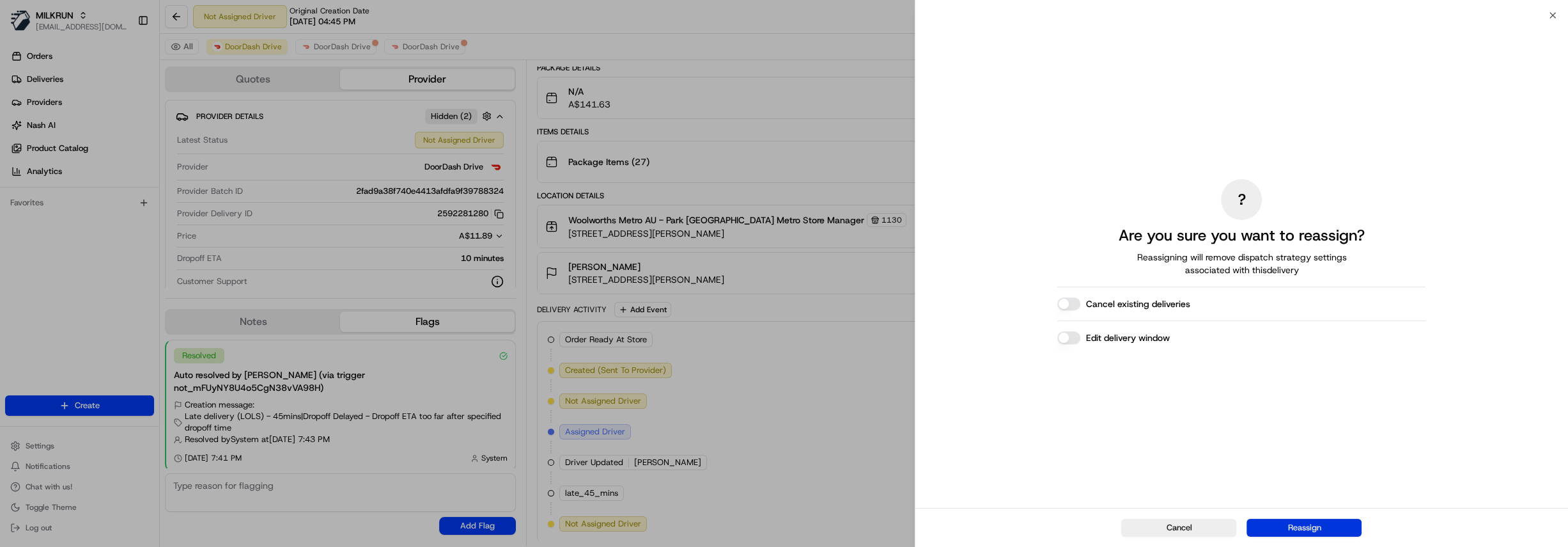
click at [1297, 530] on button "Reassign" at bounding box center [1303, 528] width 115 height 18
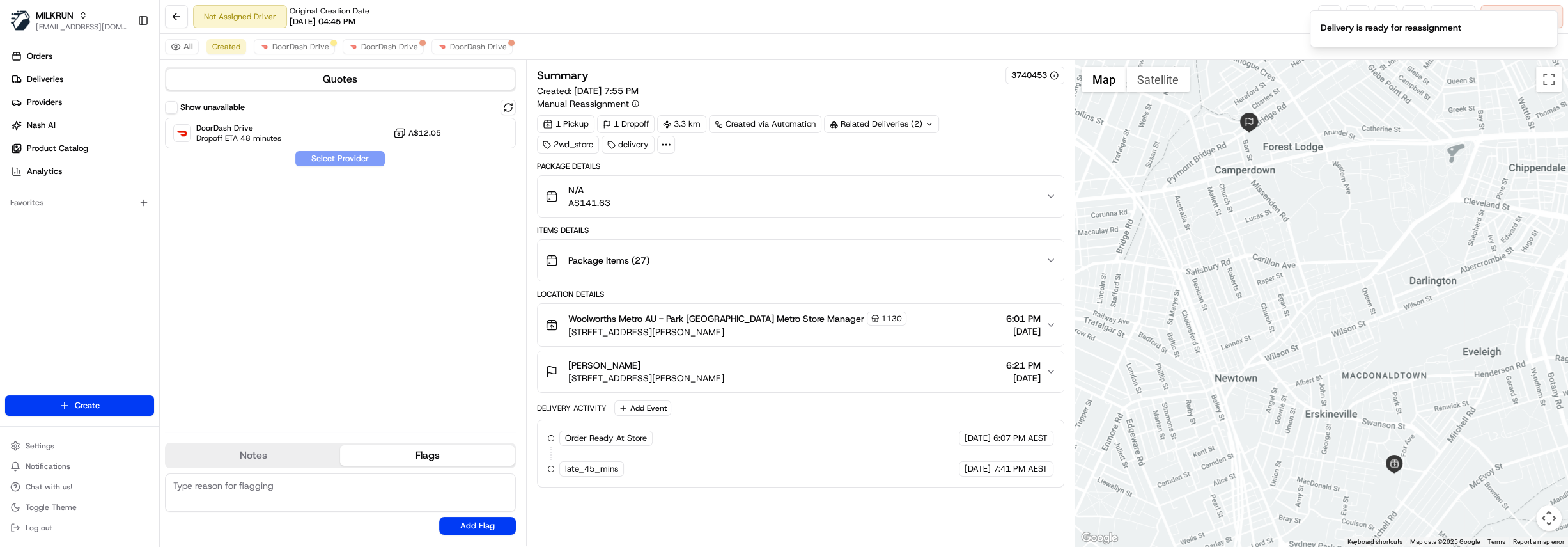
click at [193, 101] on label "Show unavailable" at bounding box center [212, 107] width 65 height 12
click at [177, 101] on button "Show unavailable" at bounding box center [171, 107] width 13 height 13
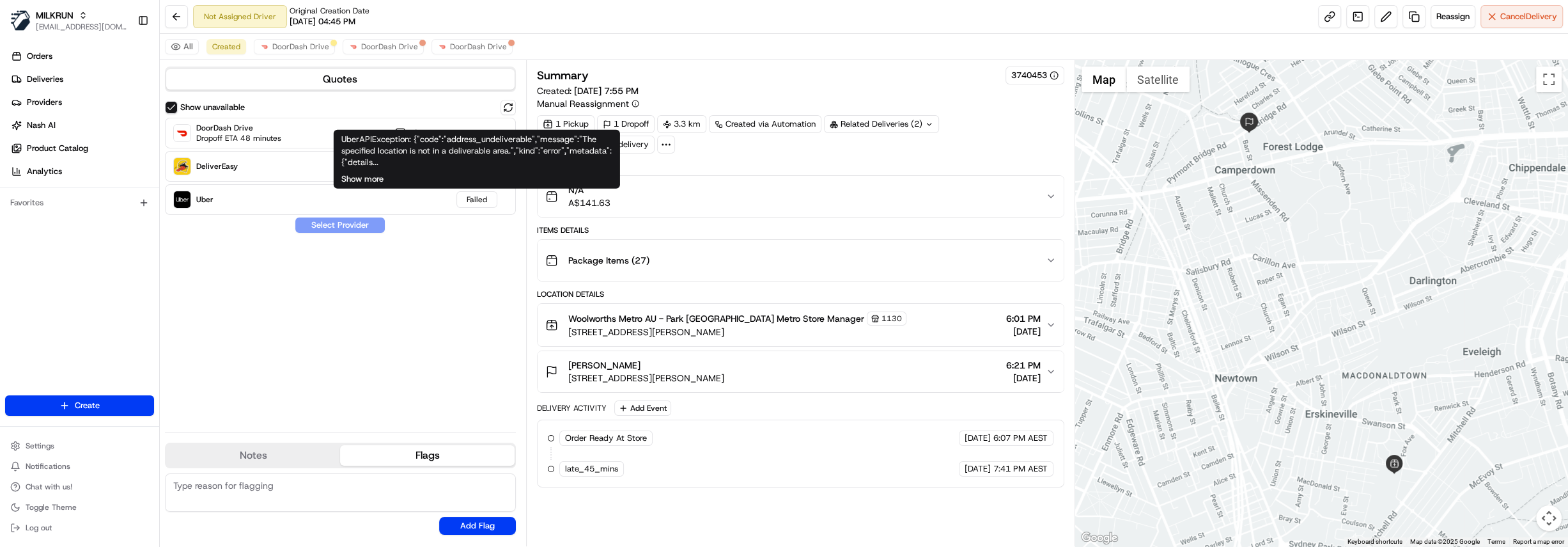
click at [371, 178] on button "Show more" at bounding box center [363, 179] width 42 height 12
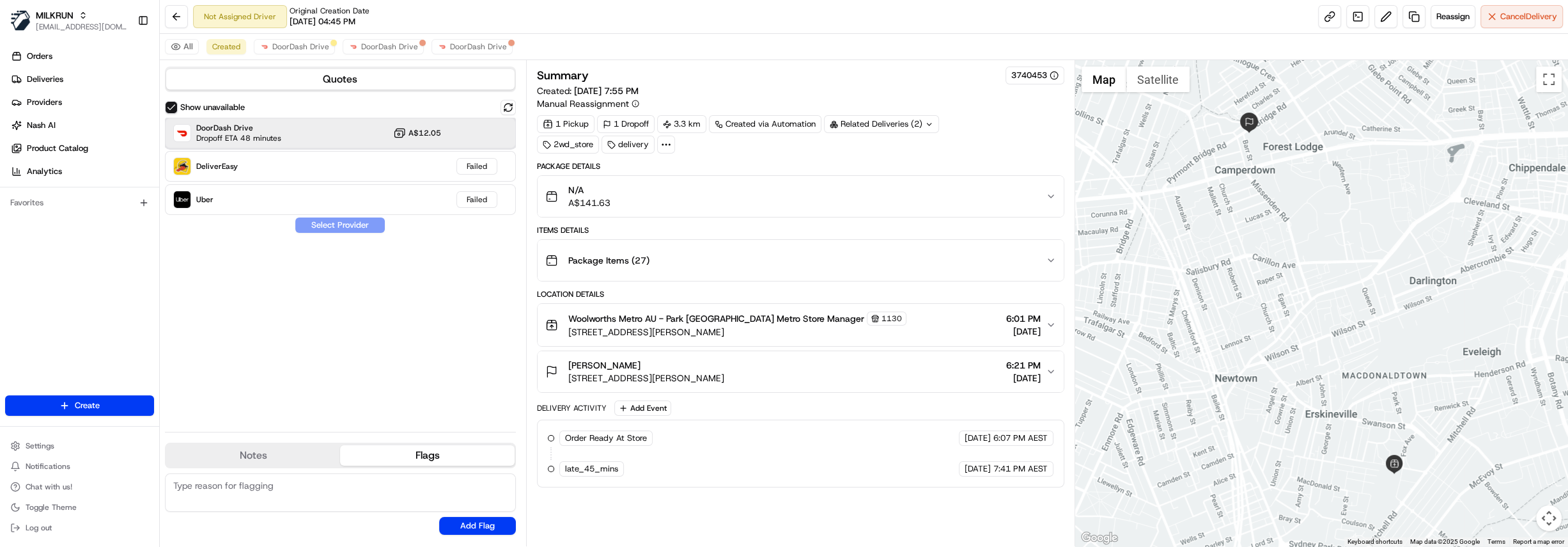
click at [285, 128] on div "DoorDash Drive Dropoff ETA 48 minutes A$12.05" at bounding box center [340, 133] width 351 height 31
click at [335, 225] on button "Assign Provider" at bounding box center [340, 225] width 91 height 15
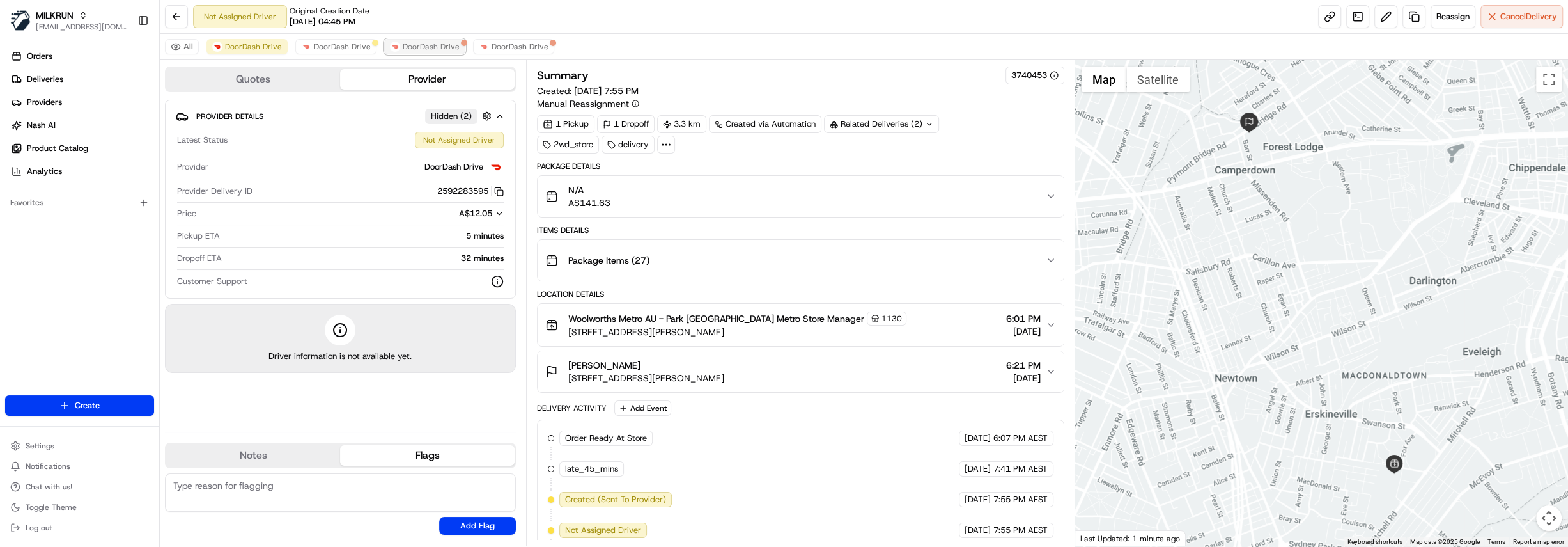
click at [416, 45] on span "DoorDash Drive" at bounding box center [431, 46] width 57 height 11
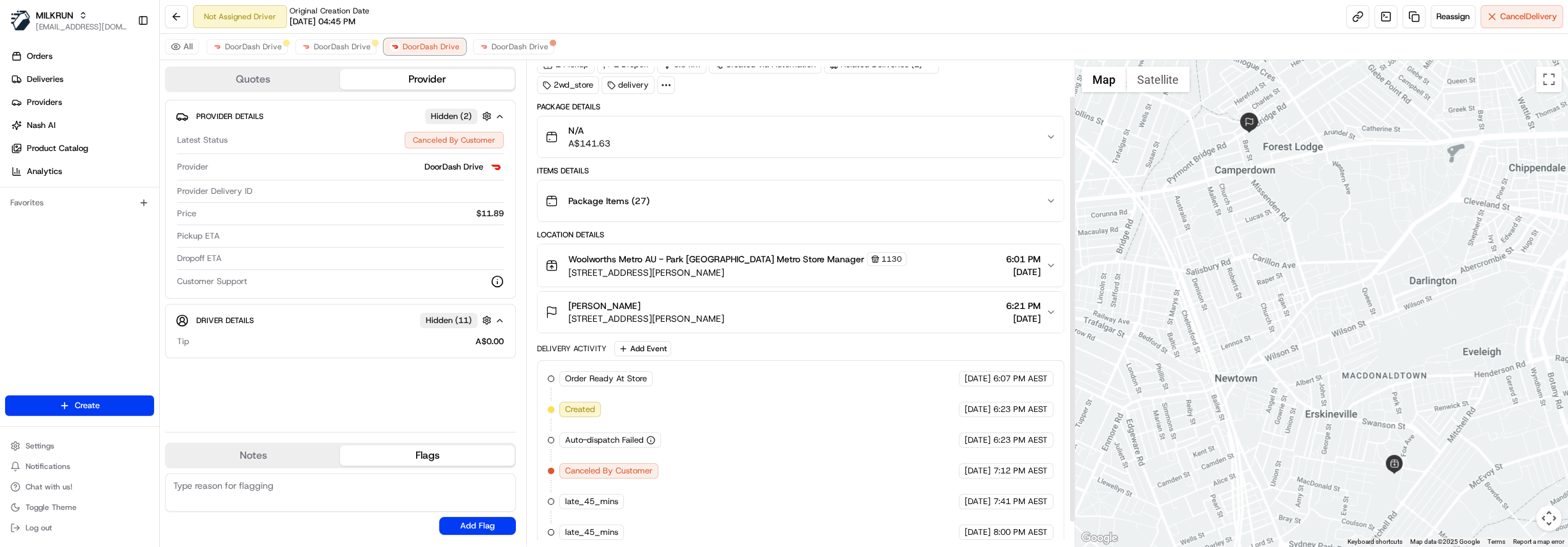
scroll to position [68, 0]
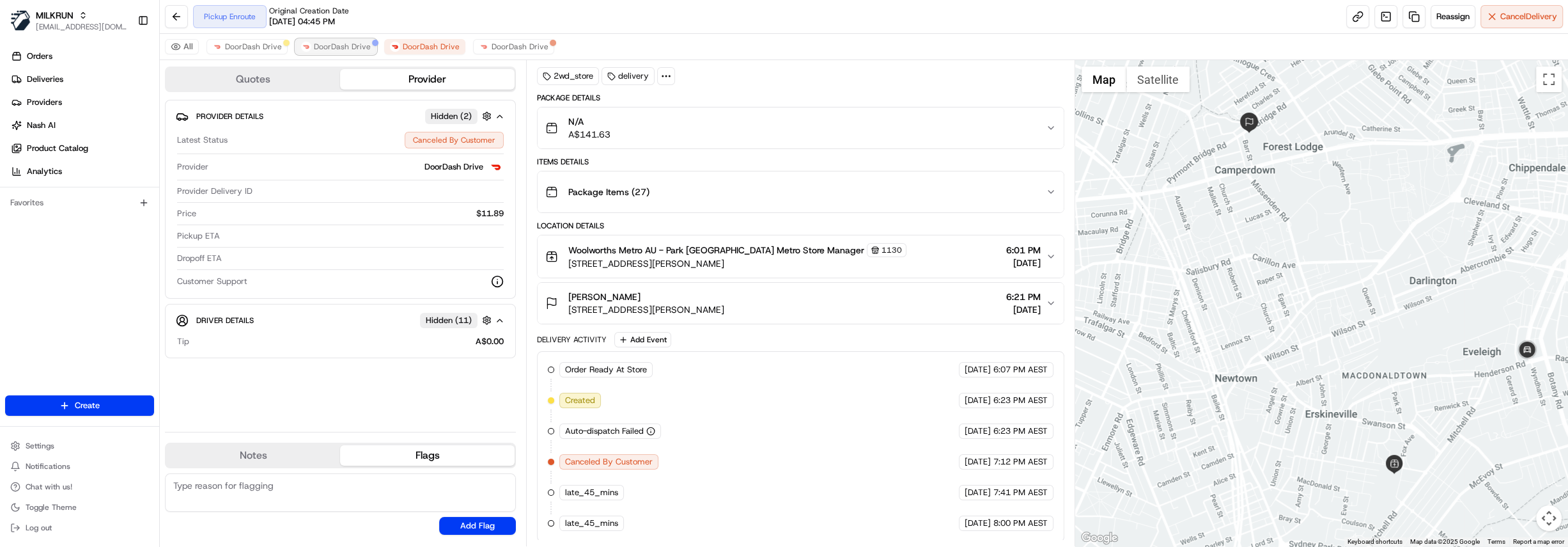
click at [350, 47] on span "DoorDash Drive" at bounding box center [341, 46] width 57 height 11
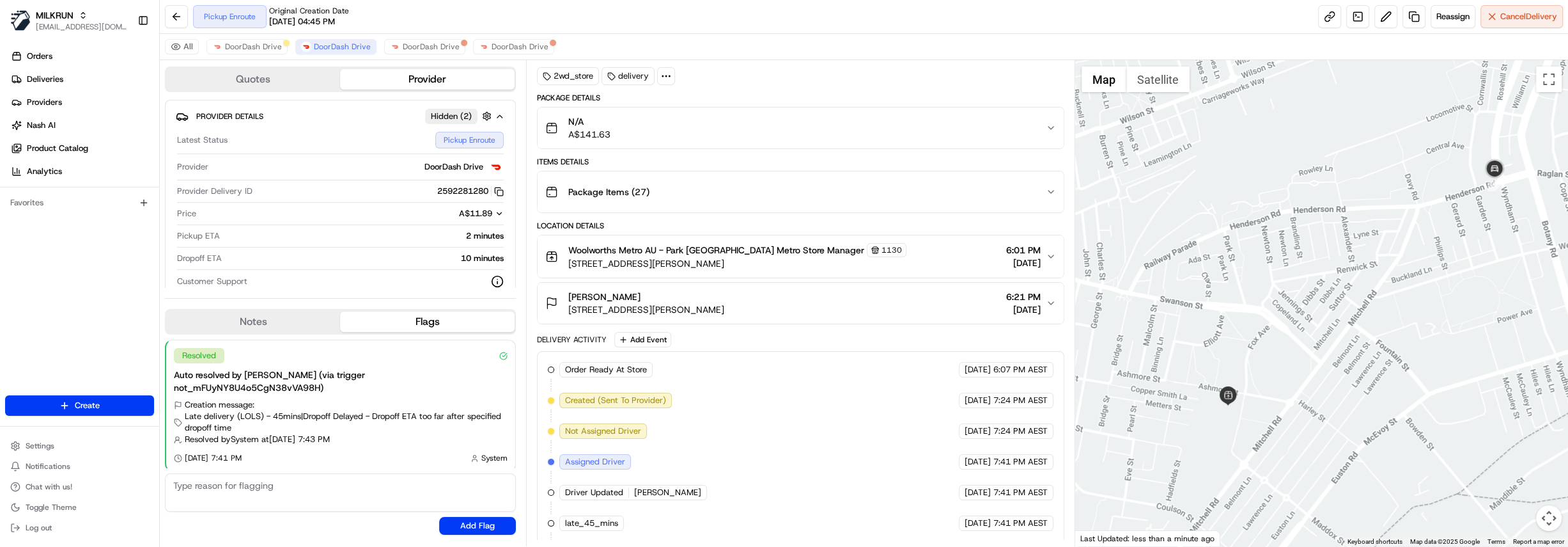
drag, startPoint x: 1382, startPoint y: 418, endPoint x: 1287, endPoint y: 347, distance: 118.6
click at [1287, 347] on div at bounding box center [1321, 303] width 493 height 486
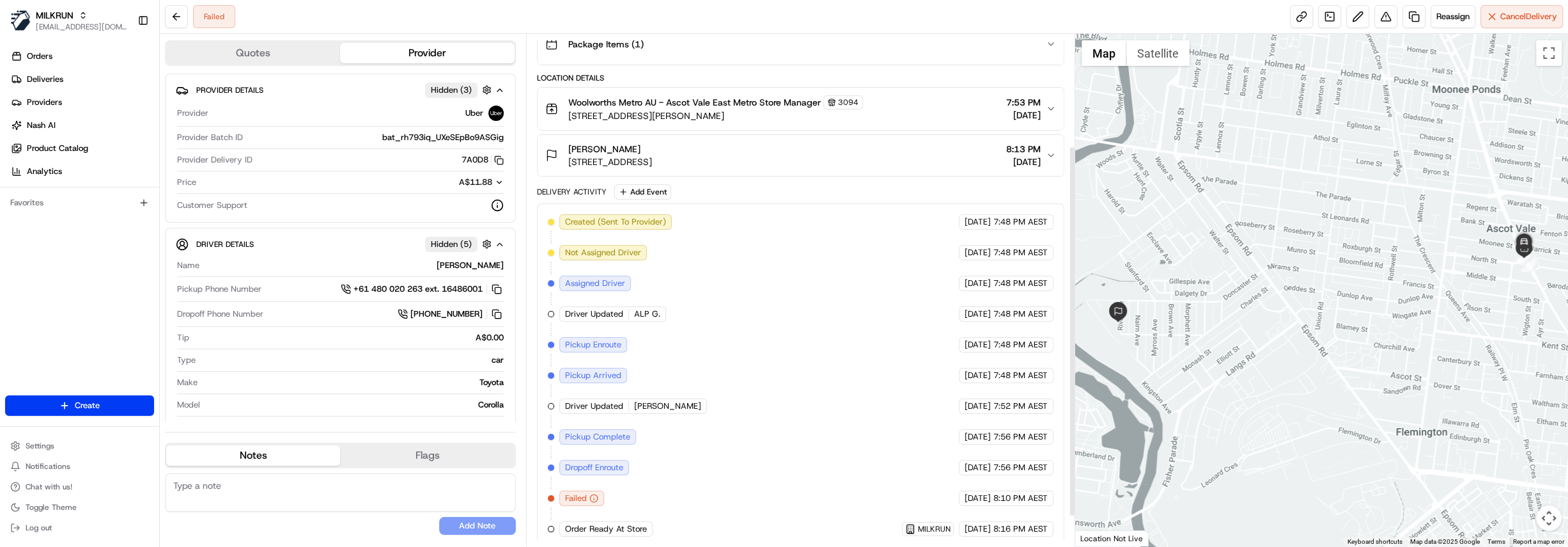
scroll to position [194, 0]
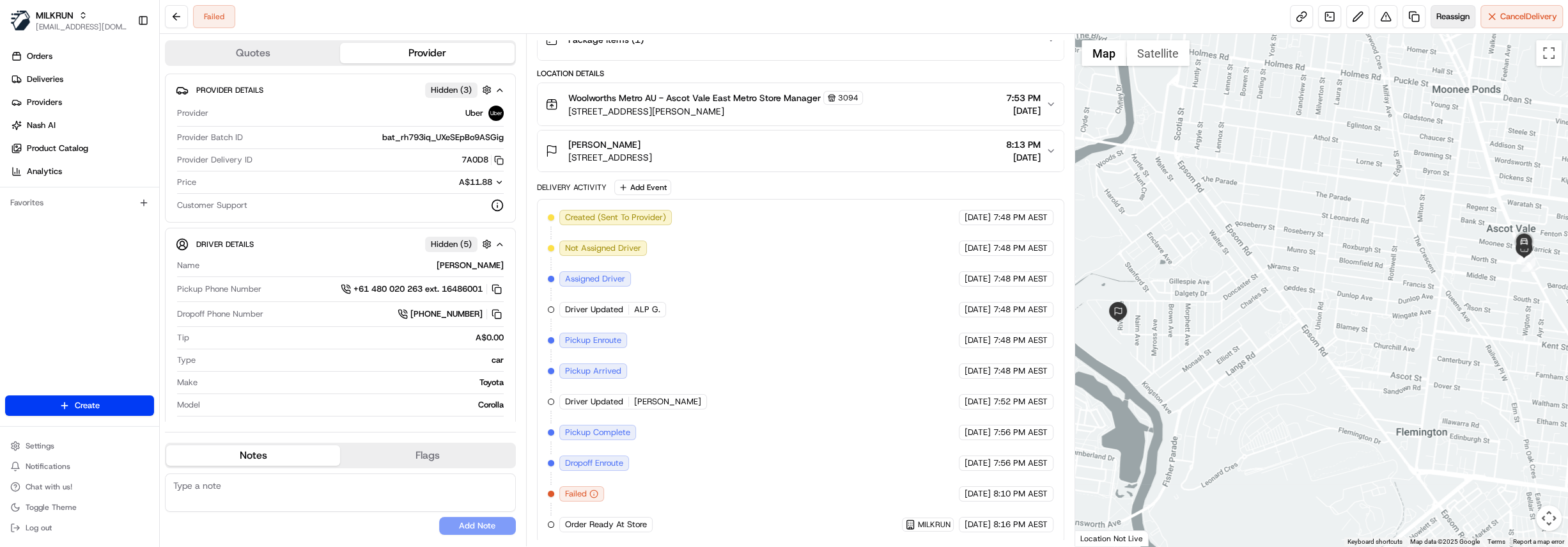
click at [1453, 22] on span "Reassign" at bounding box center [1452, 16] width 33 height 12
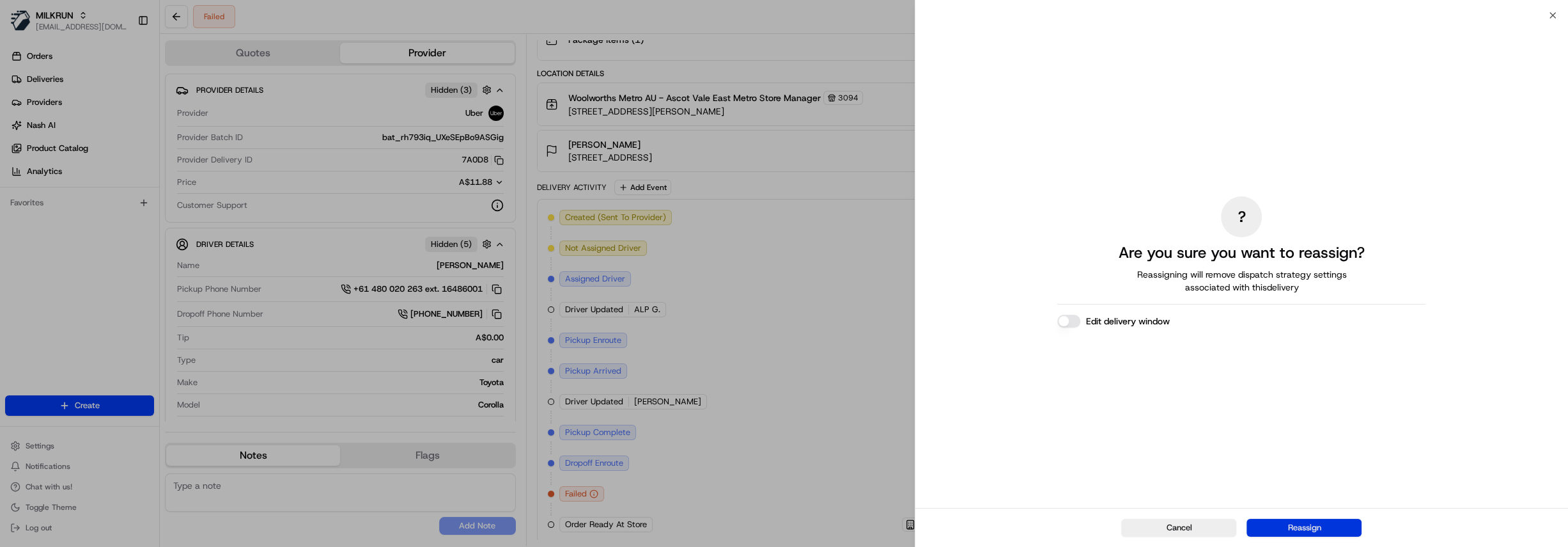
click at [1332, 525] on button "Reassign" at bounding box center [1303, 528] width 115 height 18
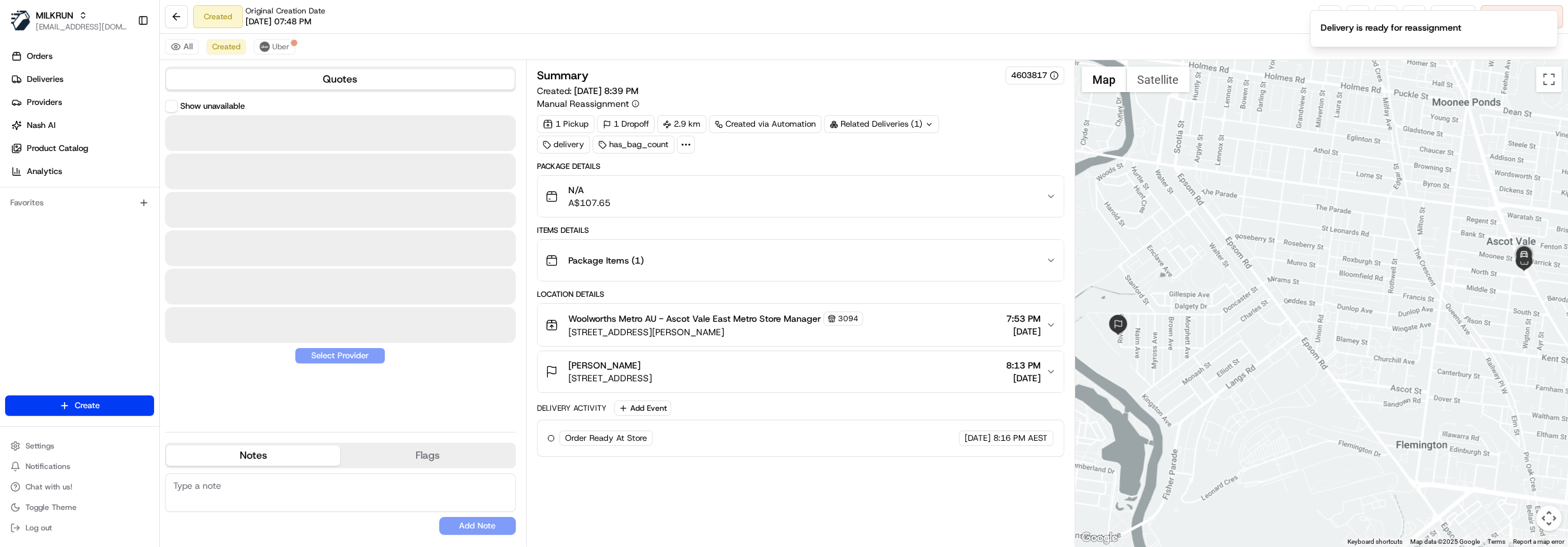
scroll to position [0, 0]
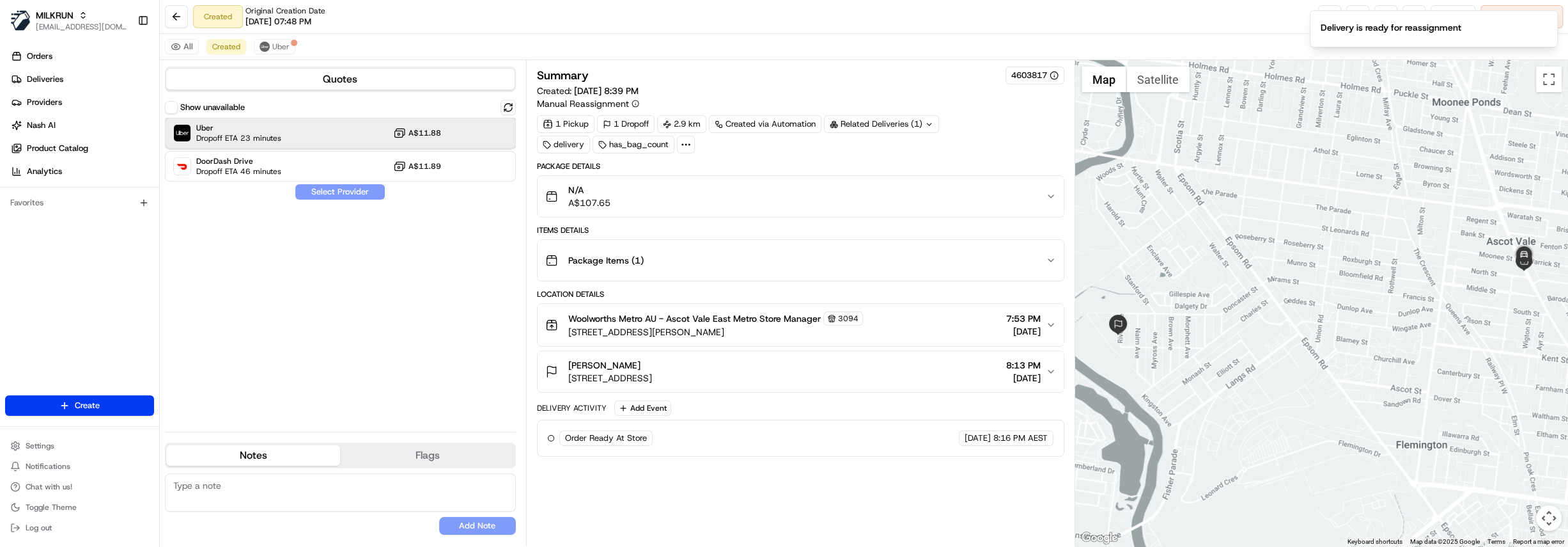
click at [293, 134] on div "Uber Dropoff ETA 23 minutes A$11.88" at bounding box center [340, 133] width 351 height 31
click at [321, 195] on button "Assign Provider" at bounding box center [340, 192] width 91 height 15
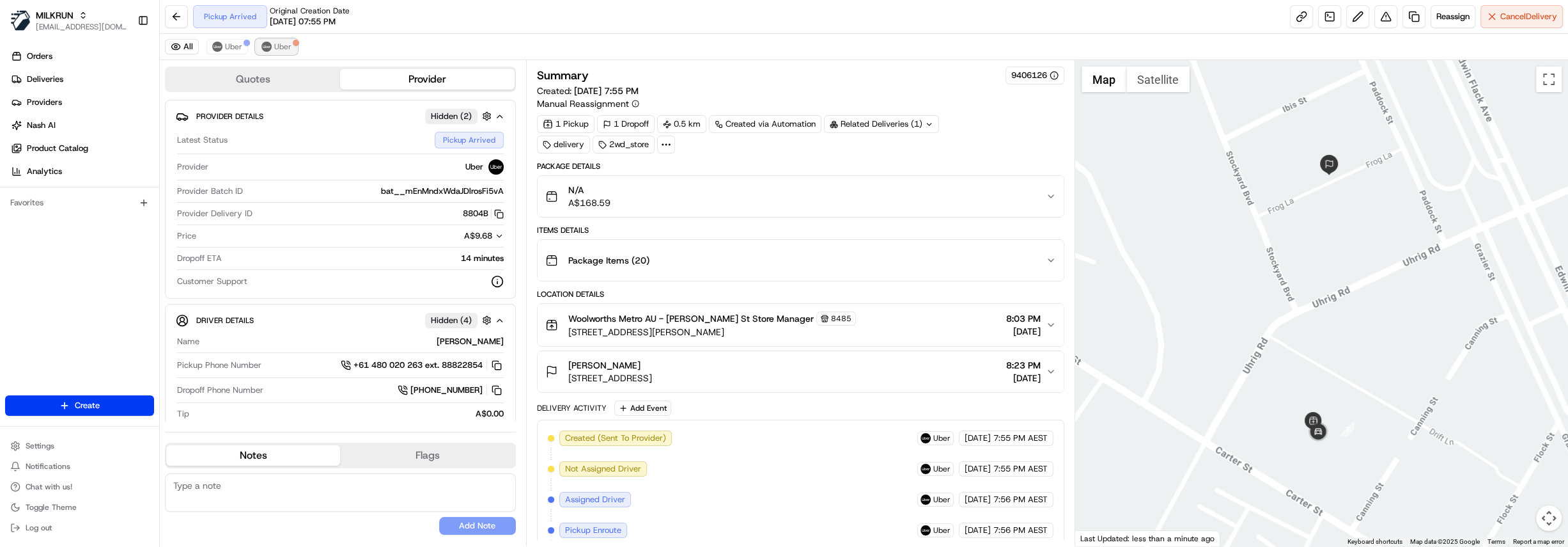
click at [277, 53] on button "Uber" at bounding box center [276, 46] width 41 height 15
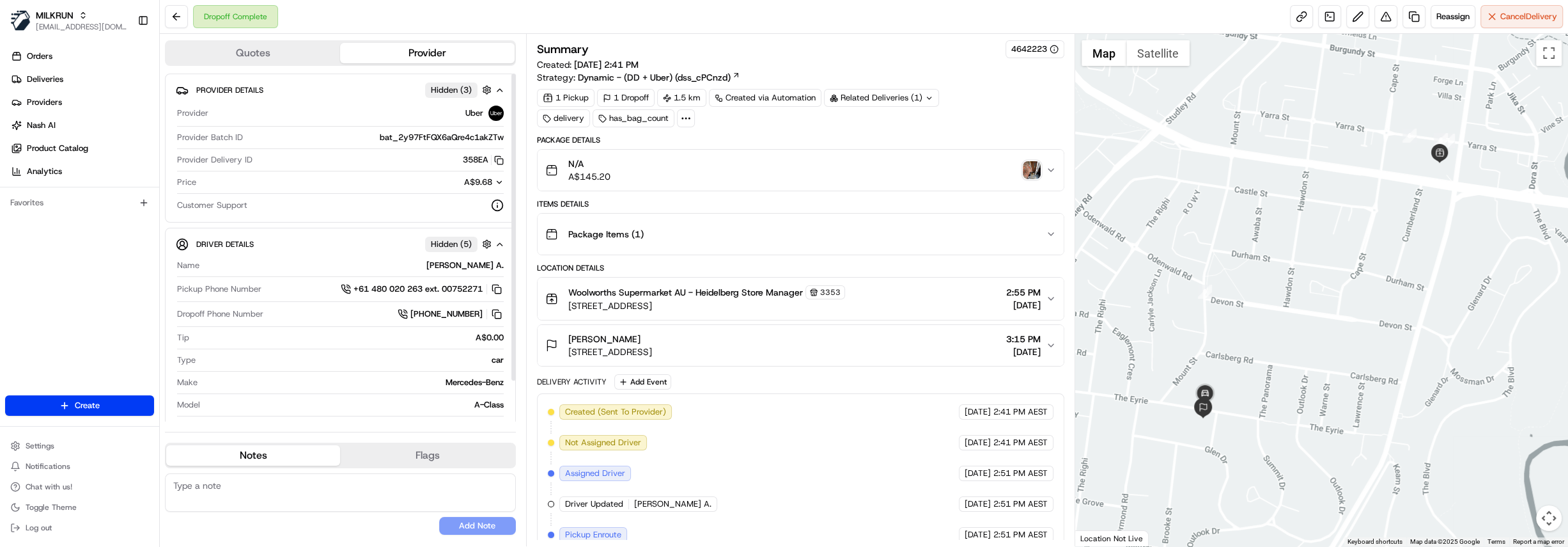
click at [1037, 170] on img "button" at bounding box center [1031, 170] width 18 height 18
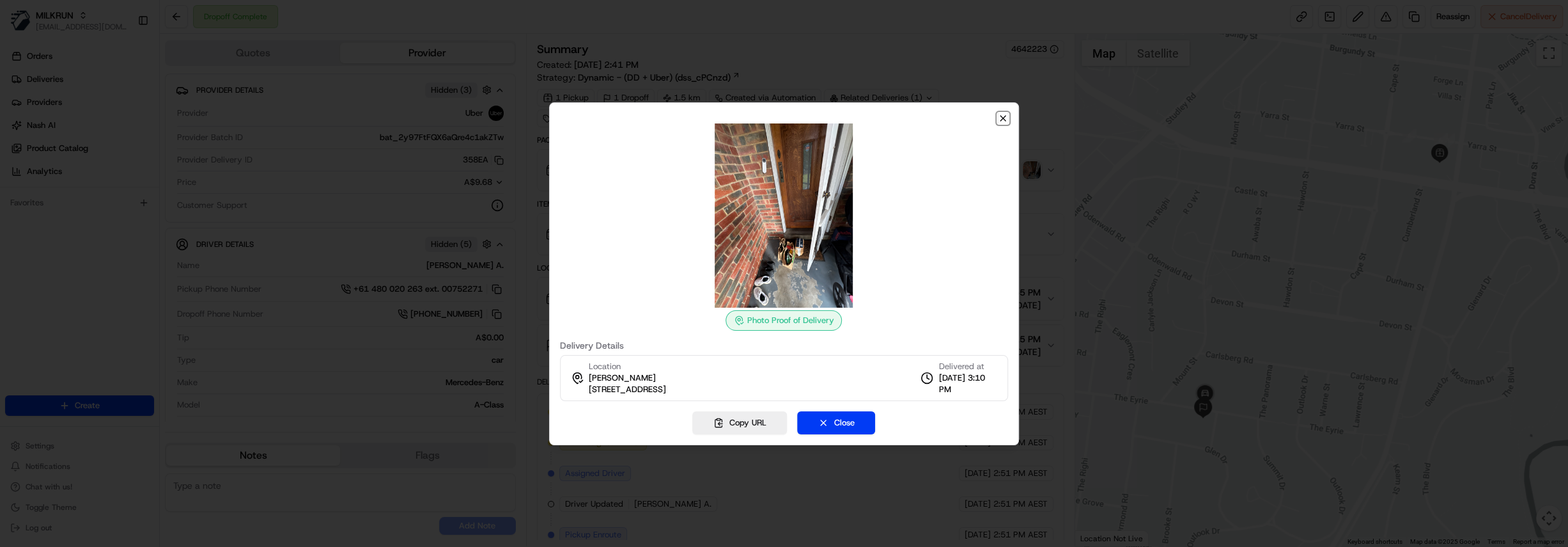
click at [1002, 119] on icon "button" at bounding box center [1002, 118] width 5 height 5
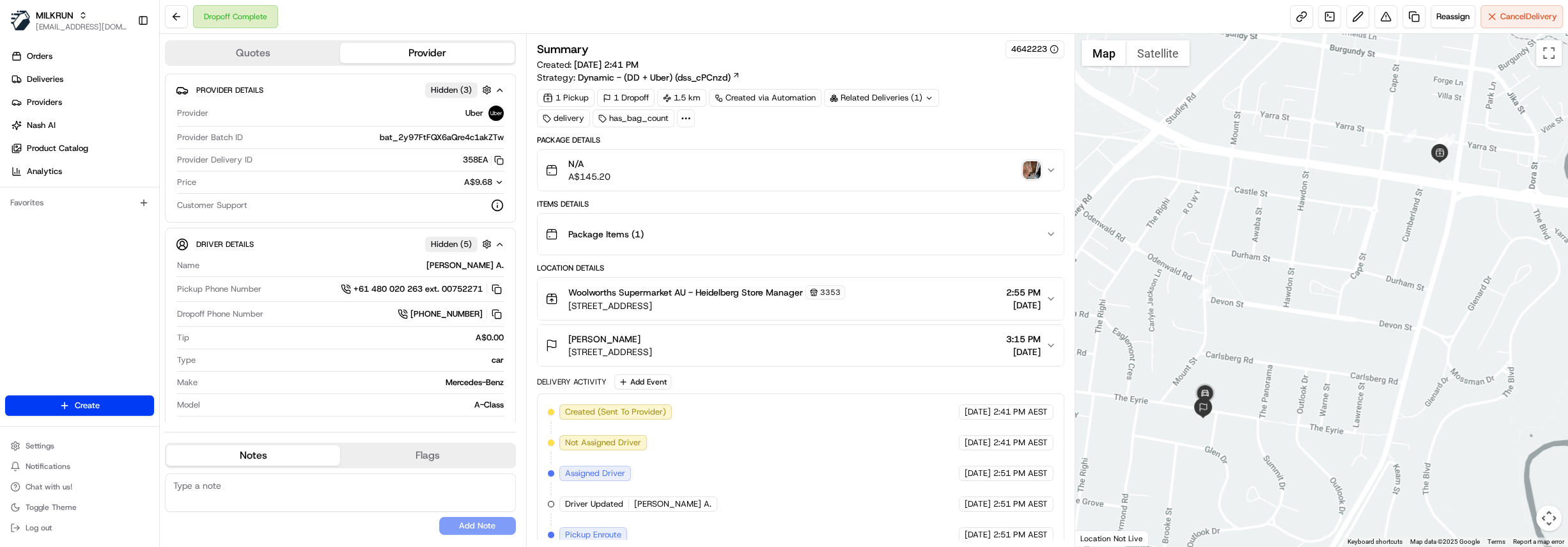
click at [683, 113] on icon at bounding box center [686, 119] width 12 height 12
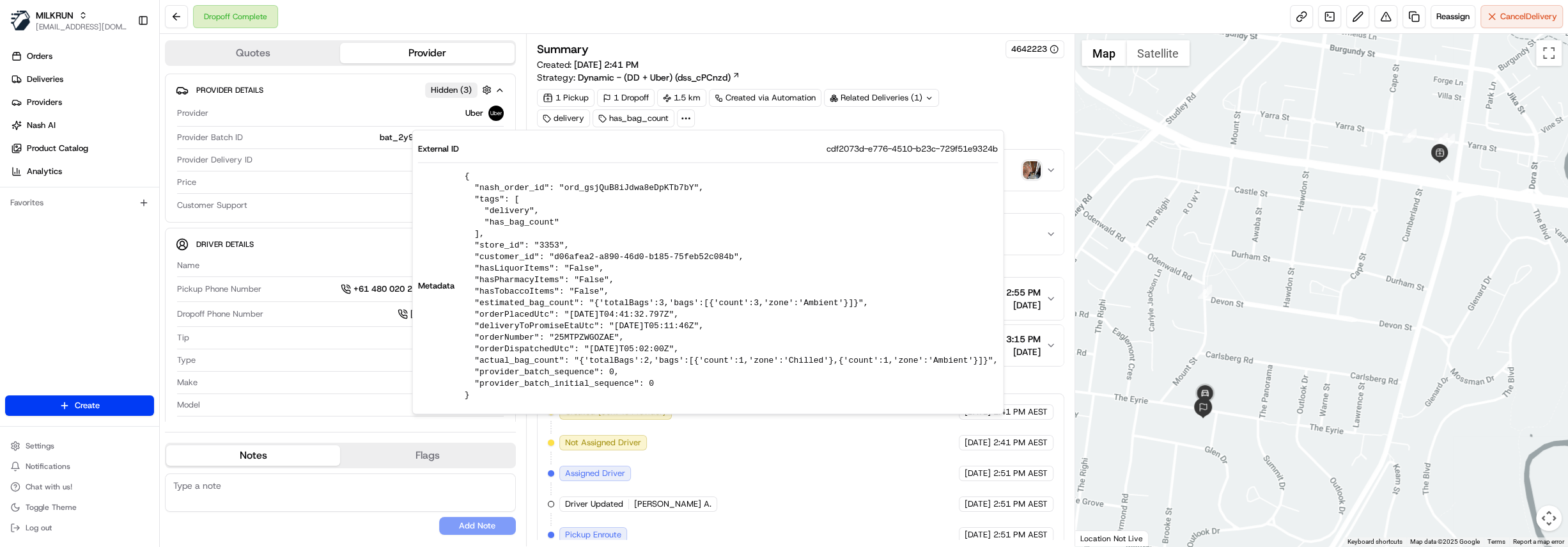
click at [941, 113] on div "1 Pickup 1 Dropoff 1.5 km Created via Automation Related Deliveries (1) deliver…" at bounding box center [800, 108] width 527 height 39
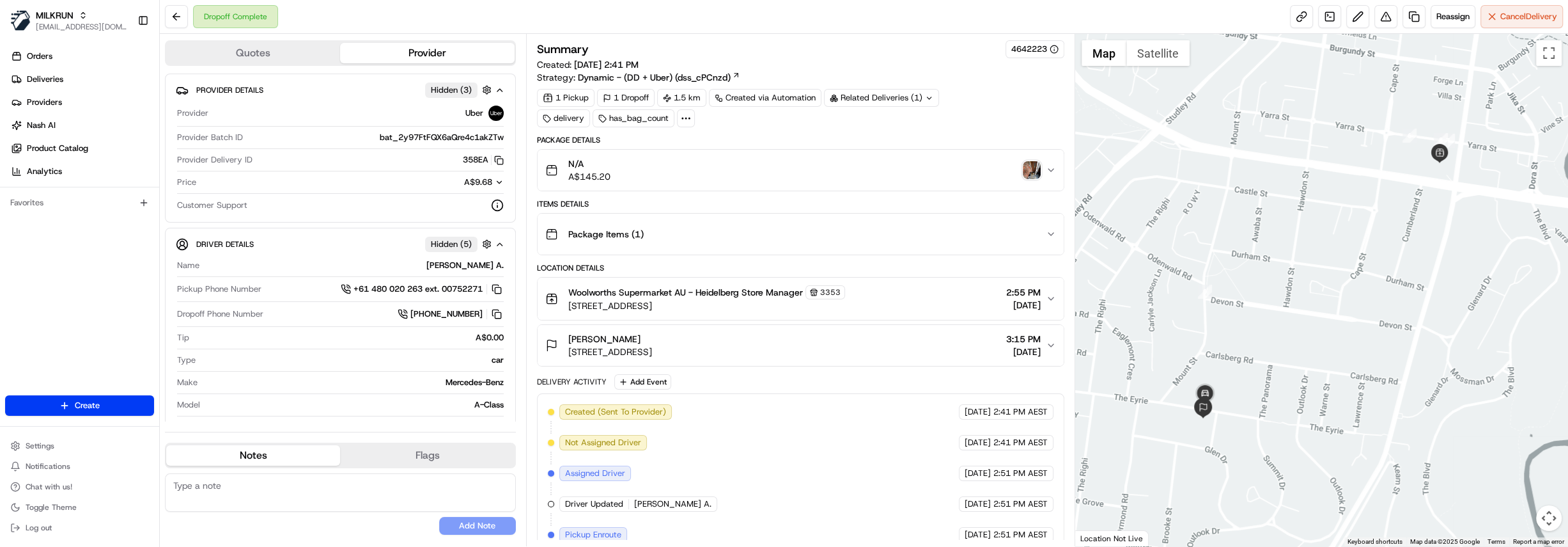
click at [883, 164] on div "N/A A$145.20" at bounding box center [795, 170] width 500 height 26
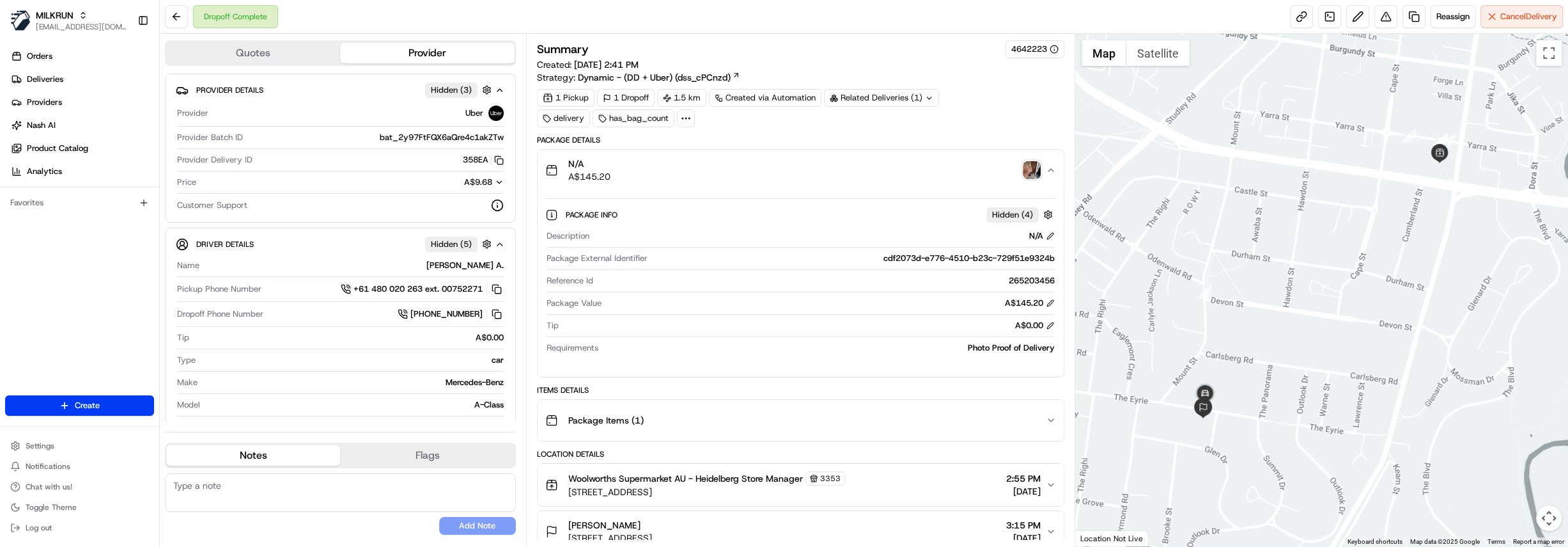
click at [1036, 174] on img "button" at bounding box center [1031, 170] width 18 height 18
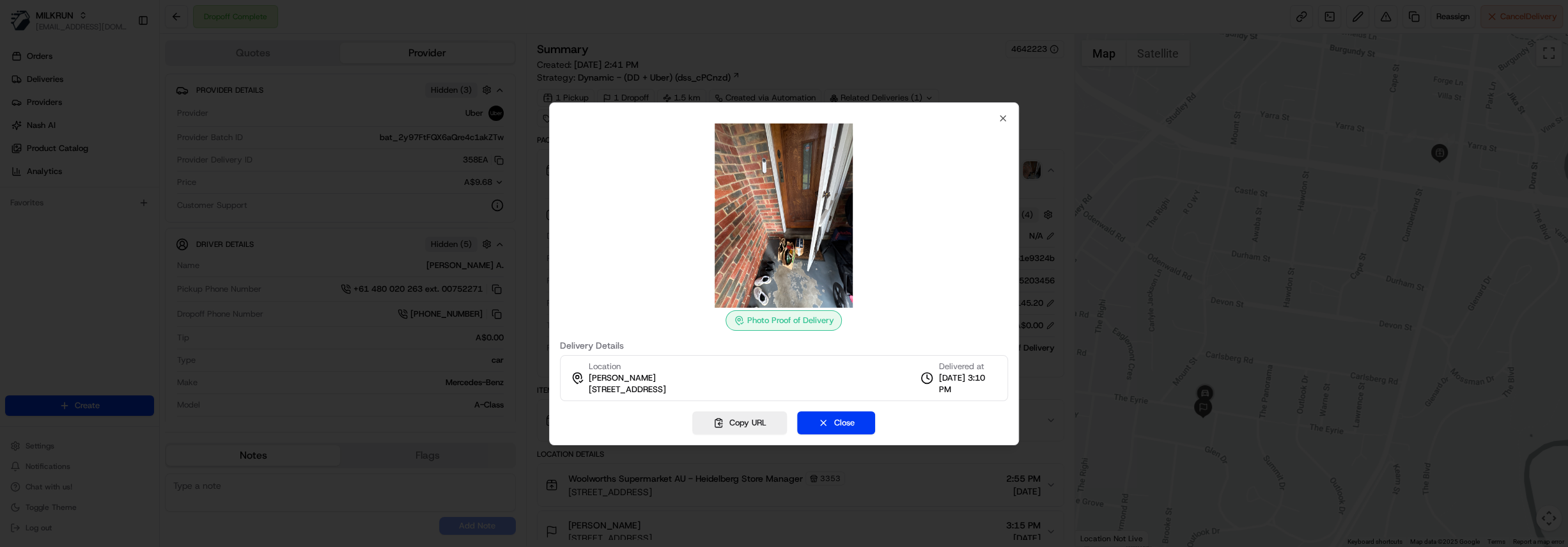
click at [804, 243] on img at bounding box center [783, 215] width 184 height 184
click at [1172, 275] on div at bounding box center [784, 273] width 1568 height 547
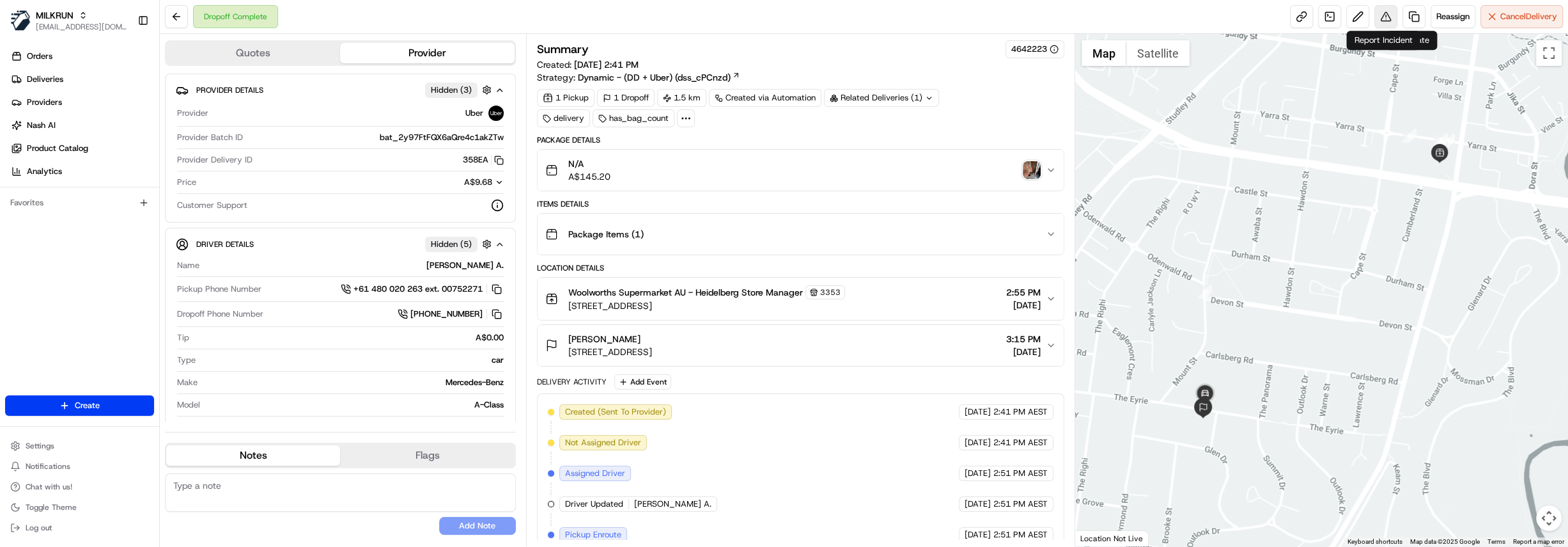
click at [1391, 20] on button at bounding box center [1386, 16] width 23 height 23
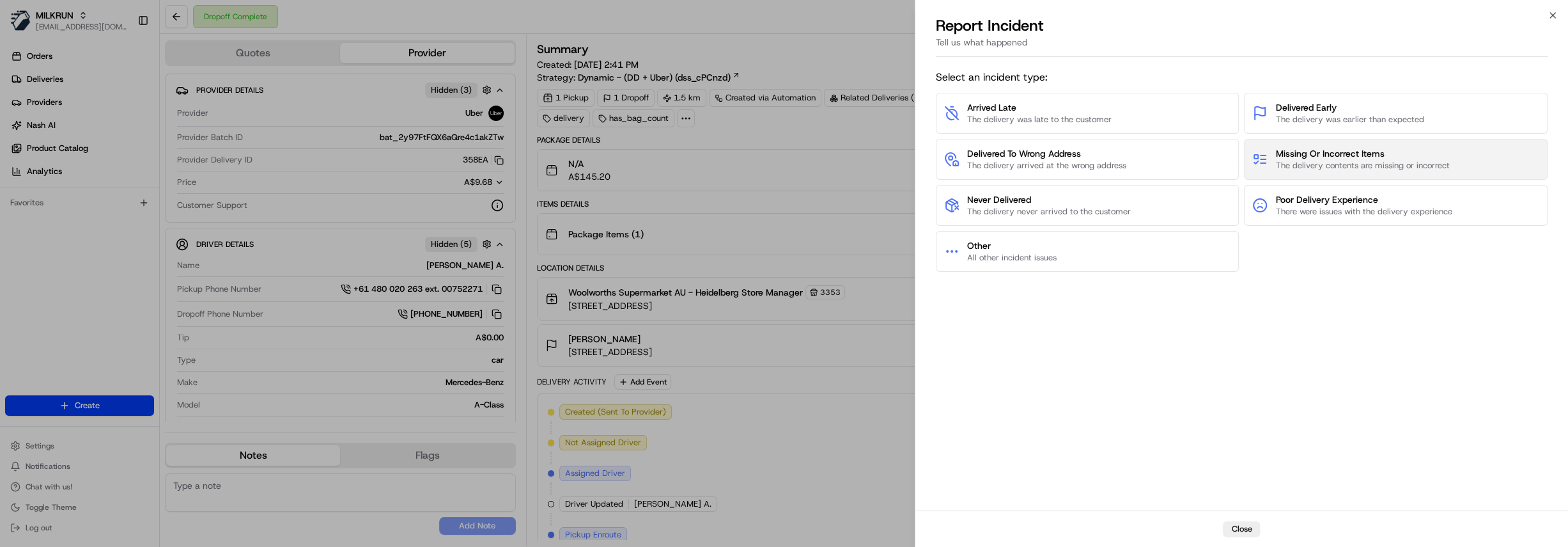
click at [1374, 154] on span "Missing Or Incorrect Items" at bounding box center [1362, 152] width 174 height 13
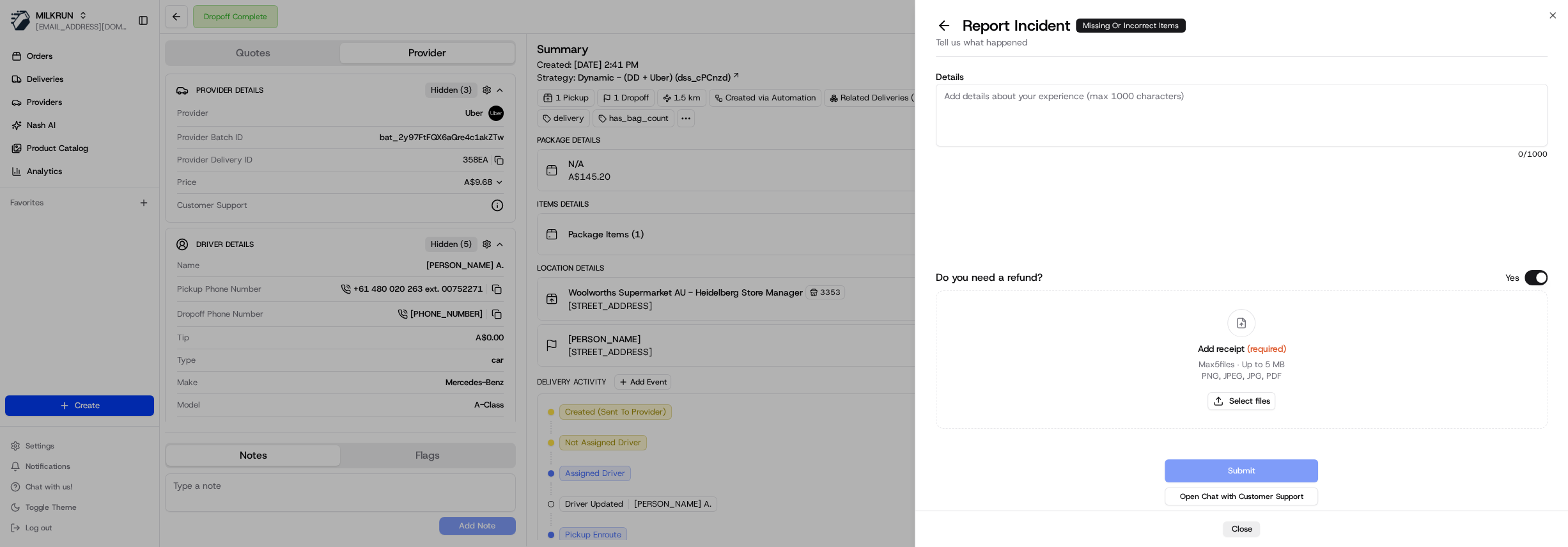
click at [999, 107] on textarea "Details" at bounding box center [1241, 115] width 611 height 63
click at [1515, 96] on textarea "Cx was missing most of her order. Store advised all items handed to driver and …" at bounding box center [1241, 115] width 611 height 63
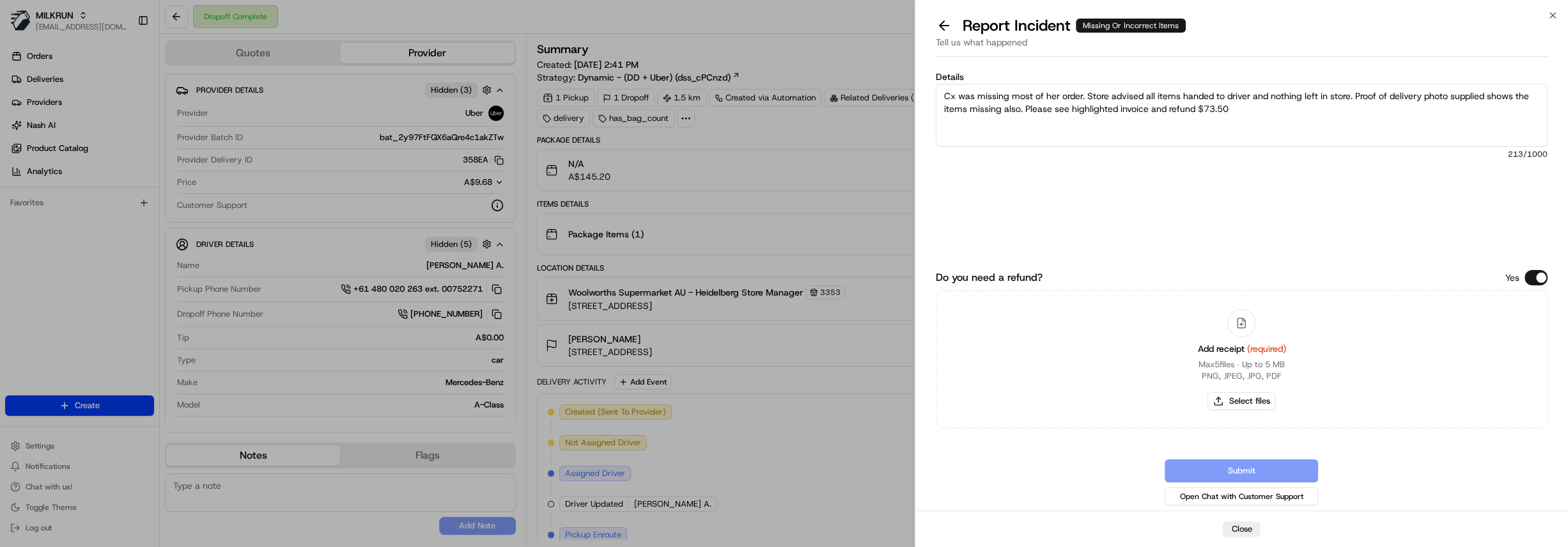
type textarea "Cx was missing most of her order. Store advised all items handed to driver and …"
click at [1253, 403] on button "Select files" at bounding box center [1241, 400] width 68 height 18
type input "C:\fakepath\Woolworths Mail - Your MILKRUN order invoice.pdf"
